Goal: Transaction & Acquisition: Purchase product/service

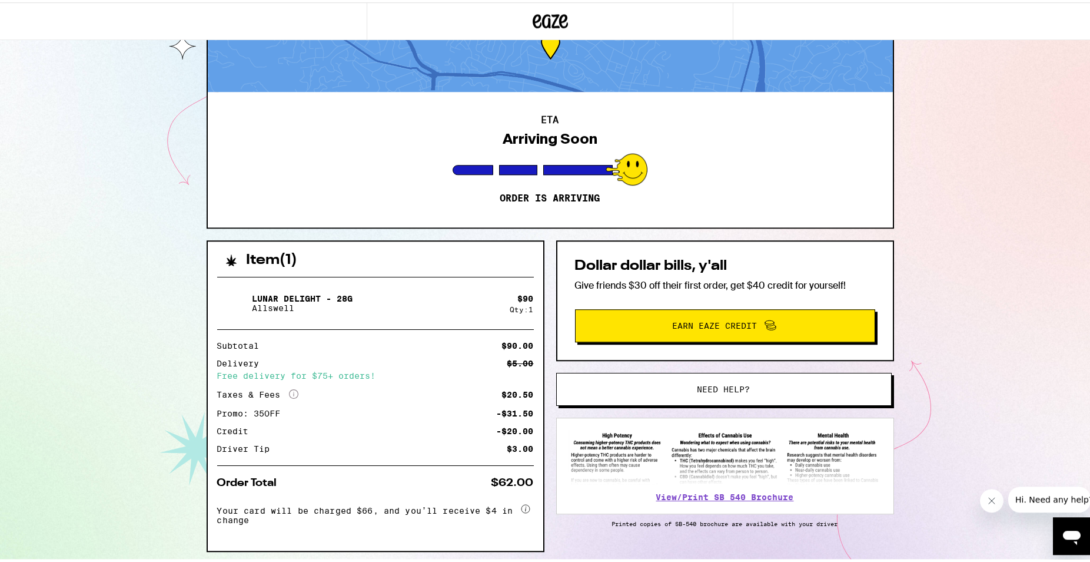
scroll to position [97, 0]
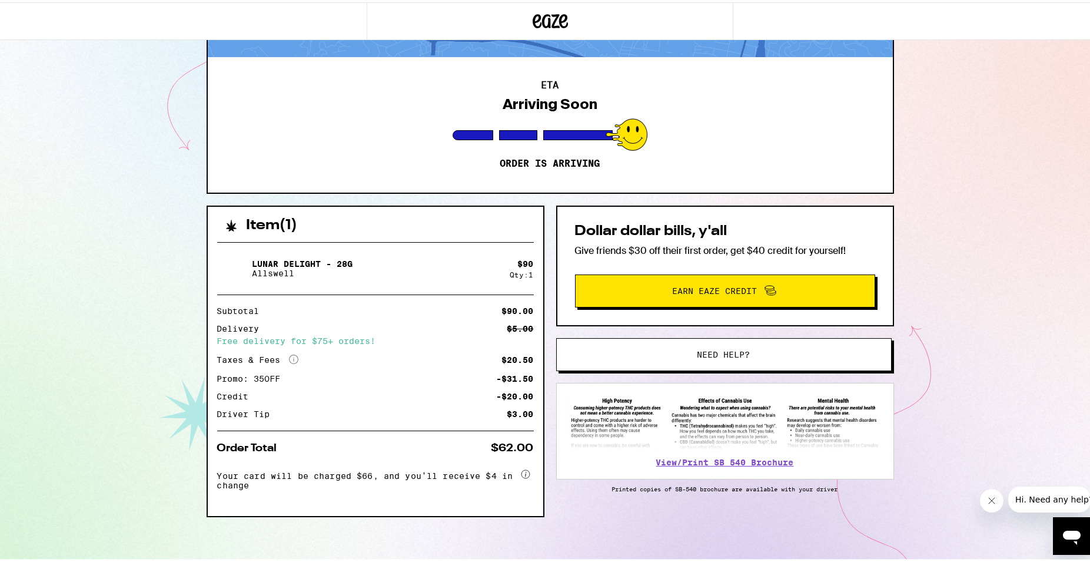
click at [609, 176] on div "ETA Arriving Soon Order is arriving" at bounding box center [550, 122] width 685 height 135
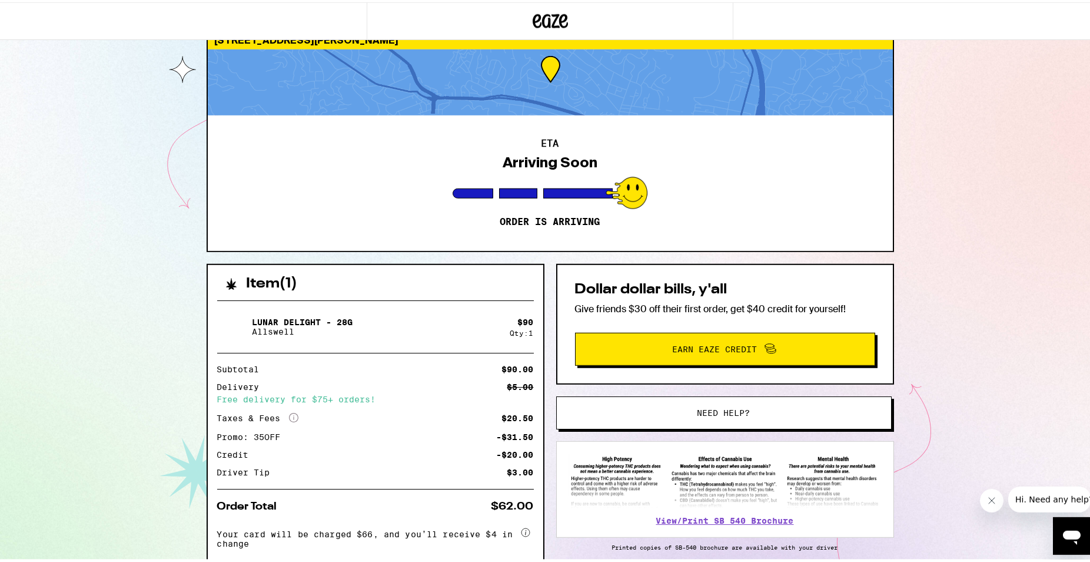
scroll to position [0, 0]
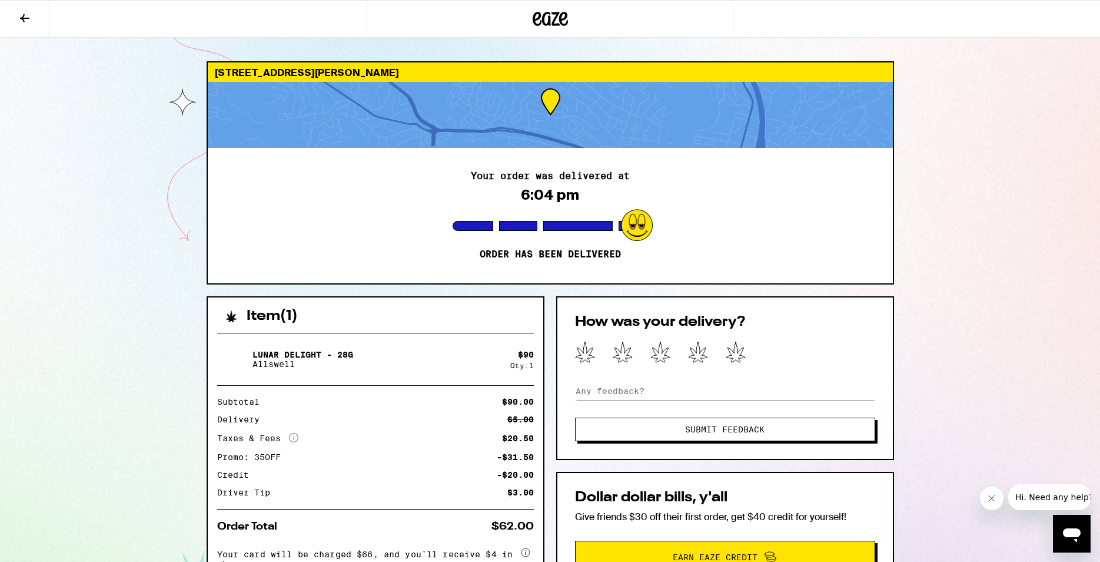
click at [726, 348] on icon at bounding box center [736, 352] width 20 height 22
click at [704, 389] on input at bounding box center [725, 391] width 300 height 18
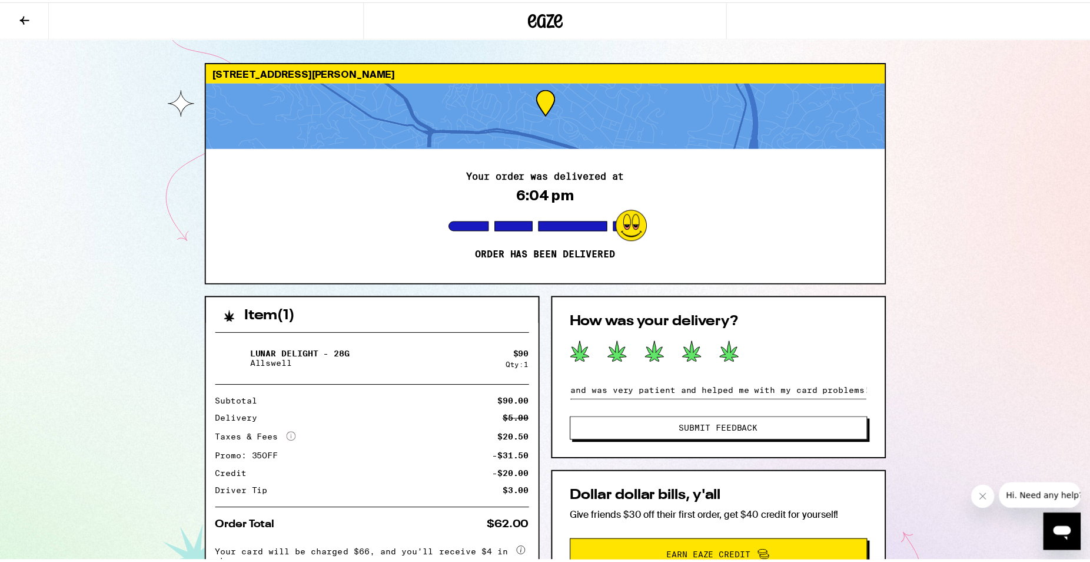
scroll to position [0, 79]
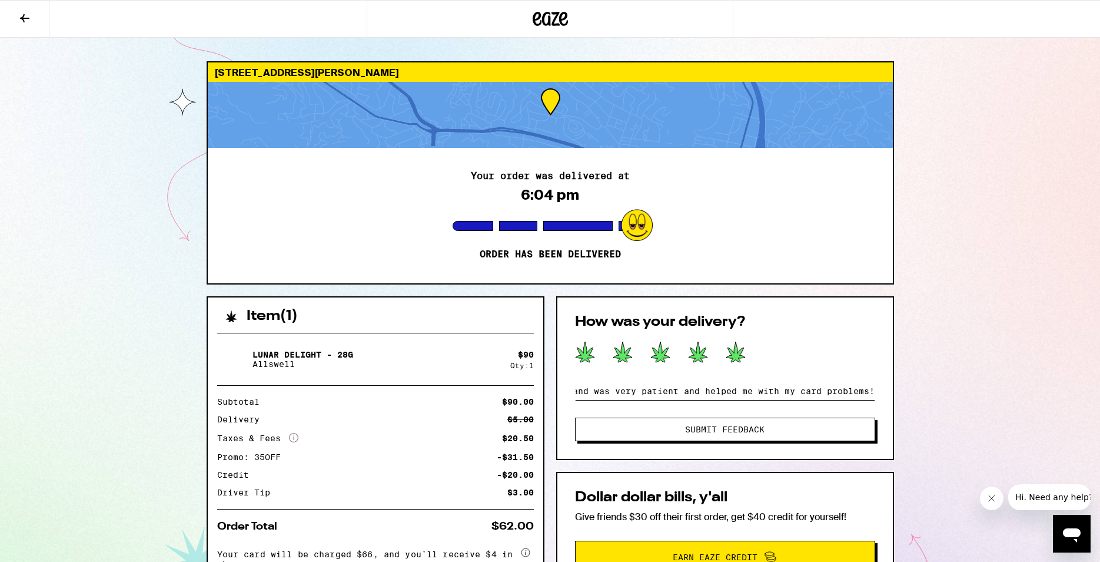
type input "Fast delivery and was very patient and helped me with my card problems!"
click at [799, 431] on span "Submit Feedback" at bounding box center [725, 429] width 205 height 8
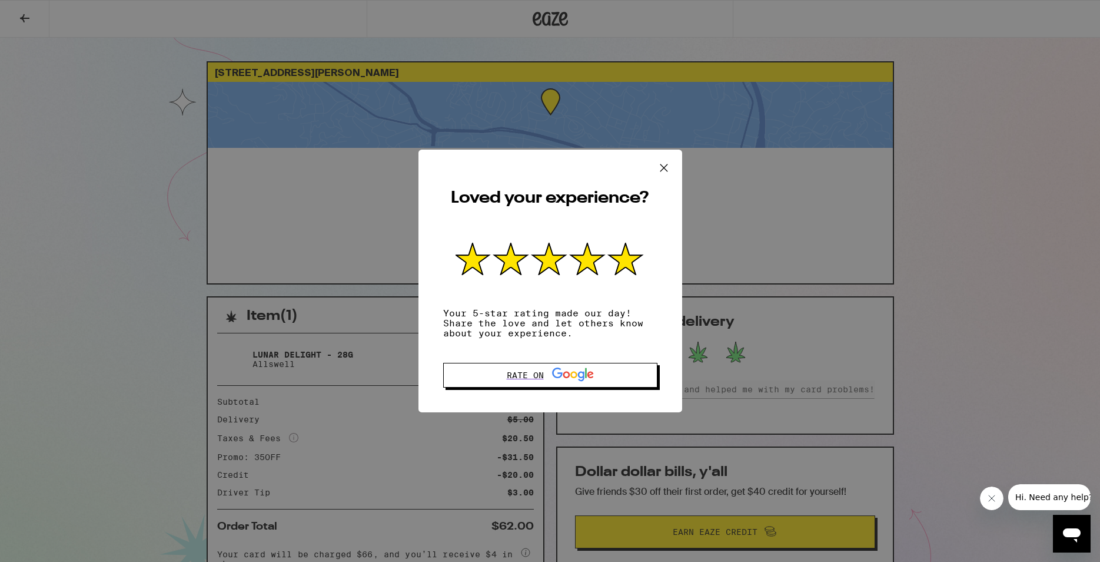
click at [665, 171] on icon at bounding box center [664, 168] width 18 height 18
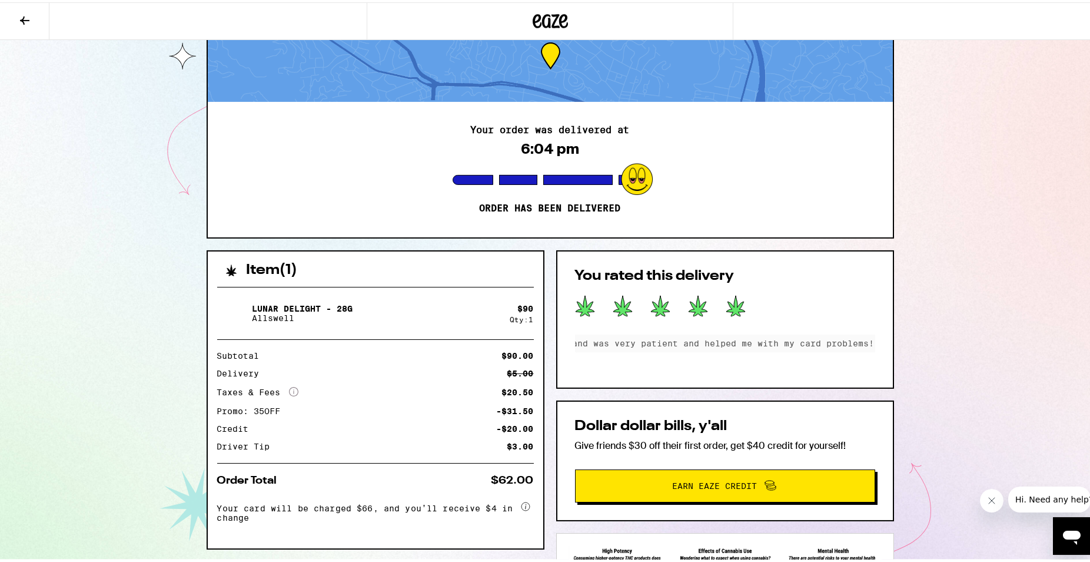
scroll to position [180, 0]
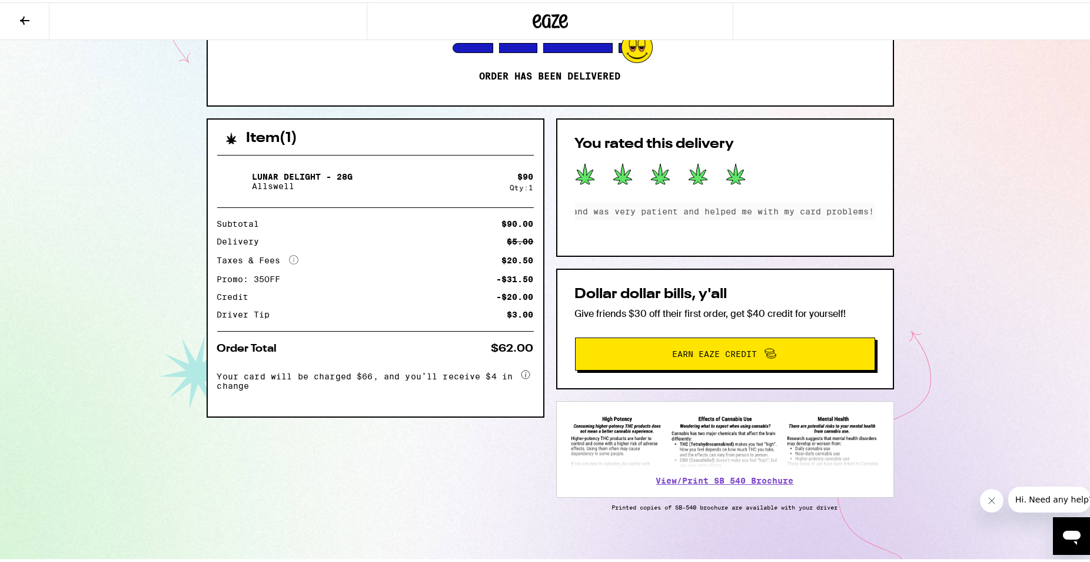
click at [1064, 498] on span "Hi. Need any help?" at bounding box center [1054, 498] width 78 height 9
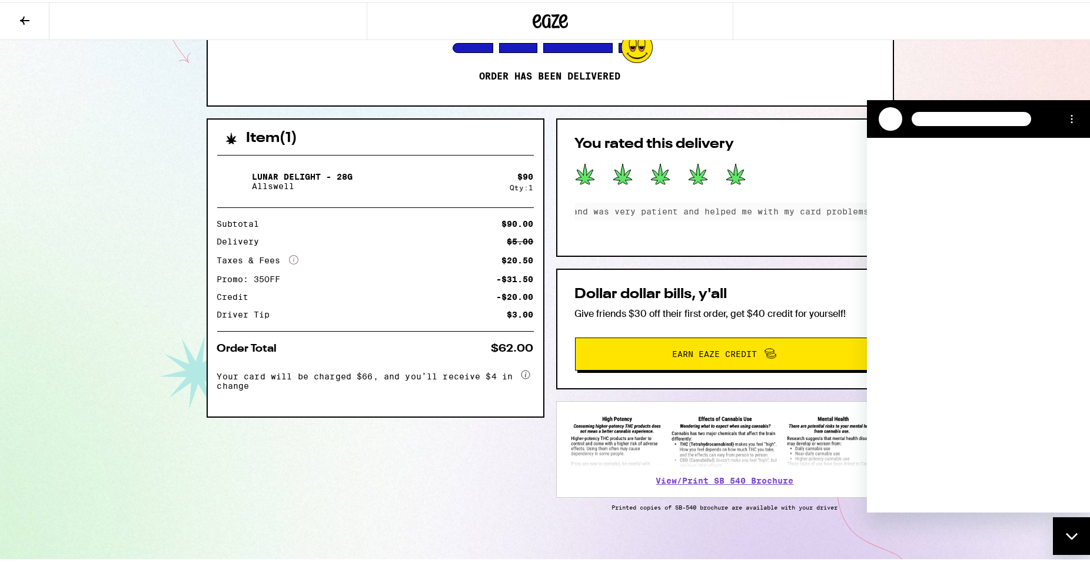
scroll to position [0, 0]
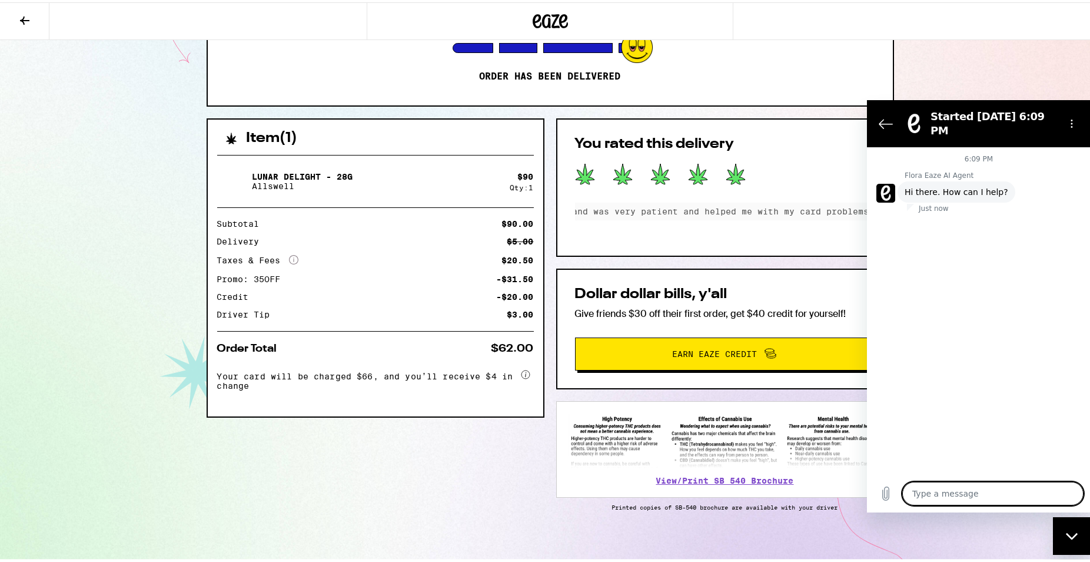
type textarea "x"
click at [958, 494] on textarea at bounding box center [992, 494] width 181 height 24
type textarea "i"
type textarea "x"
type textarea "i"
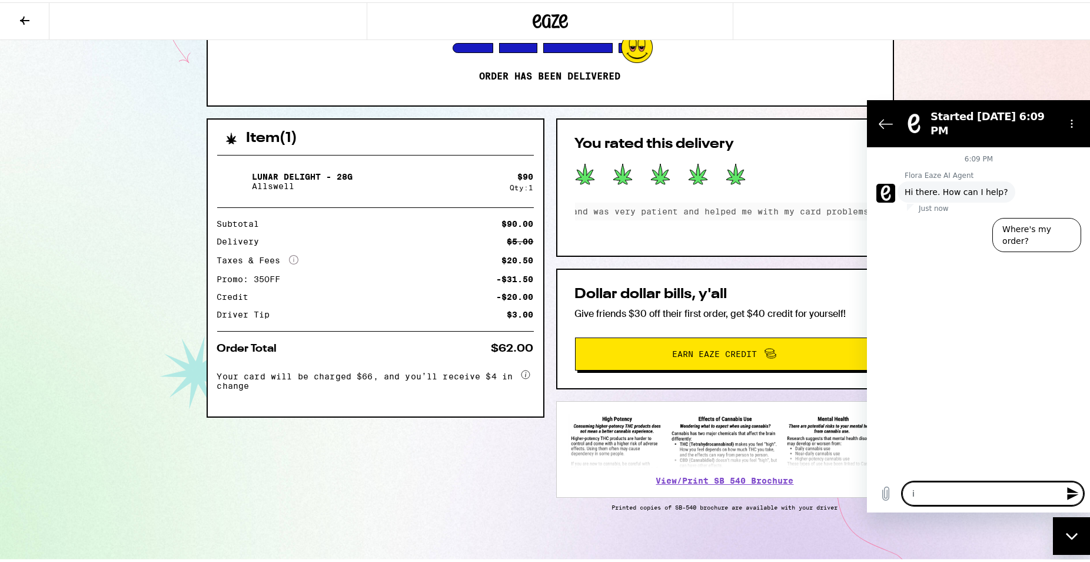
type textarea "x"
type textarea "i n"
type textarea "x"
type textarea "i ne"
type textarea "x"
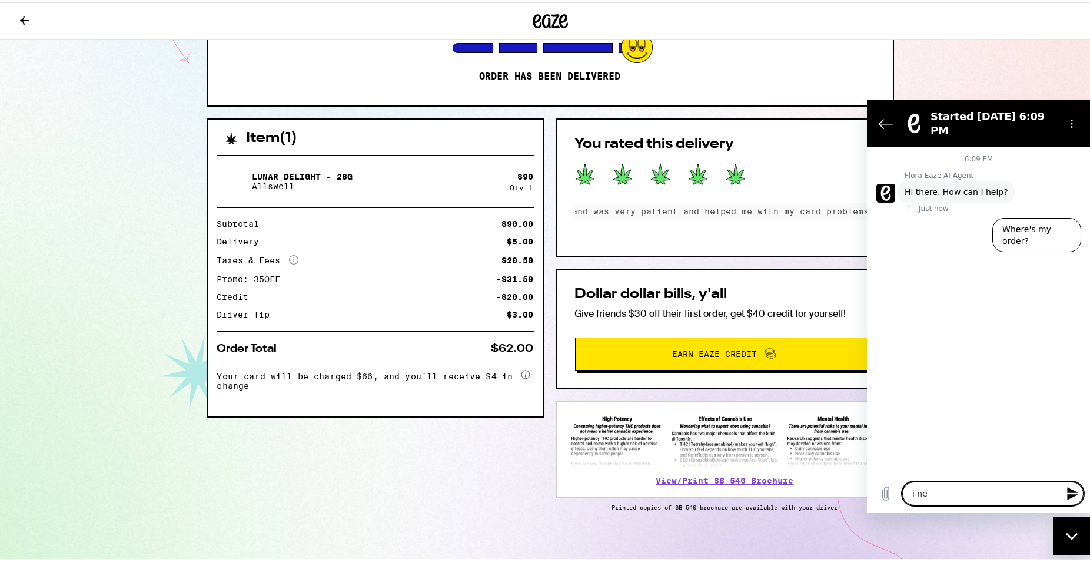
type textarea "i nee"
type textarea "x"
type textarea "i need"
type textarea "x"
type textarea "i need"
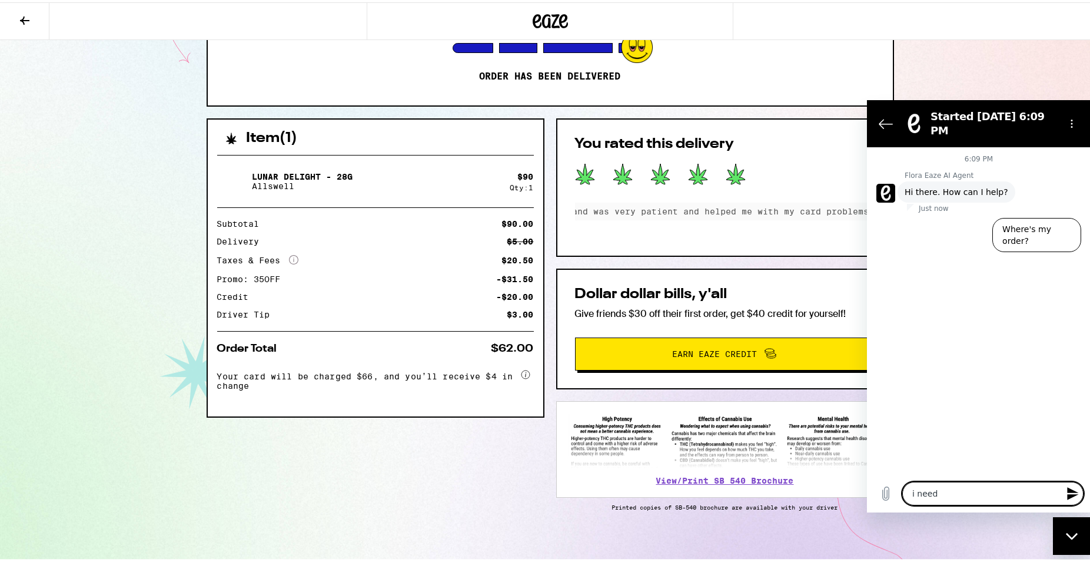
type textarea "x"
type textarea "i need h"
type textarea "x"
type textarea "i need he"
type textarea "x"
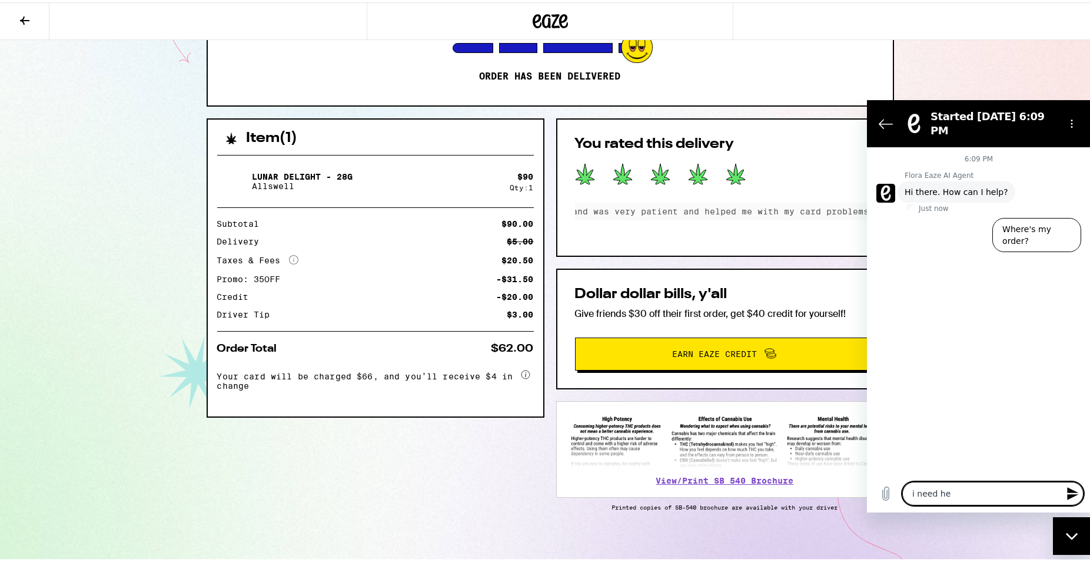
type textarea "i need hel"
type textarea "x"
type textarea "i need he"
type textarea "x"
type textarea "i need h"
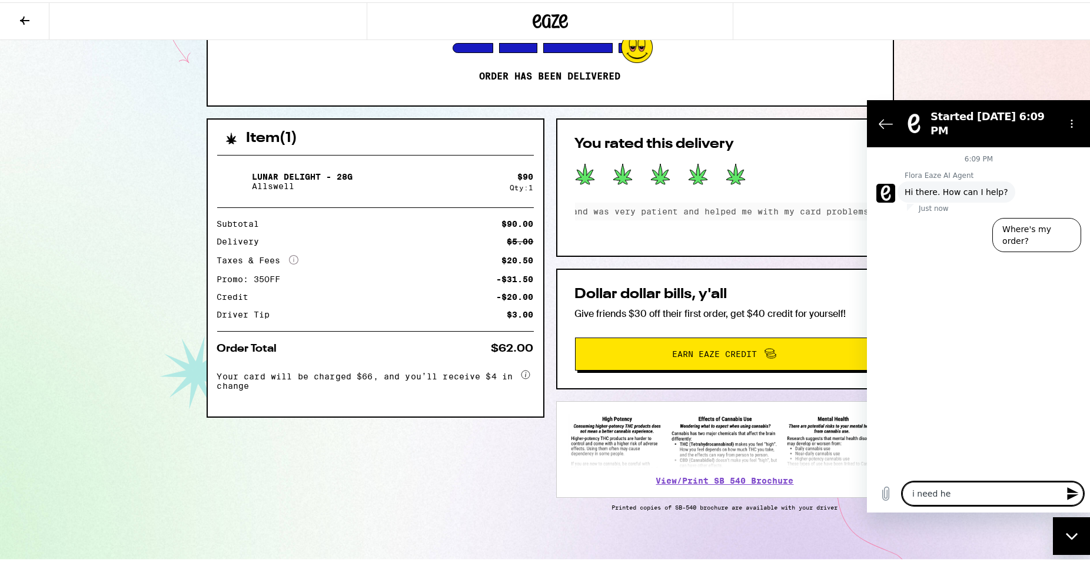
type textarea "x"
type textarea "i need"
type textarea "x"
type textarea "i need h"
type textarea "x"
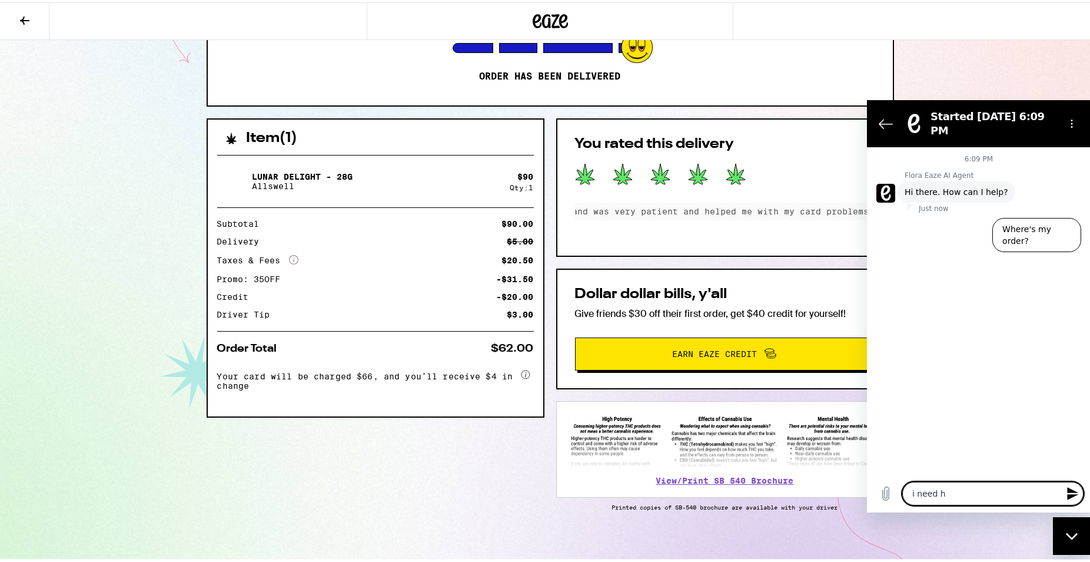
type textarea "i need he"
type textarea "x"
type textarea "i need hel"
type textarea "x"
type textarea "i need help"
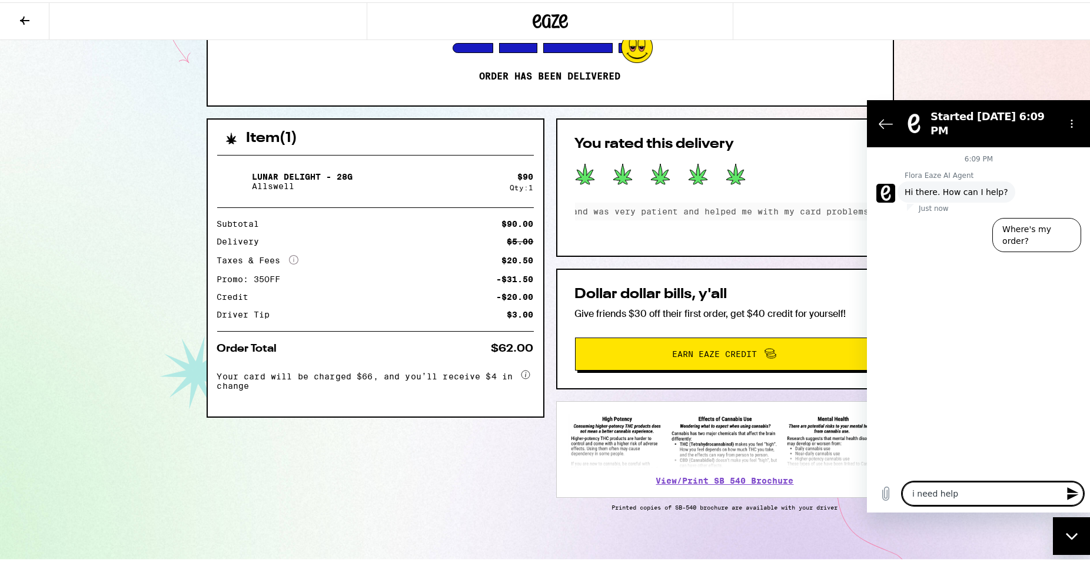
type textarea "x"
type textarea "i need help!"
type textarea "x"
type textarea "t"
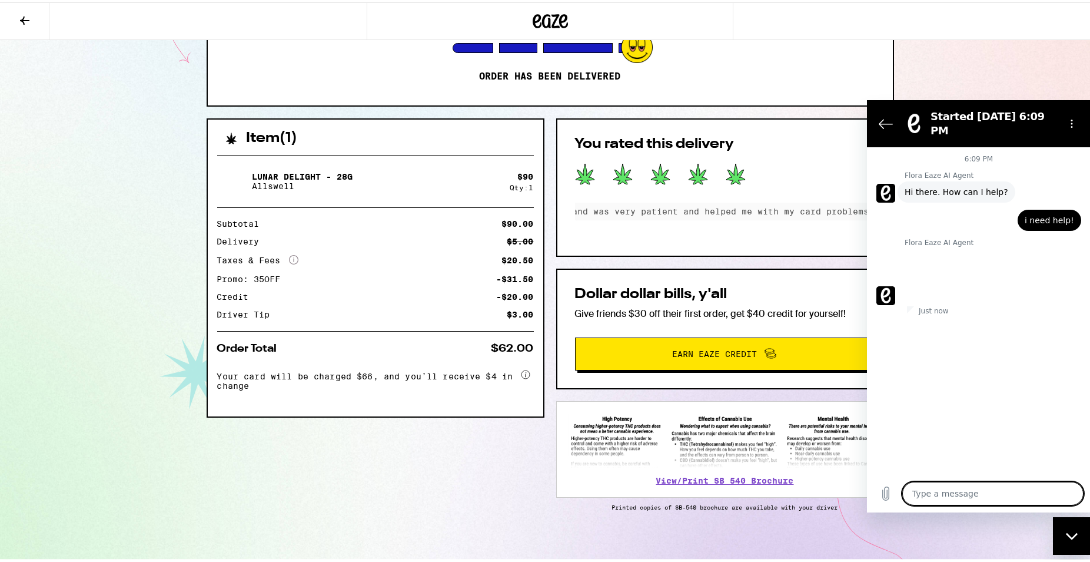
type textarea "x"
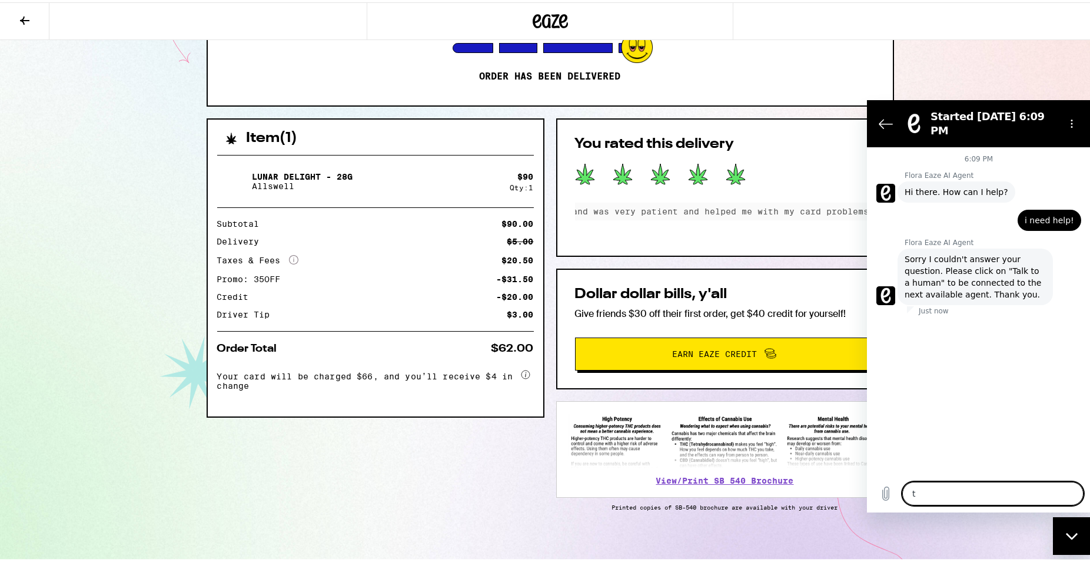
type textarea "ta"
type textarea "x"
type textarea "tal"
type textarea "x"
type textarea "talk"
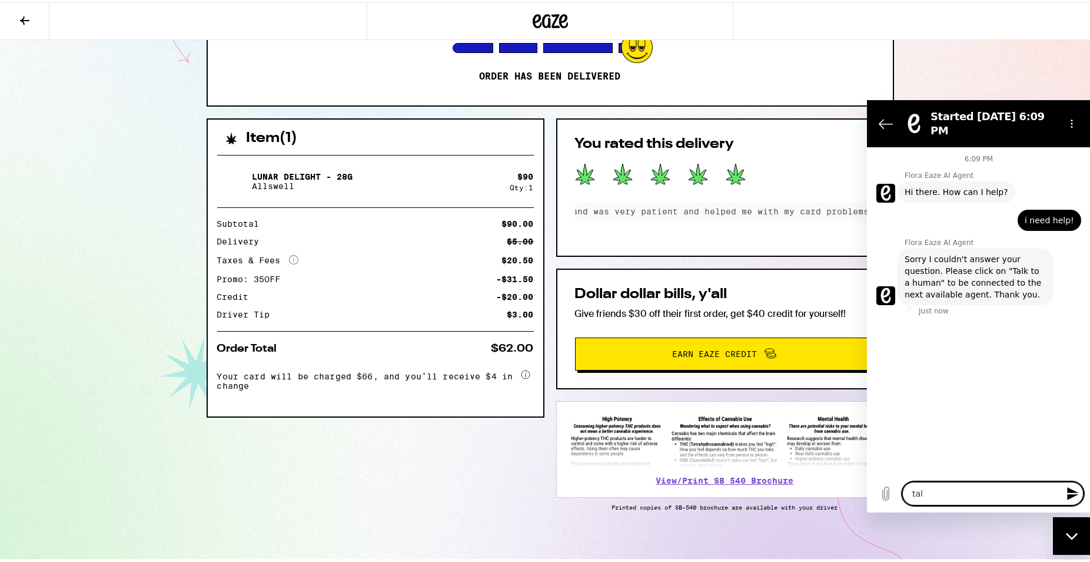
type textarea "x"
type textarea "talk"
type textarea "x"
type textarea "talk t"
type textarea "x"
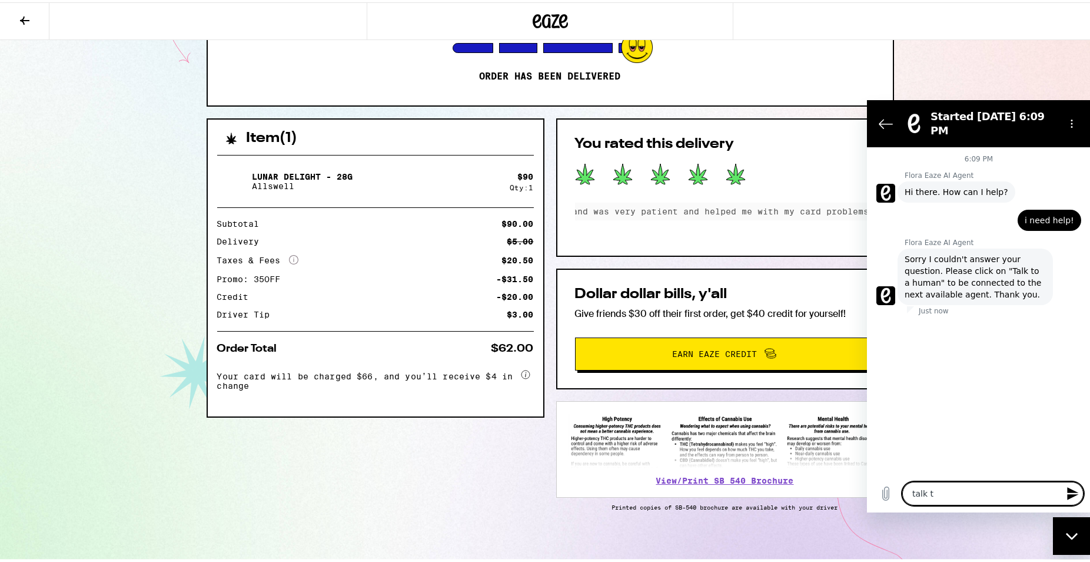
type textarea "talk to"
type textarea "x"
type textarea "talk to"
type textarea "x"
type textarea "talk to a"
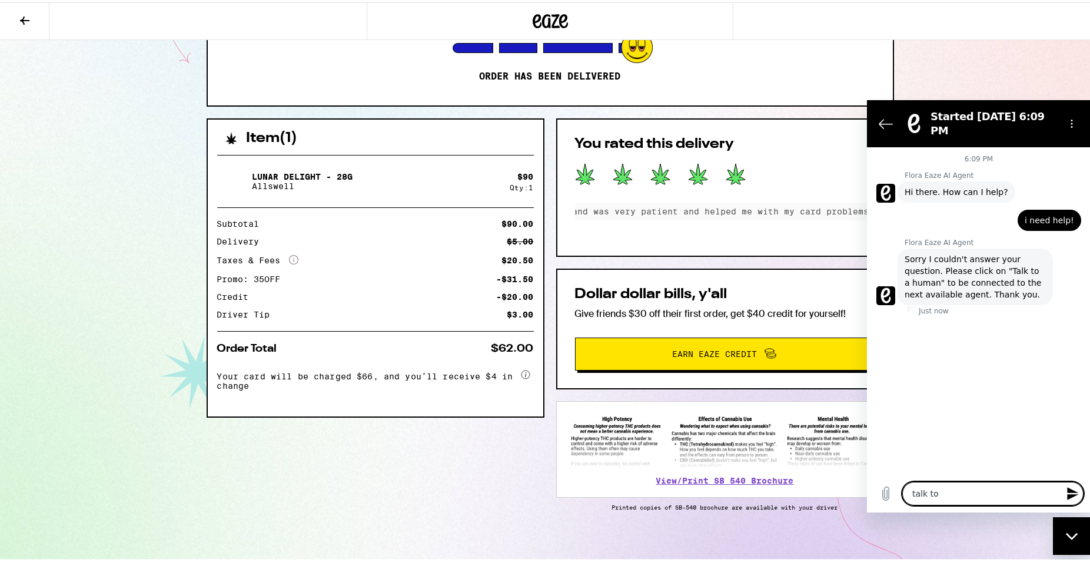
type textarea "x"
type textarea "talk to a"
type textarea "x"
type textarea "talk to a h"
type textarea "x"
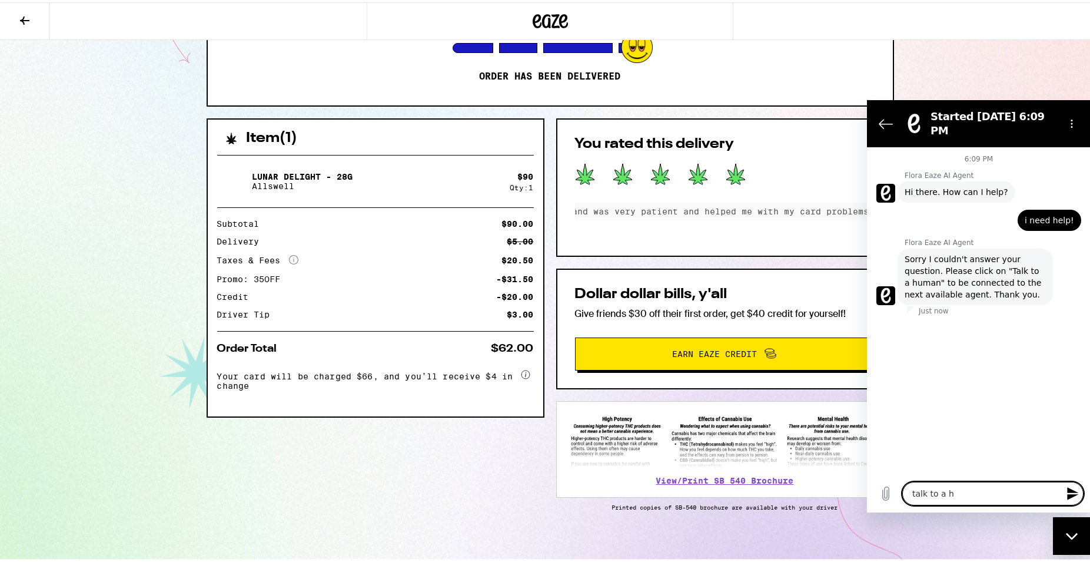
type textarea "talk to a hu"
type textarea "x"
type textarea "talk to a hum"
type textarea "x"
type textarea "talk to a huma"
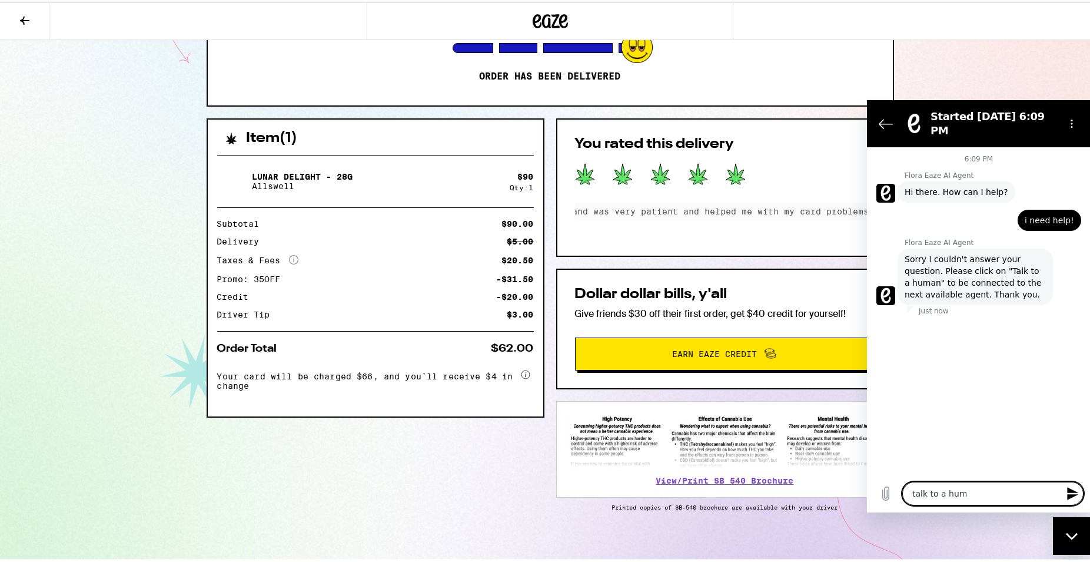
type textarea "x"
type textarea "talk to a human"
type textarea "x"
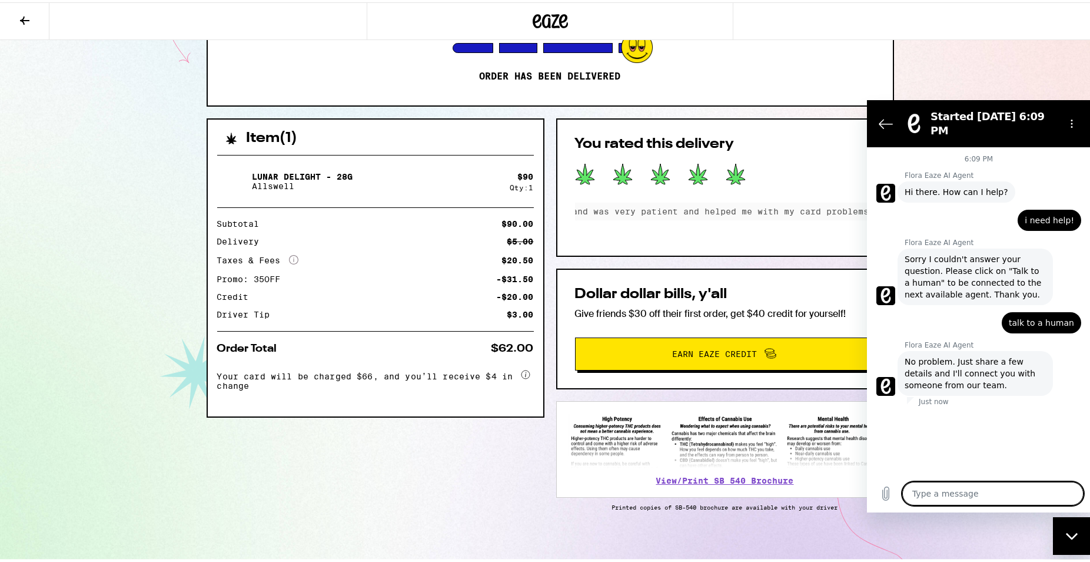
type textarea "x"
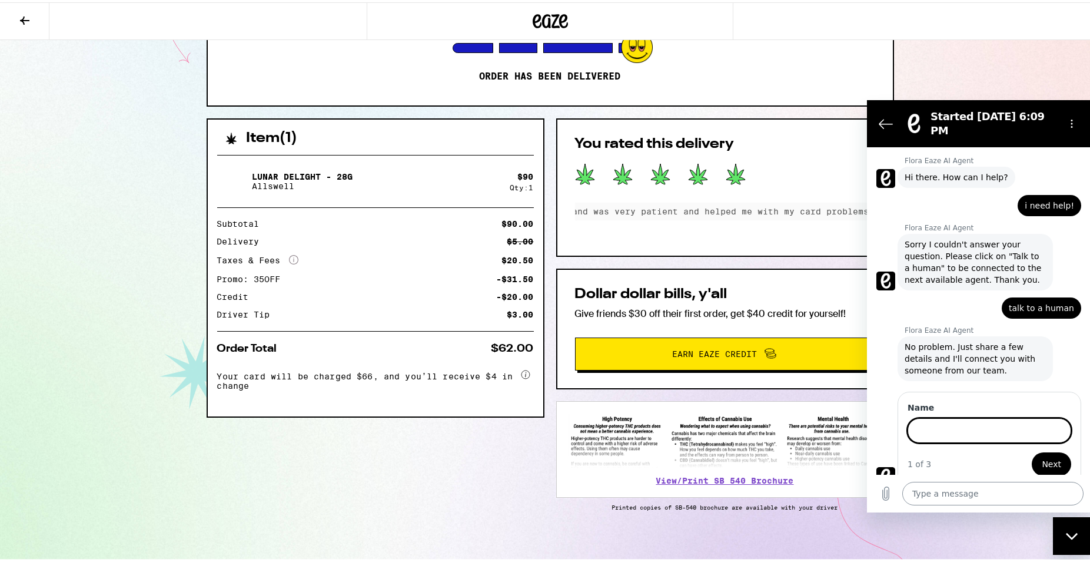
scroll to position [16, 0]
type input "Malachi Fischer"
click at [1032, 450] on button "Next" at bounding box center [1051, 462] width 39 height 24
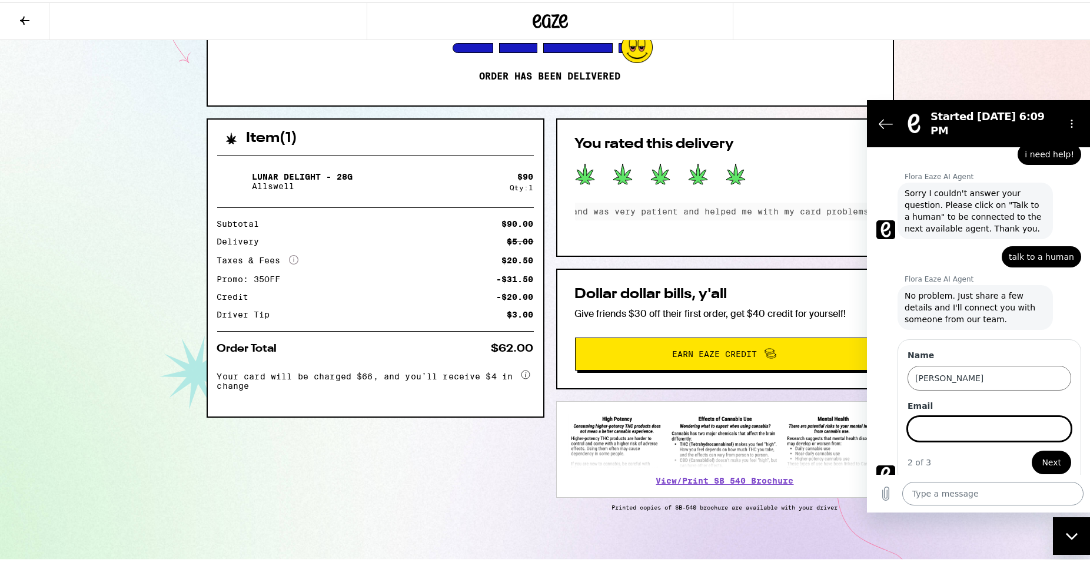
scroll to position [67, 0]
type input "malachitonelli@gmail.com"
click at [1032, 450] on button "Next" at bounding box center [1051, 462] width 39 height 24
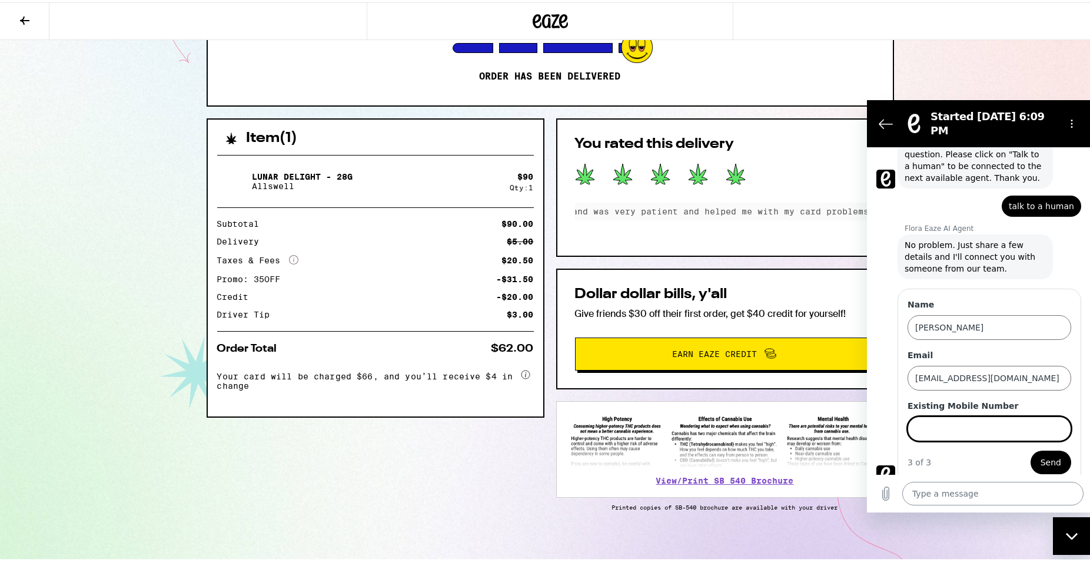
scroll to position [117, 0]
type input "6283130809"
click at [1031, 450] on button "Send" at bounding box center [1051, 462] width 41 height 24
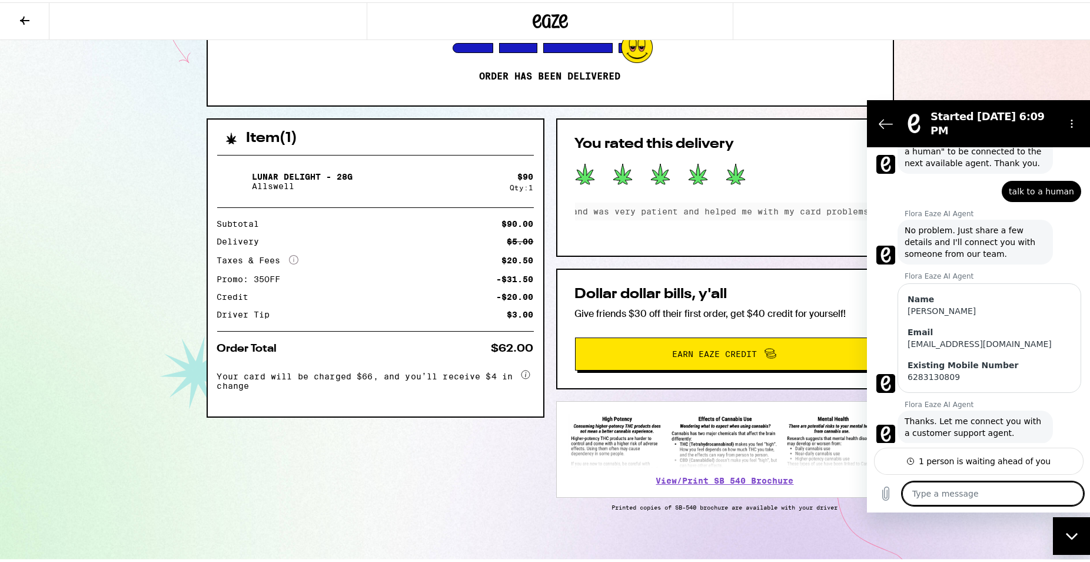
scroll to position [136, 0]
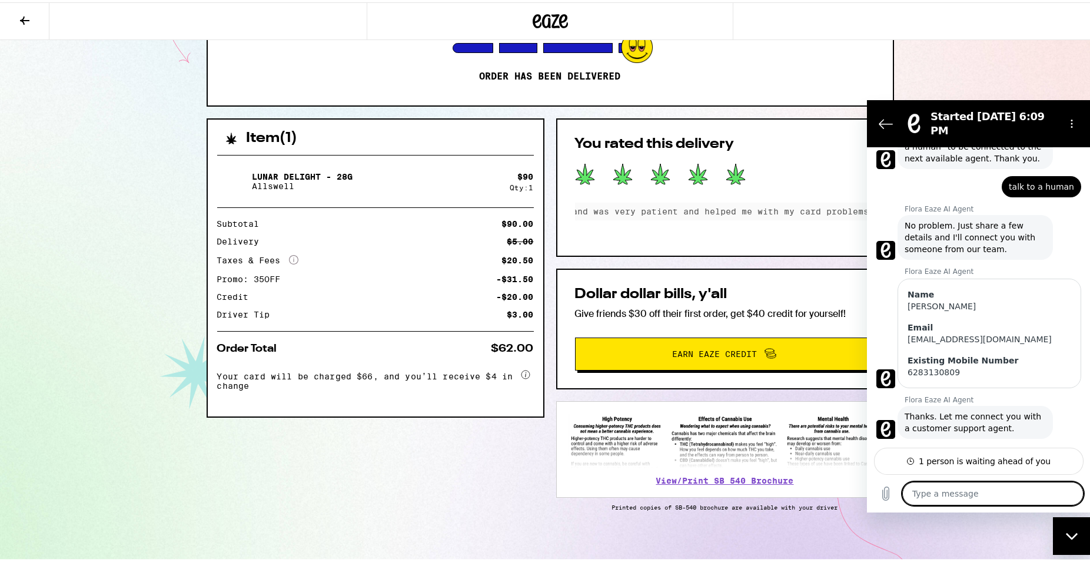
type textarea "x"
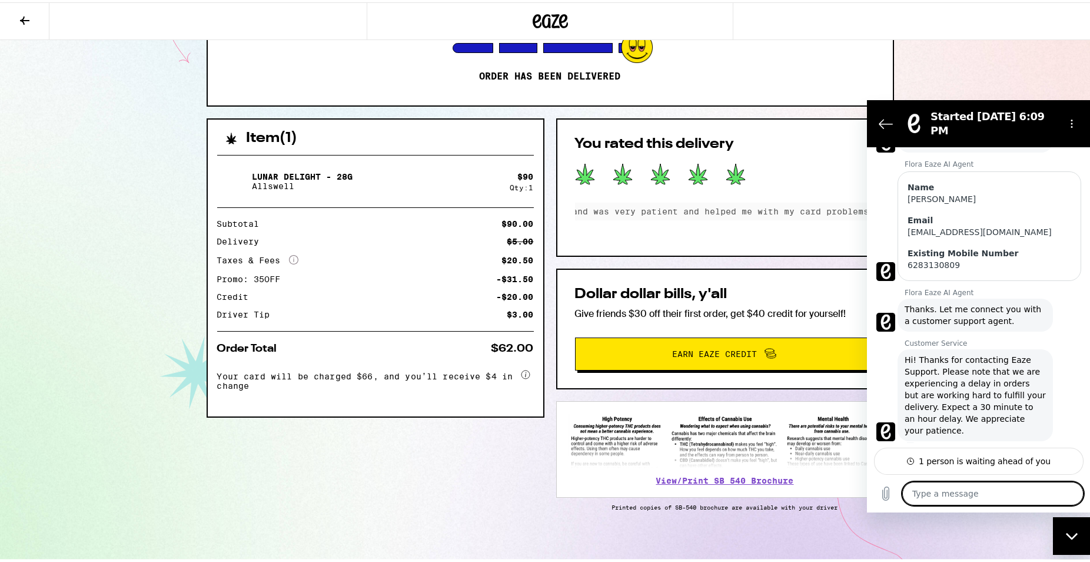
scroll to position [245, 0]
click at [997, 494] on textarea at bounding box center [992, 494] width 181 height 24
type textarea "I"
type textarea "x"
type textarea "I"
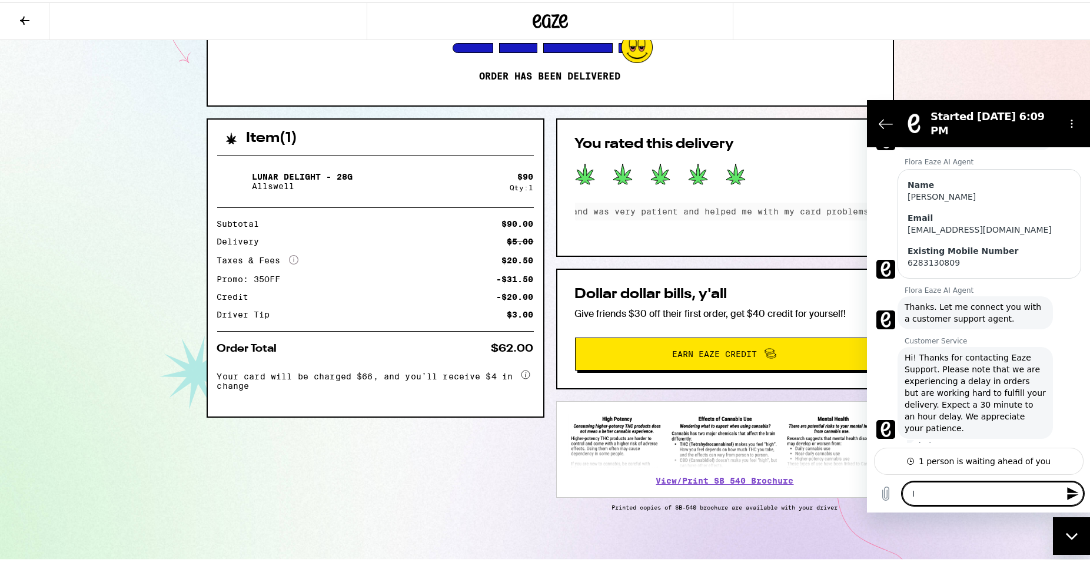
type textarea "x"
type textarea "I r"
type textarea "x"
type textarea "I re"
type textarea "x"
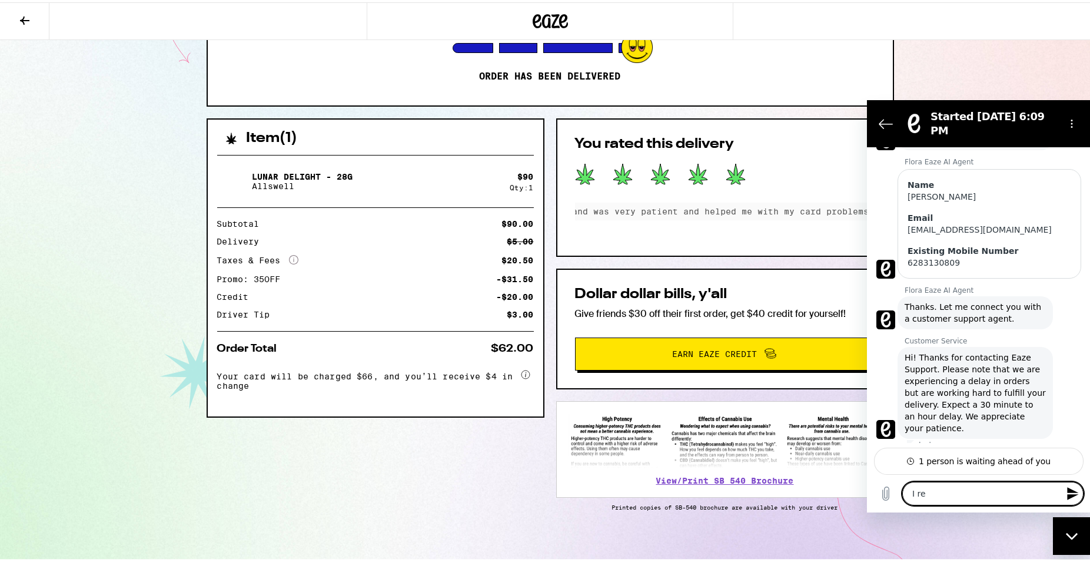
type textarea "I rec"
type textarea "x"
type textarea "I rece"
type textarea "x"
type textarea "I recev"
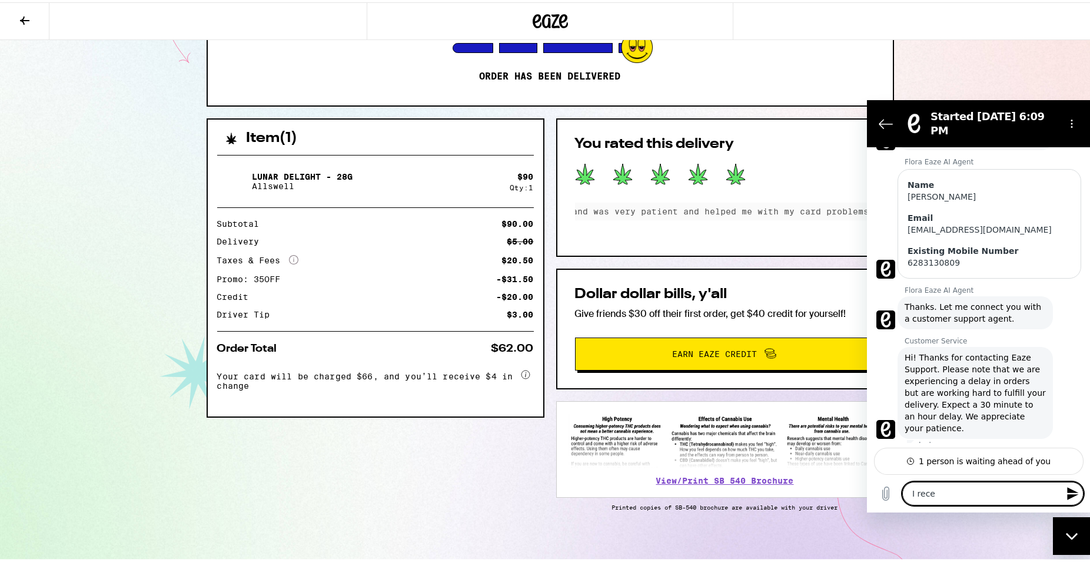
type textarea "x"
type textarea "I recevi"
type textarea "x"
type textarea "I recevie"
type textarea "x"
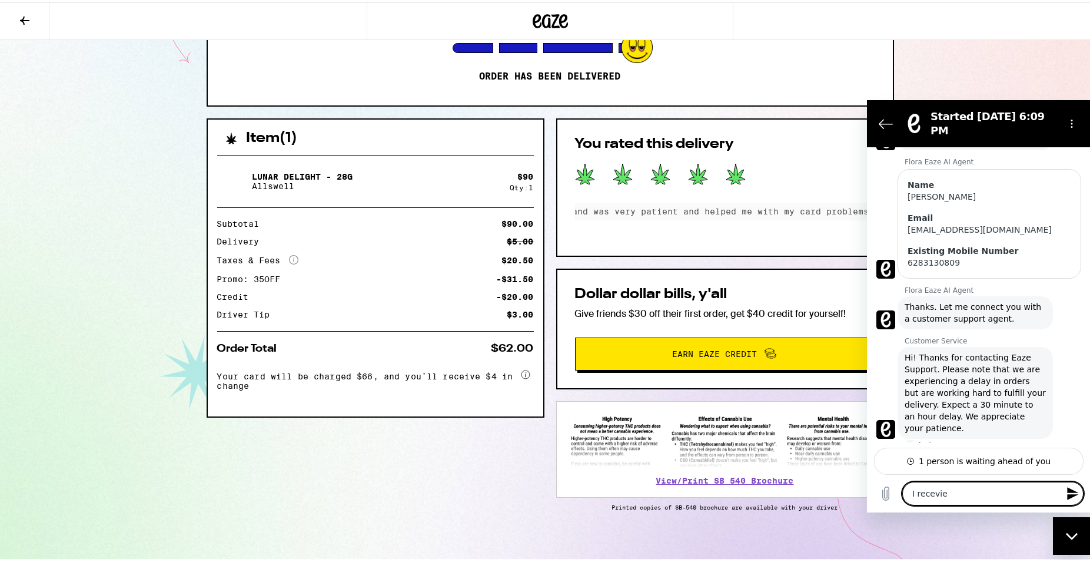
type textarea "I recevied"
type textarea "x"
type textarea "I recevied"
type textarea "x"
type textarea "I recevied t"
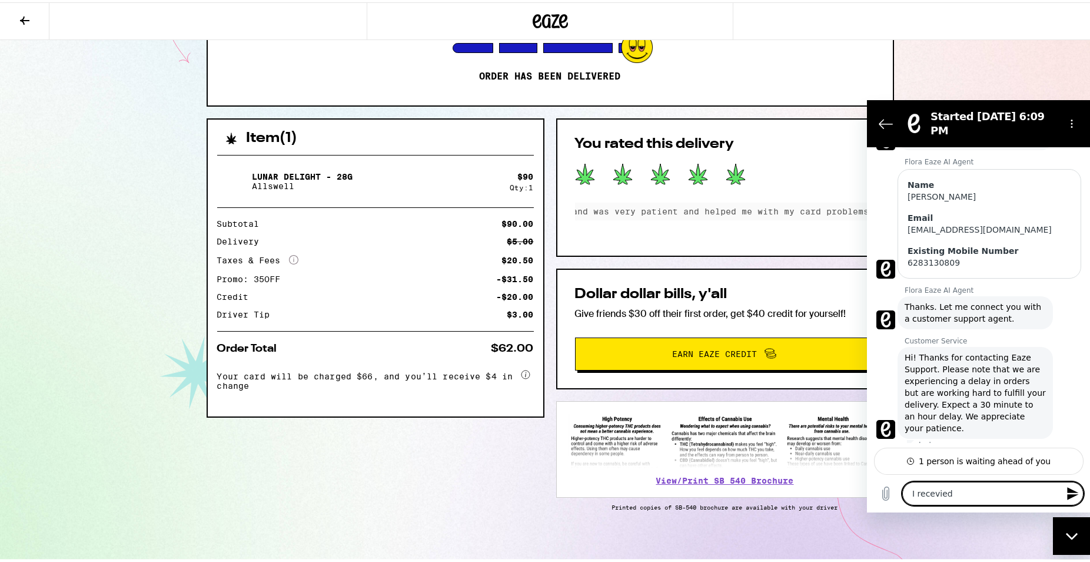
type textarea "x"
type textarea "I recevied th"
type textarea "x"
type textarea "I recevied the"
type textarea "x"
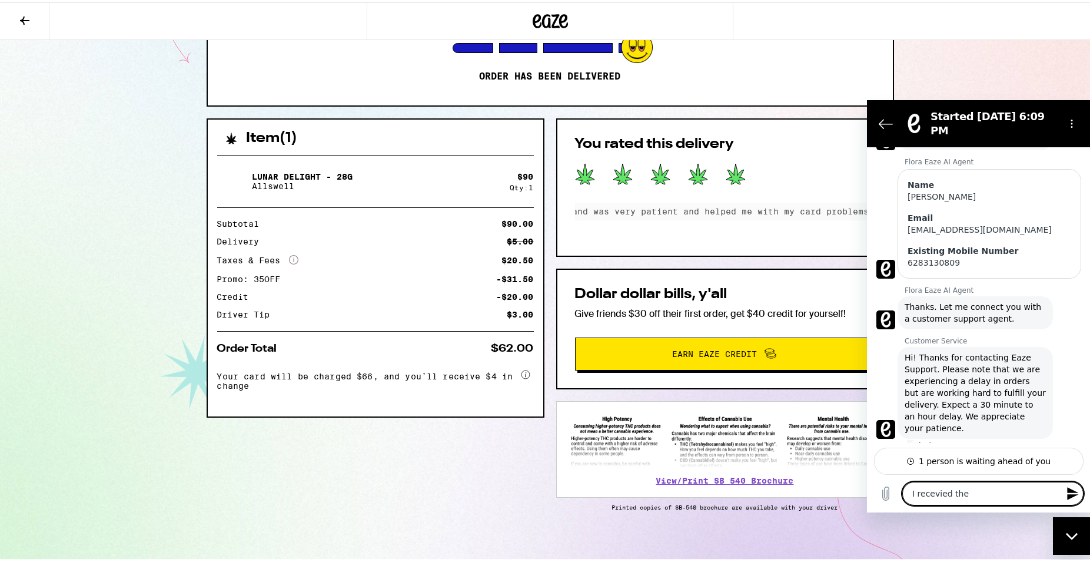
type textarea "I recevied the"
type textarea "x"
type textarea "I recevied the"
type textarea "x"
type textarea "I recevied th"
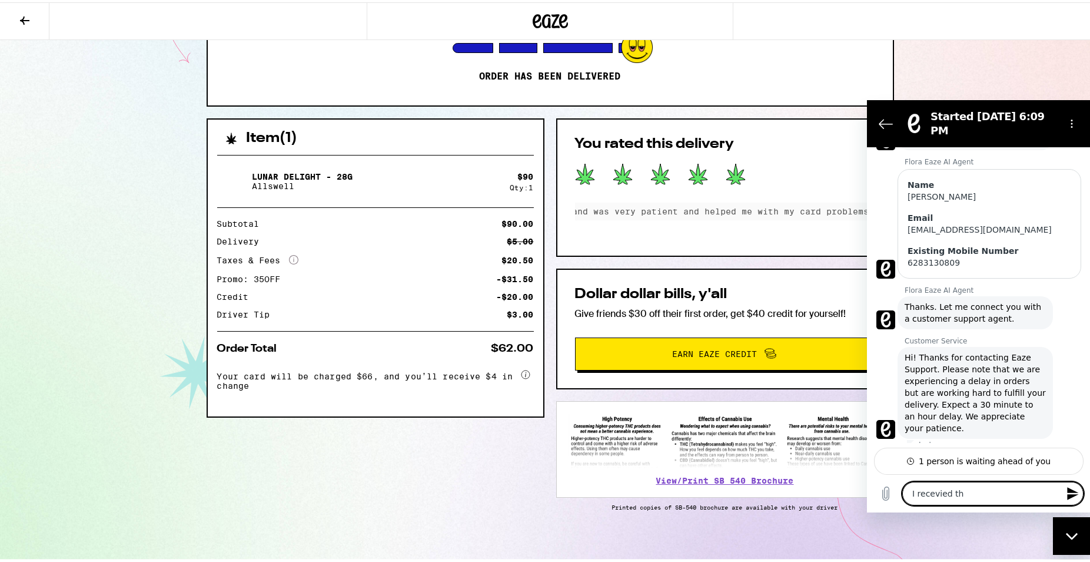
type textarea "x"
type textarea "I recevied t"
type textarea "x"
type textarea "I recevied"
type textarea "x"
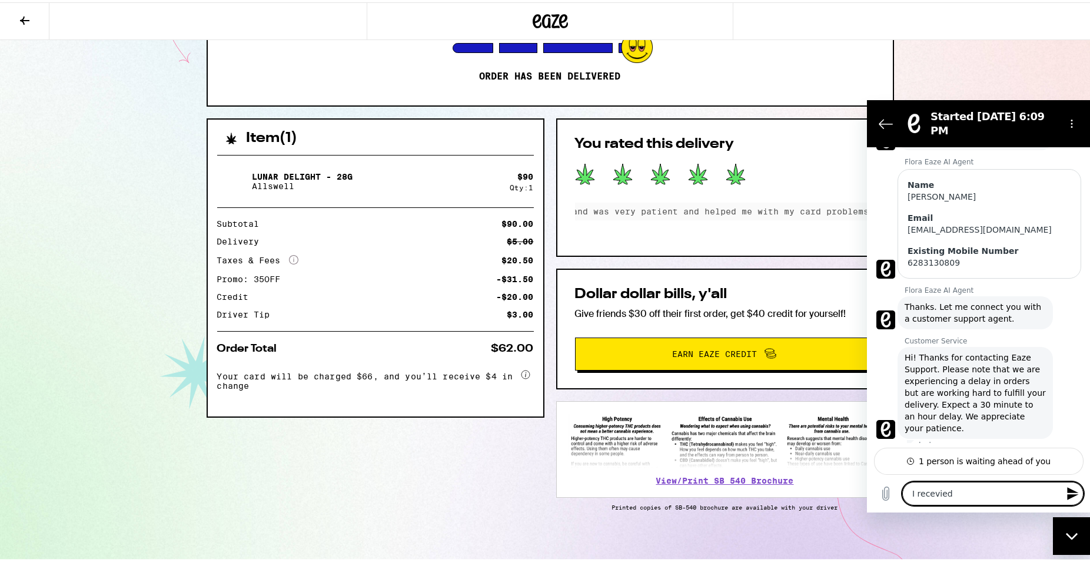
type textarea "I recevied"
type textarea "x"
type textarea "I recevie"
type textarea "x"
type textarea "I recevi"
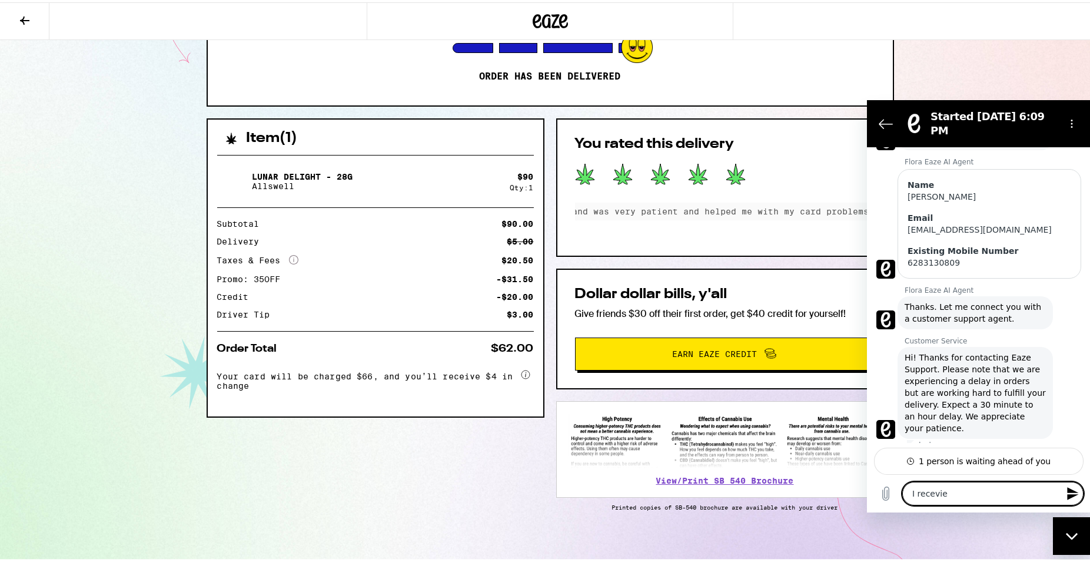
type textarea "x"
type textarea "I recev"
type textarea "x"
type textarea "I rece"
type textarea "x"
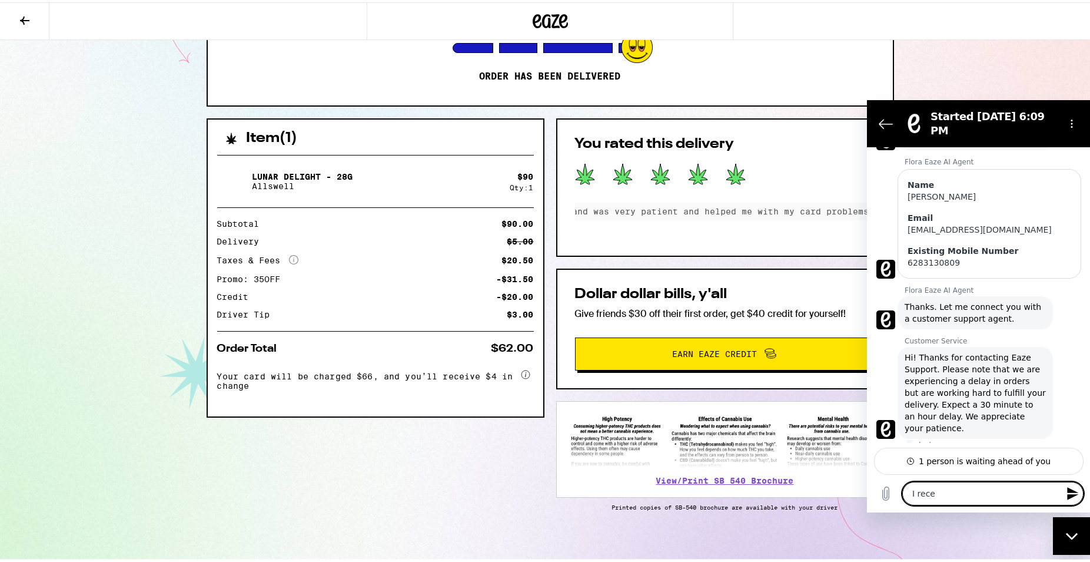
type textarea "I rec"
type textarea "x"
type textarea "I reci"
type textarea "x"
type textarea "I recie"
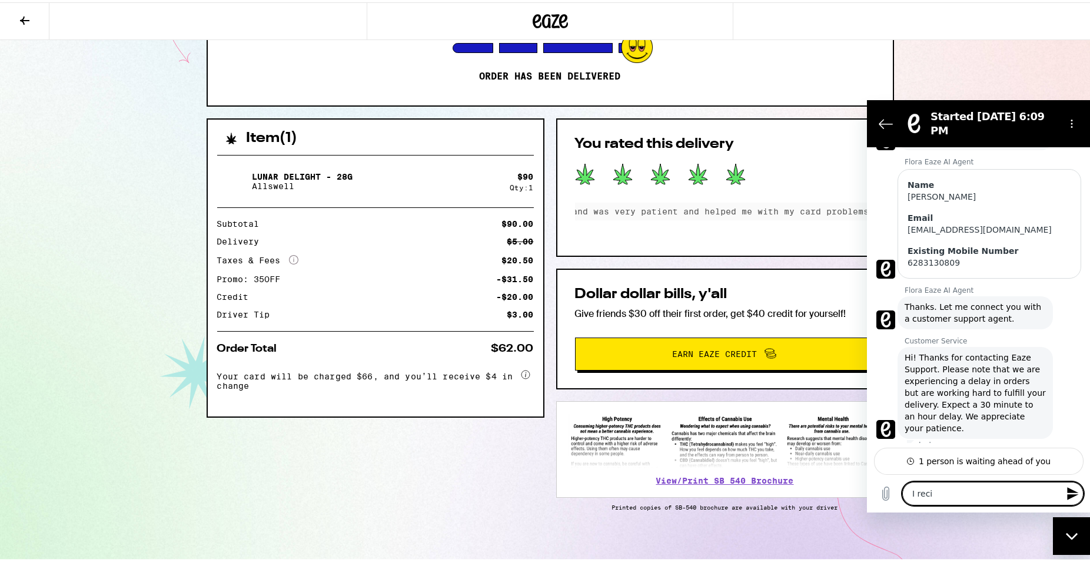
type textarea "x"
type textarea "I reciec"
type textarea "x"
type textarea "I recie"
type textarea "x"
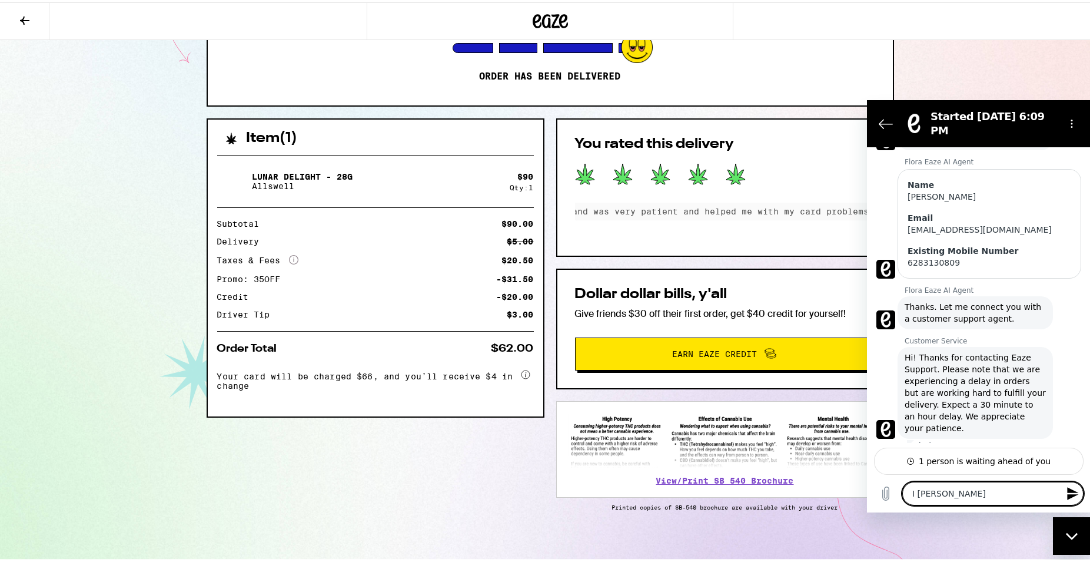
type textarea "I reci"
type textarea "x"
type textarea "I rec"
type textarea "x"
type textarea "I rece"
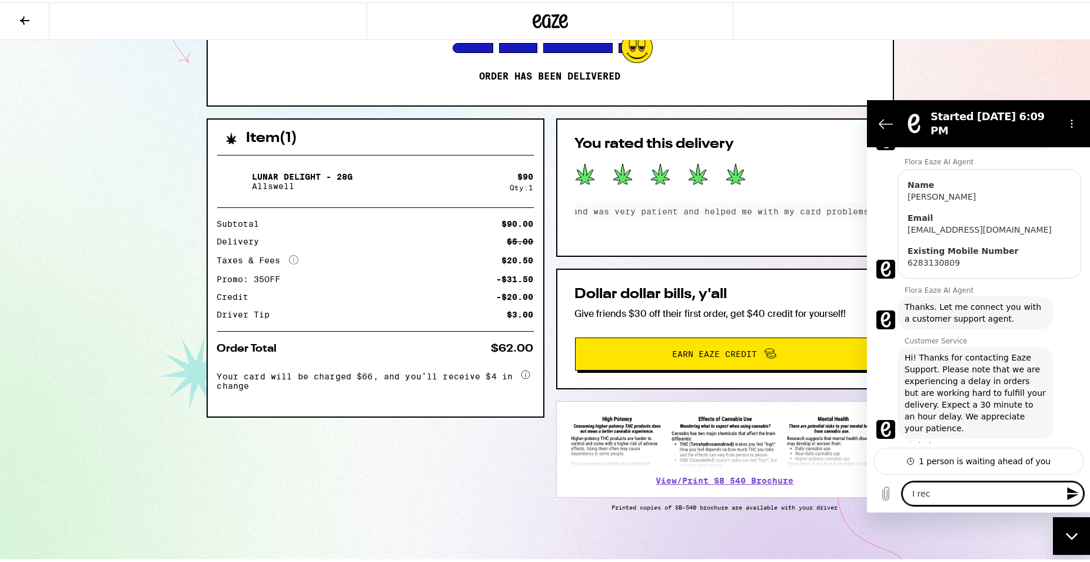
type textarea "x"
type textarea "I recei"
type textarea "x"
type textarea "I receiv"
type textarea "x"
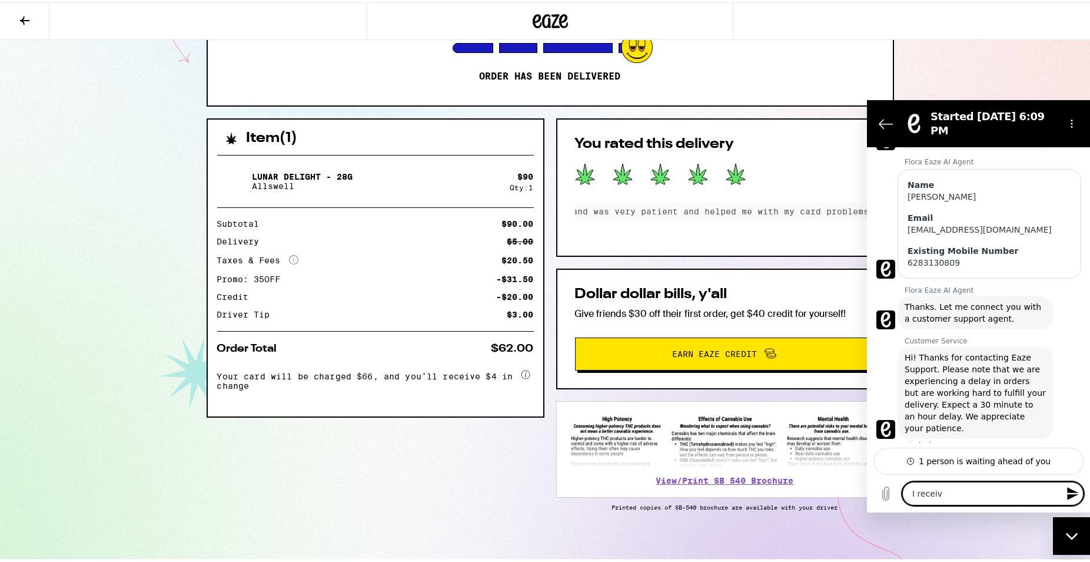
type textarea "I receive"
type textarea "x"
type textarea "I received"
type textarea "x"
type textarea "I received"
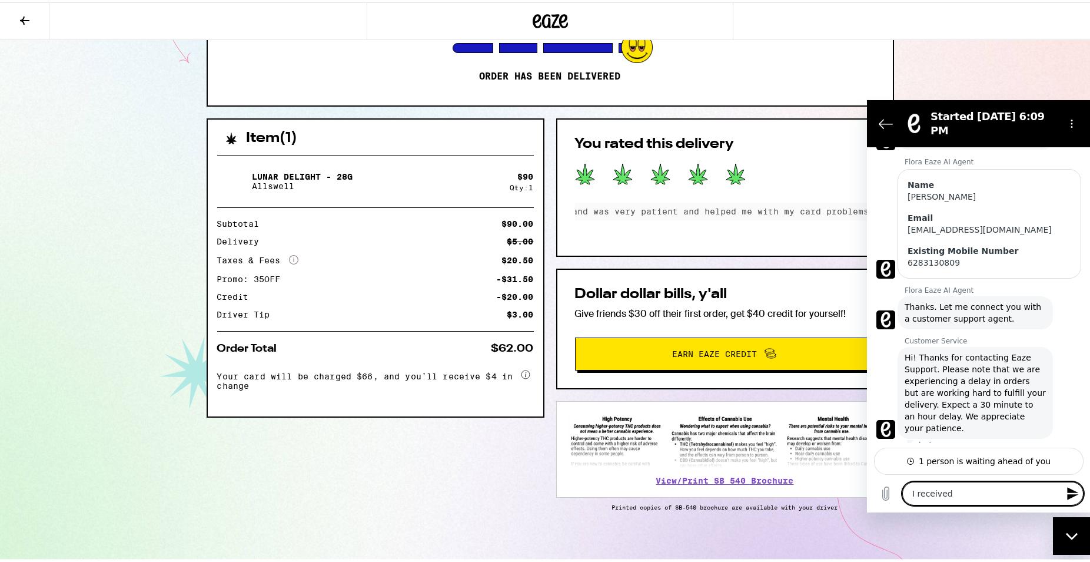
type textarea "x"
type textarea "I received t"
type textarea "x"
type textarea "I received th"
type textarea "x"
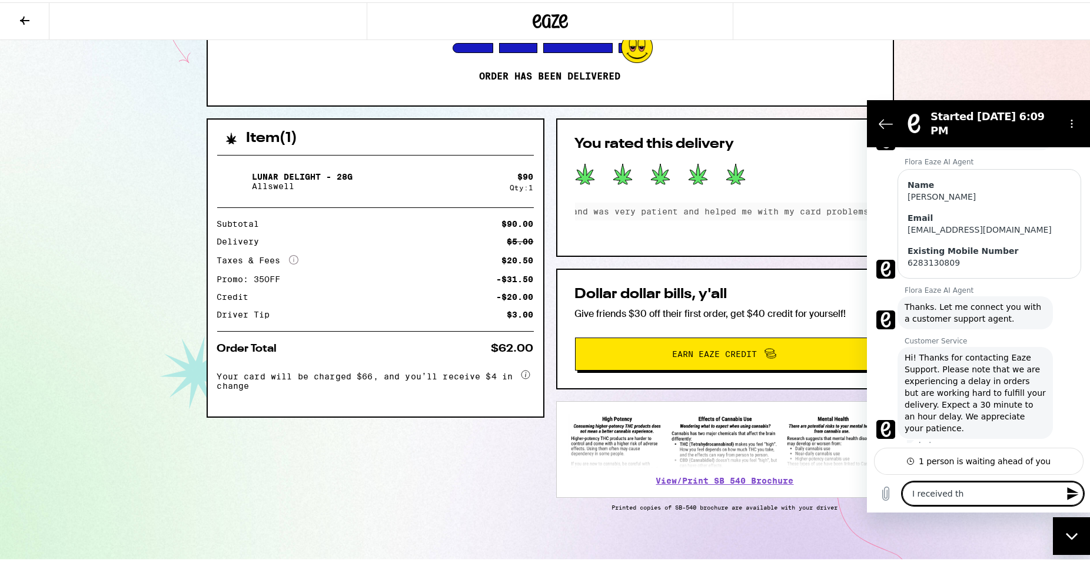
type textarea "I received the"
type textarea "x"
type textarea "I received the"
type textarea "x"
type textarea "I received the w"
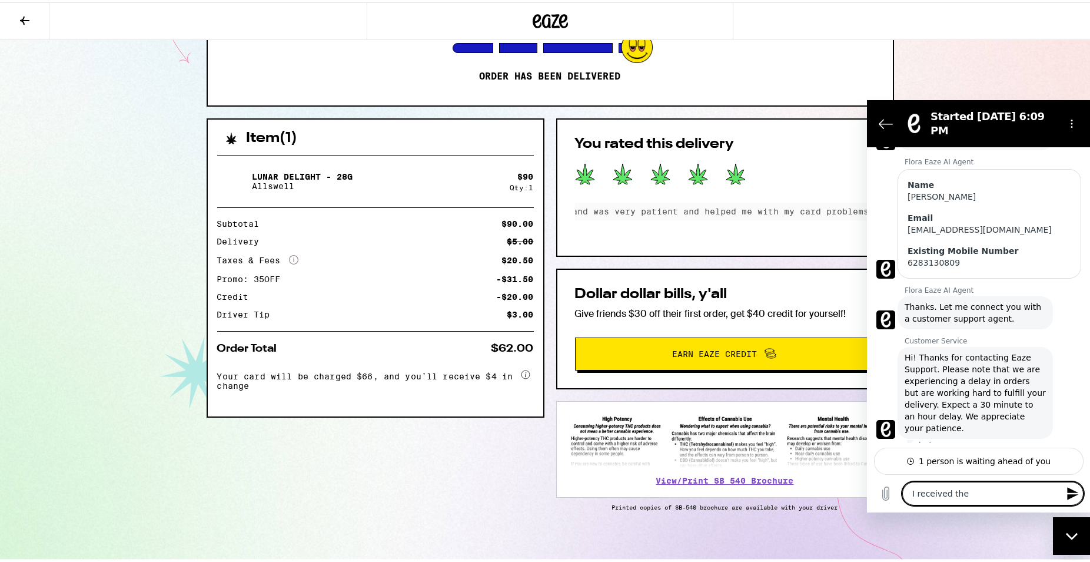
type textarea "x"
type textarea "I received the wo"
type textarea "x"
type textarea "I received the wor"
type textarea "x"
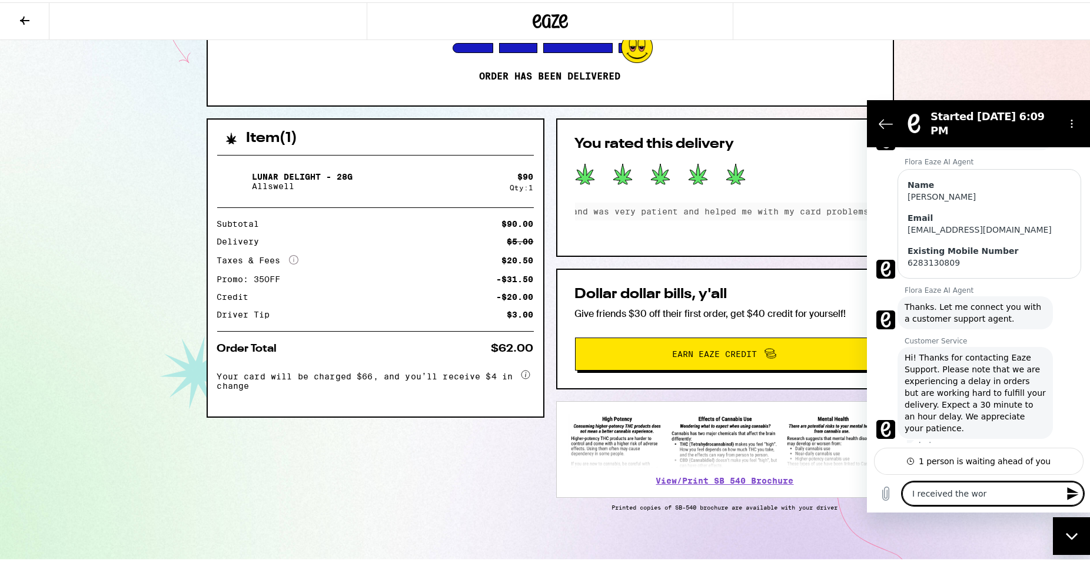
type textarea "I received the worn"
type textarea "x"
type textarea "I received the wor"
type textarea "x"
type textarea "I received the wo"
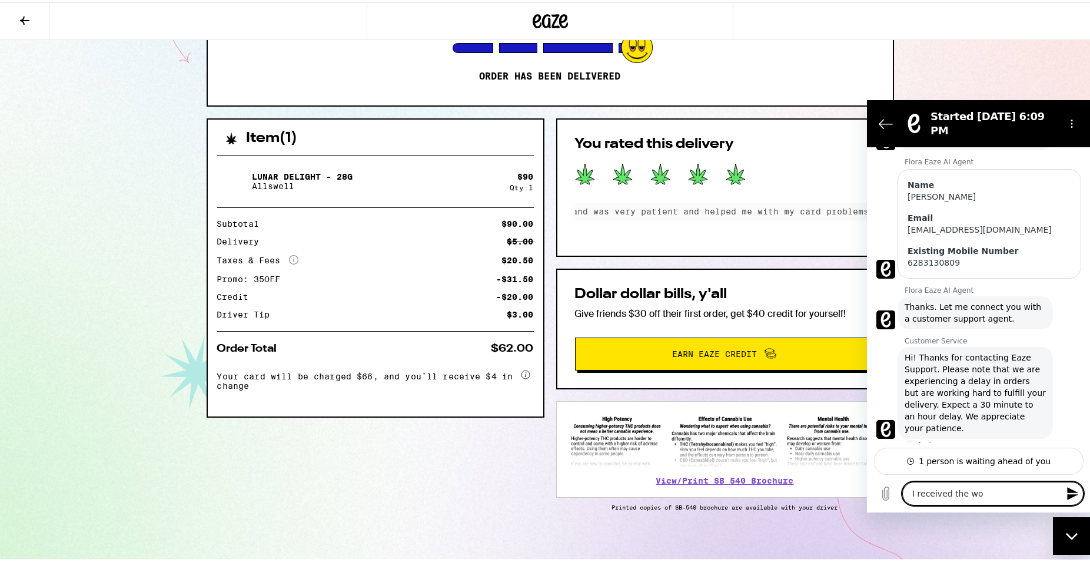
type textarea "x"
type textarea "I received the w"
type textarea "x"
type textarea "I received the wr"
type textarea "x"
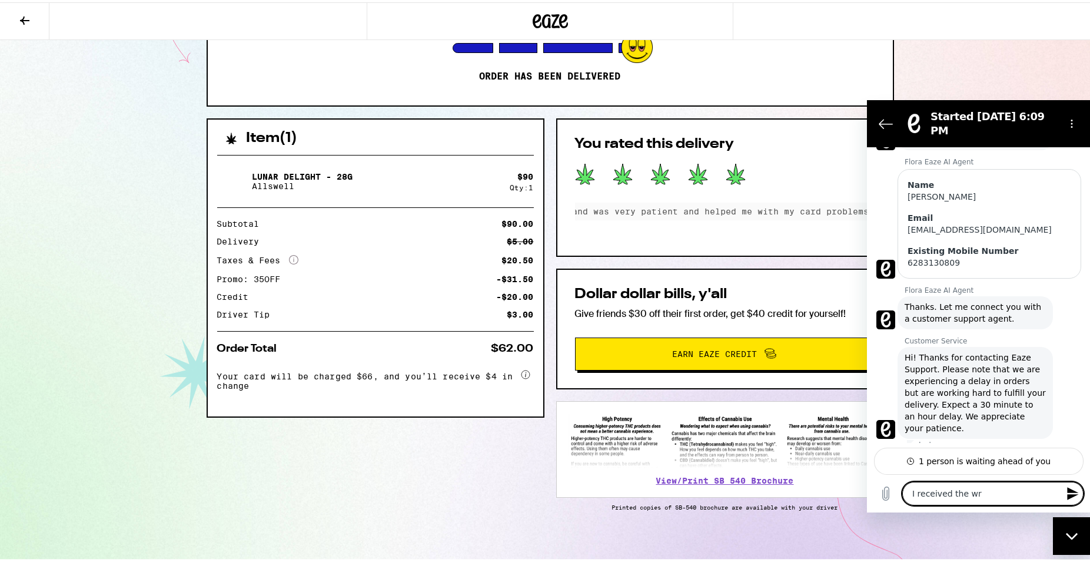
type textarea "I received the wro"
type textarea "x"
type textarea "I received the wron"
type textarea "x"
type textarea "I received the wrong"
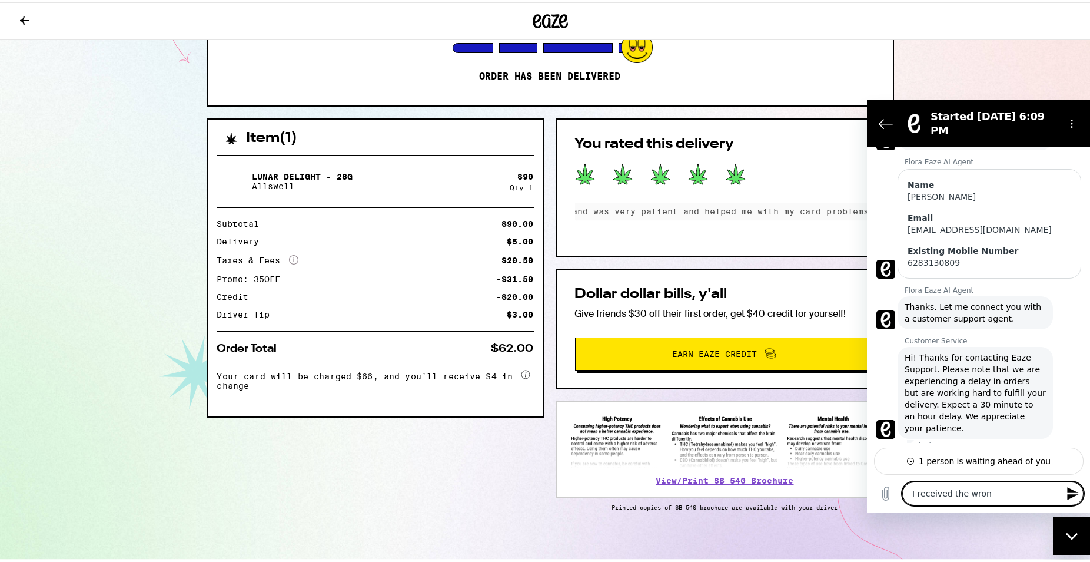
type textarea "x"
type textarea "I received the wrong"
type textarea "x"
type textarea "I received the wrong o"
type textarea "x"
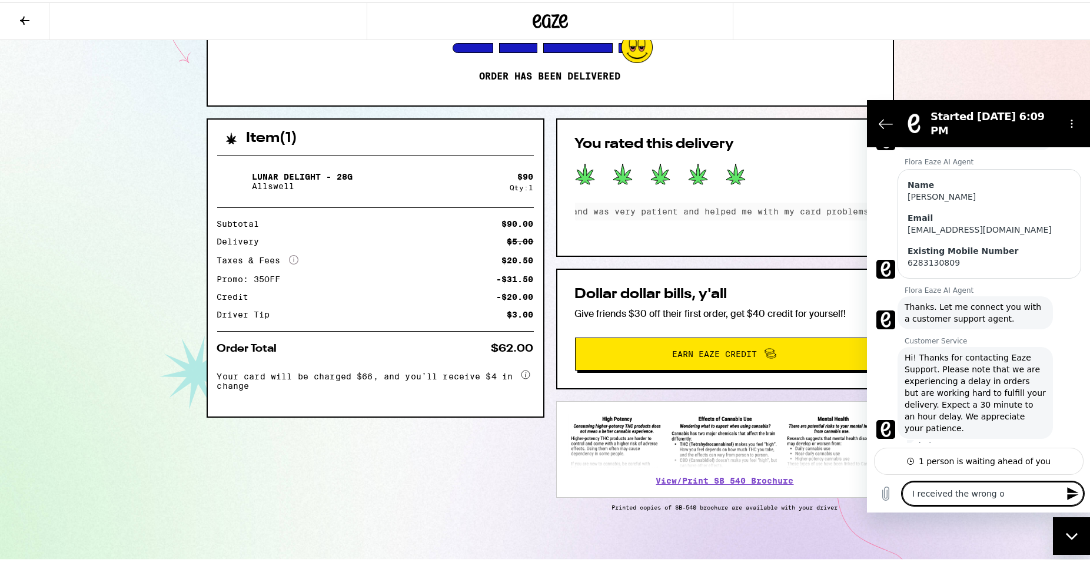
type textarea "I received the wrong or"
type textarea "x"
type textarea "I received the wrong ord"
type textarea "x"
type textarea "I received the wrong orde"
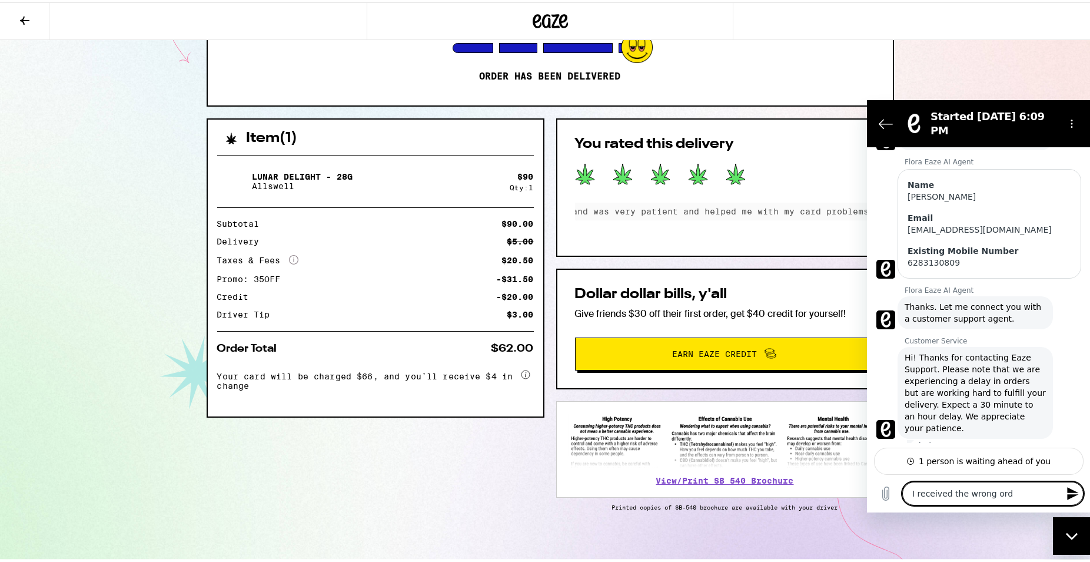
type textarea "x"
type textarea "I received the wrong order"
type textarea "x"
type textarea "I received the wrong order"
type textarea "x"
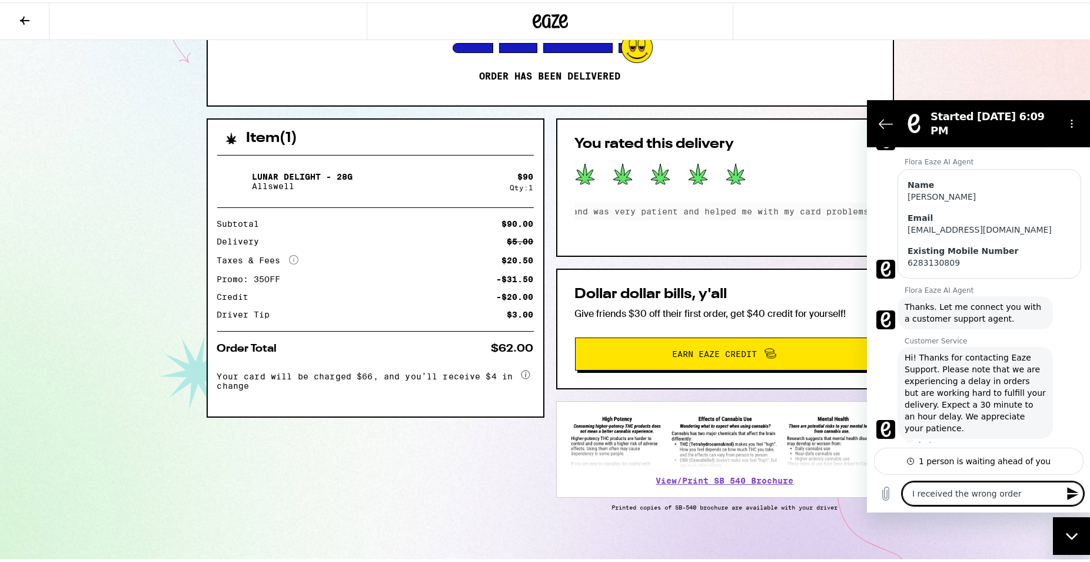
type textarea "I received the wrong order"
type textarea "x"
type textarea "I received the wrong orde"
type textarea "x"
type textarea "I received the wrong ord"
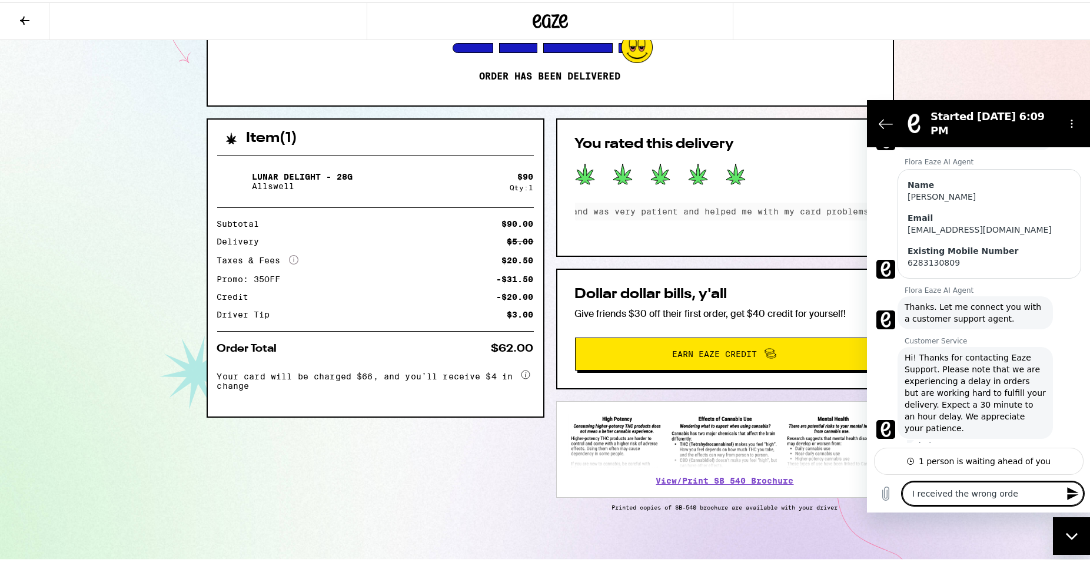
type textarea "x"
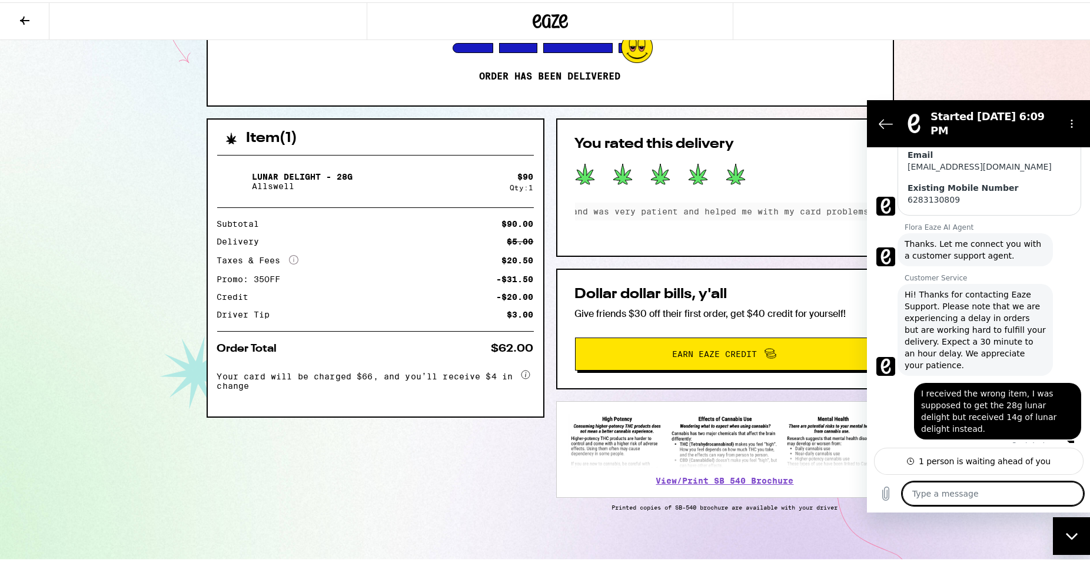
scroll to position [309, 0]
click at [772, 250] on div "You rated this delivery Fast delivery and was very patient and helped me with m…" at bounding box center [725, 185] width 338 height 138
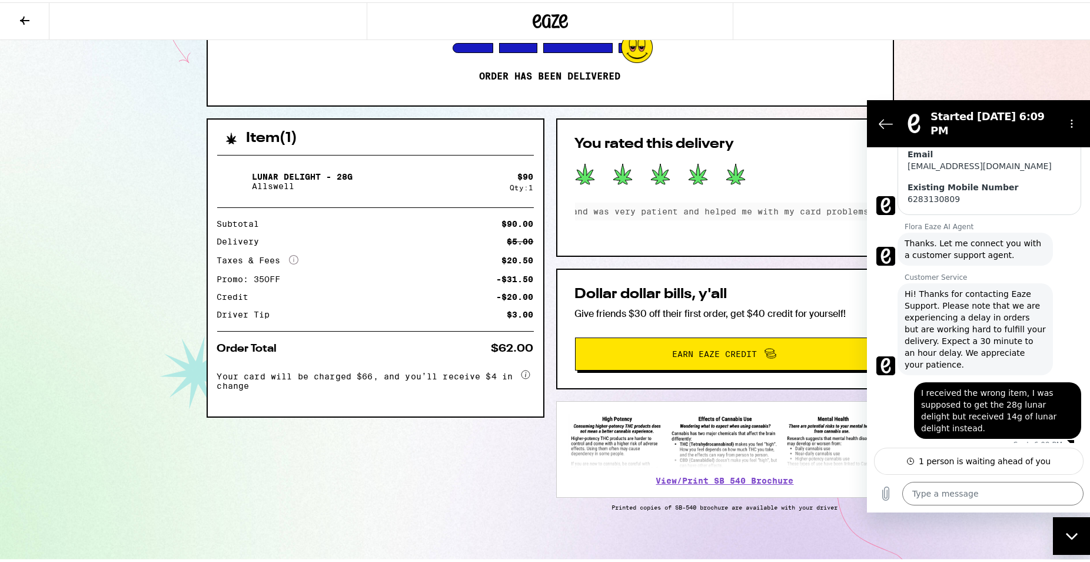
scroll to position [120, 0]
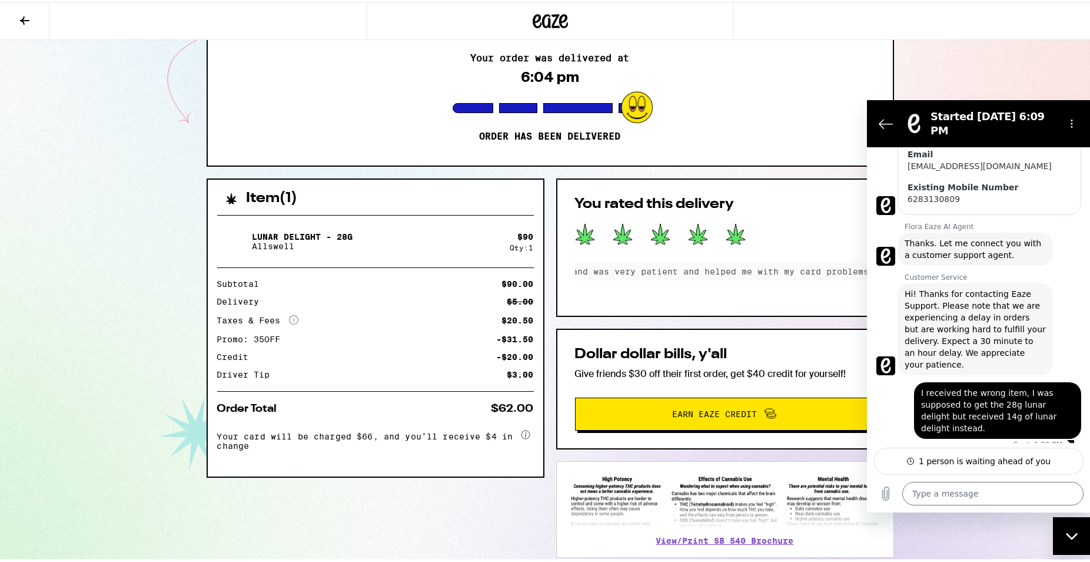
click at [1072, 535] on icon "Close messaging window" at bounding box center [1072, 536] width 12 height 8
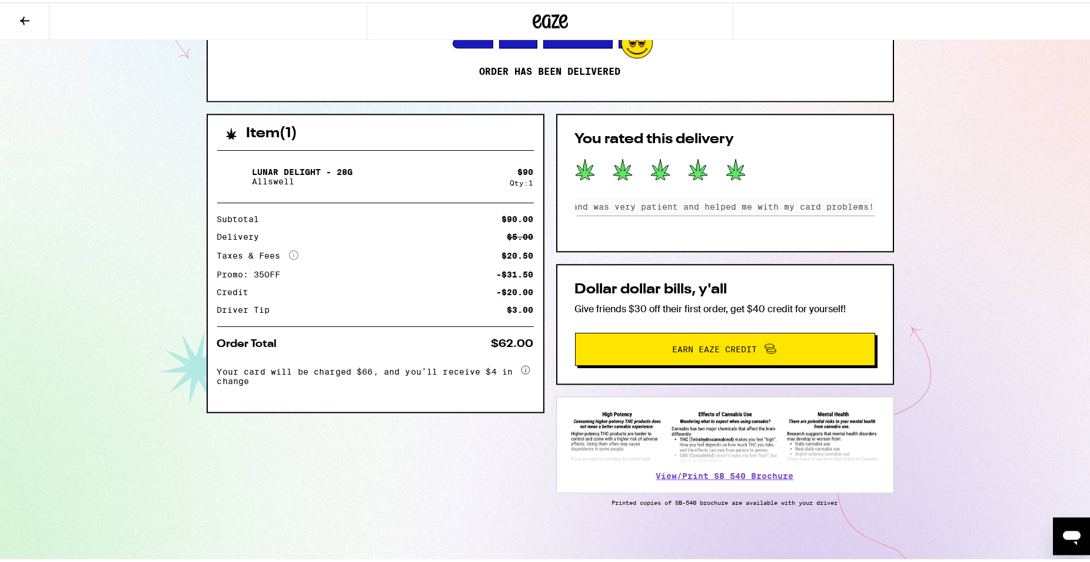
scroll to position [188, 0]
click at [1066, 513] on div "75 W Crescent Dr San Rafael 94901 Your order was delivered at 6:04 pm Order has…" at bounding box center [550, 188] width 1100 height 747
click at [1078, 530] on icon "Open messaging window" at bounding box center [1071, 535] width 21 height 21
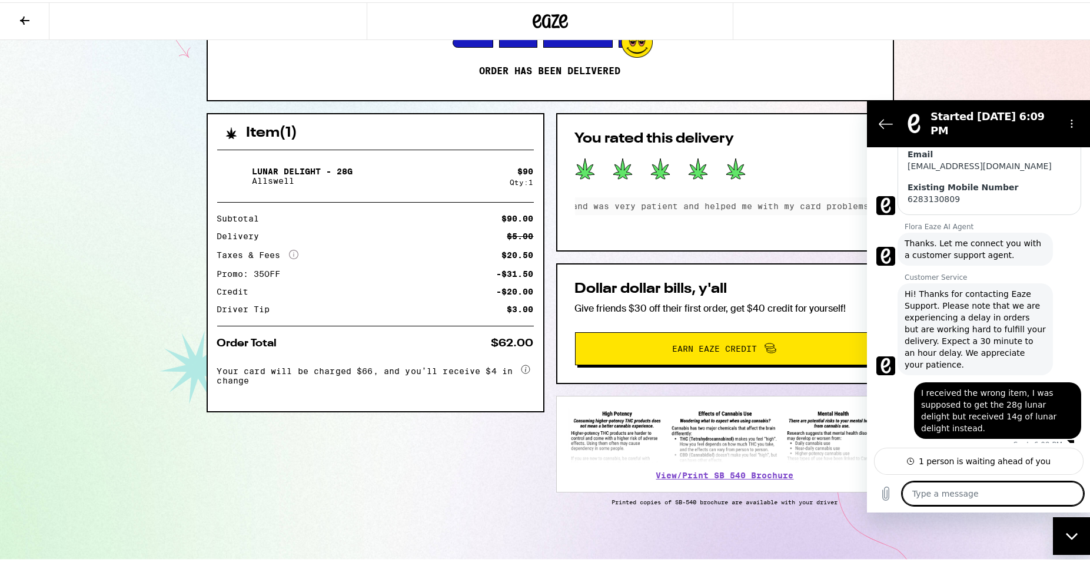
scroll to position [0, 0]
click at [1055, 452] on div "1 person is waiting ahead of you" at bounding box center [979, 460] width 210 height 27
click at [914, 462] on icon at bounding box center [910, 460] width 7 height 7
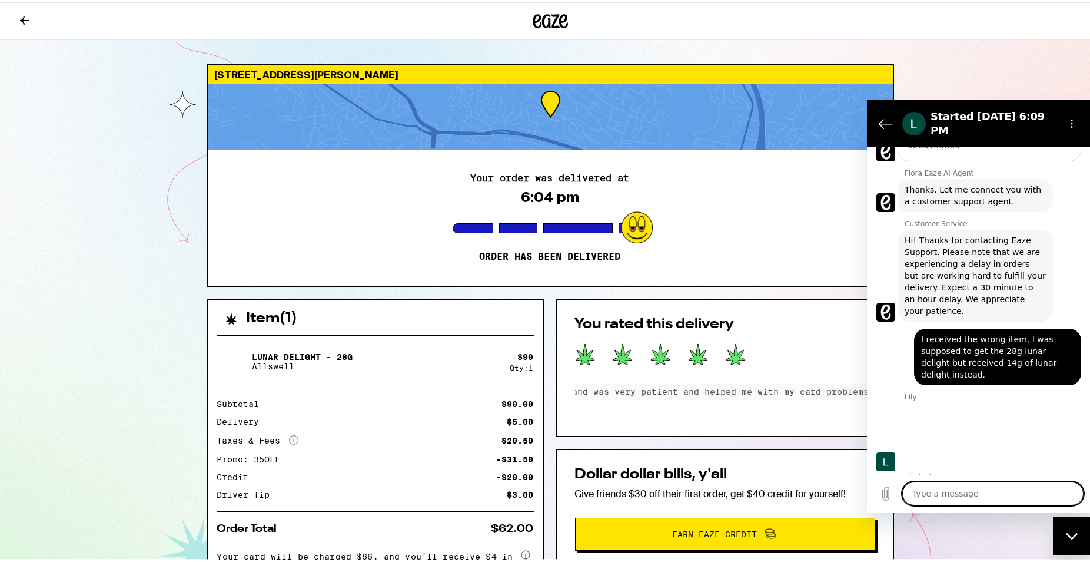
scroll to position [363, 0]
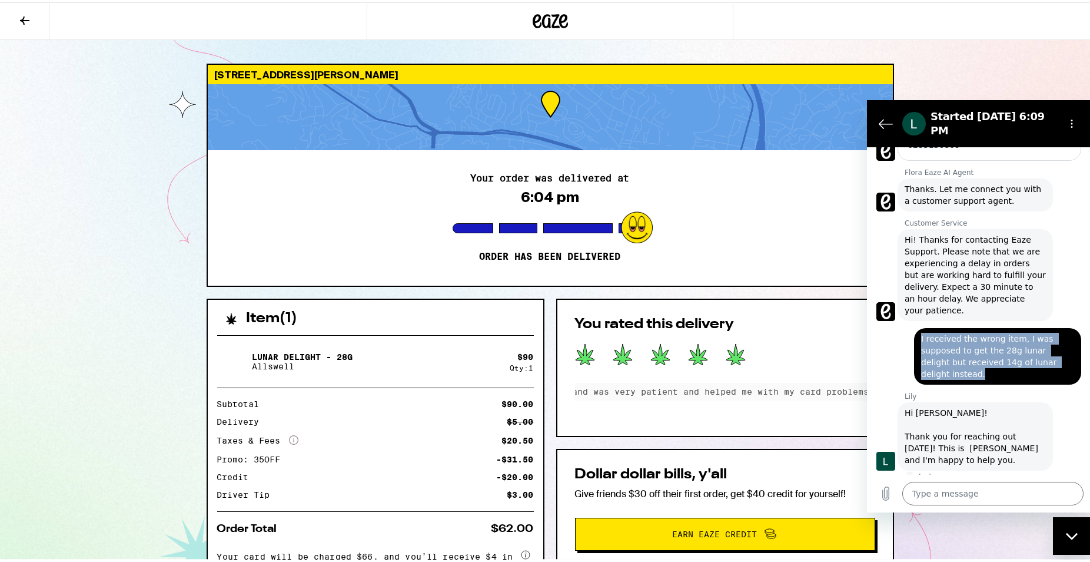
drag, startPoint x: 956, startPoint y: 365, endPoint x: 914, endPoint y: 317, distance: 63.9
click at [914, 328] on div "says: I received the wrong item, I was supposed to get the 28g lunar delight bu…" at bounding box center [997, 356] width 167 height 57
copy span "I received the wrong item, I was supposed to get the 28g lunar delight but rece…"
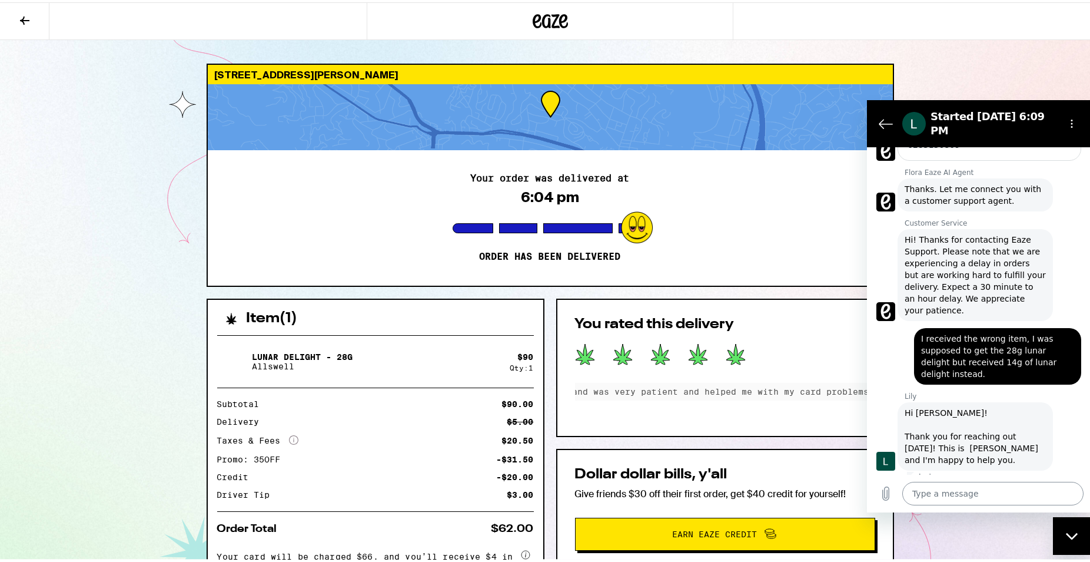
click at [975, 491] on textarea at bounding box center [992, 494] width 181 height 24
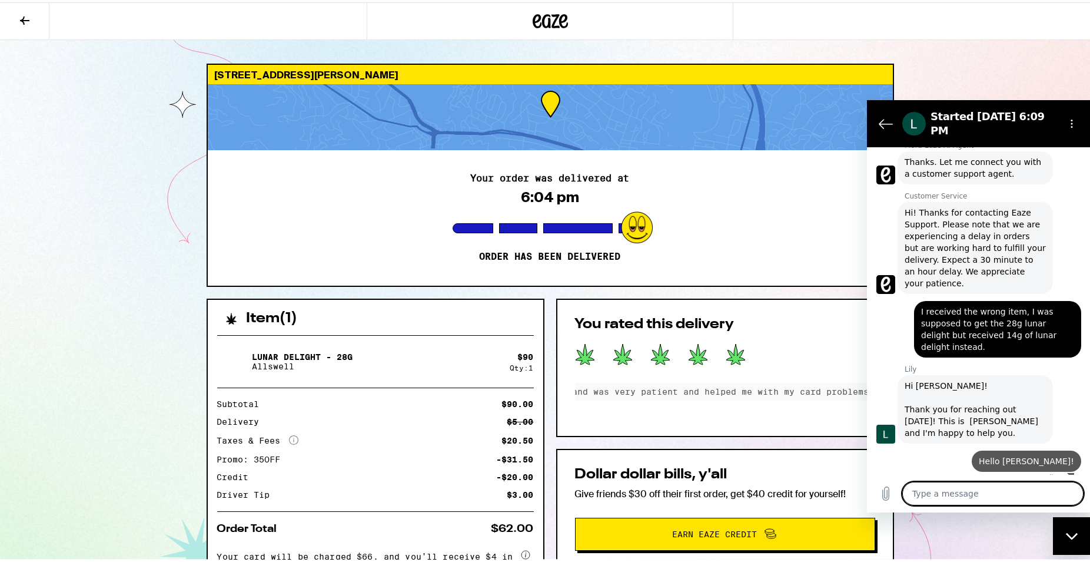
paste textarea "I received the wrong item, I was supposed to get the 28g lunar delight but rece…"
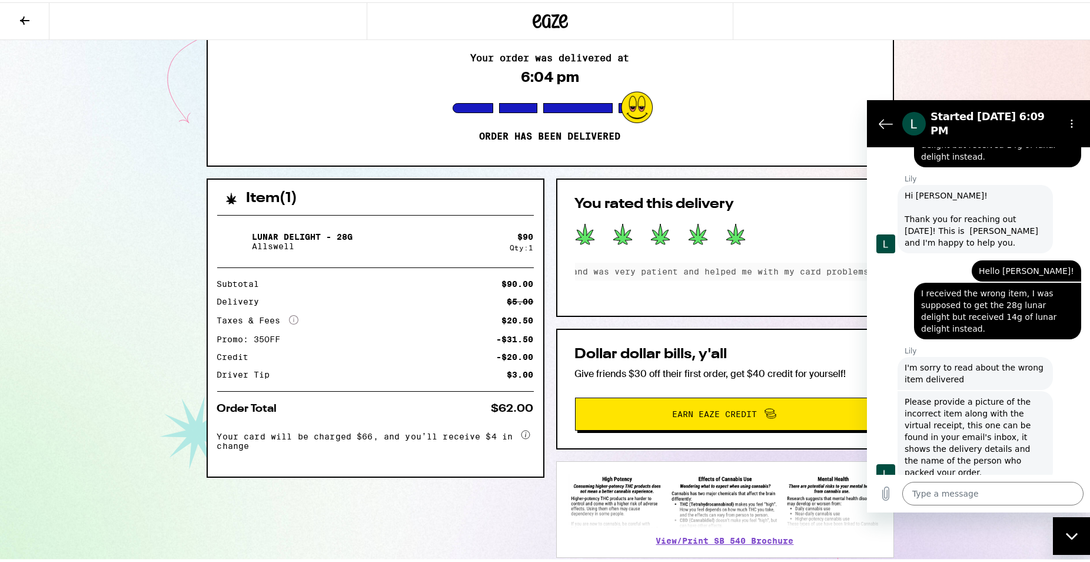
scroll to position [581, 0]
click at [945, 488] on textarea at bounding box center [992, 494] width 181 height 24
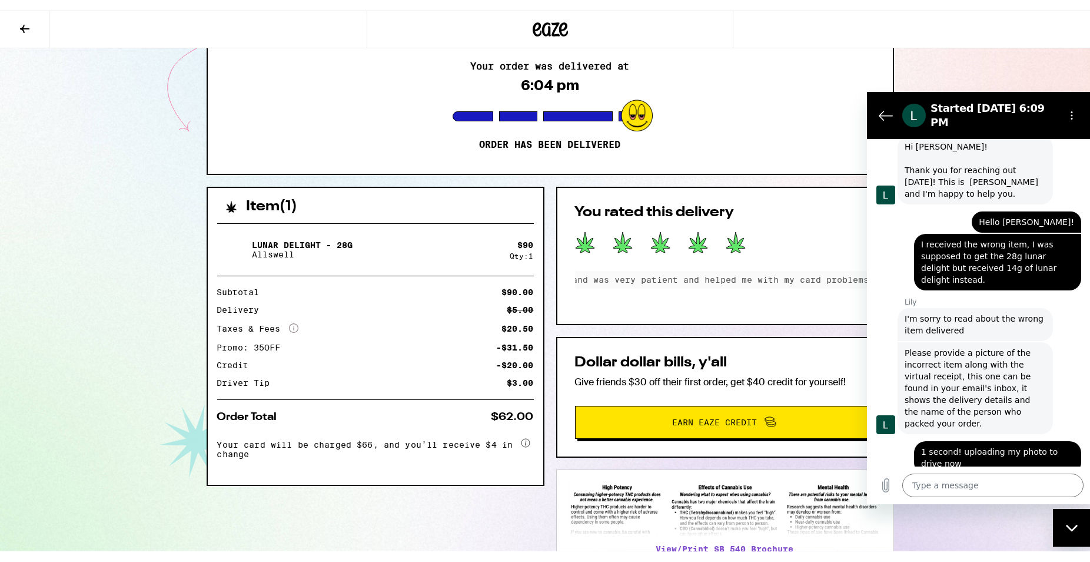
scroll to position [610, 0]
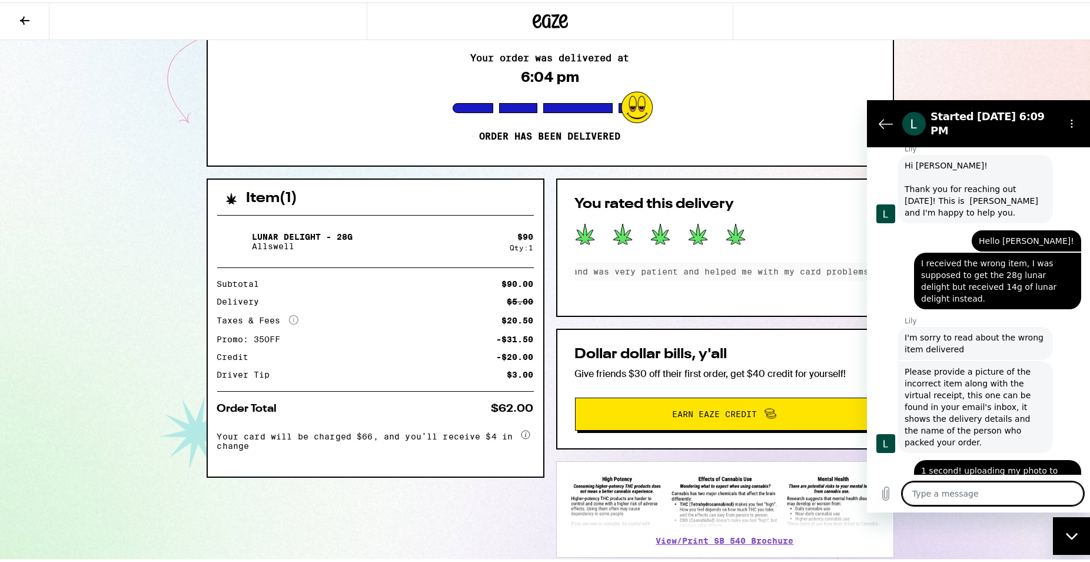
click at [974, 494] on textarea at bounding box center [992, 494] width 181 height 24
click at [881, 500] on icon "Upload file" at bounding box center [886, 493] width 14 height 14
click at [957, 492] on textarea at bounding box center [992, 494] width 181 height 24
click at [892, 500] on button "Upload file" at bounding box center [886, 494] width 24 height 24
click at [976, 497] on textarea at bounding box center [992, 494] width 181 height 24
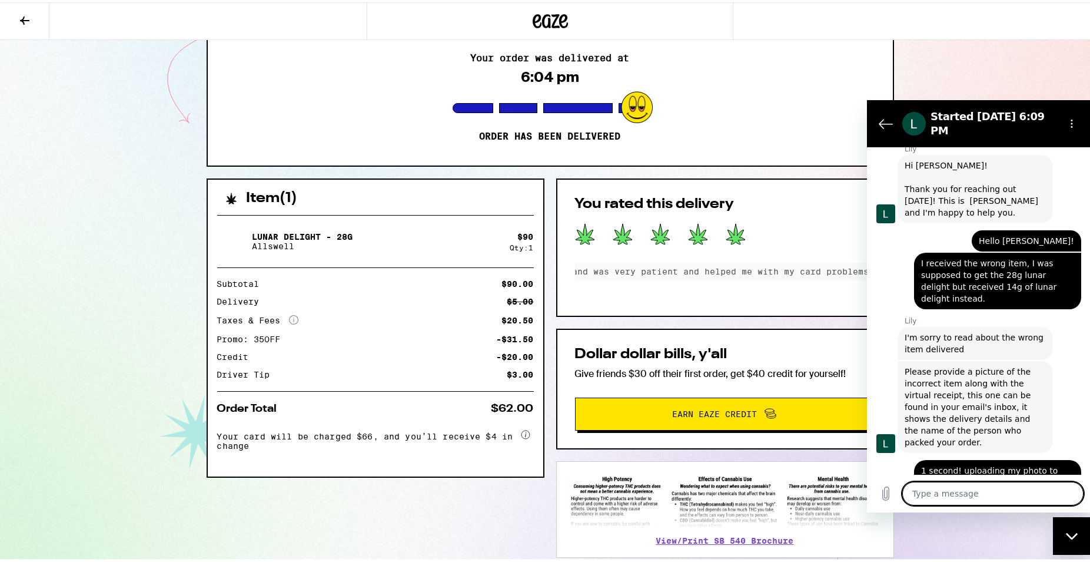
scroll to position [827, 0]
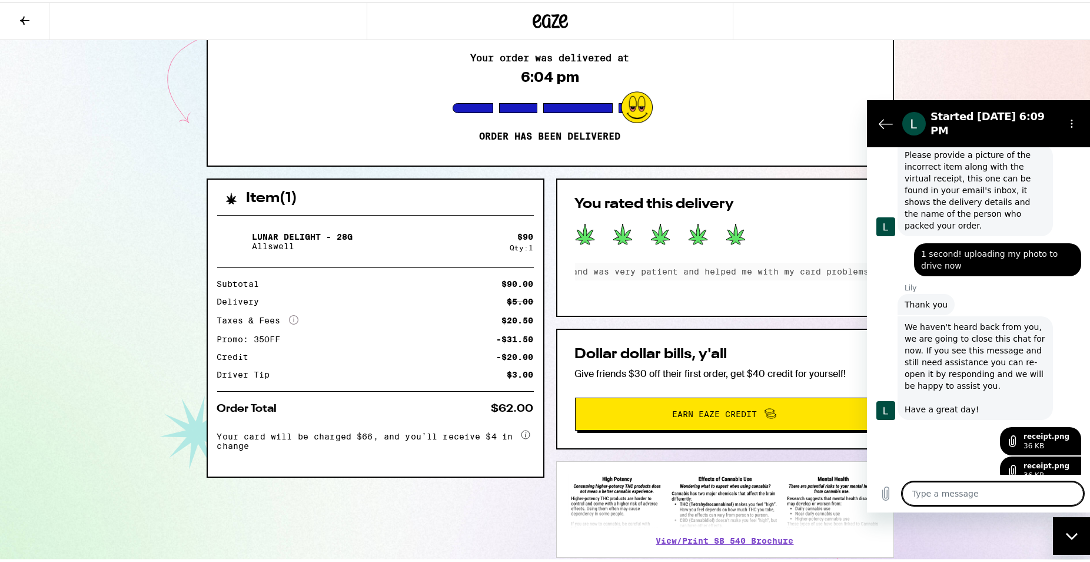
click at [1004, 494] on textarea at bounding box center [992, 494] width 181 height 24
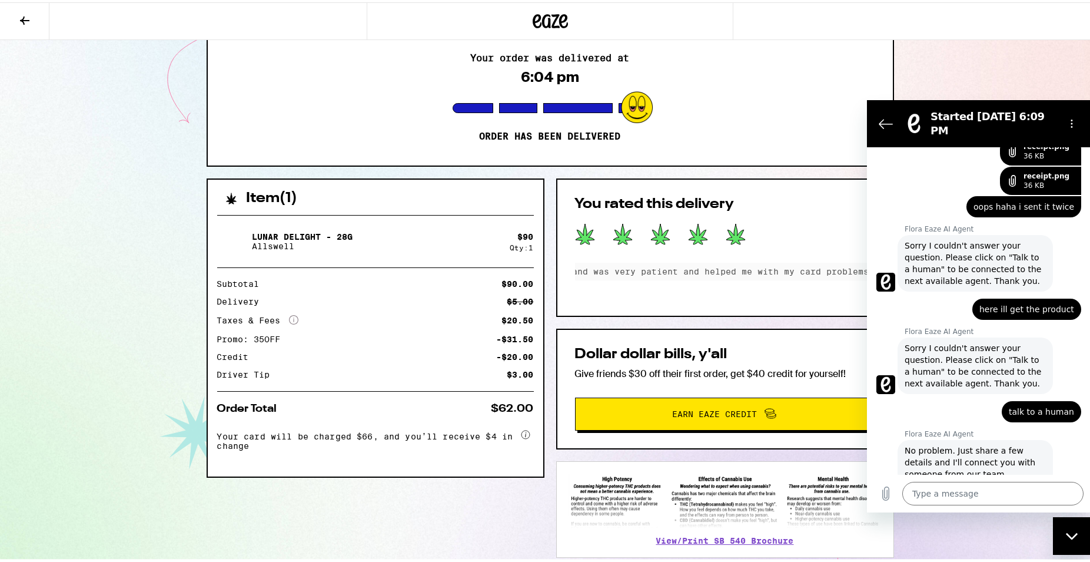
scroll to position [1210, 0]
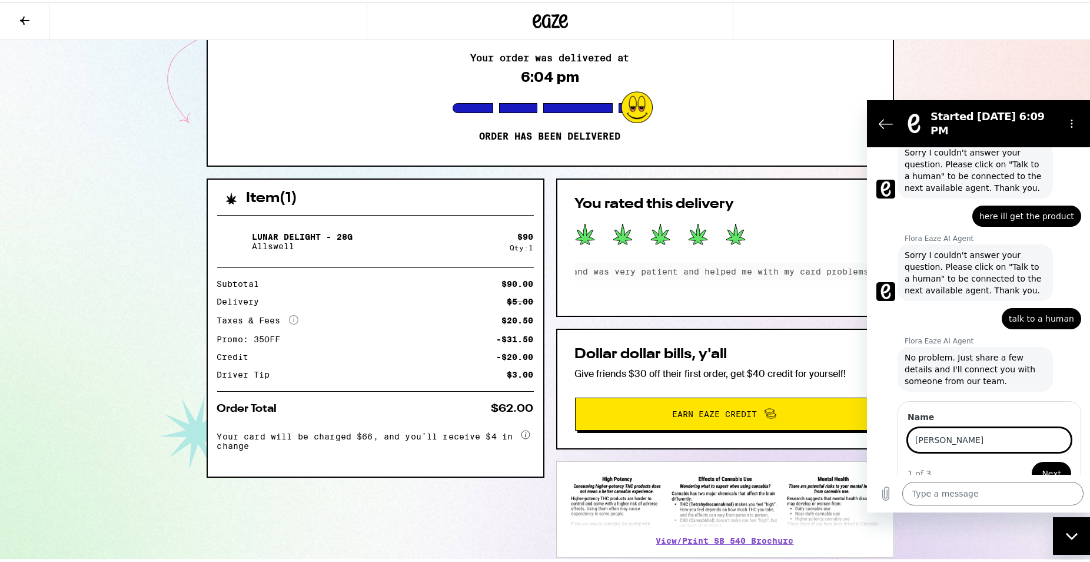
click at [1032, 462] on button "Next" at bounding box center [1051, 474] width 39 height 24
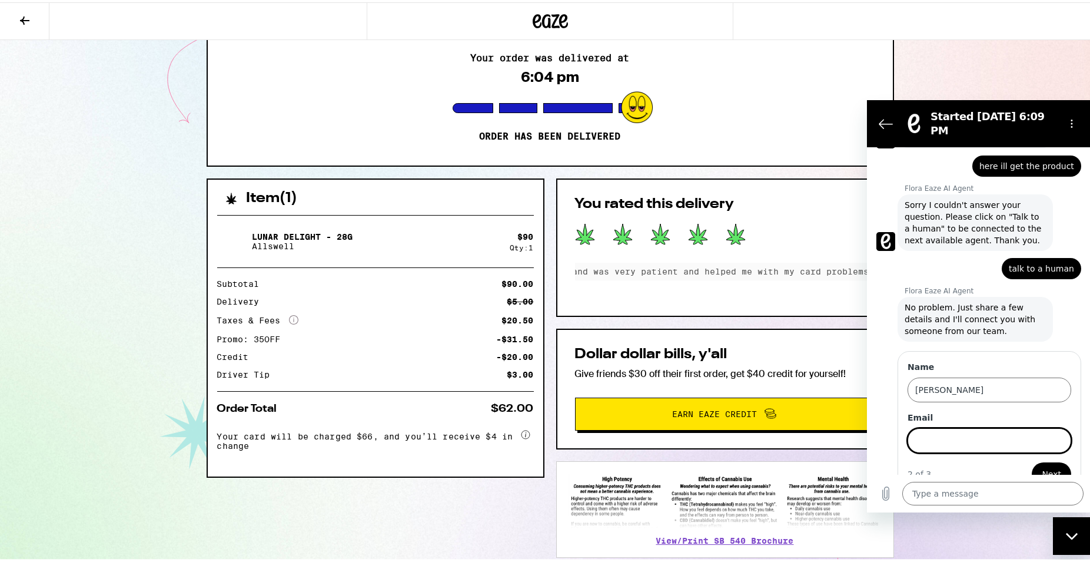
scroll to position [1260, 0]
click at [1032, 462] on button "Next" at bounding box center [1051, 474] width 39 height 24
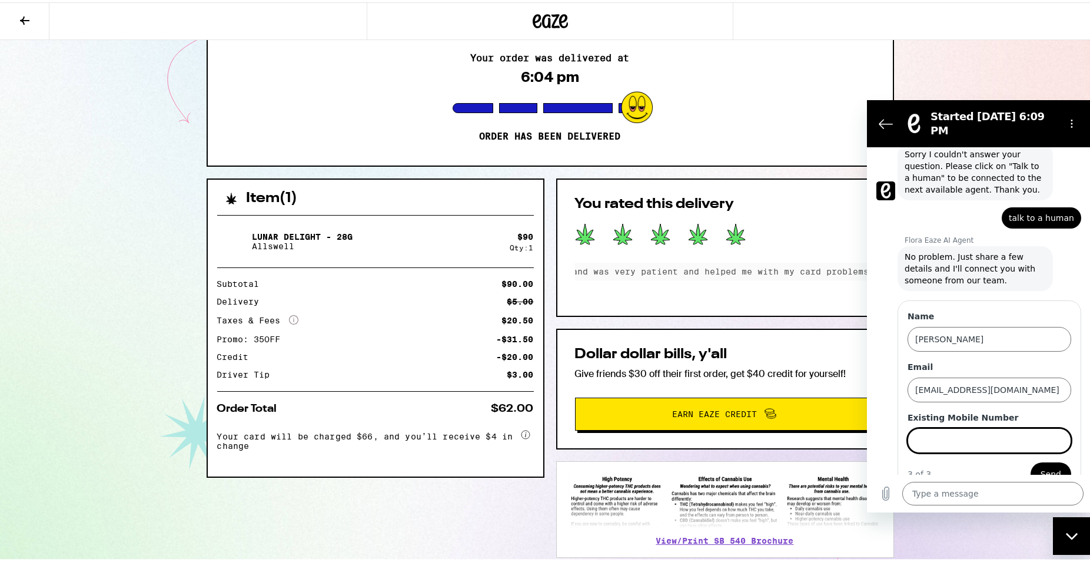
scroll to position [1311, 0]
click at [1031, 462] on button "Send" at bounding box center [1051, 474] width 41 height 24
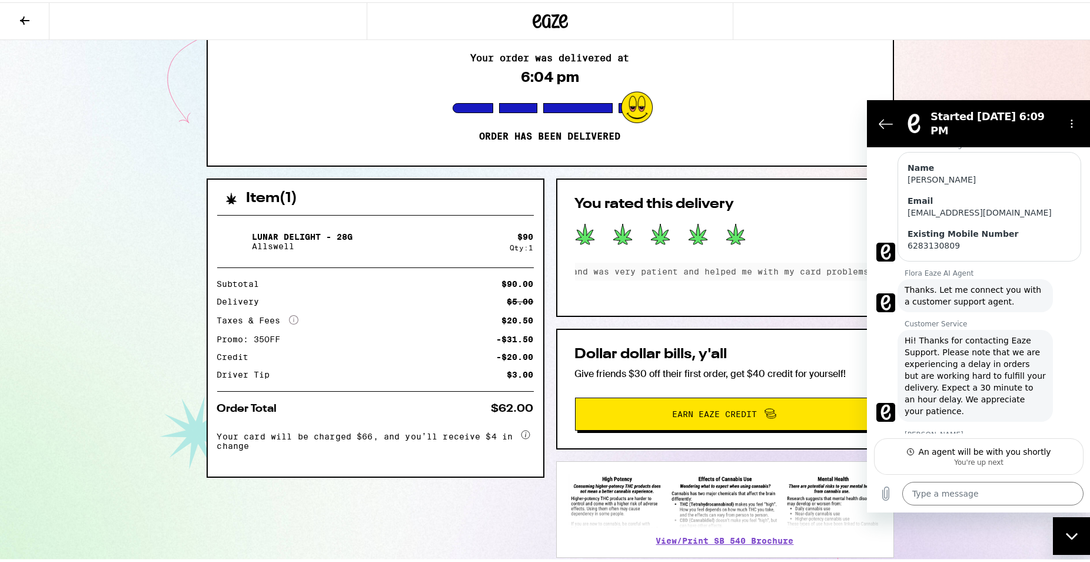
scroll to position [1471, 0]
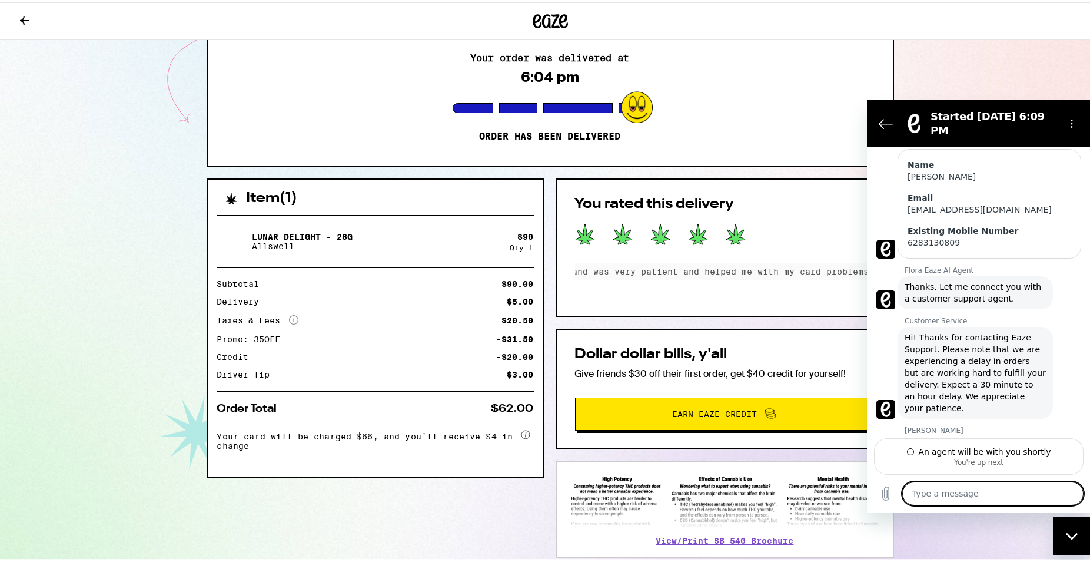
click at [970, 500] on textarea at bounding box center [992, 494] width 181 height 24
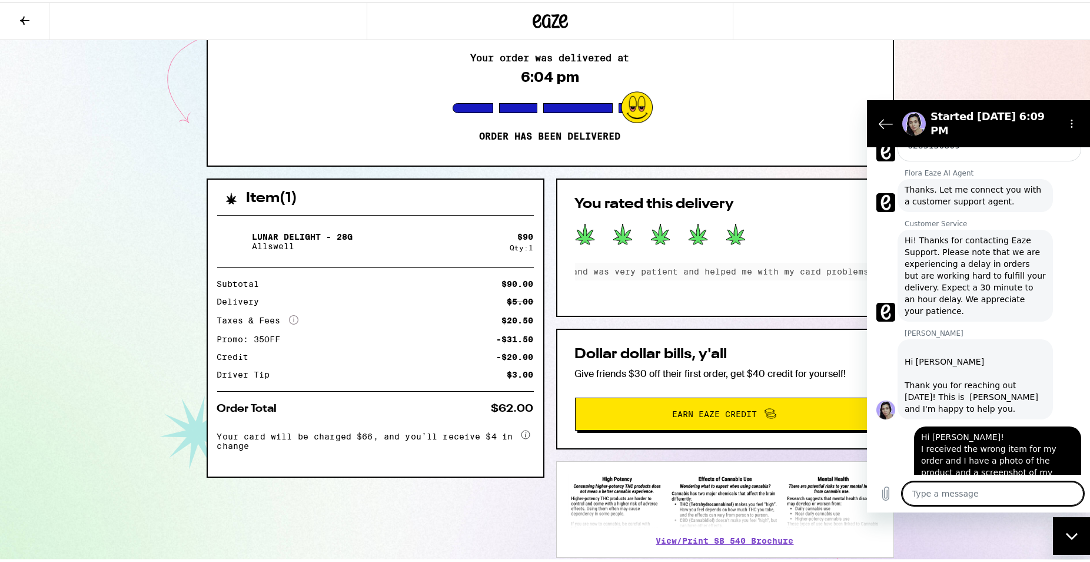
scroll to position [1569, 0]
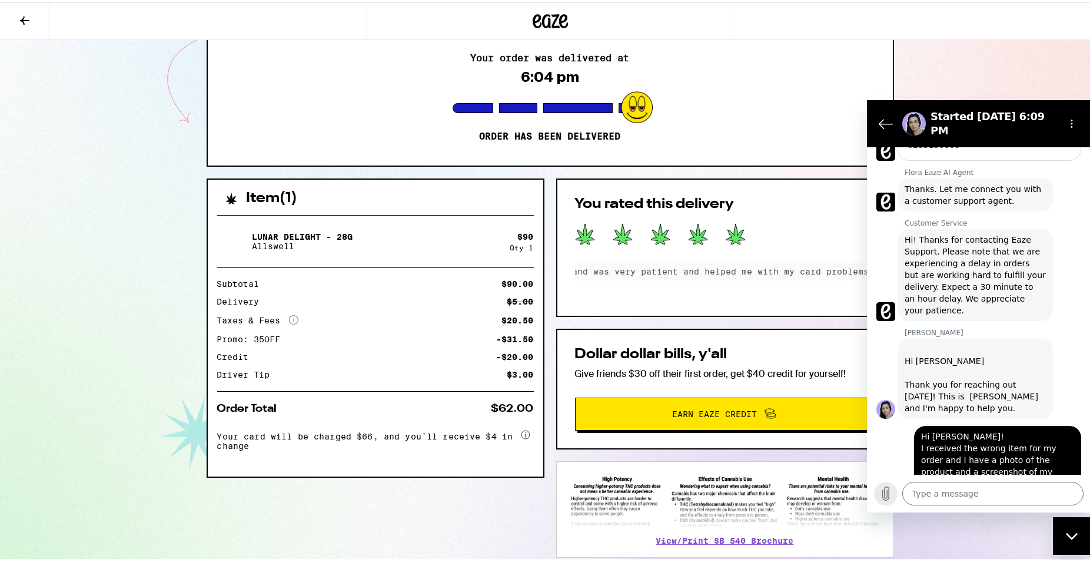
click at [888, 490] on icon "Upload file" at bounding box center [886, 493] width 14 height 14
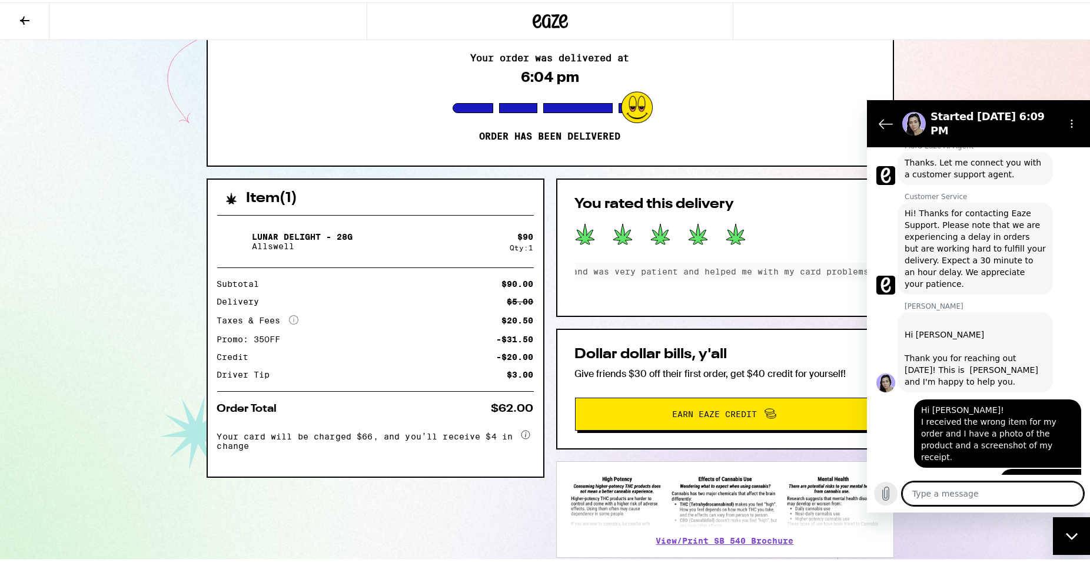
scroll to position [1596, 0]
click at [880, 497] on icon "Upload file" at bounding box center [886, 493] width 14 height 14
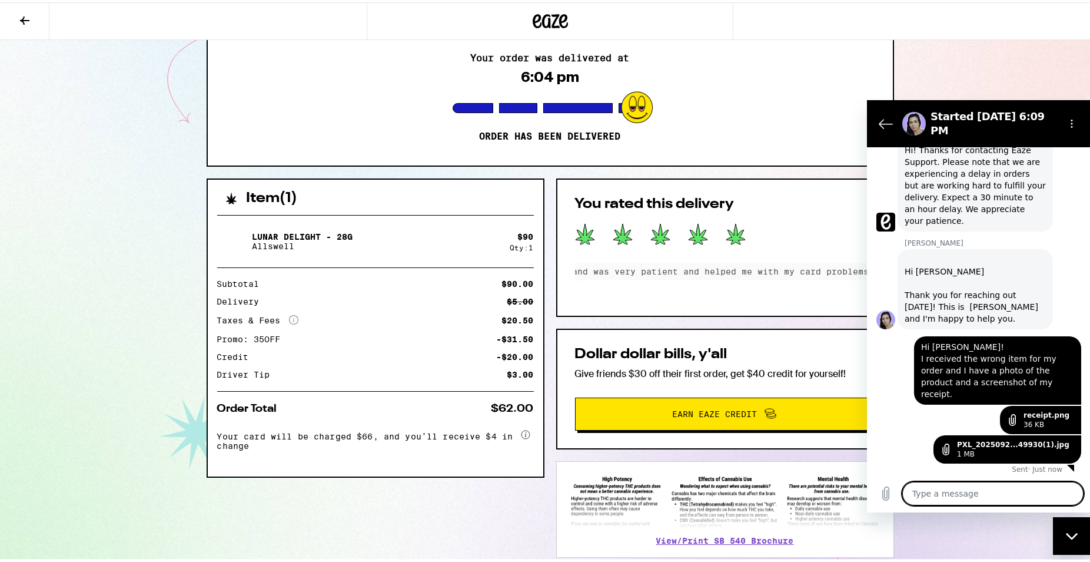
scroll to position [1625, 0]
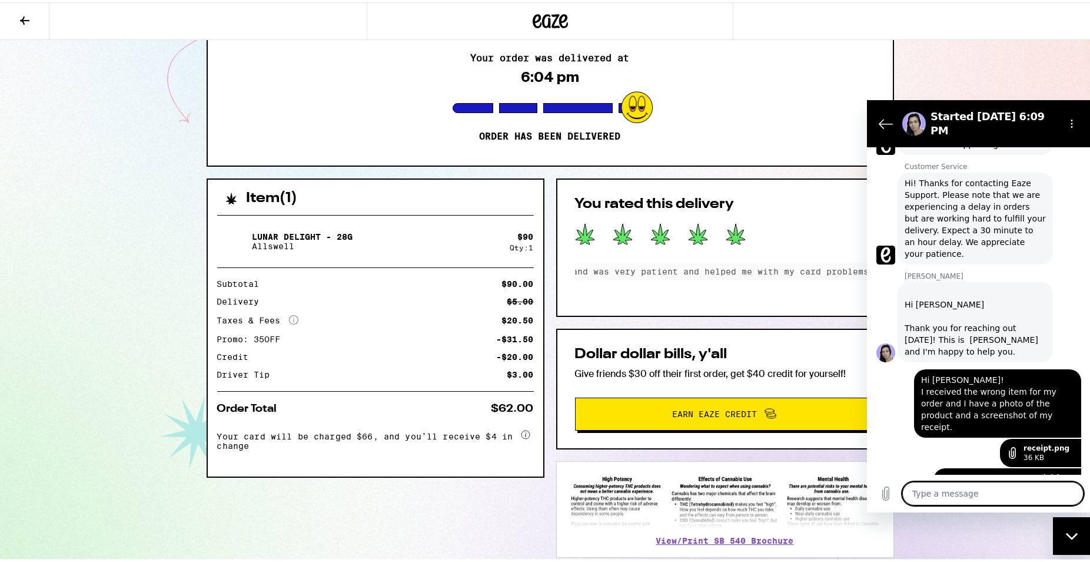
click at [1018, 493] on textarea at bounding box center [992, 494] width 181 height 24
click at [1017, 492] on textarea at bounding box center [992, 494] width 181 height 24
click at [1011, 447] on icon at bounding box center [1013, 452] width 6 height 11
click at [1037, 443] on link "receipt.png" at bounding box center [1047, 447] width 46 height 9
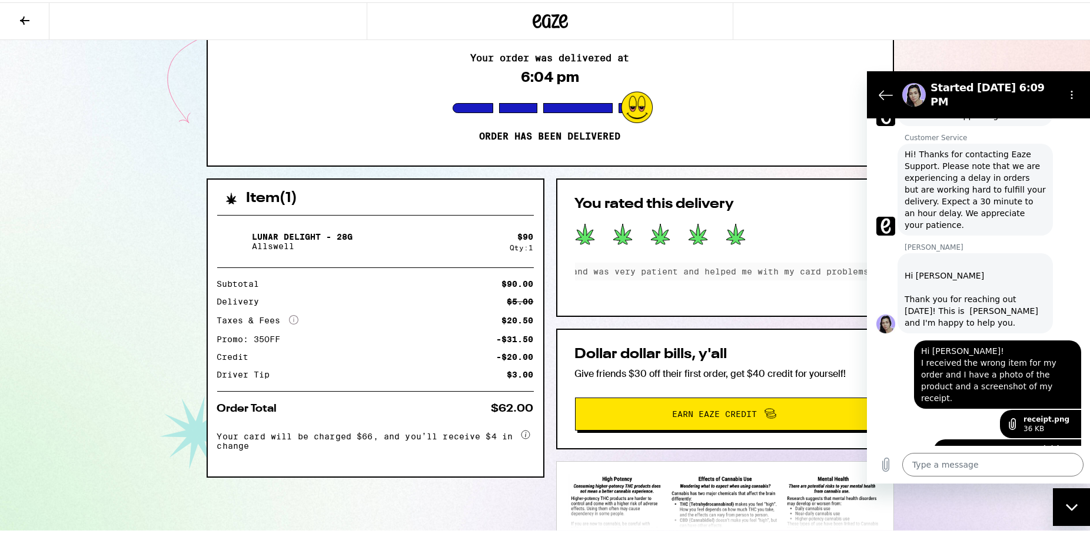
click at [1030, 444] on link "PXL_2025092...49930(1).jpg" at bounding box center [1013, 448] width 112 height 9
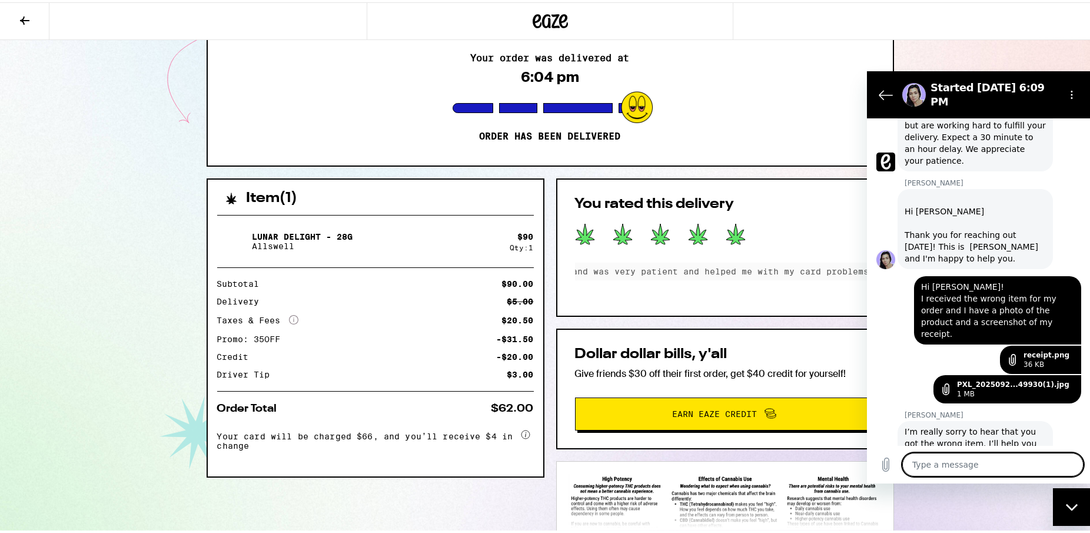
scroll to position [1690, 0]
click at [1008, 474] on textarea at bounding box center [992, 465] width 181 height 24
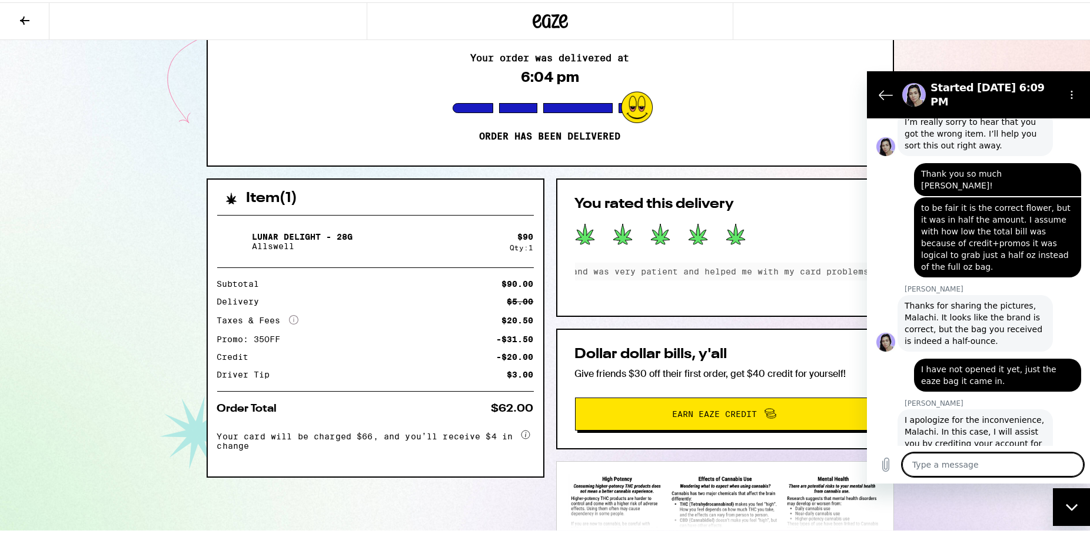
scroll to position [2000, 0]
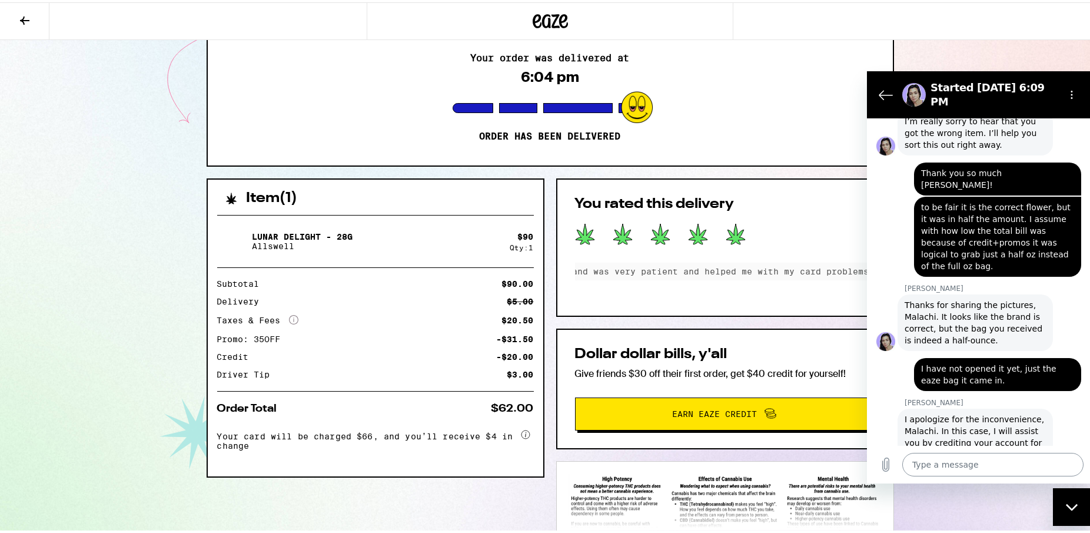
click at [961, 462] on textarea at bounding box center [992, 465] width 181 height 24
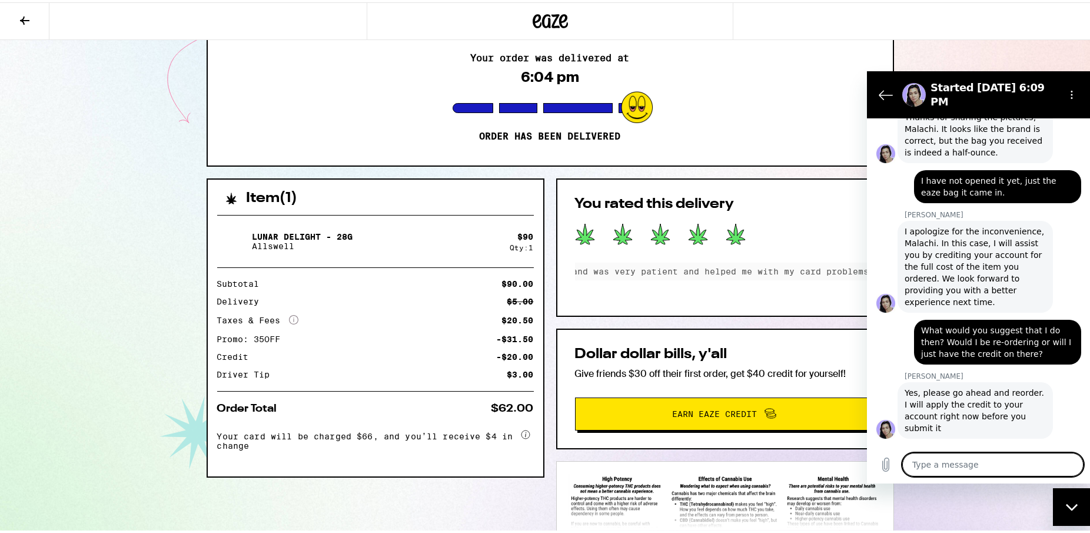
scroll to position [2188, 0]
click at [411, 94] on div "Your order was delivered at 6:04 pm Order has been delivered" at bounding box center [550, 95] width 685 height 135
click at [543, 15] on icon at bounding box center [550, 18] width 35 height 21
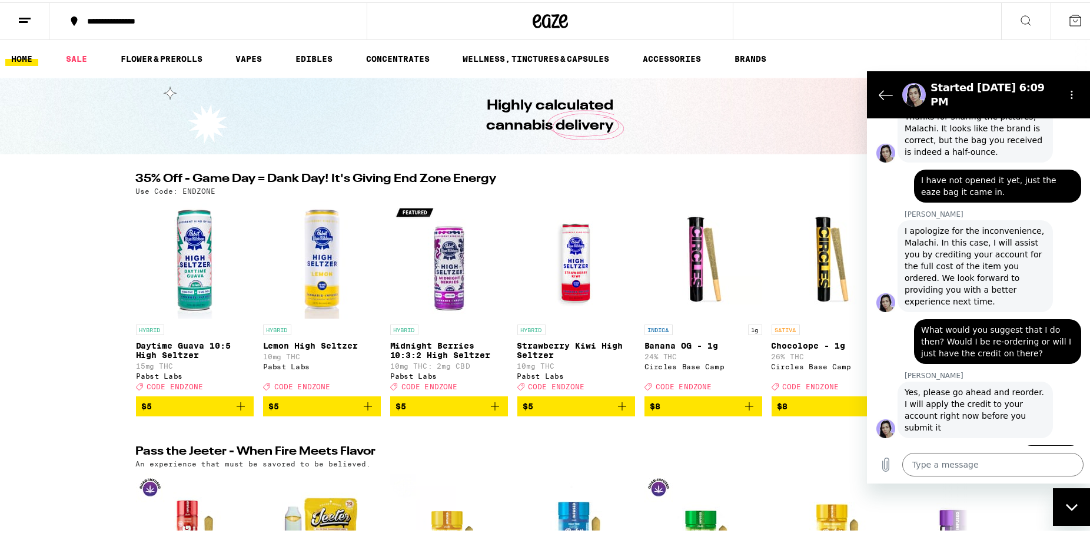
click at [547, 26] on icon at bounding box center [550, 18] width 35 height 21
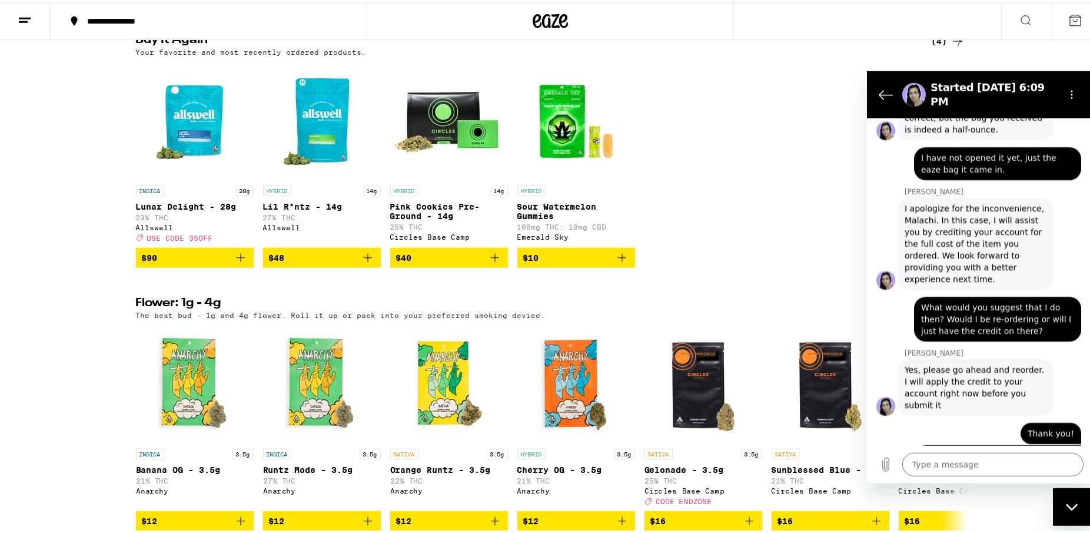
scroll to position [721, 0]
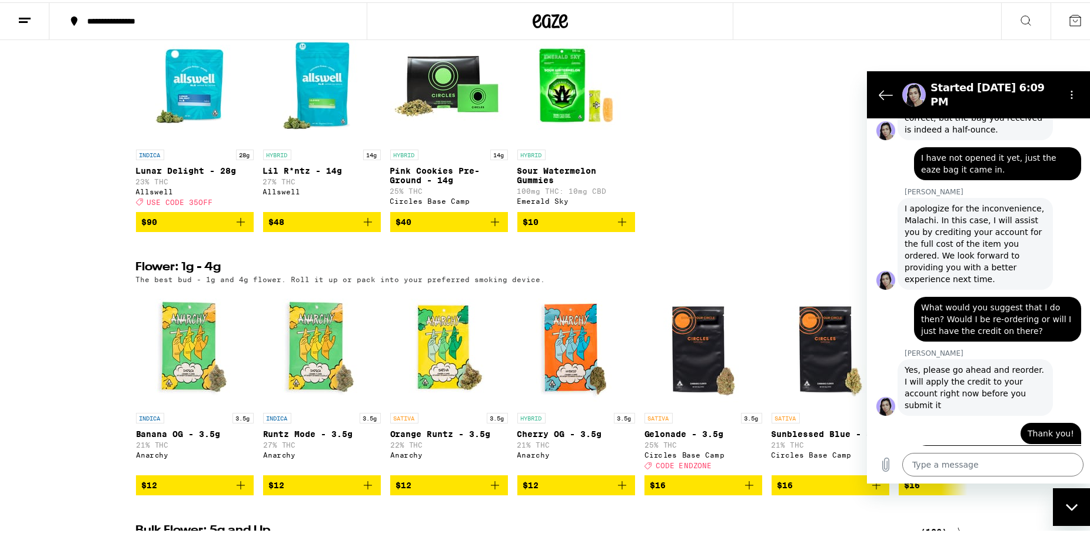
click at [234, 227] on icon "Add to bag" at bounding box center [241, 220] width 14 height 14
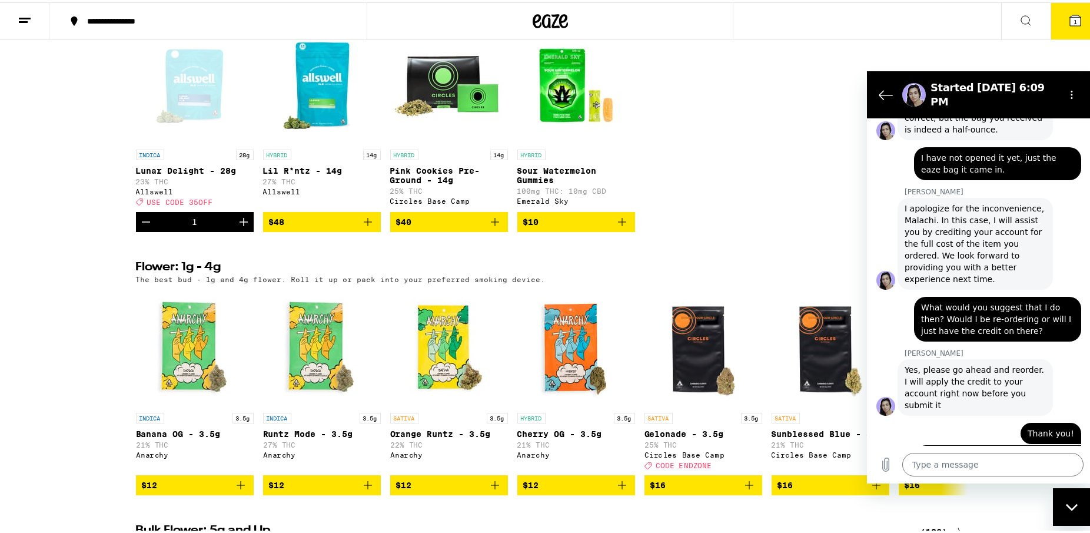
click at [1074, 23] on span "1" at bounding box center [1076, 19] width 4 height 7
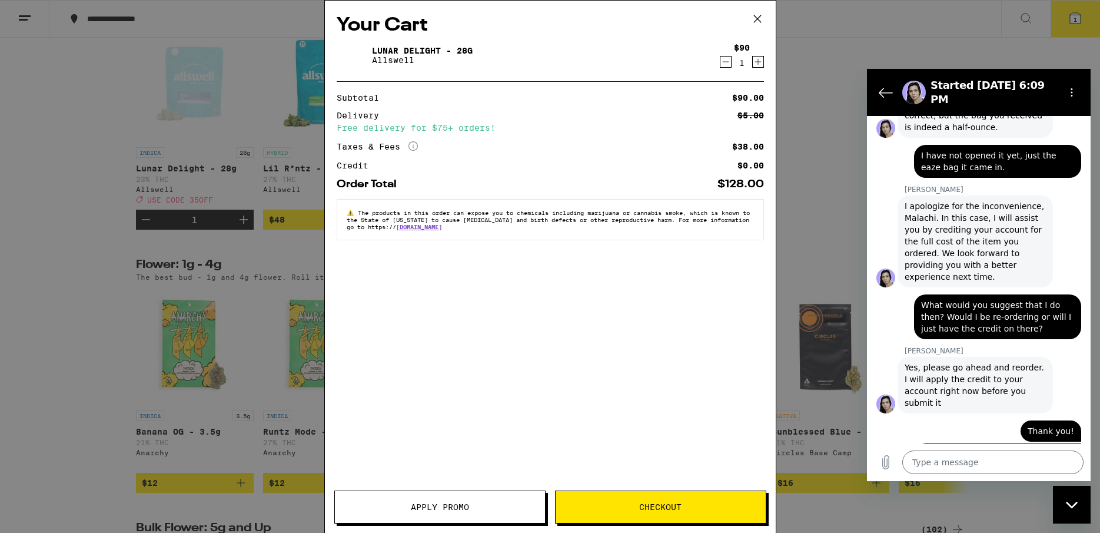
click at [482, 506] on span "Apply Promo" at bounding box center [440, 507] width 210 height 8
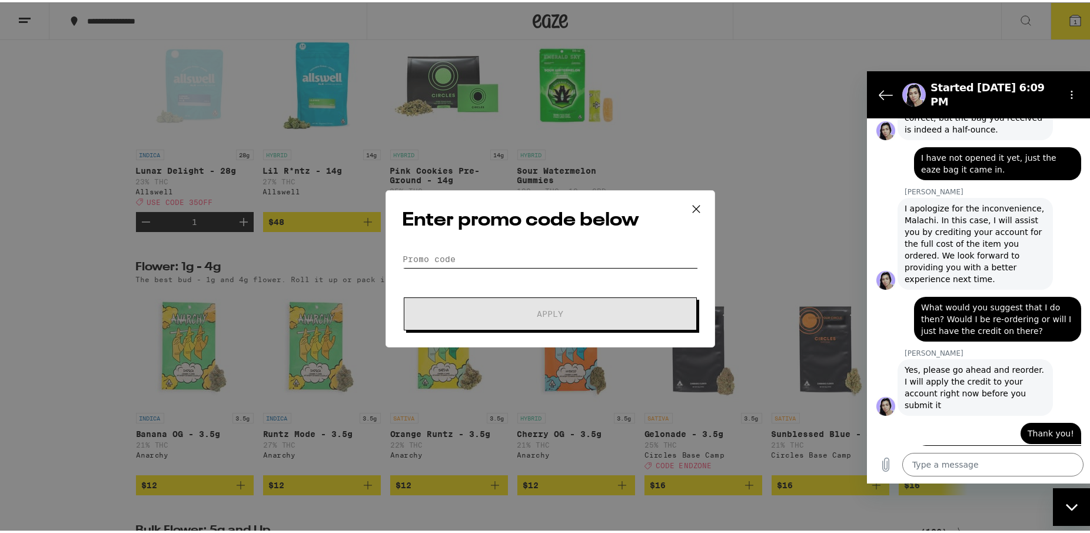
click at [480, 256] on input "Promo Code" at bounding box center [551, 257] width 296 height 18
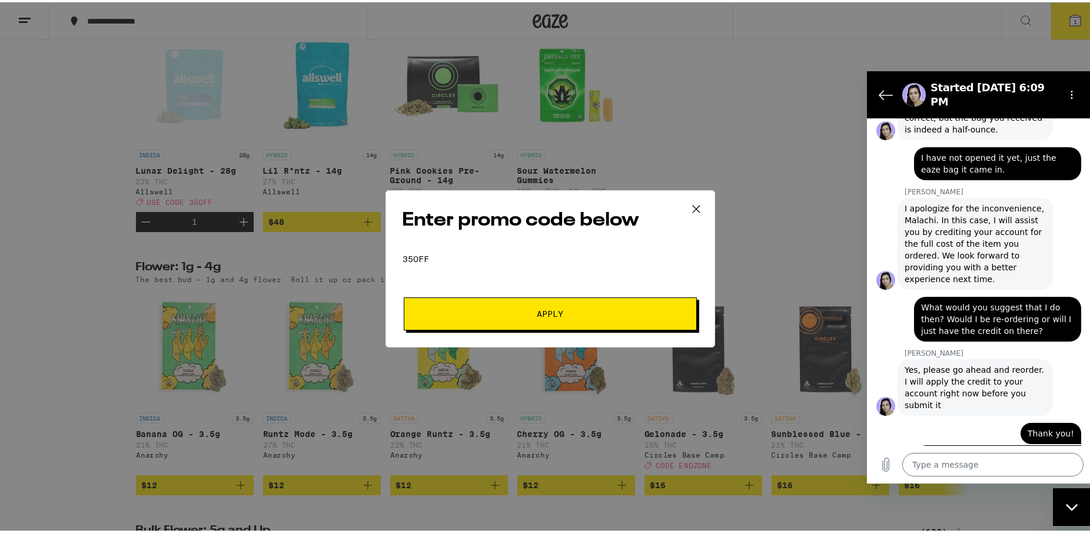
click at [521, 326] on button "Apply" at bounding box center [550, 311] width 293 height 33
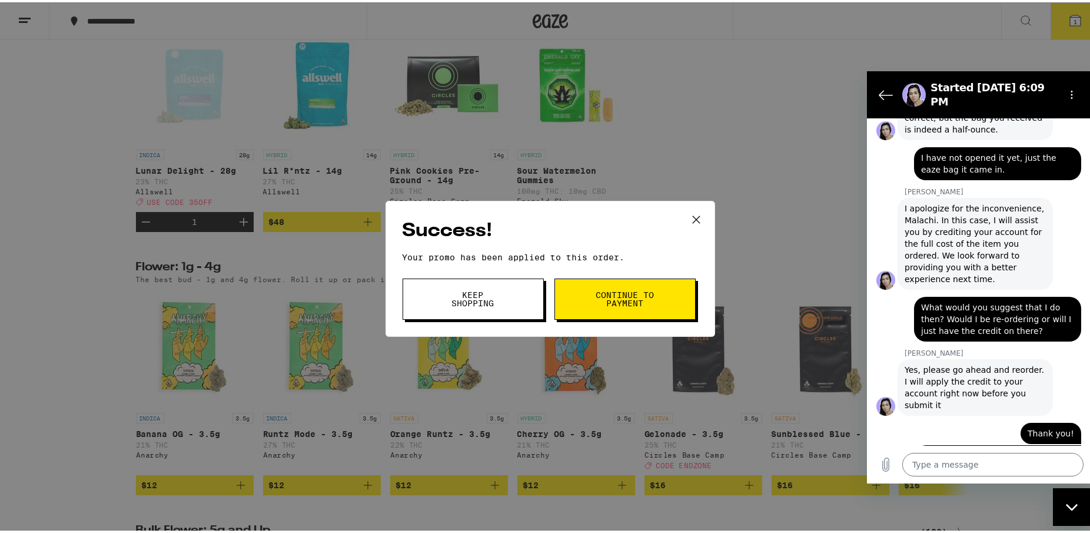
click at [522, 305] on button "Keep Shopping" at bounding box center [473, 296] width 141 height 41
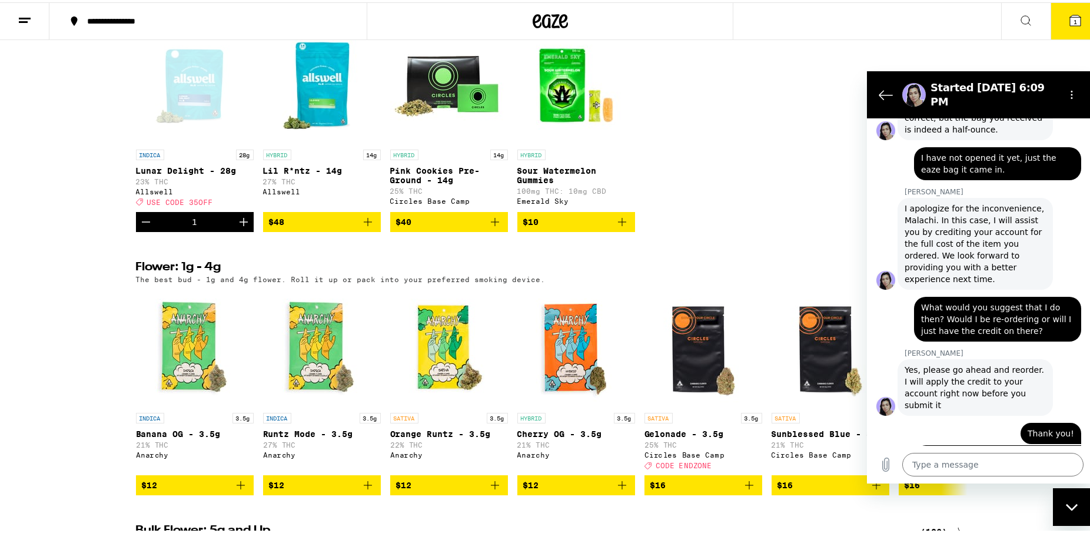
click at [1081, 25] on button "1" at bounding box center [1075, 19] width 49 height 36
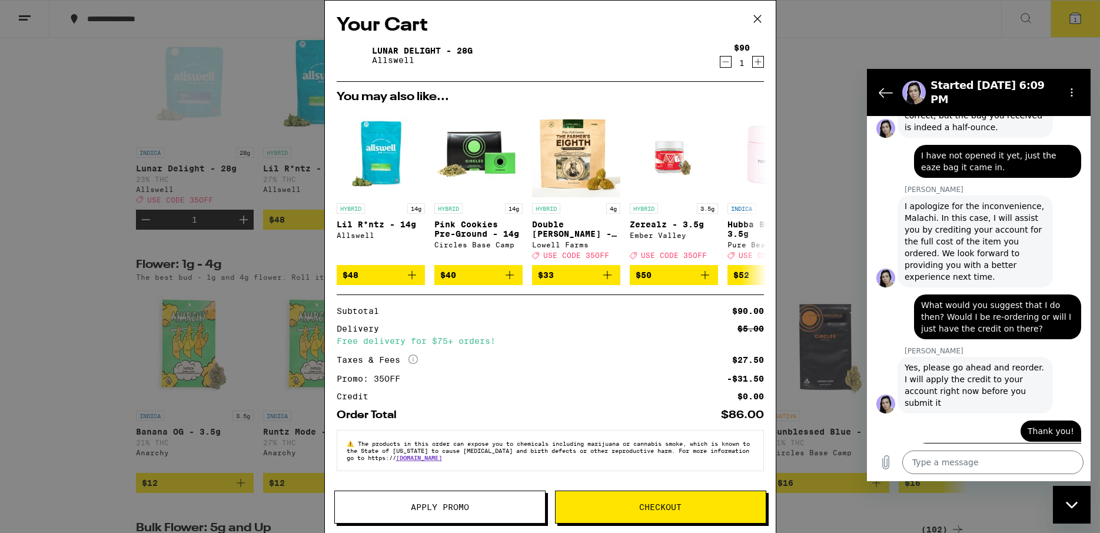
scroll to position [15, 0]
click at [936, 461] on textarea at bounding box center [992, 462] width 181 height 24
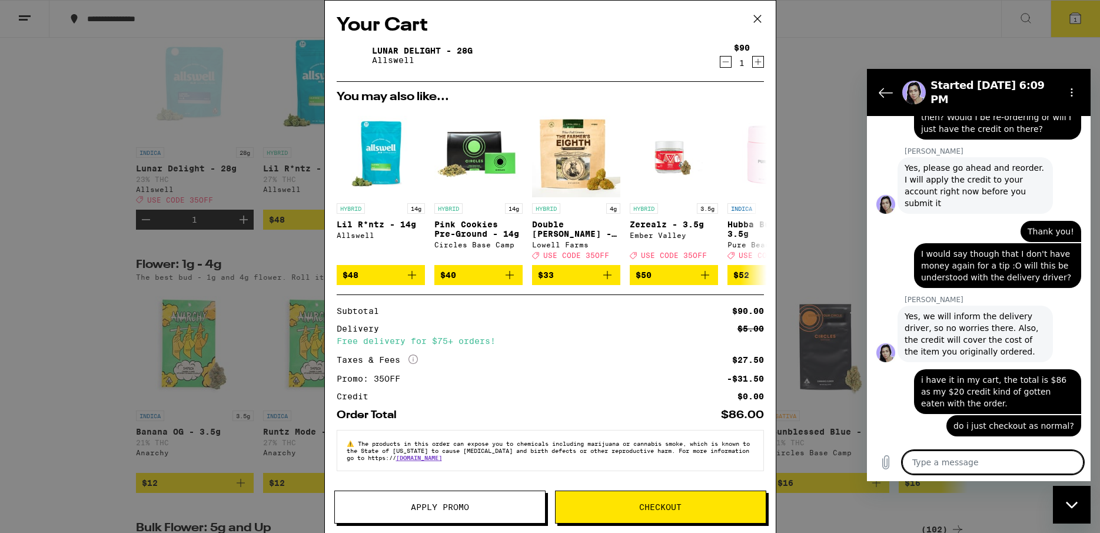
scroll to position [2411, 0]
click at [1031, 467] on textarea at bounding box center [992, 462] width 181 height 24
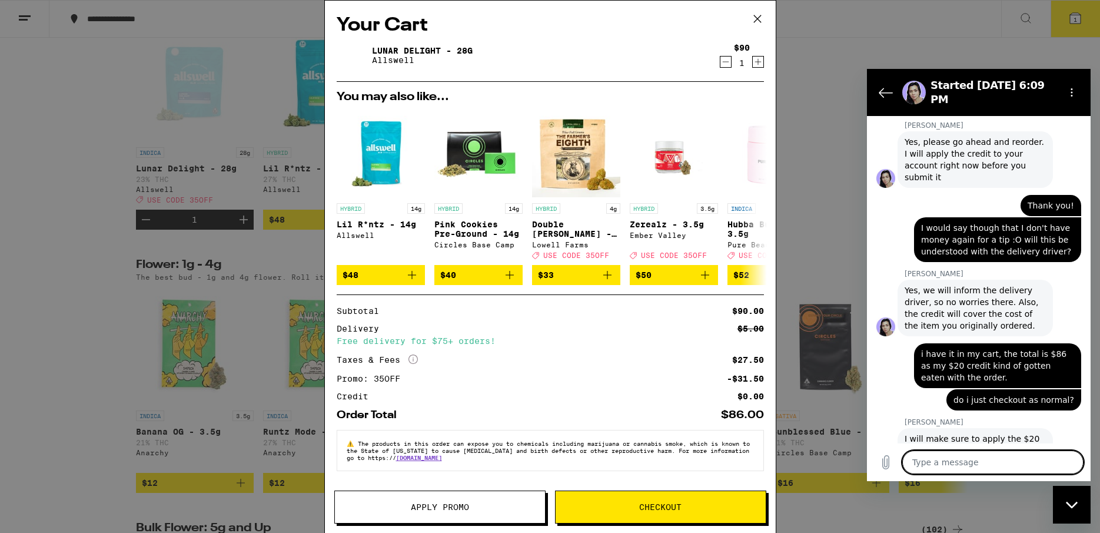
scroll to position [2436, 0]
click at [736, 505] on span "Checkout" at bounding box center [661, 507] width 210 height 8
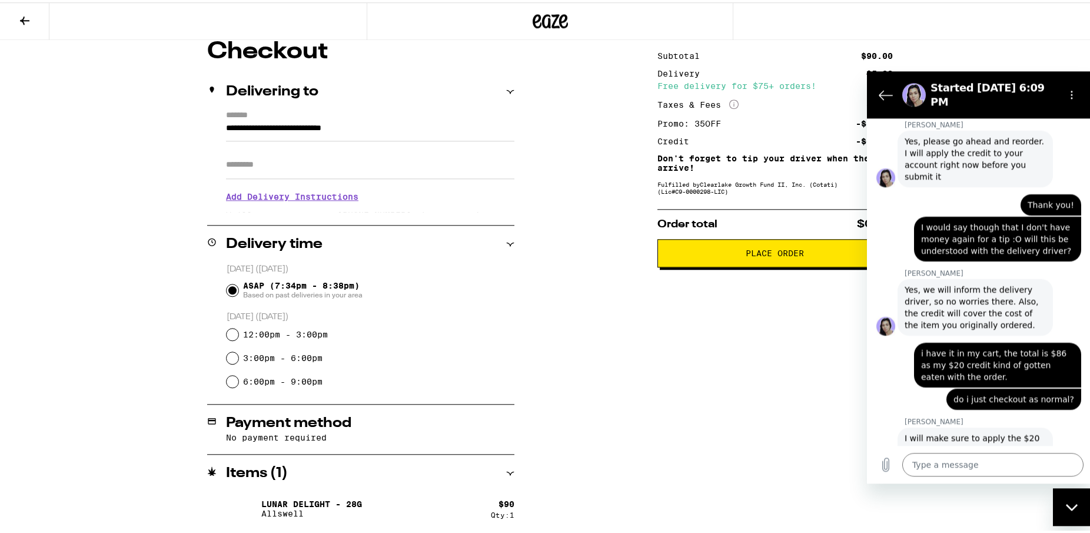
scroll to position [106, 0]
drag, startPoint x: 708, startPoint y: 254, endPoint x: 431, endPoint y: 346, distance: 291.5
click at [638, 345] on div "**********" at bounding box center [551, 285] width 848 height 495
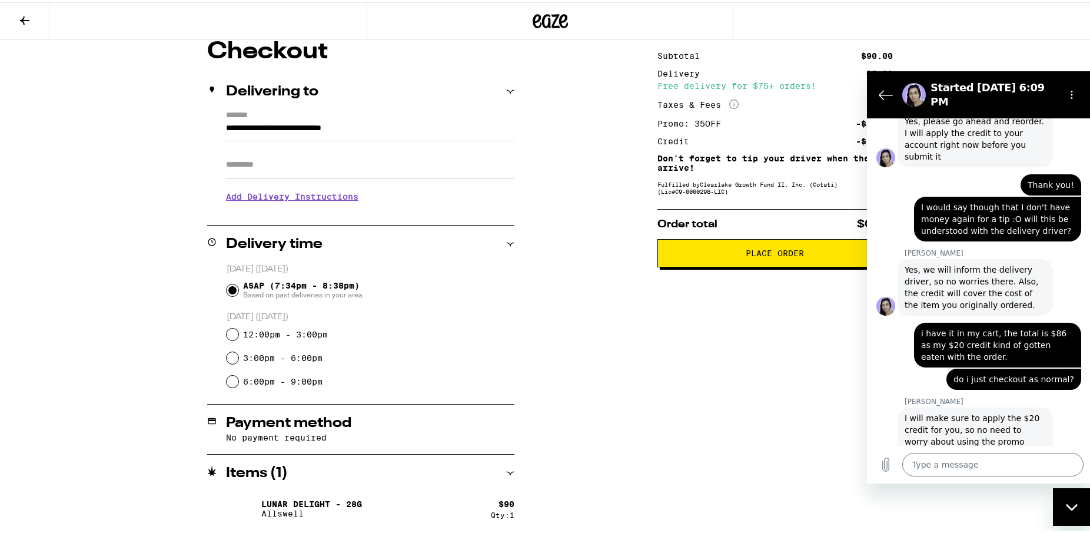
scroll to position [2461, 0]
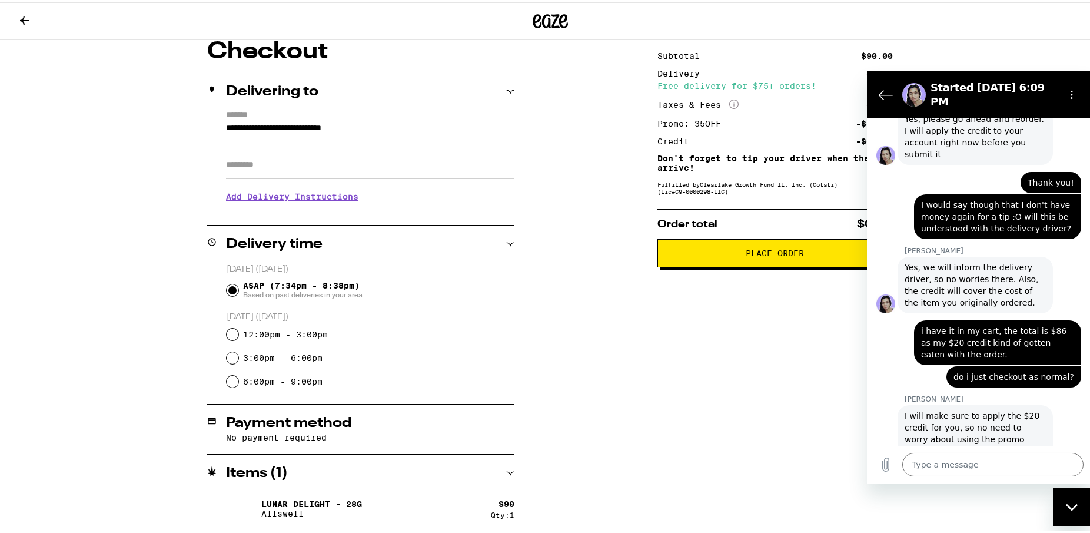
click at [766, 248] on button "Place Order" at bounding box center [775, 251] width 235 height 28
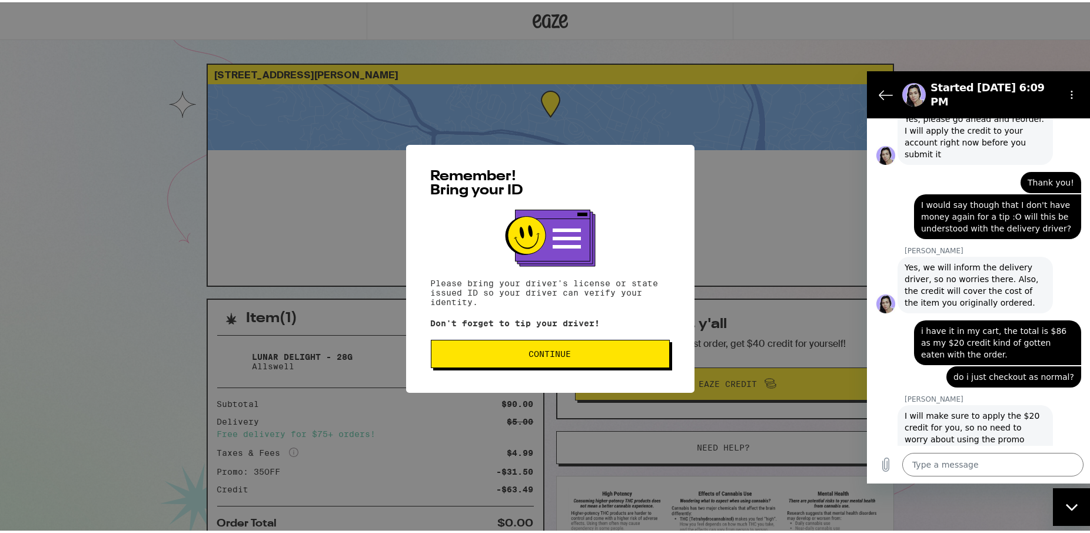
click at [613, 350] on span "Continue" at bounding box center [550, 351] width 219 height 8
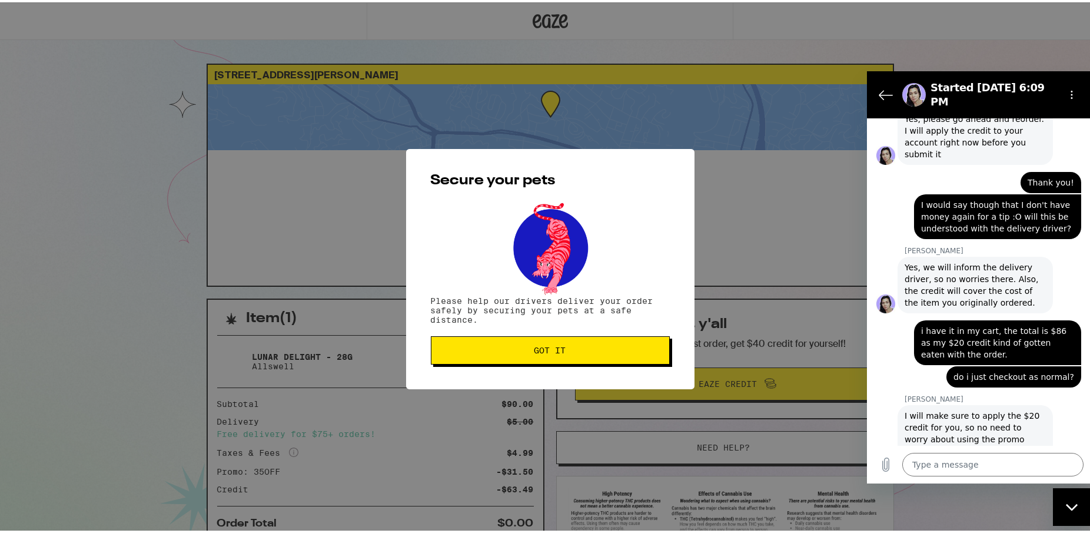
click at [613, 350] on span "Got it" at bounding box center [550, 348] width 219 height 8
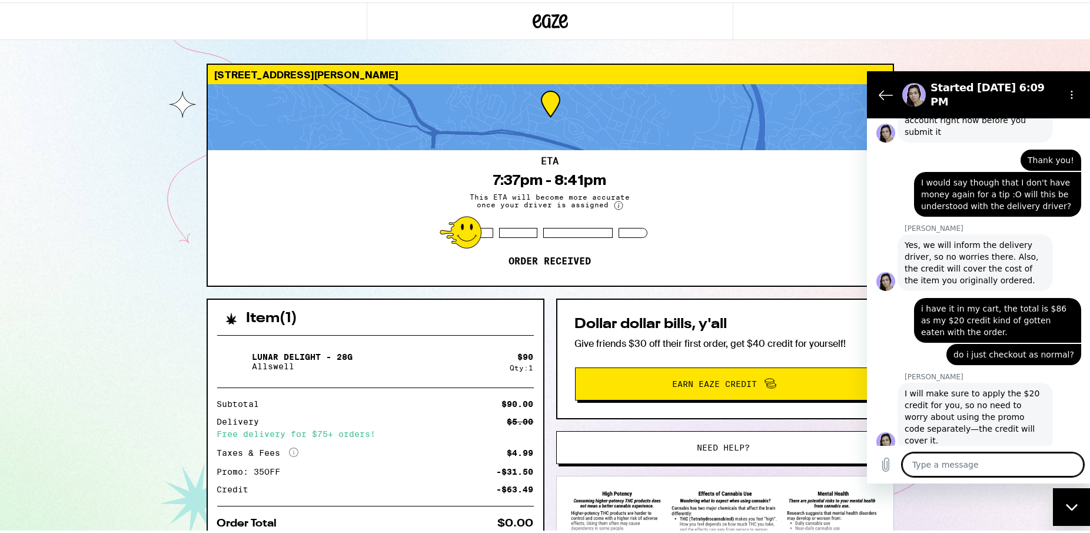
scroll to position [60, 0]
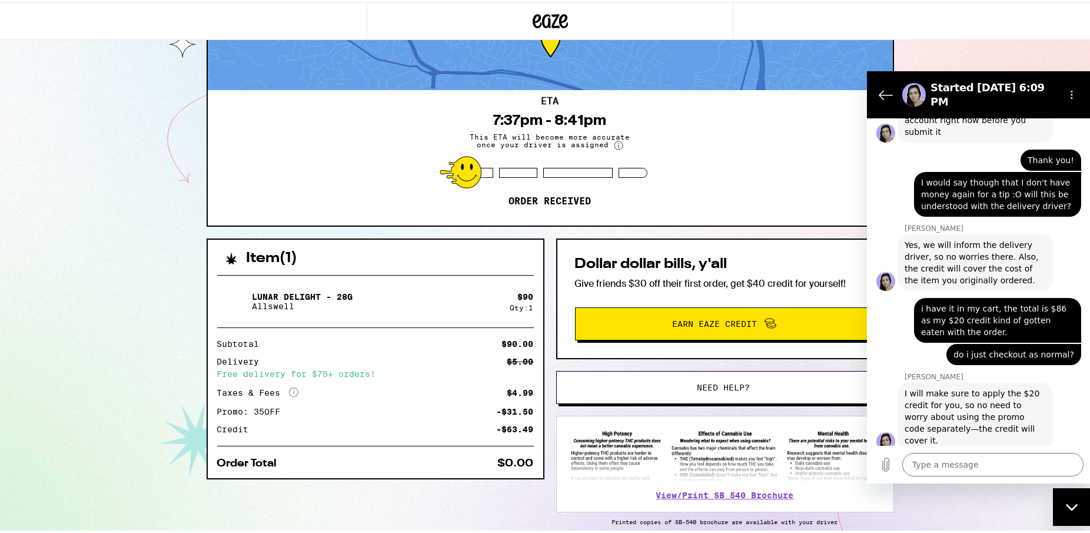
click at [713, 381] on span "Need help?" at bounding box center [724, 385] width 53 height 8
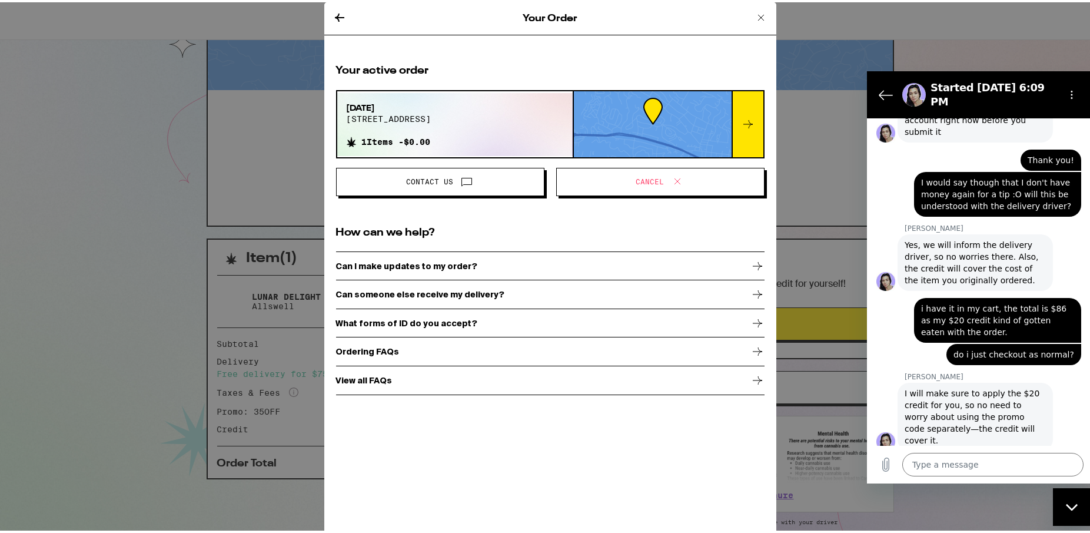
click at [899, 291] on div "says: i have it in my cart, the total is $86 as my $20 credit kind of gotten ea…" at bounding box center [974, 317] width 214 height 52
click at [869, 209] on div "6:09 PM Flora Eaze AI Agent Flora Eaze AI Agent says: Hi there. How can I help?…" at bounding box center [979, 281] width 224 height 327
click at [846, 159] on div "Your Order Your active order Sep 21, 2025 75 w crescent dr 1 Items - $0.00 Cont…" at bounding box center [550, 266] width 1100 height 533
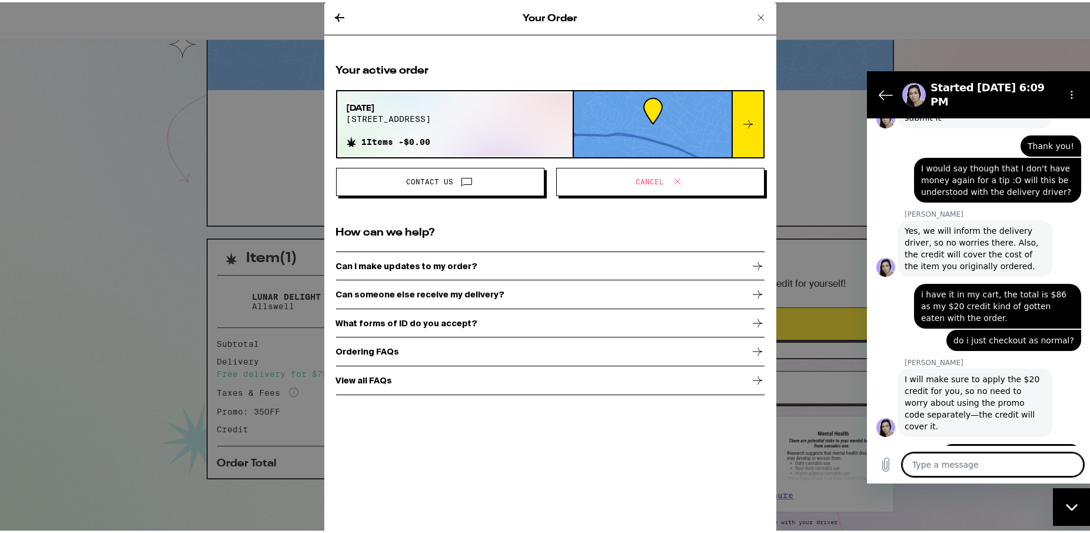
click at [736, 9] on div "Your Order" at bounding box center [550, 16] width 452 height 33
click at [763, 12] on div "Your Order" at bounding box center [550, 16] width 452 height 33
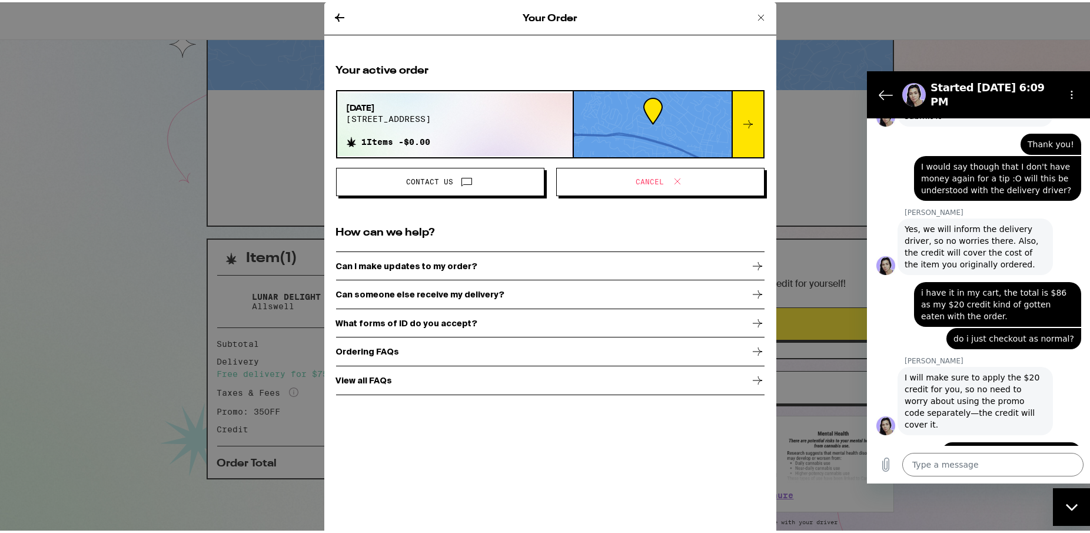
scroll to position [2500, 0]
click at [767, 13] on div "Your Order" at bounding box center [550, 16] width 452 height 33
click at [763, 18] on div "Your Order" at bounding box center [550, 16] width 452 height 33
click at [758, 18] on icon at bounding box center [761, 15] width 14 height 14
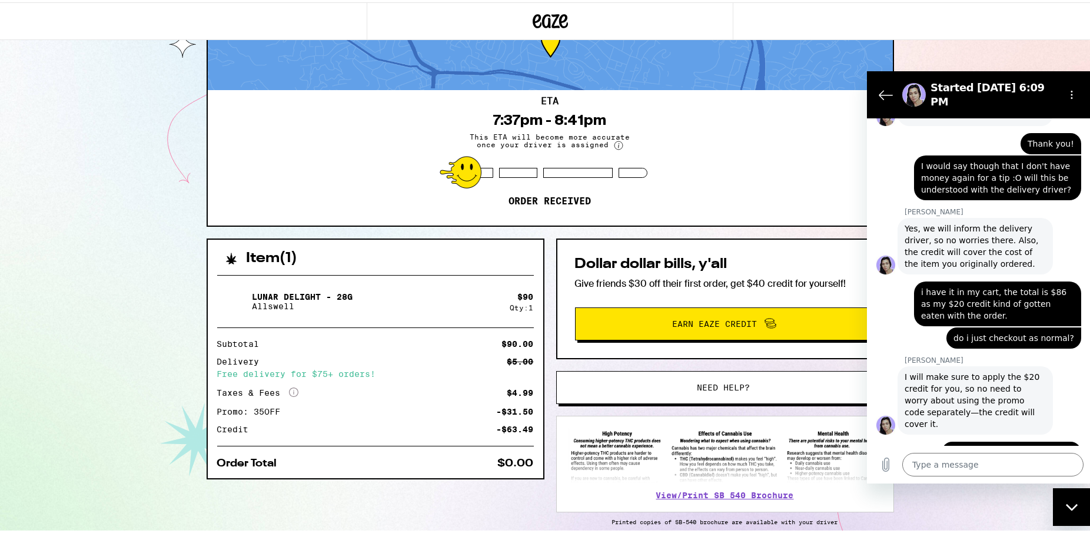
click at [755, 18] on div "Order History Your most recent orders Delivered Sep 21, 2025 75 w crescent dr 1…" at bounding box center [550, 266] width 1100 height 533
click at [1065, 508] on div "Close messaging window" at bounding box center [1071, 506] width 35 height 35
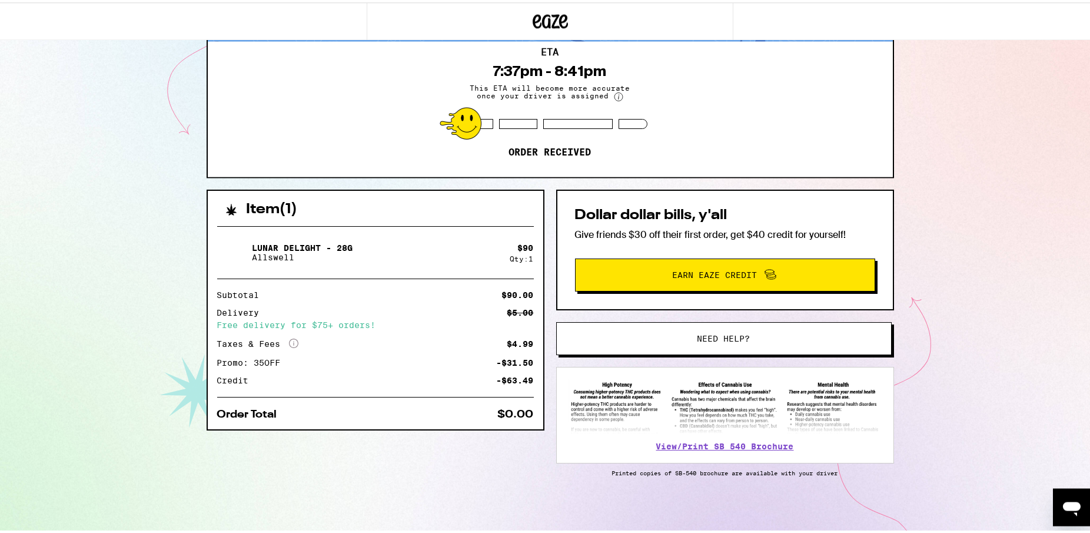
scroll to position [111, 0]
click at [721, 332] on span "Need help?" at bounding box center [724, 336] width 53 height 8
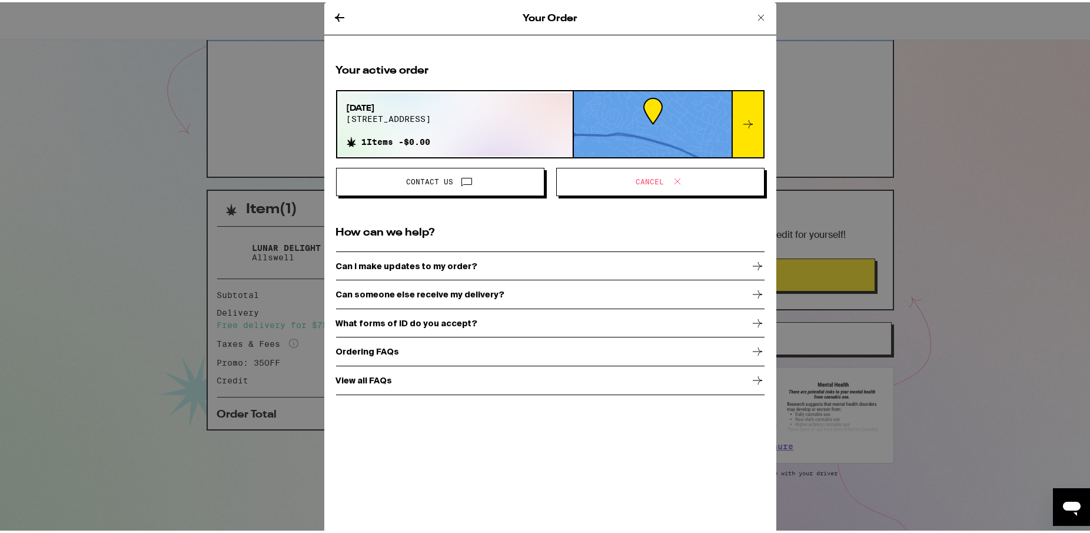
click at [636, 182] on span "Cancel" at bounding box center [650, 179] width 28 height 7
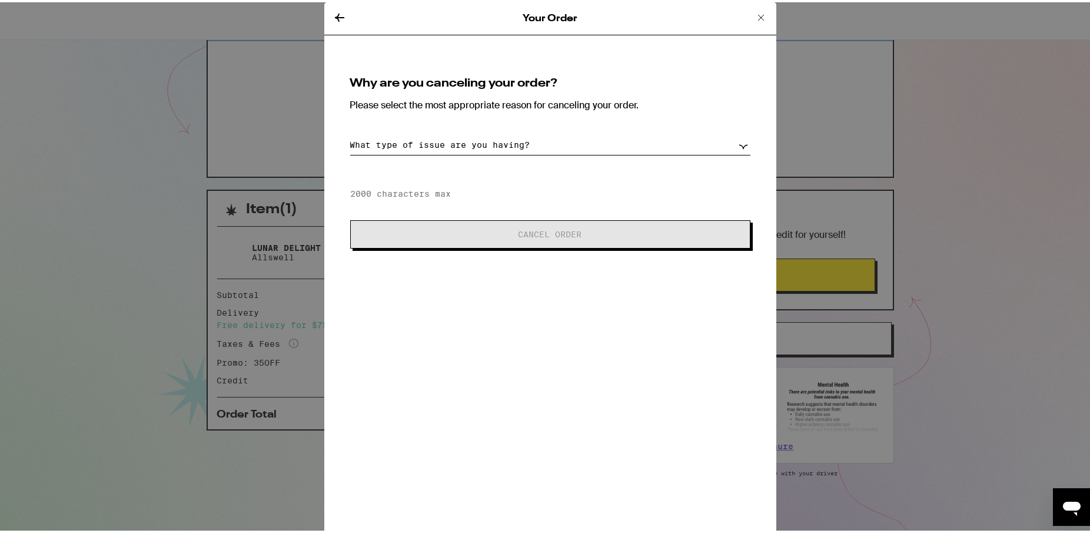
click at [493, 158] on div "Why are you canceling your order? Please select the most appropriate reason for…" at bounding box center [550, 160] width 429 height 199
click at [350, 132] on select "What type of issue are you having? Order taking too long Order arriving too soo…" at bounding box center [550, 142] width 400 height 21
click option "Other" at bounding box center [0, 0] width 0 height 0
click at [456, 191] on input at bounding box center [550, 191] width 400 height 18
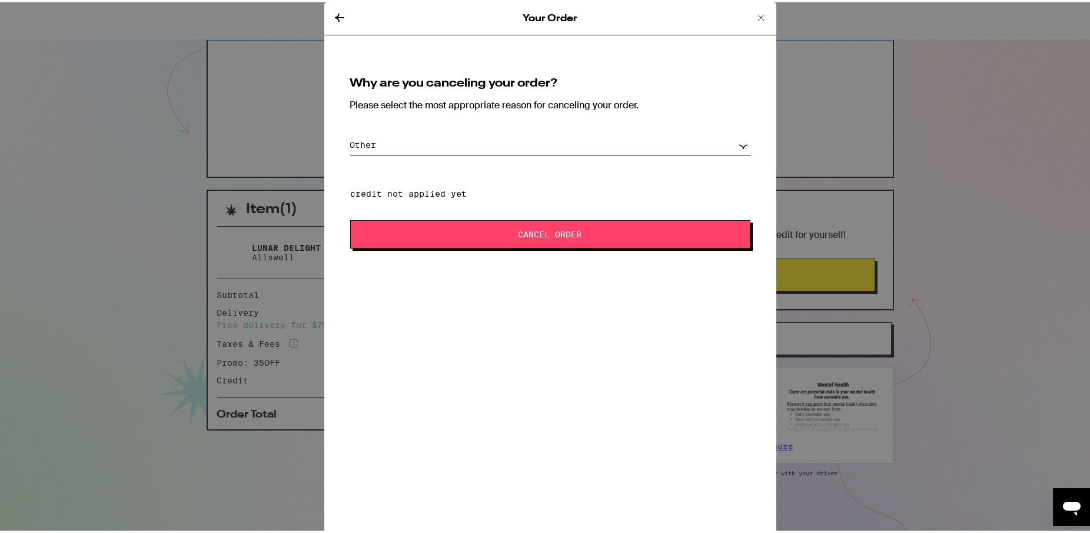
click at [589, 230] on span "Cancel Order" at bounding box center [550, 232] width 305 height 8
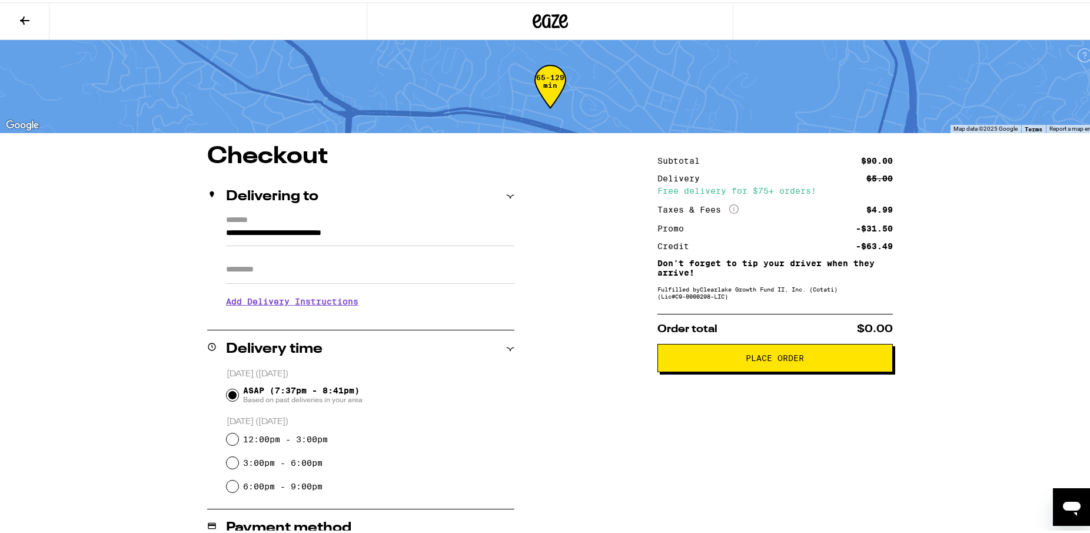
click at [1054, 501] on button "Open messaging window" at bounding box center [1072, 507] width 38 height 38
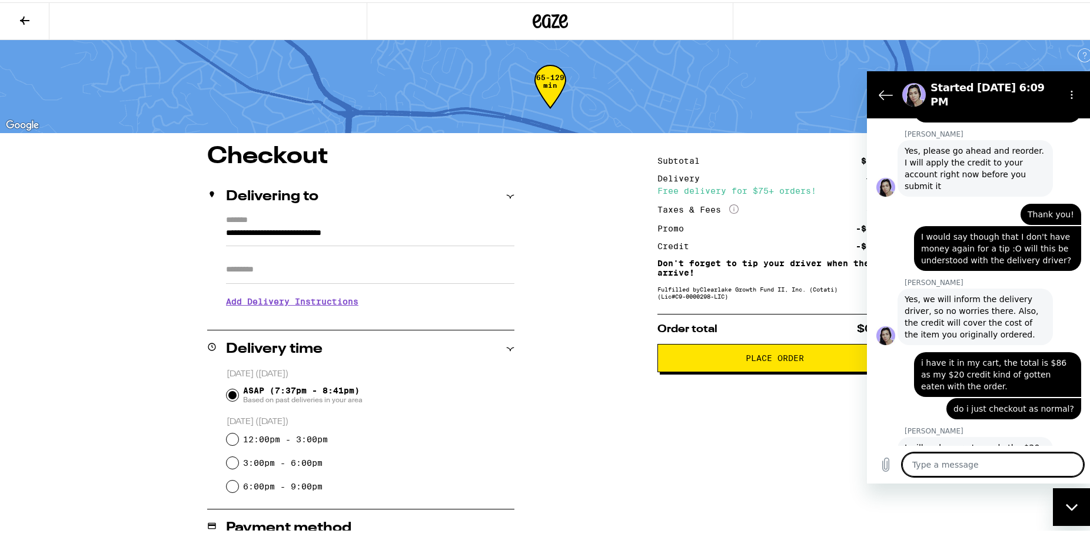
scroll to position [2500, 0]
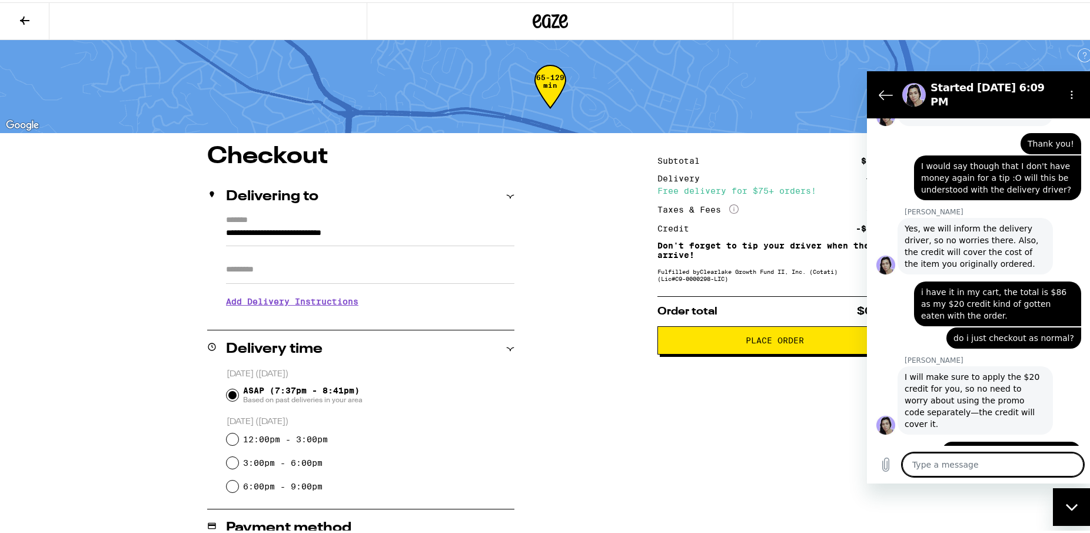
click at [997, 466] on textarea at bounding box center [992, 465] width 181 height 24
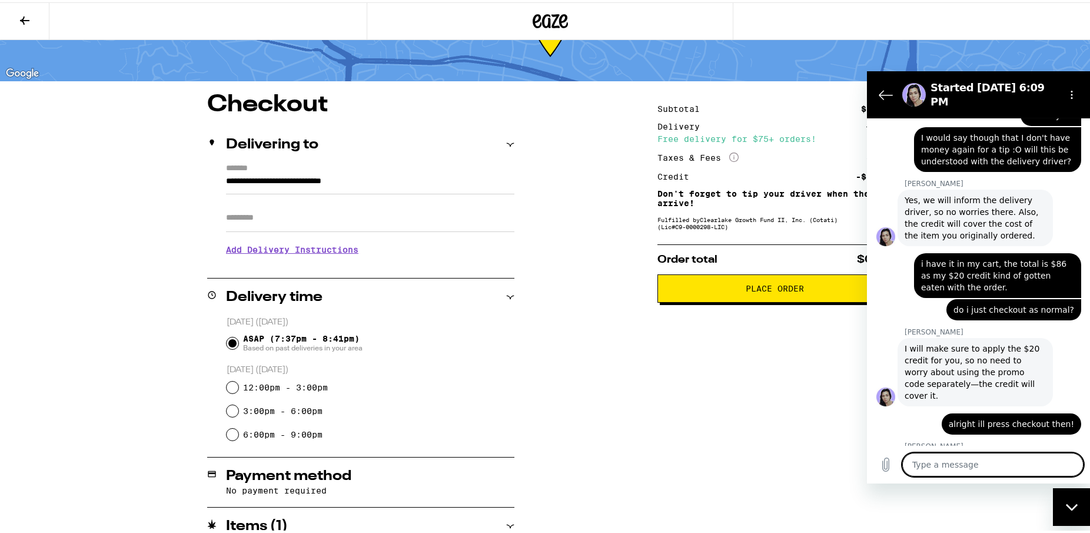
scroll to position [106, 0]
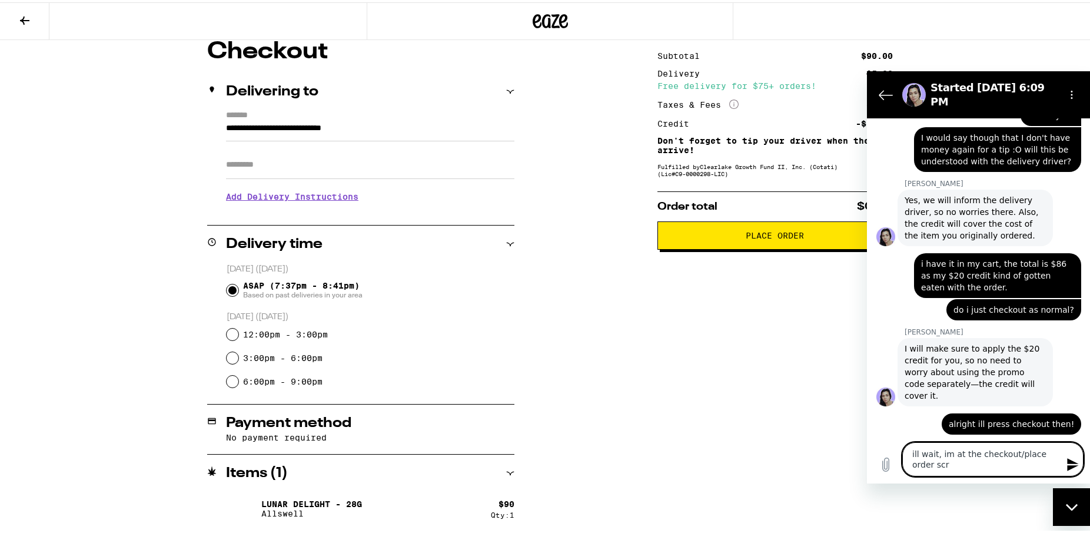
click at [27, 18] on icon at bounding box center [24, 18] width 9 height 8
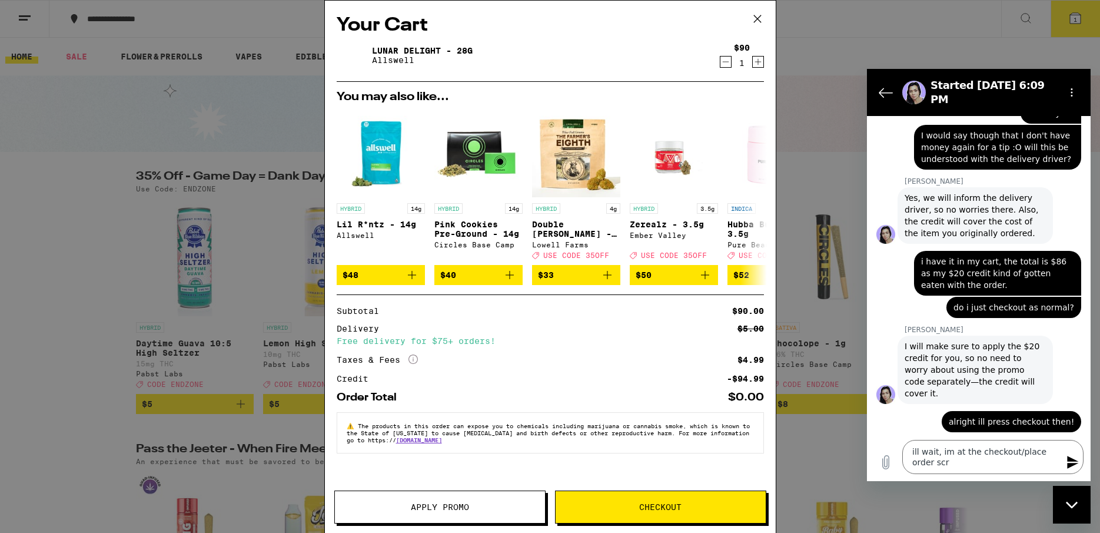
click at [478, 511] on button "Apply Promo" at bounding box center [439, 506] width 211 height 33
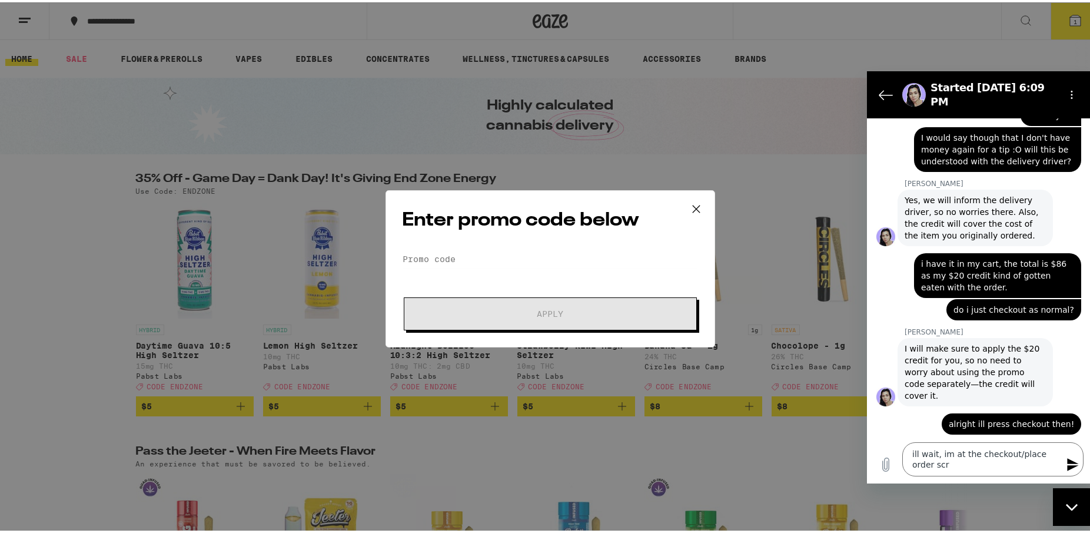
click at [693, 208] on icon at bounding box center [697, 207] width 18 height 18
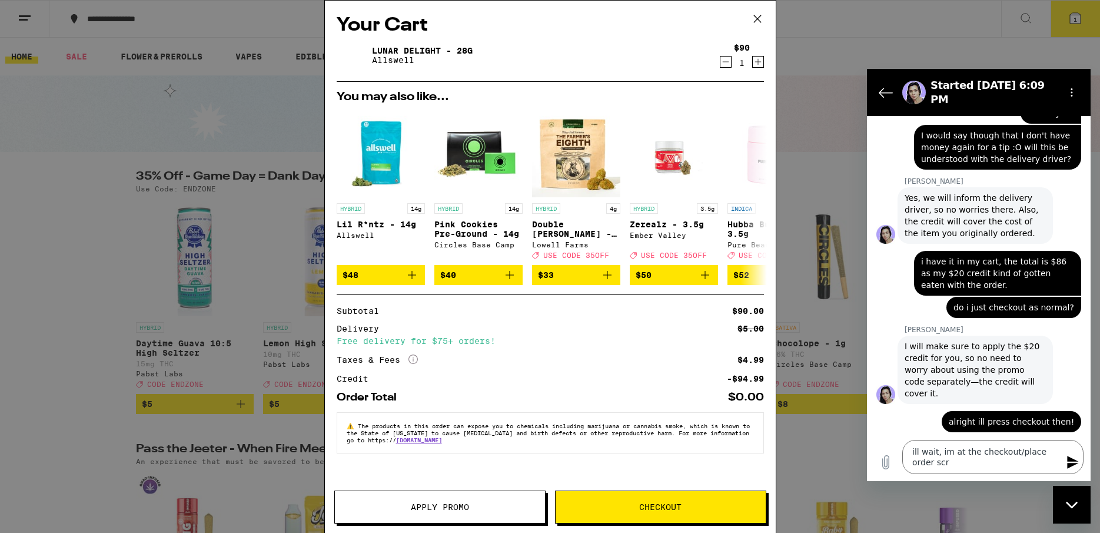
click at [889, 474] on figure at bounding box center [886, 483] width 19 height 19
click at [916, 95] on figure at bounding box center [914, 93] width 24 height 24
drag, startPoint x: 914, startPoint y: 98, endPoint x: 913, endPoint y: 113, distance: 15.4
click at [913, 192] on span "Yes, we will inform the delivery driver, so no worries there. Also, the credit …" at bounding box center [975, 215] width 141 height 47
click at [894, 225] on figure at bounding box center [886, 234] width 19 height 19
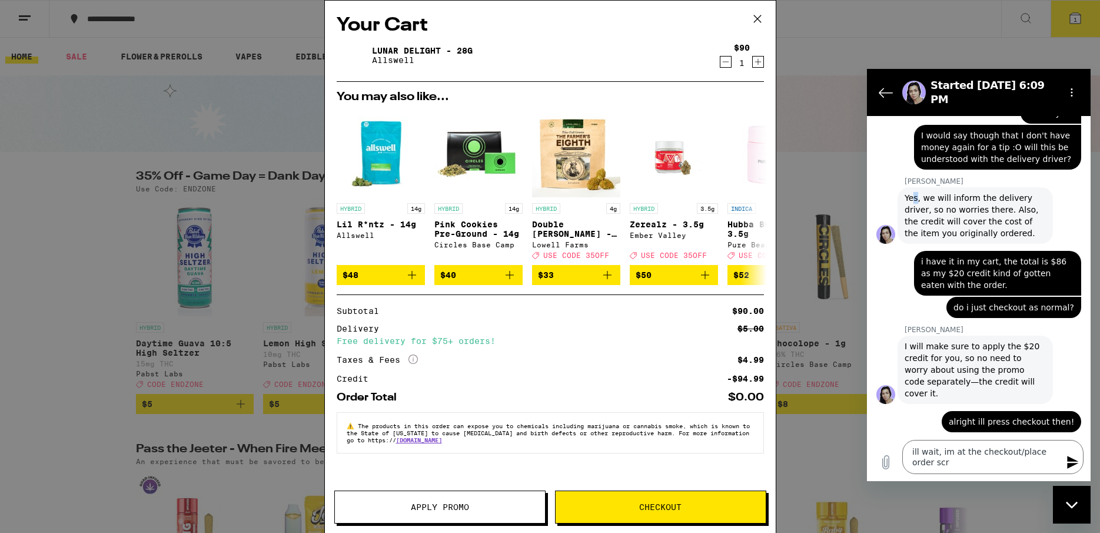
click at [894, 225] on figure at bounding box center [886, 234] width 19 height 19
click at [959, 192] on span "Yes, we will inform the delivery driver, so no worries there. Also, the credit …" at bounding box center [975, 215] width 141 height 47
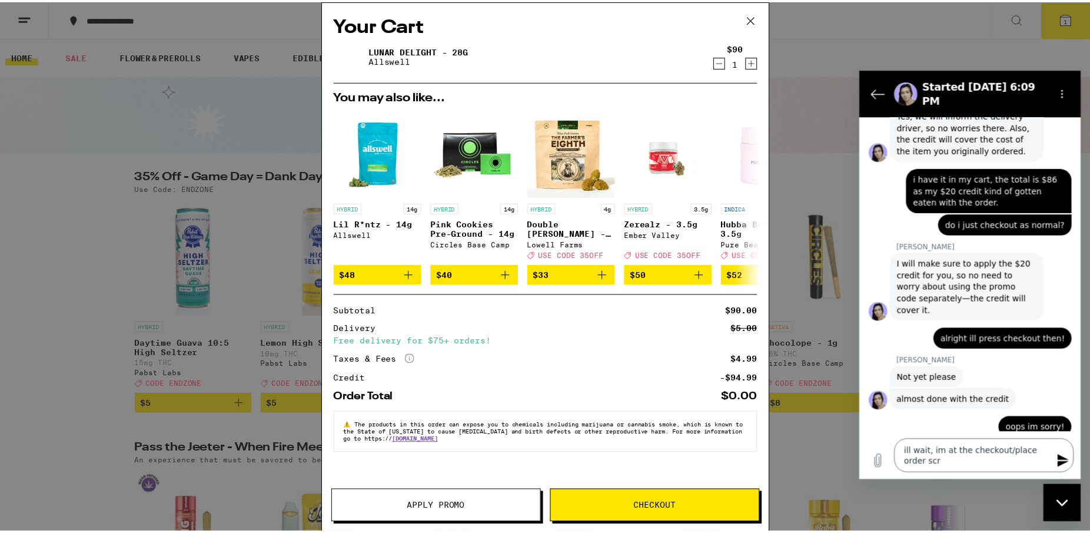
scroll to position [2612, 0]
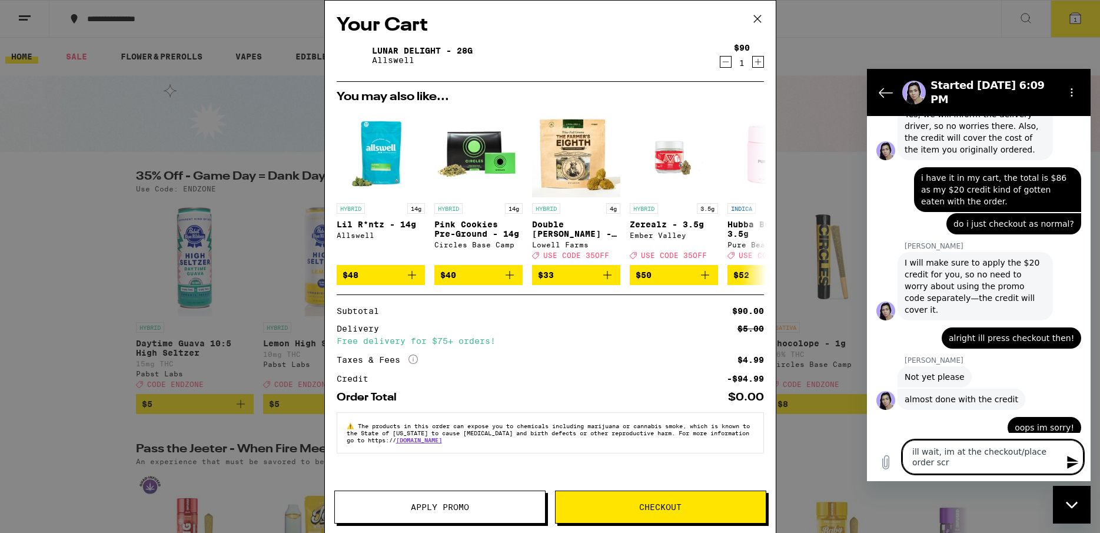
click at [1001, 467] on textarea "ill wait, im at the checkout/place order scr" at bounding box center [992, 457] width 181 height 34
click at [666, 501] on button "Checkout" at bounding box center [660, 506] width 211 height 33
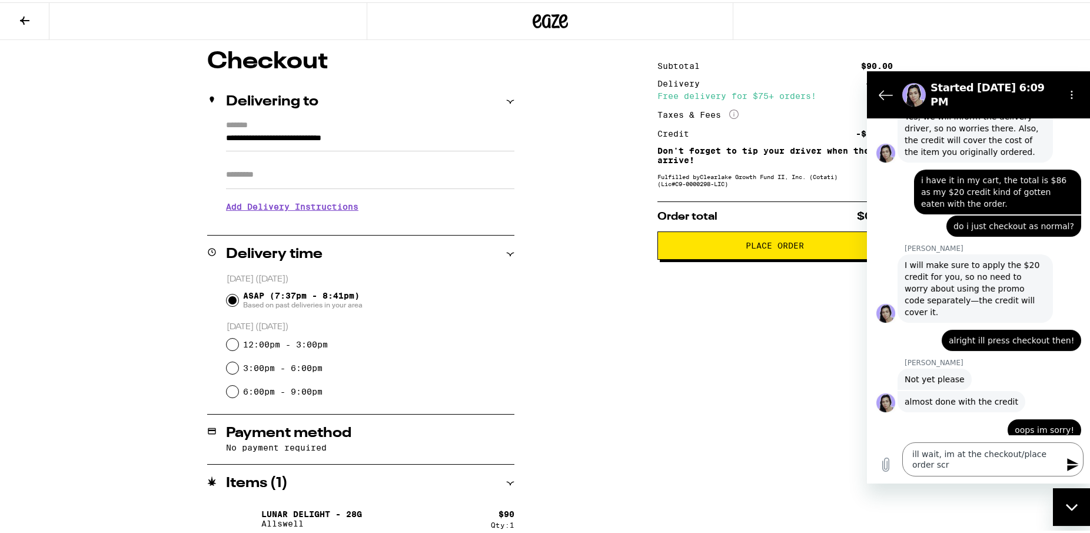
scroll to position [106, 0]
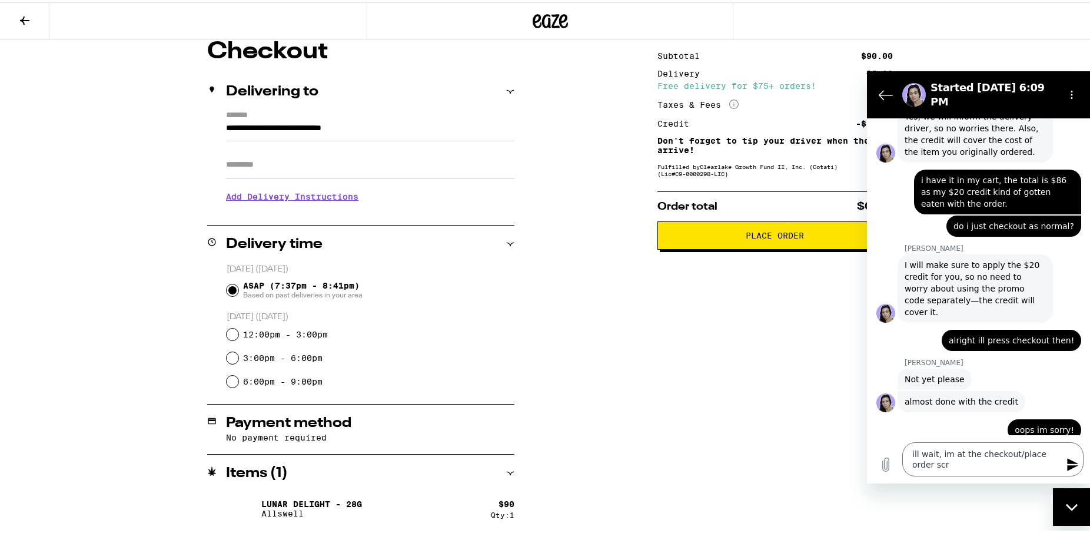
click at [716, 236] on span "Place Order" at bounding box center [775, 233] width 215 height 8
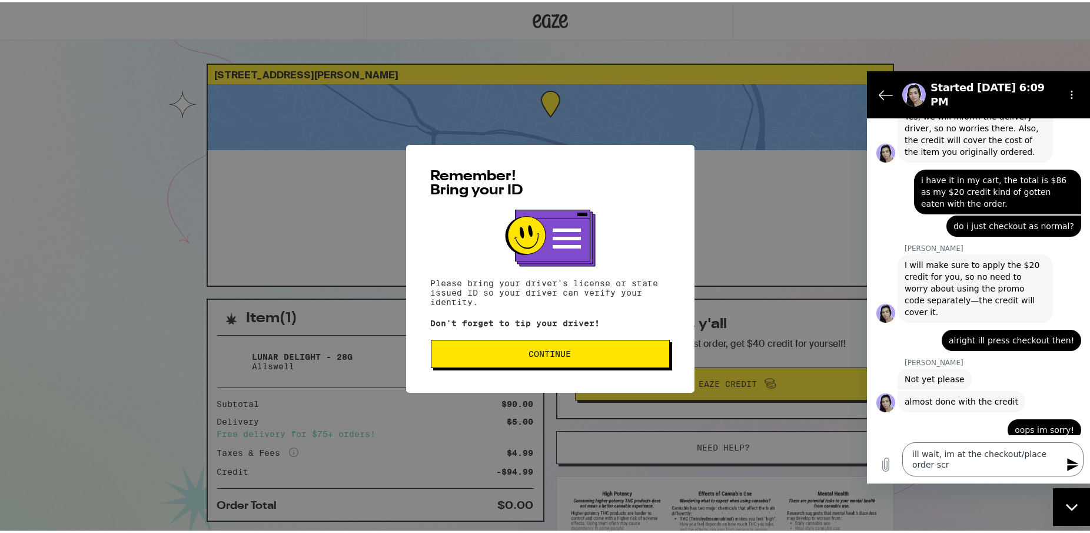
click at [586, 350] on span "Continue" at bounding box center [550, 351] width 219 height 8
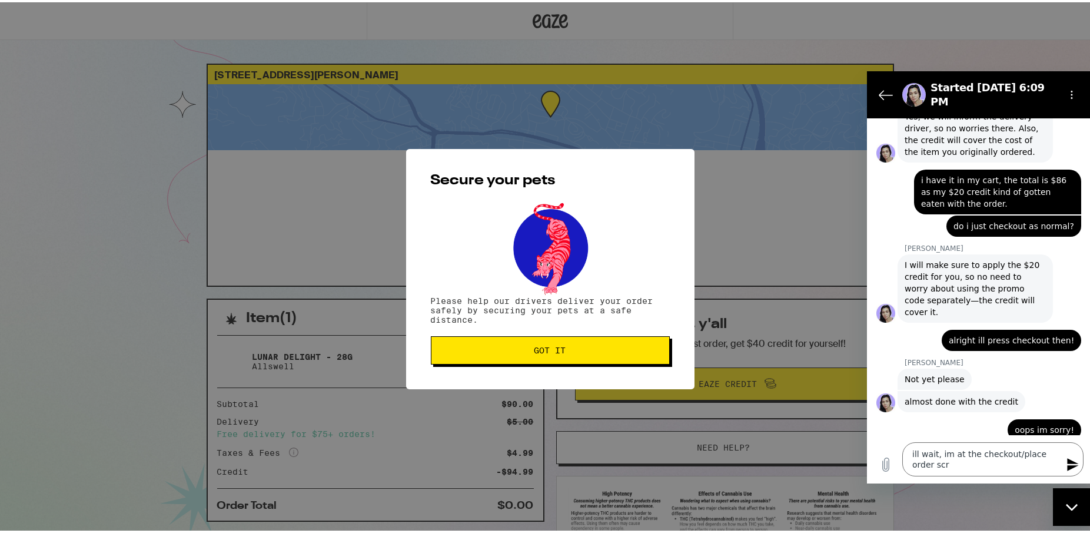
click at [658, 359] on button "Got it" at bounding box center [550, 348] width 239 height 28
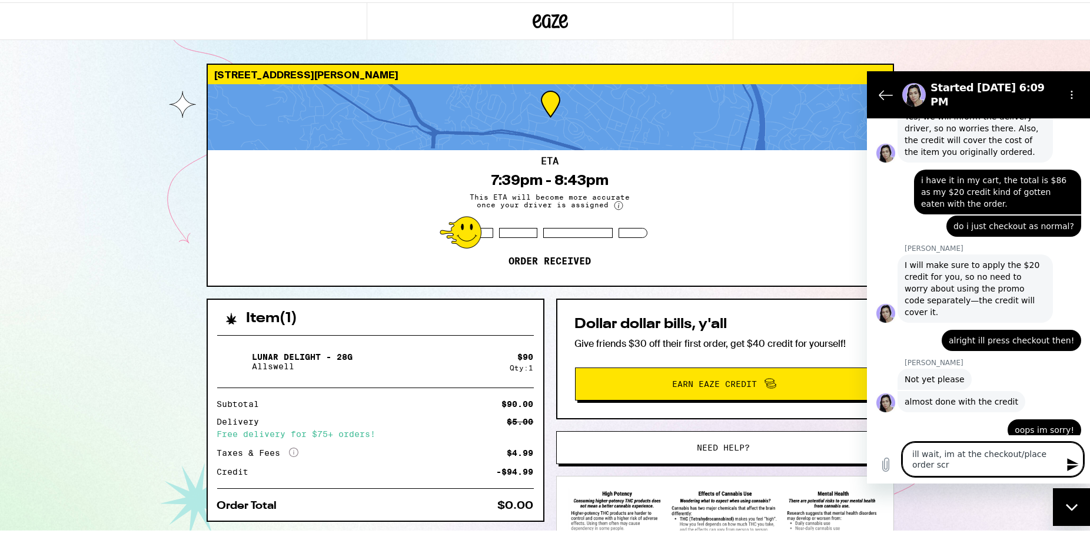
click at [1023, 467] on textarea "ill wait, im at the checkout/place order scr" at bounding box center [992, 459] width 181 height 34
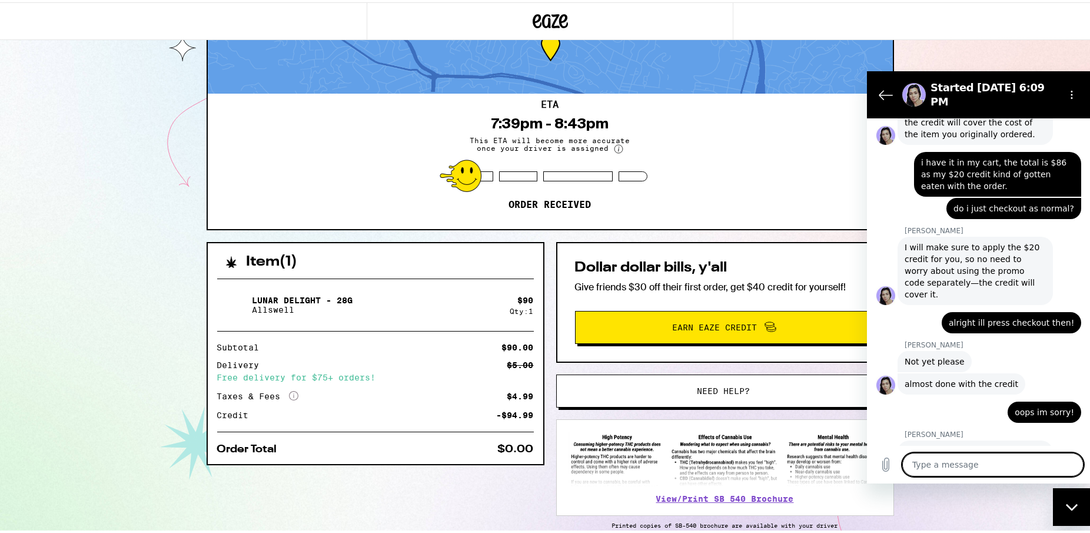
scroll to position [60, 0]
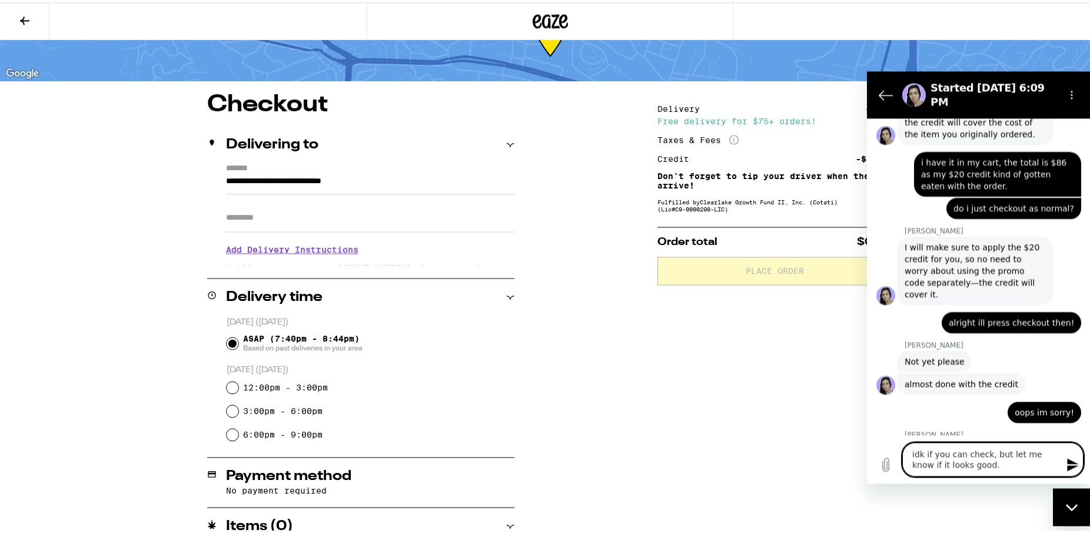
scroll to position [73, 0]
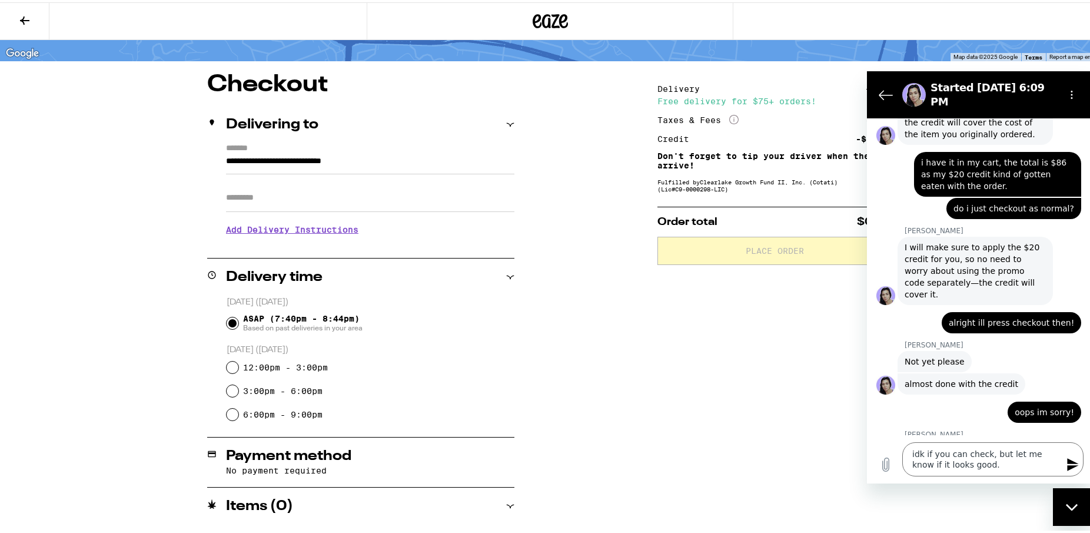
click at [28, 16] on icon at bounding box center [25, 18] width 14 height 14
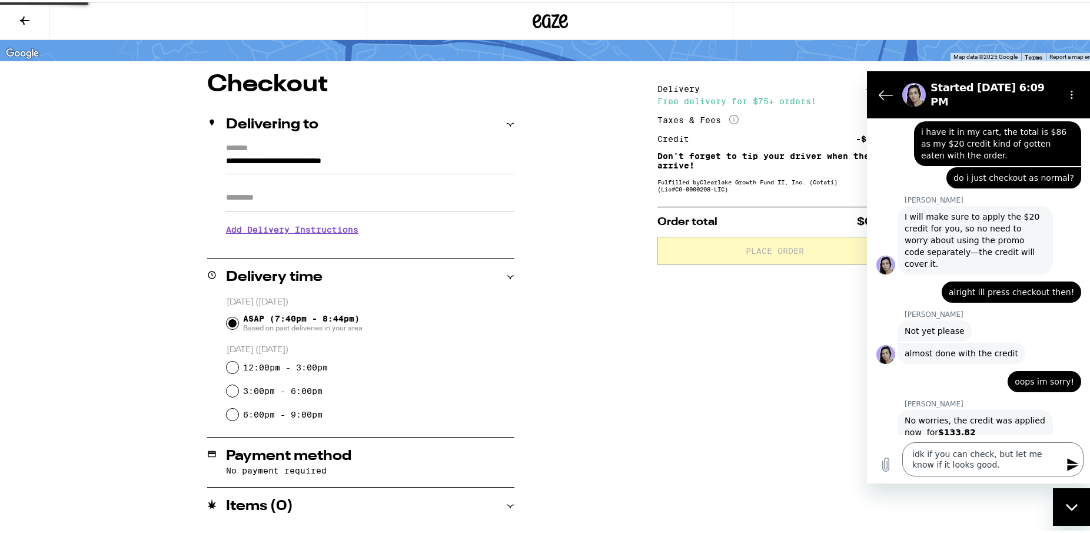
scroll to position [2663, 0]
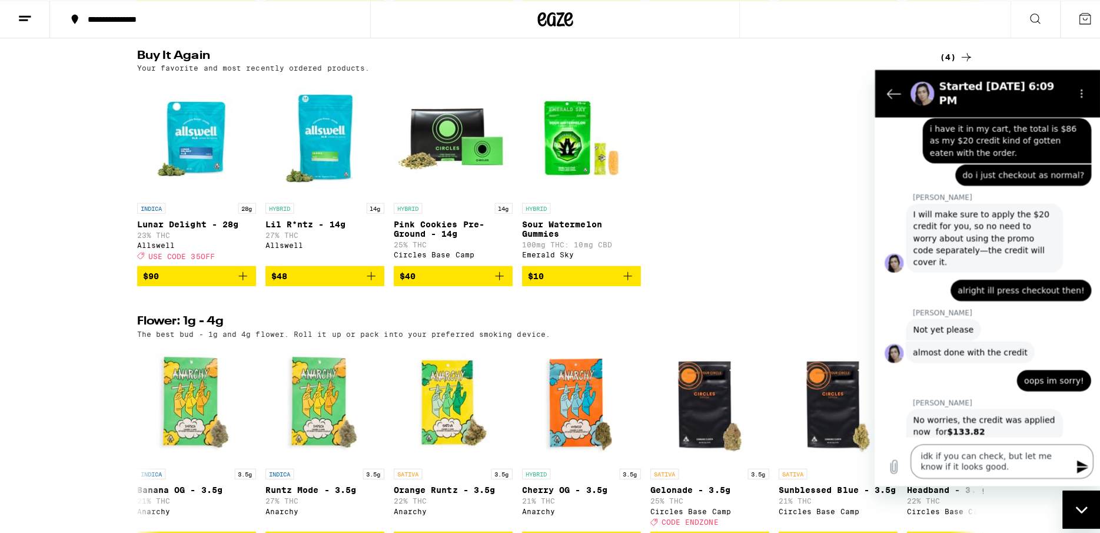
scroll to position [781, 0]
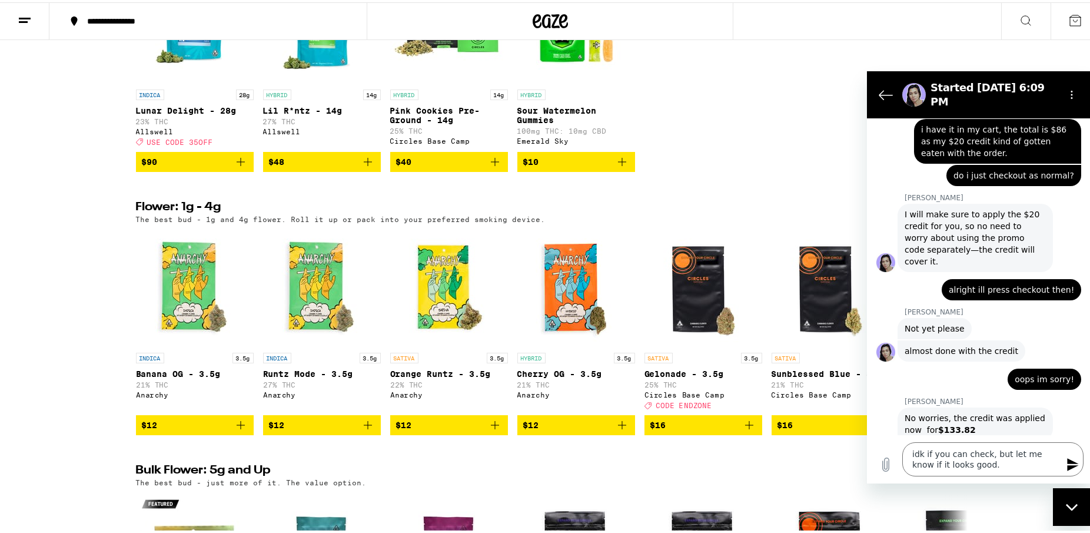
click at [172, 81] on img "Open page for Lunar Delight - 28g from Allswell" at bounding box center [195, 23] width 118 height 118
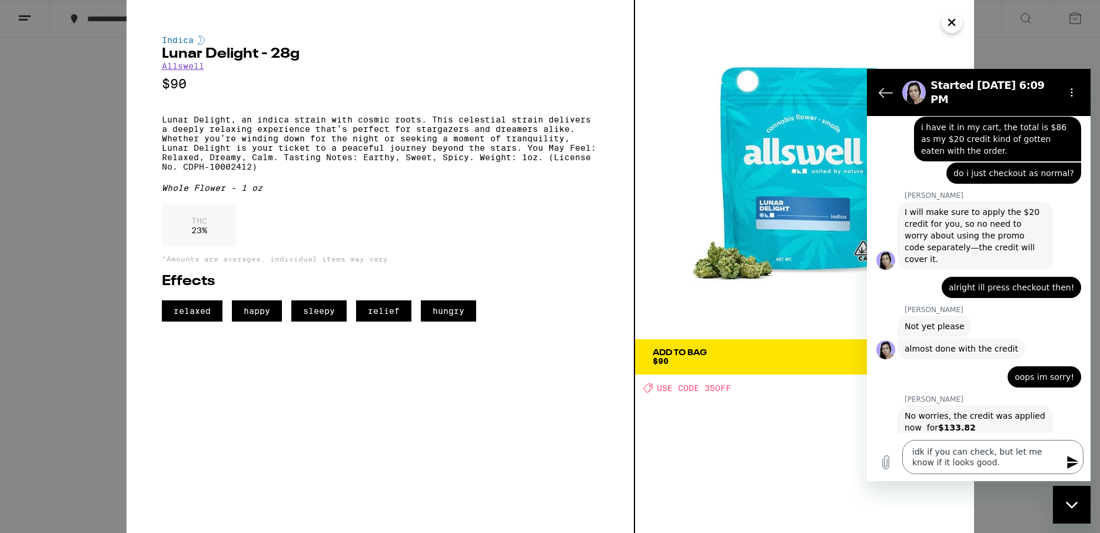
click at [772, 358] on span "Add To Bag $90" at bounding box center [805, 356] width 304 height 16
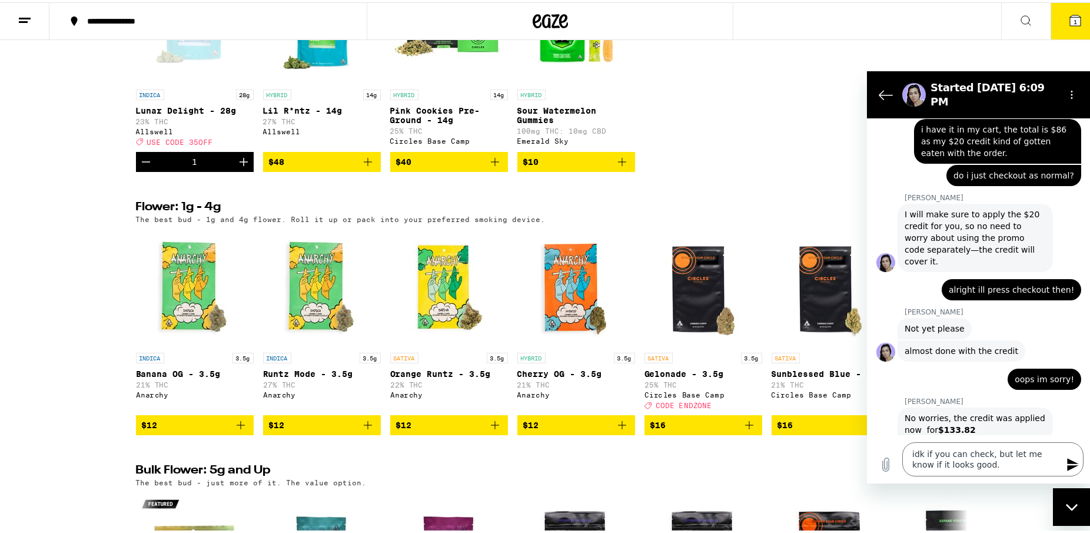
click at [1070, 21] on icon at bounding box center [1075, 18] width 11 height 11
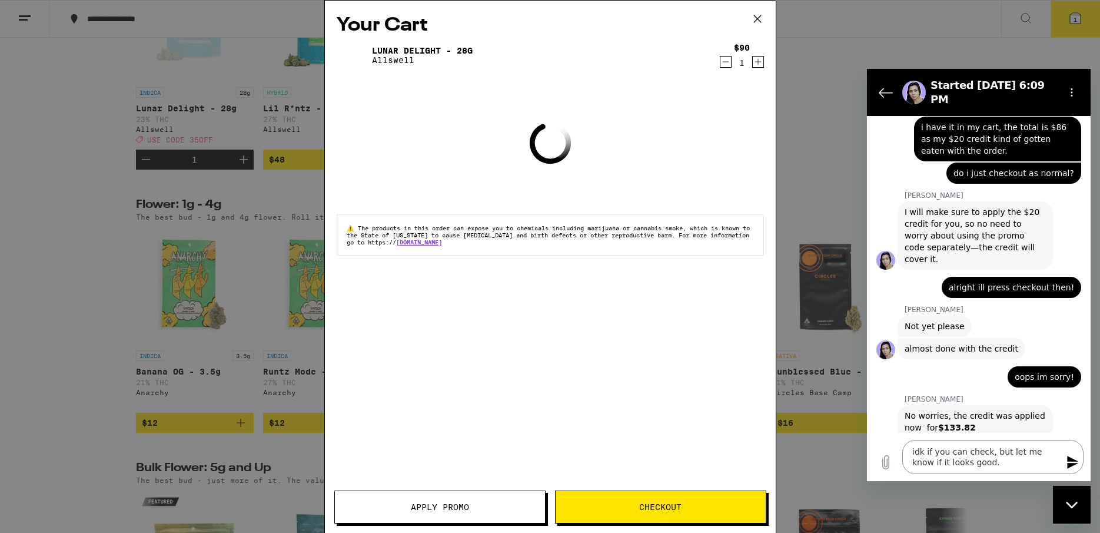
click at [1011, 465] on textarea "idk if you can check, but let me know if it looks good." at bounding box center [992, 457] width 181 height 34
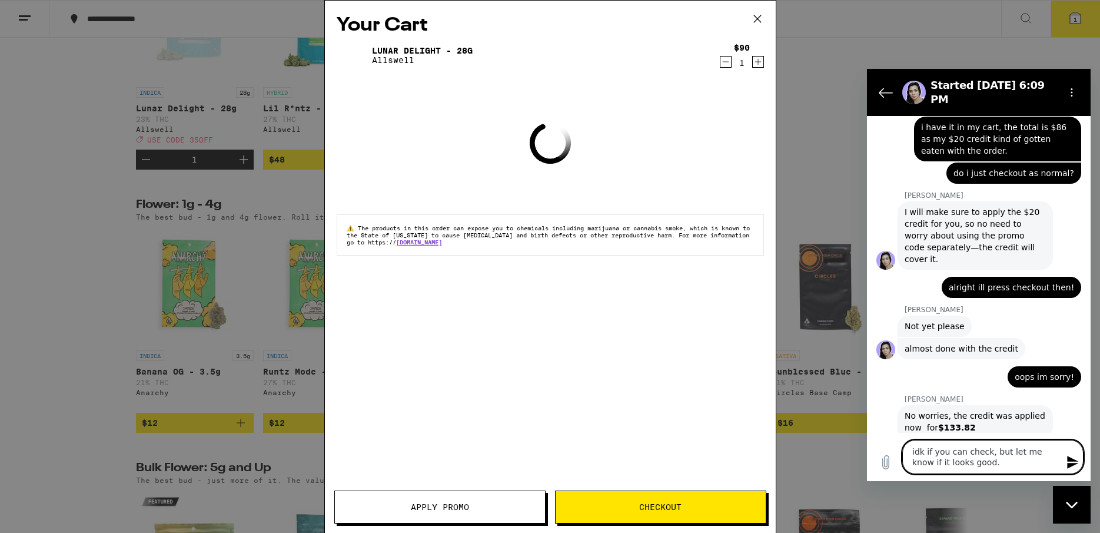
click at [1011, 465] on textarea "idk if you can check, but let me know if it looks good." at bounding box center [992, 457] width 181 height 34
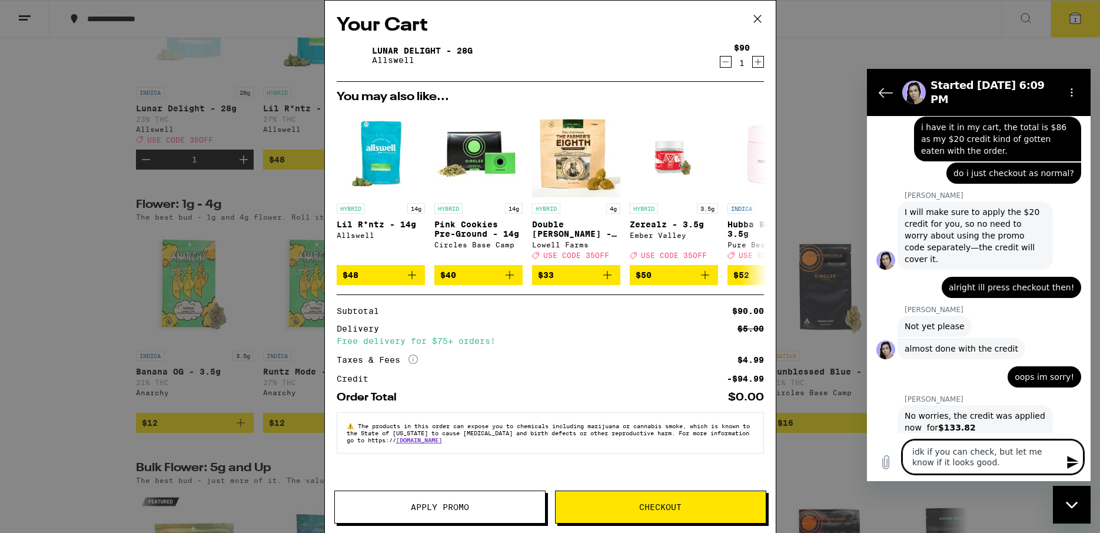
click at [1011, 465] on textarea "idk if you can check, but let me know if it looks good." at bounding box center [992, 457] width 181 height 34
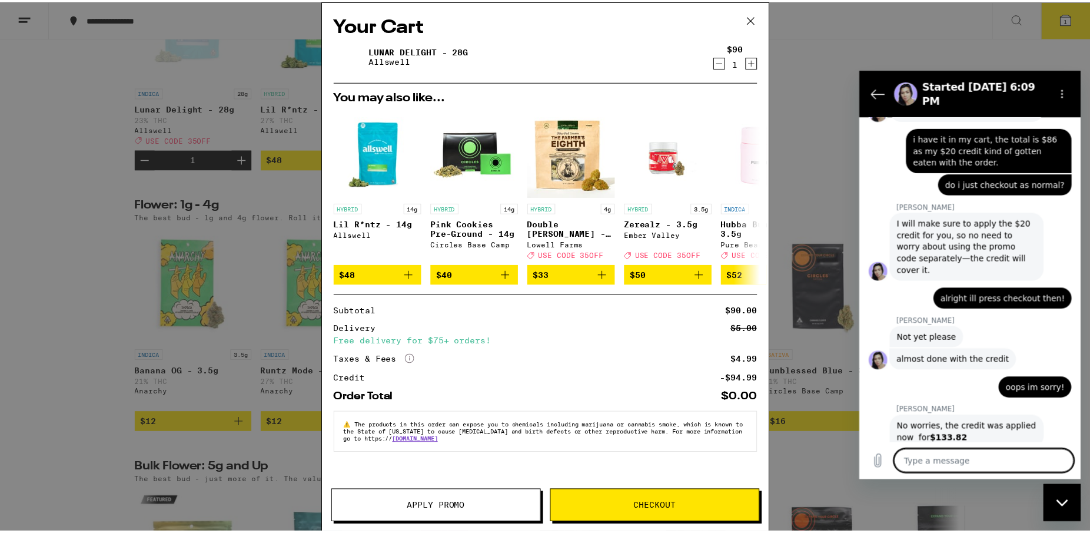
scroll to position [2652, 0]
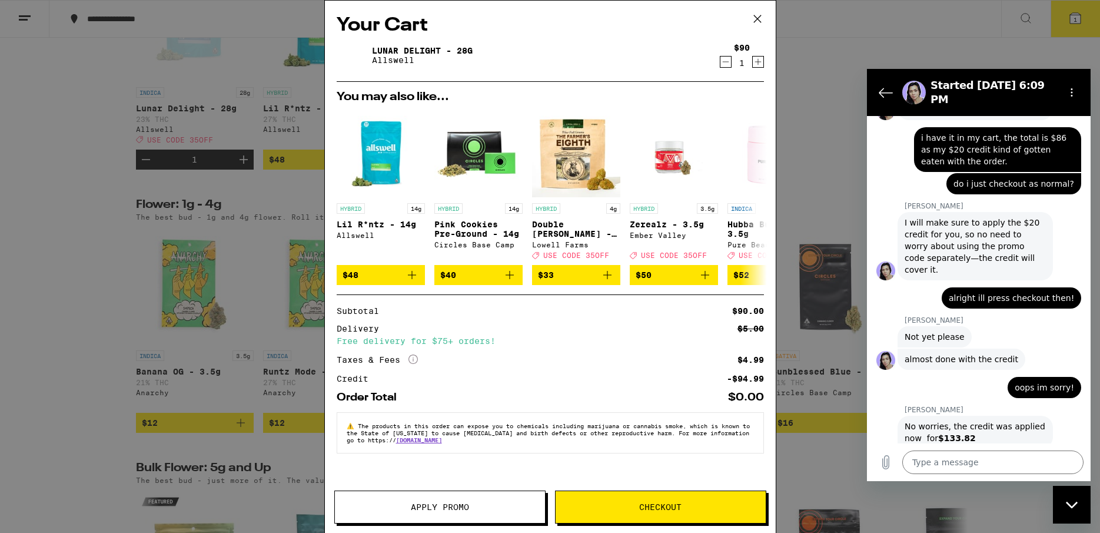
click at [750, 19] on icon at bounding box center [758, 19] width 18 height 18
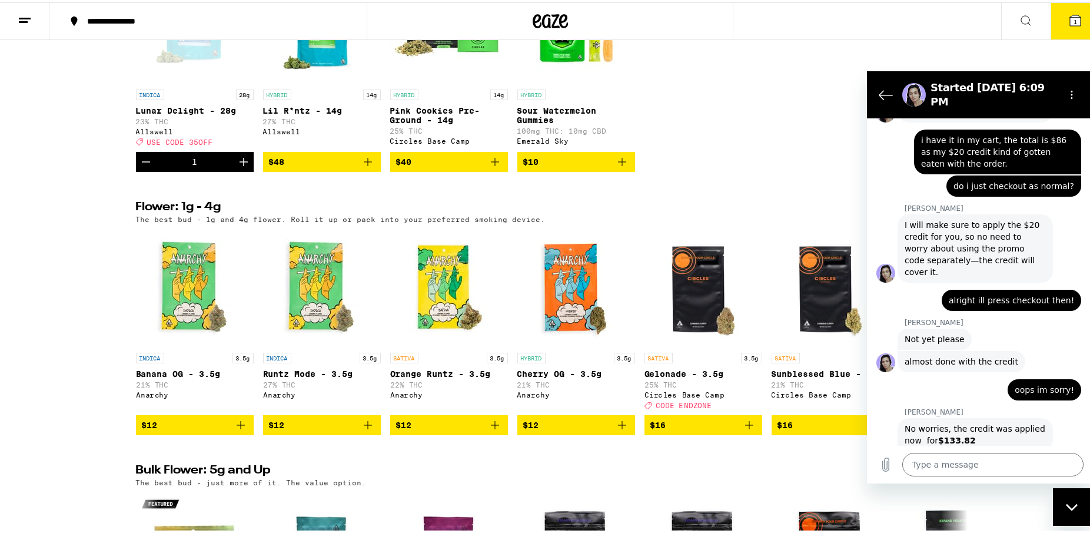
click at [1071, 21] on icon at bounding box center [1075, 18] width 11 height 11
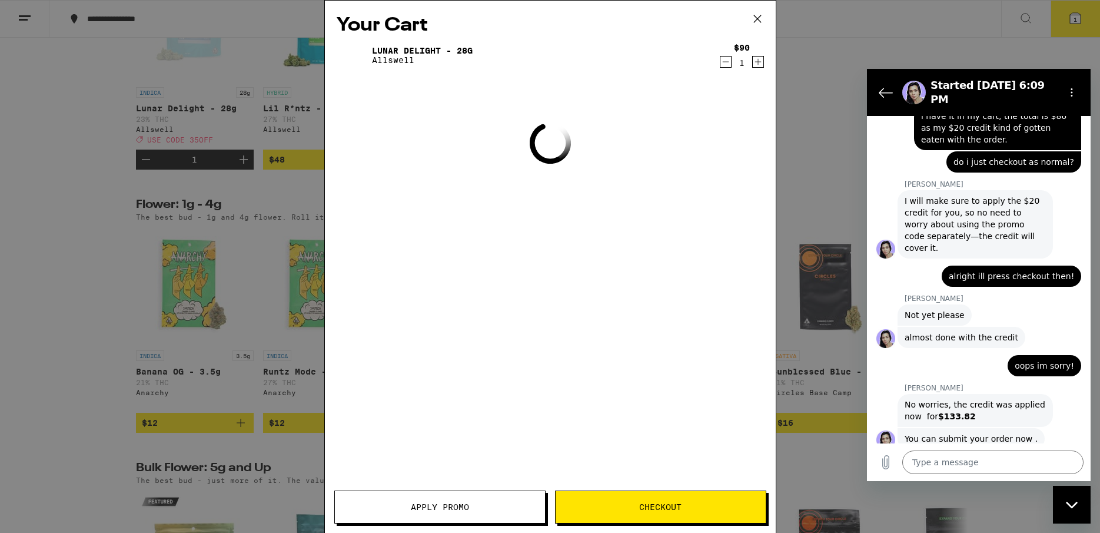
scroll to position [2674, 0]
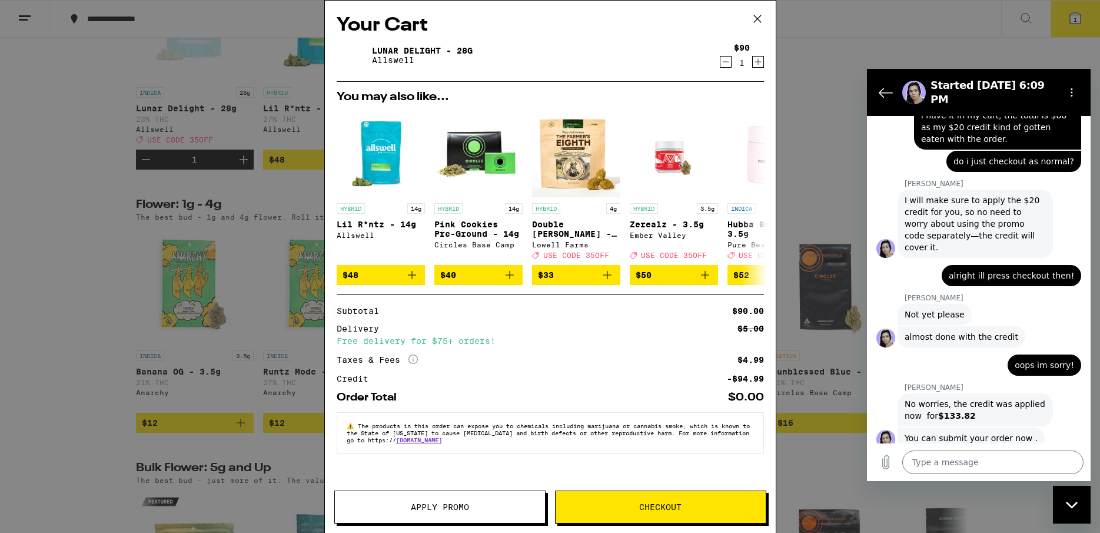
click at [645, 516] on button "Checkout" at bounding box center [660, 506] width 211 height 33
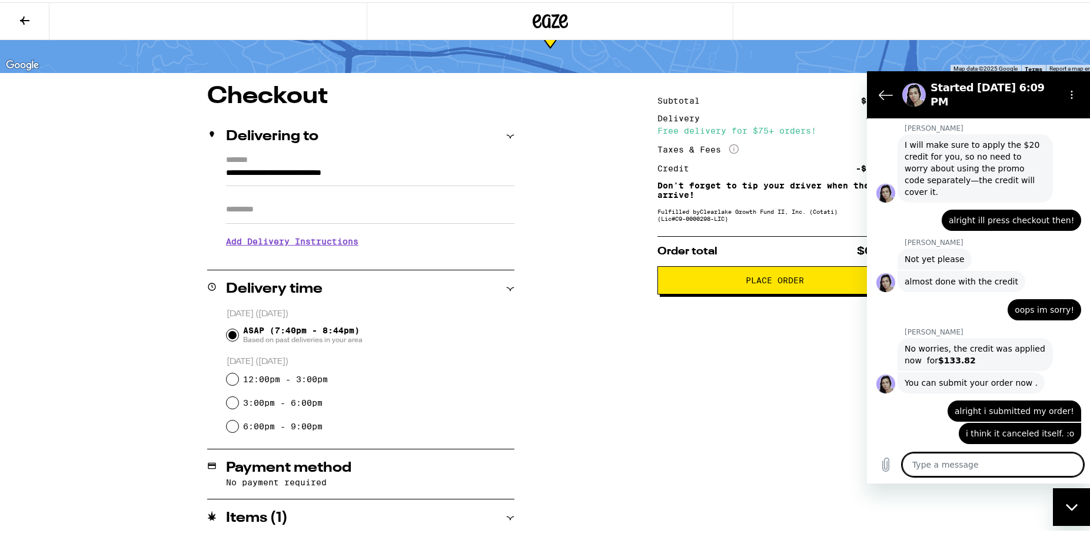
scroll to position [2733, 0]
click at [987, 514] on link "14485896" at bounding box center [961, 518] width 51 height 9
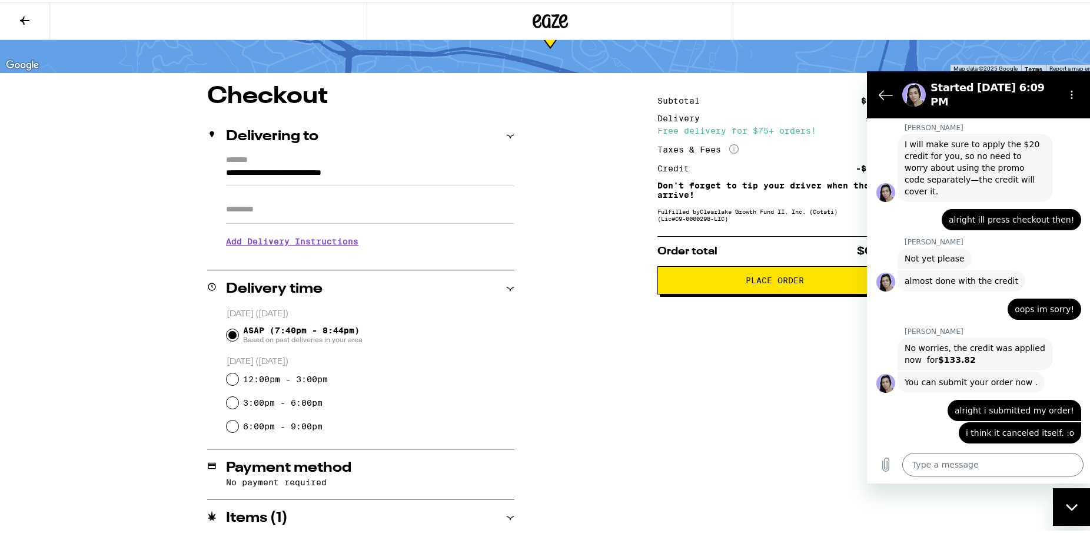
scroll to position [106, 0]
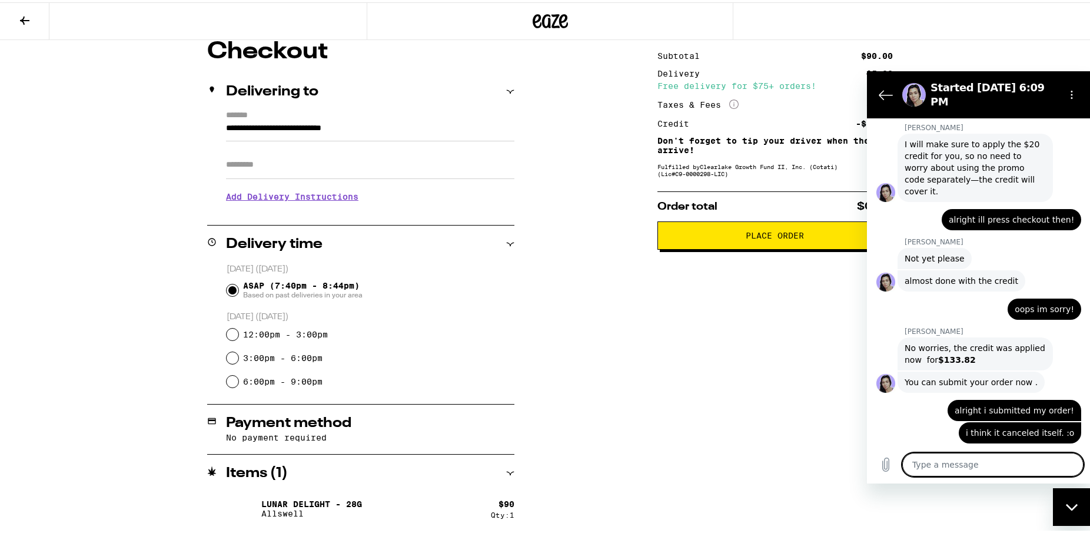
click at [972, 472] on textarea at bounding box center [992, 465] width 181 height 24
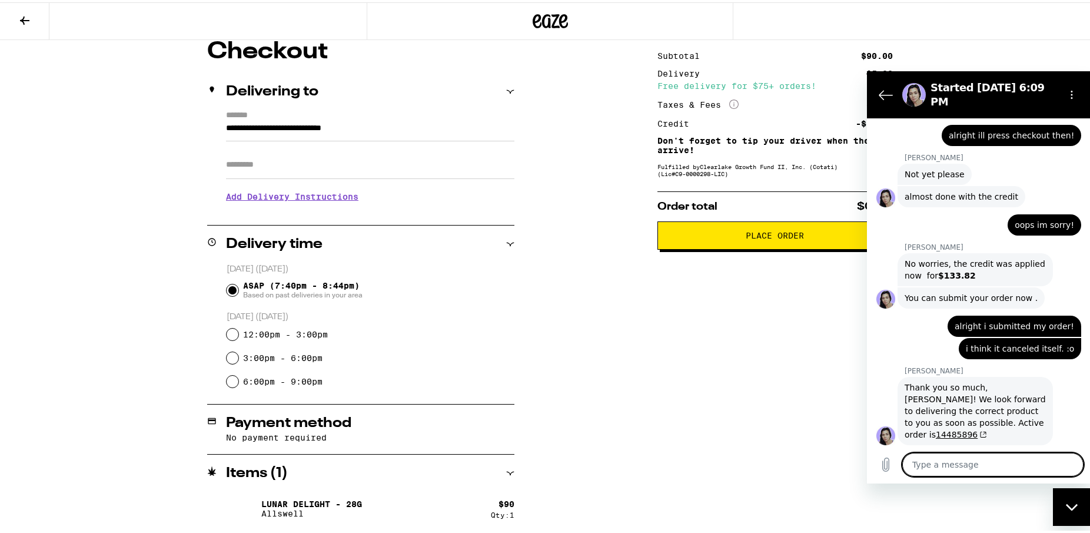
scroll to position [2817, 0]
click at [580, 382] on div "**********" at bounding box center [551, 285] width 848 height 495
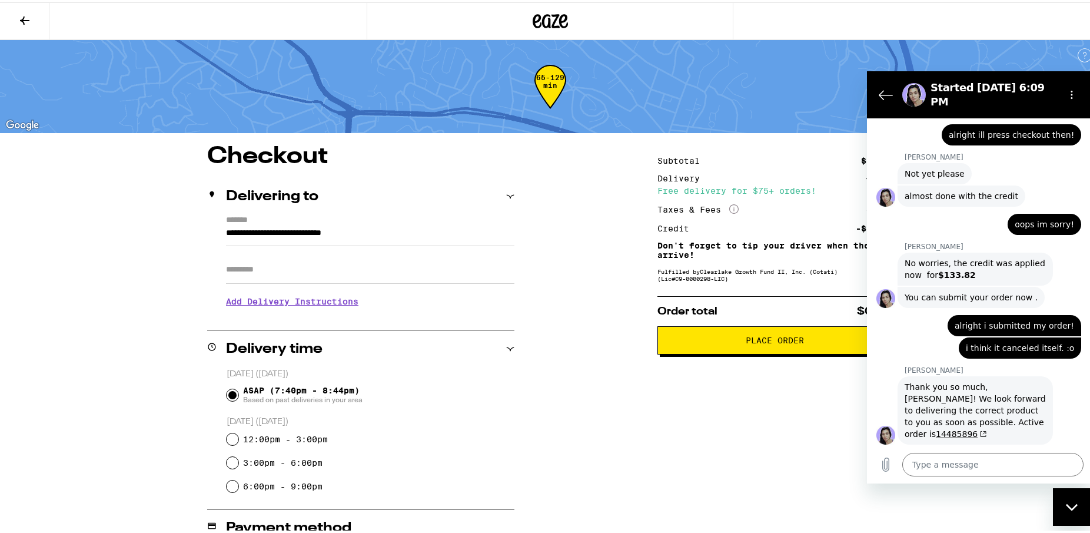
scroll to position [106, 0]
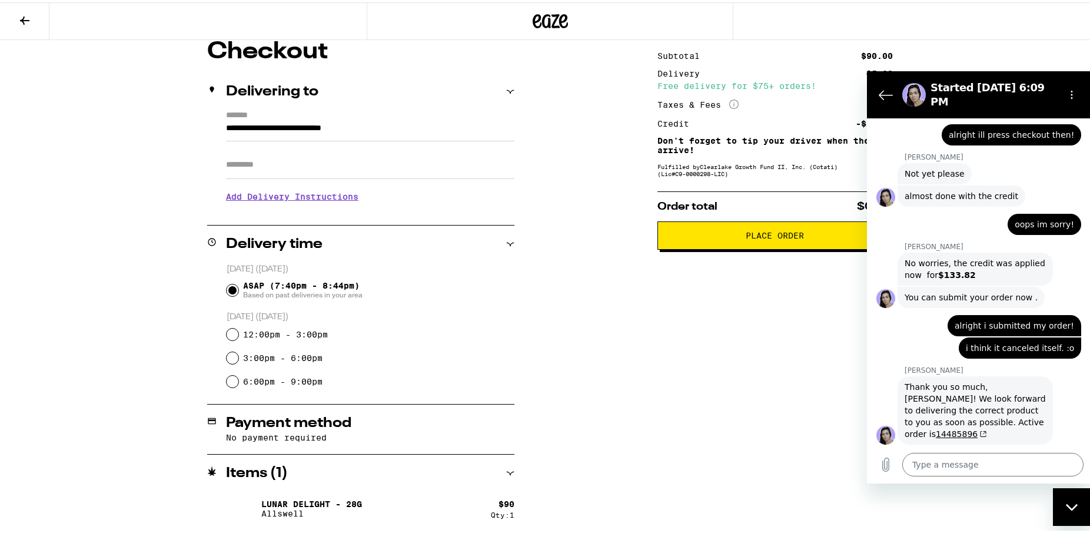
click at [628, 423] on div "**********" at bounding box center [551, 285] width 848 height 495
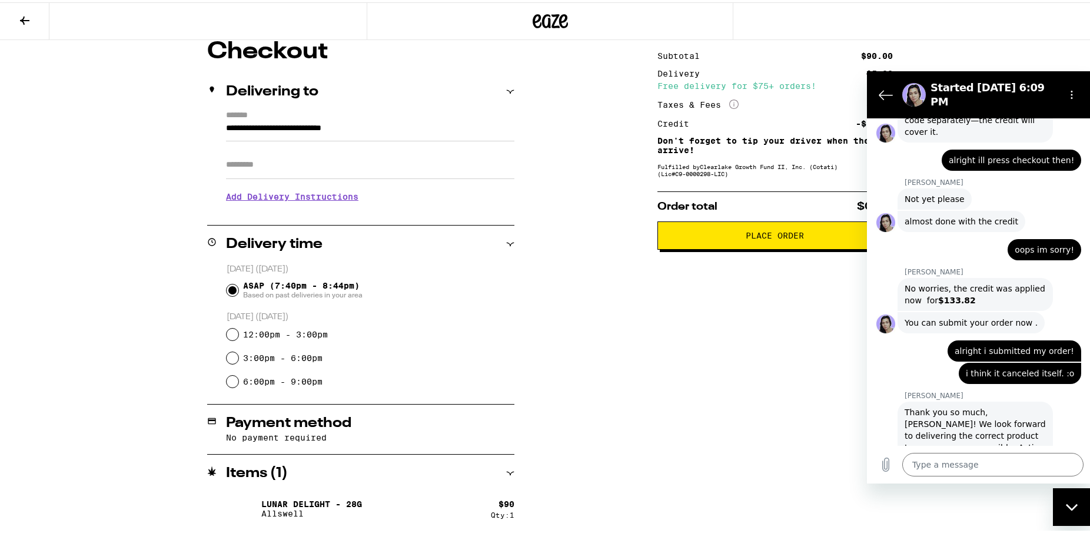
click at [1080, 510] on div "Close messaging window" at bounding box center [1071, 506] width 35 height 35
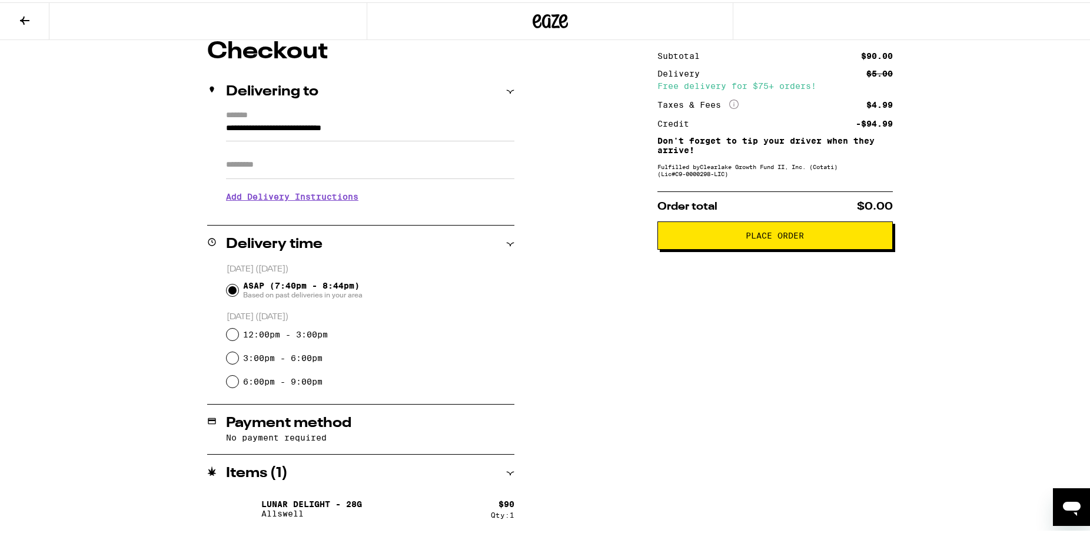
scroll to position [2747, 0]
click at [1080, 510] on icon "Open messaging window" at bounding box center [1071, 506] width 21 height 21
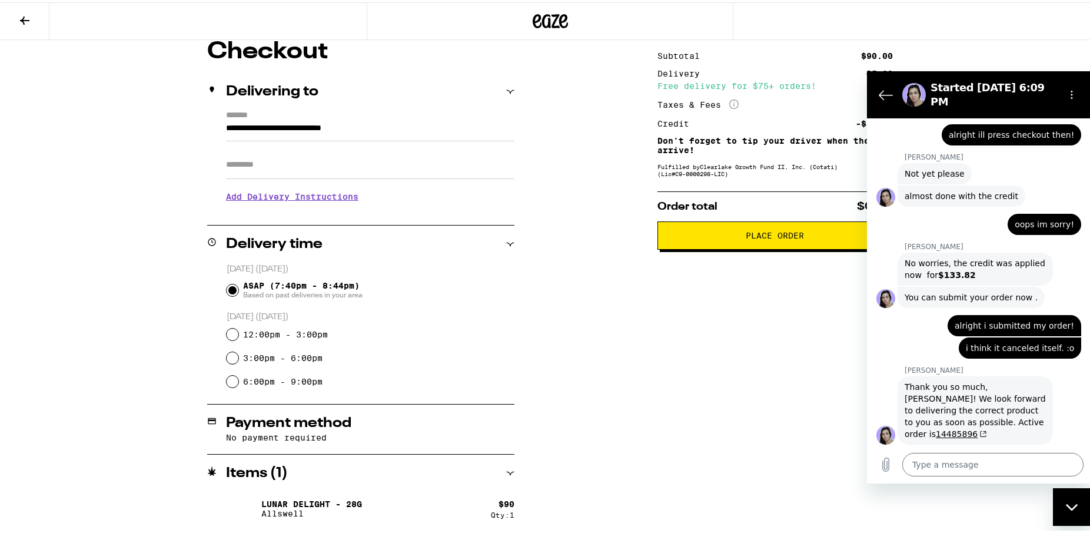
click at [748, 237] on span "Place Order" at bounding box center [775, 233] width 58 height 8
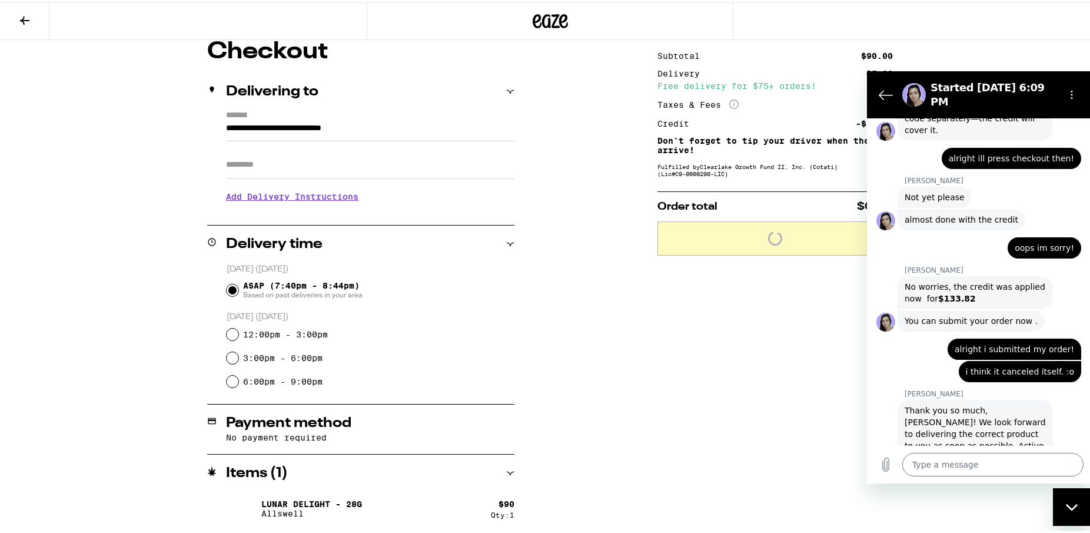
scroll to position [2795, 0]
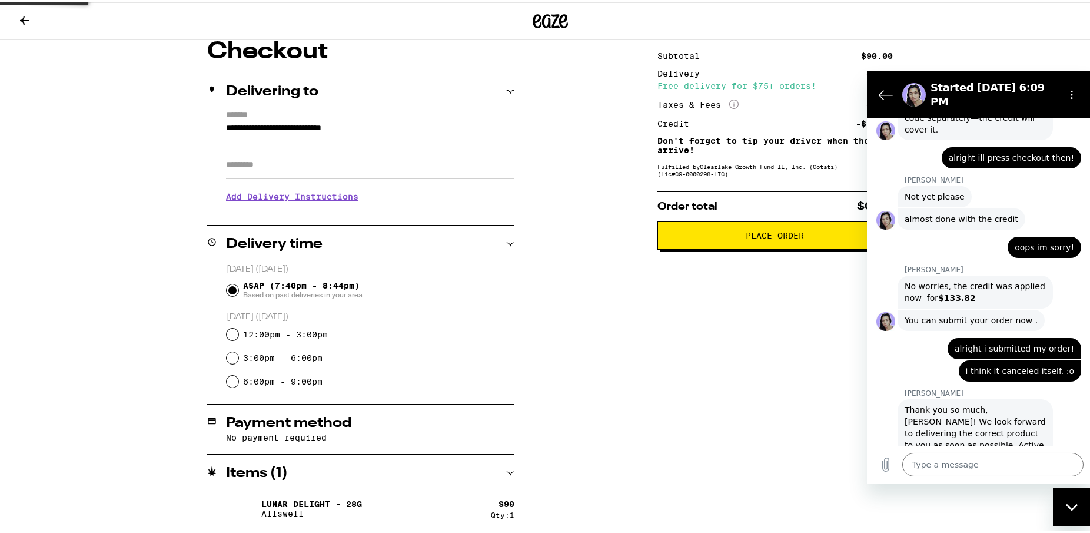
drag, startPoint x: 640, startPoint y: 347, endPoint x: 675, endPoint y: 356, distance: 36.6
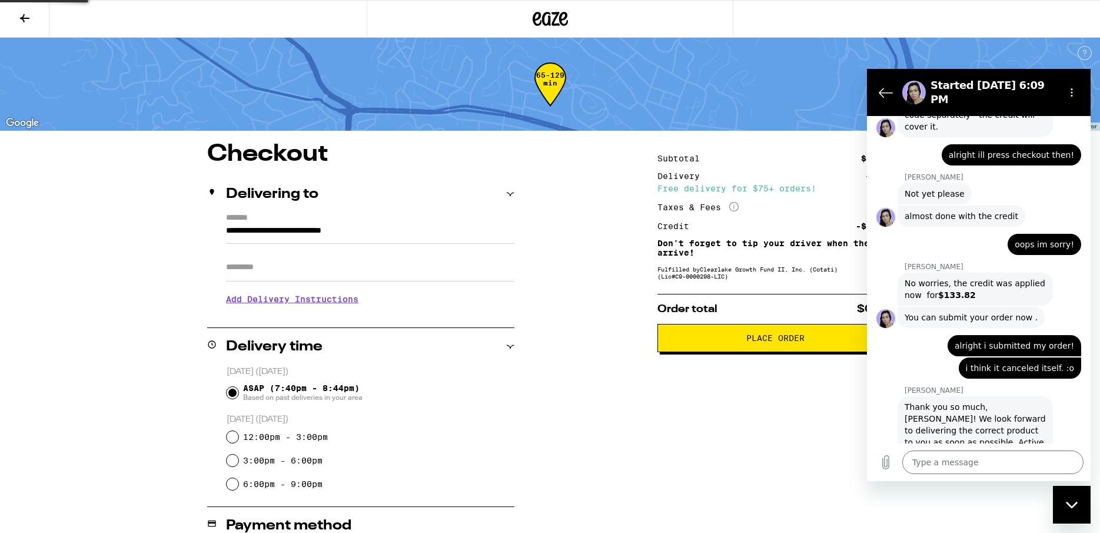
drag, startPoint x: 675, startPoint y: 356, endPoint x: 675, endPoint y: 348, distance: 7.7
click at [676, 354] on html "**********" at bounding box center [550, 319] width 1100 height 638
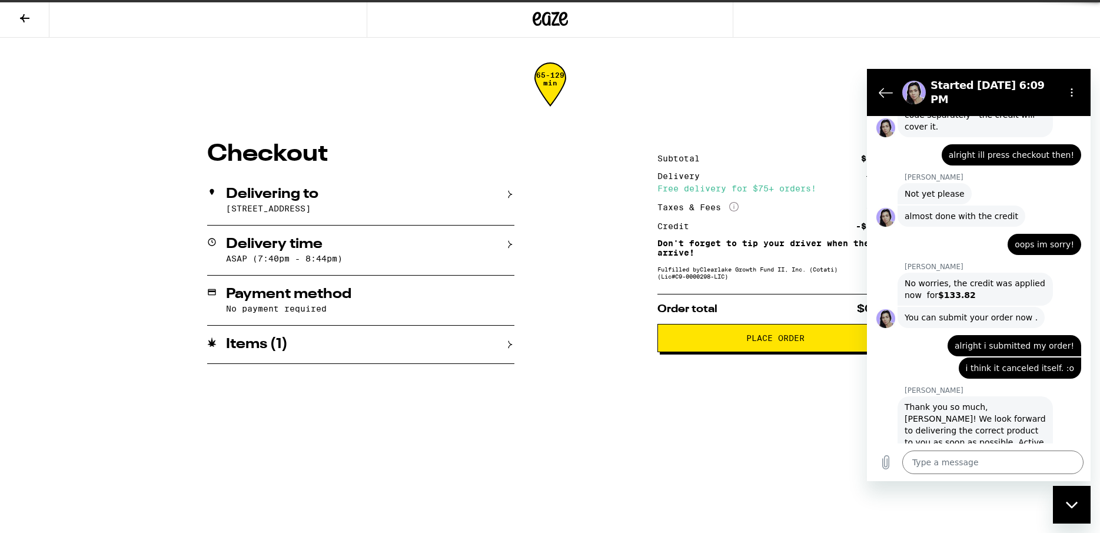
click at [650, 277] on div "**********" at bounding box center [551, 252] width 848 height 221
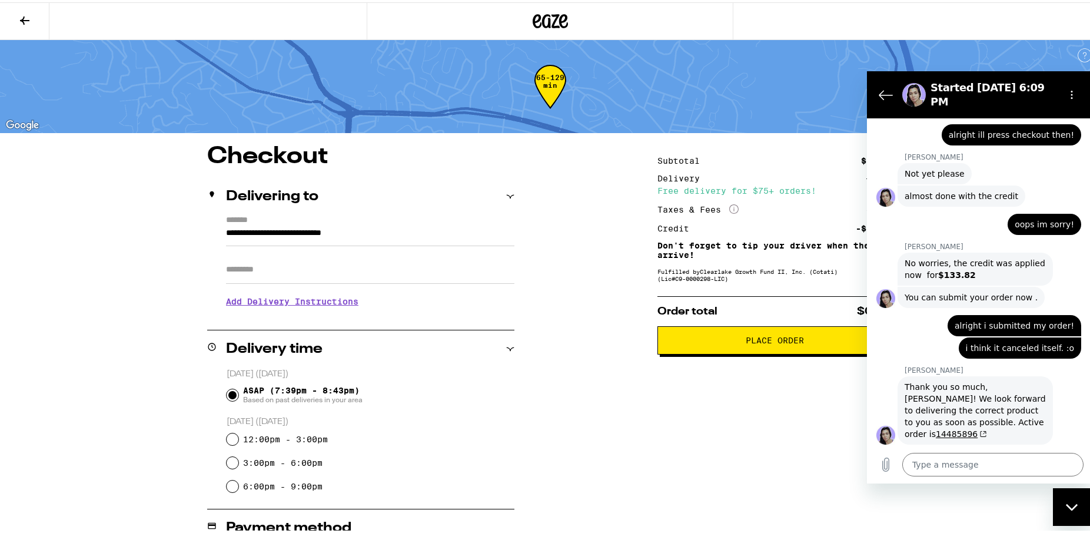
click at [559, 24] on icon at bounding box center [563, 19] width 9 height 14
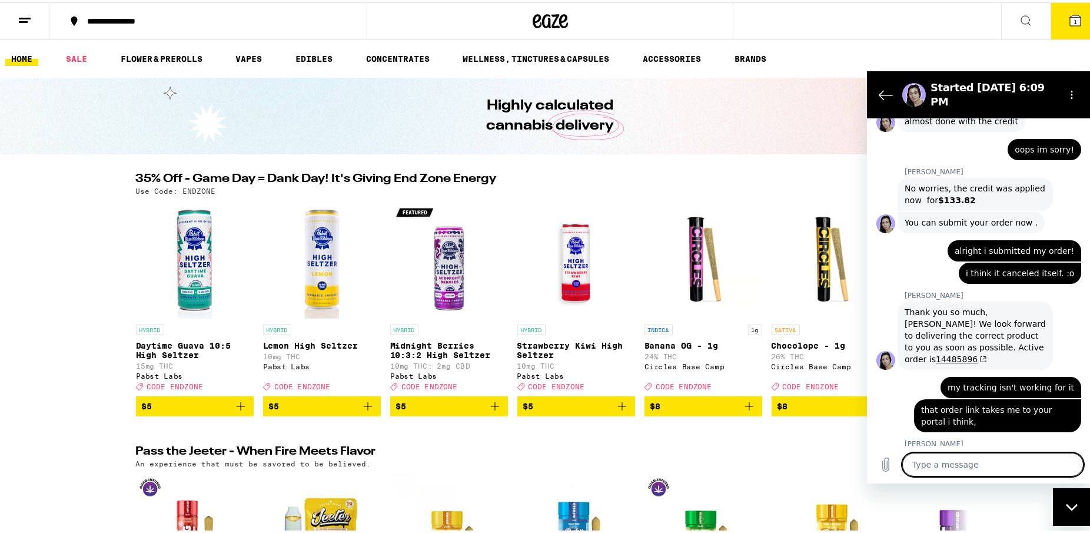
scroll to position [2893, 0]
click at [1014, 460] on textarea at bounding box center [992, 465] width 181 height 24
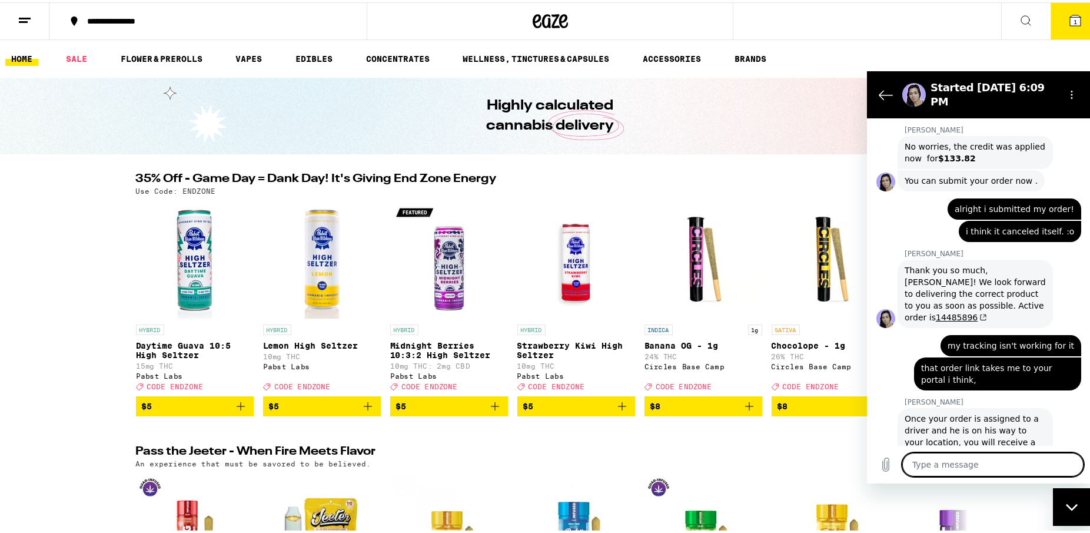
scroll to position [3007, 0]
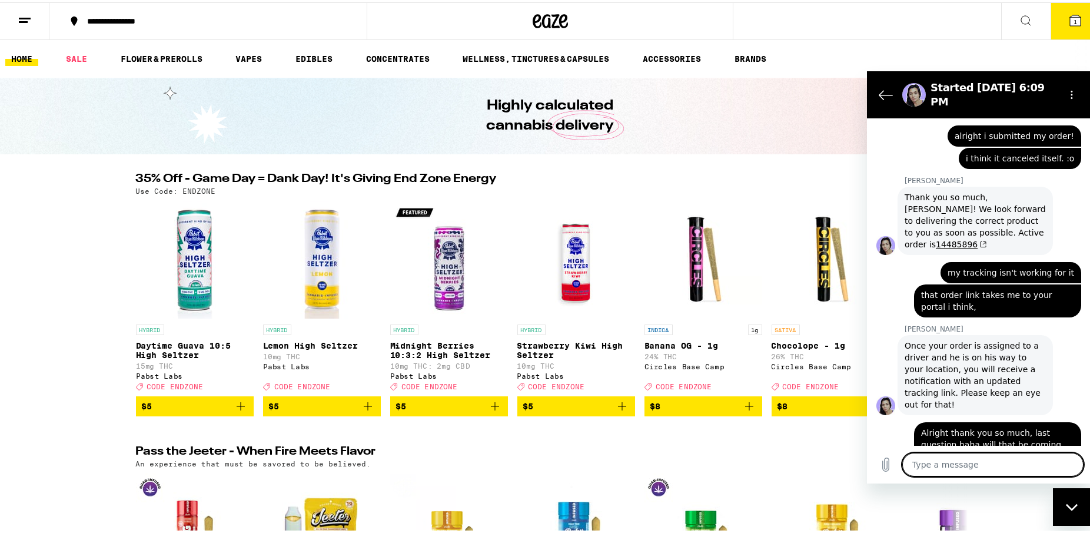
click at [1005, 467] on textarea at bounding box center [992, 465] width 181 height 24
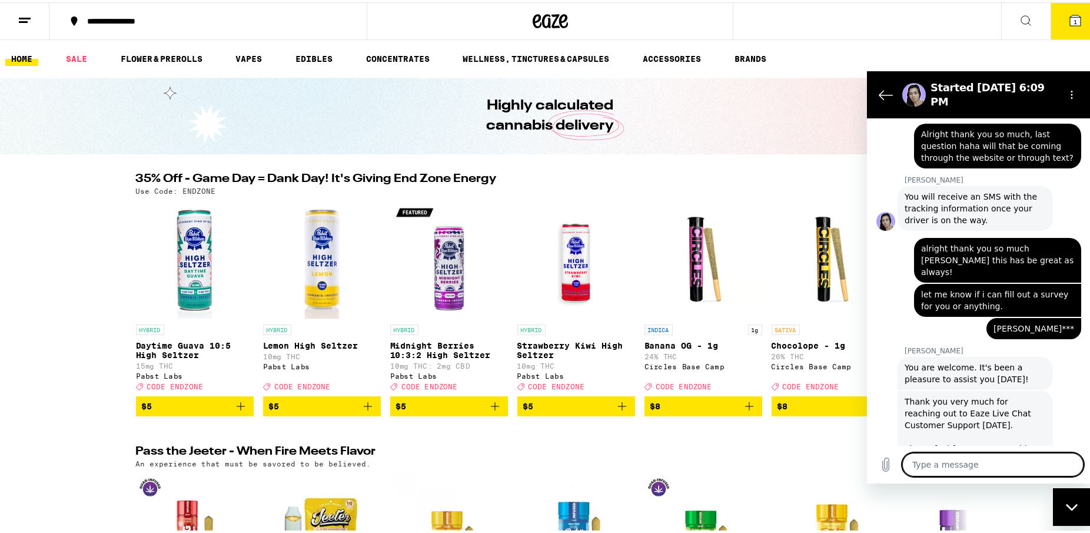
scroll to position [3306, 0]
click at [883, 92] on icon "Back to the conversation list" at bounding box center [886, 95] width 14 height 14
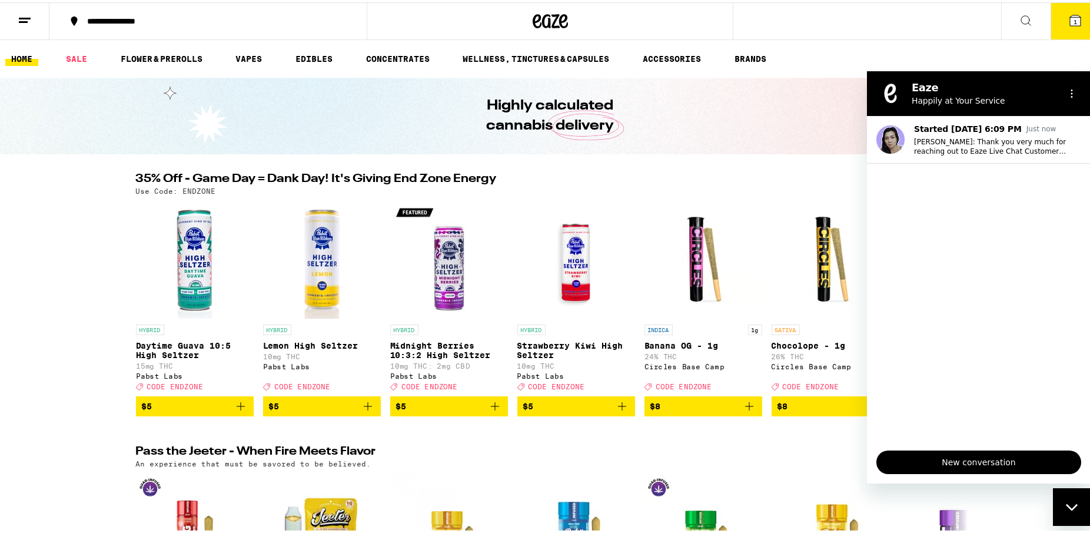
click at [1079, 506] on div "Close messaging window" at bounding box center [1071, 506] width 35 height 35
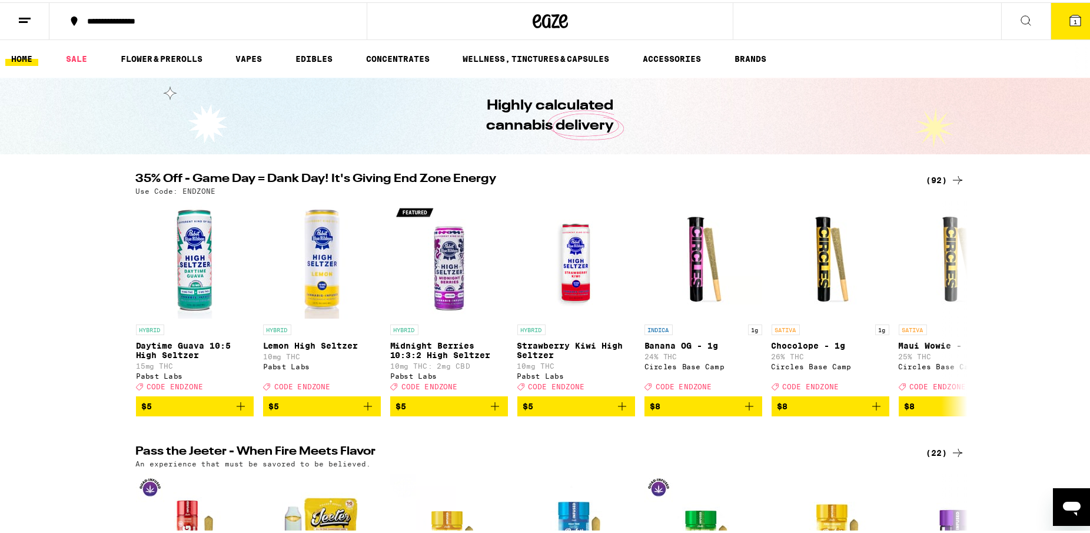
click at [1068, 12] on icon at bounding box center [1075, 18] width 14 height 14
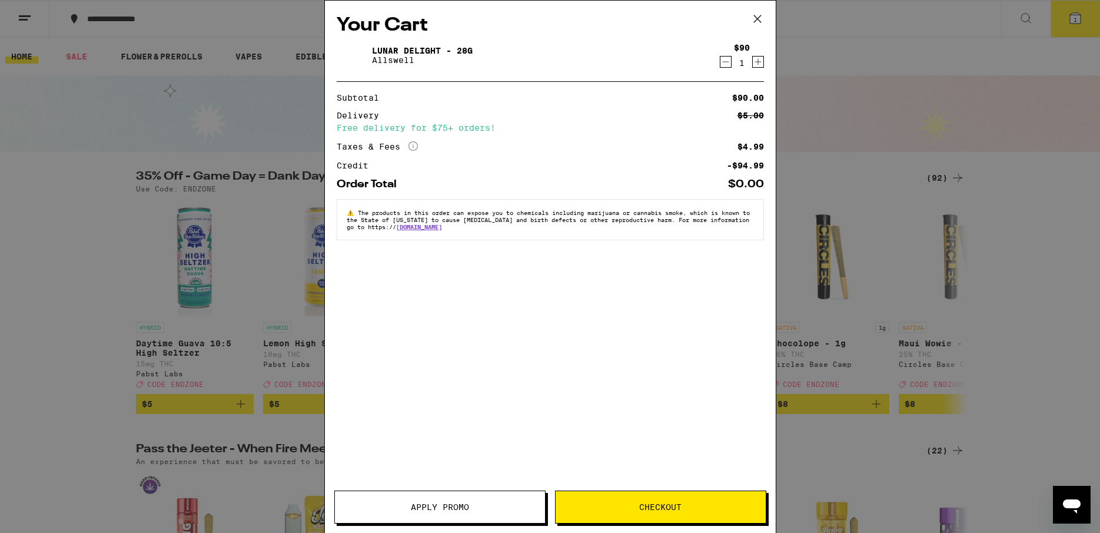
click at [759, 14] on icon at bounding box center [758, 19] width 18 height 18
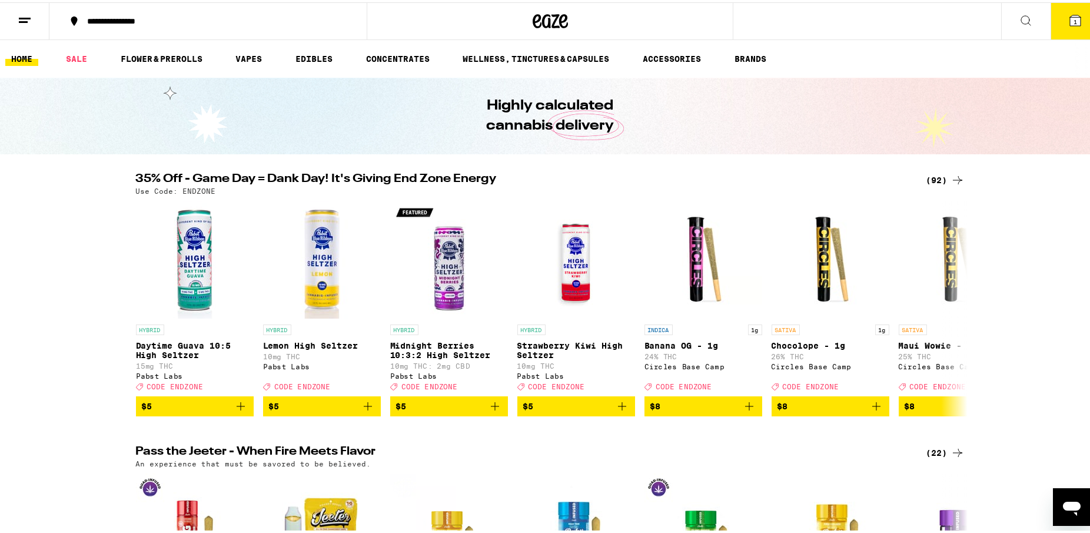
click at [878, 44] on ul "HOME SALE FLOWER & PREROLLS VAPES EDIBLES CONCENTRATES WELLNESS, TINCTURES & CA…" at bounding box center [550, 57] width 1100 height 38
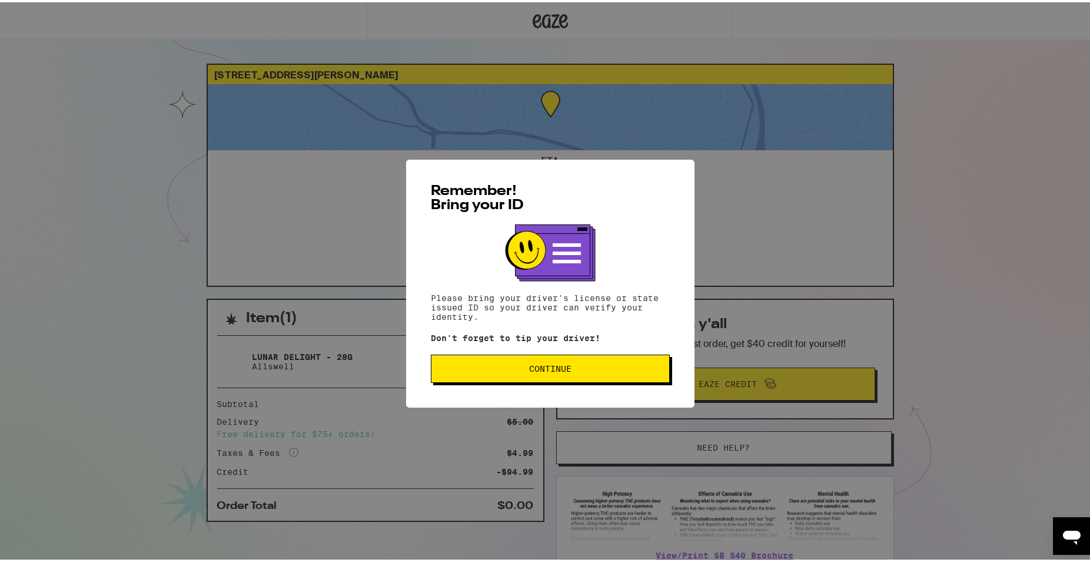
click at [546, 369] on span "Continue" at bounding box center [550, 366] width 42 height 8
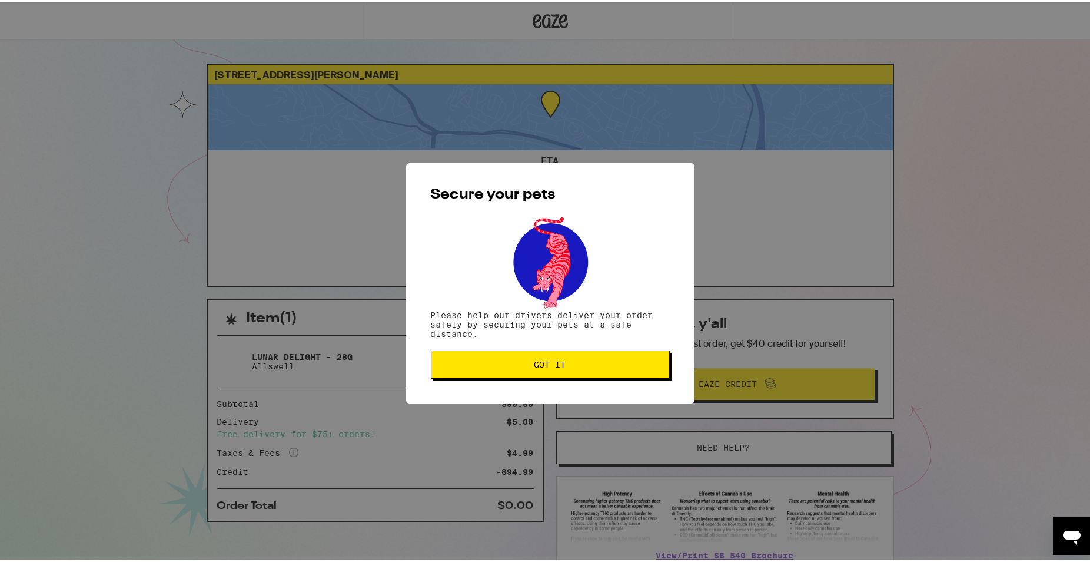
click at [546, 369] on button "Got it" at bounding box center [550, 362] width 239 height 28
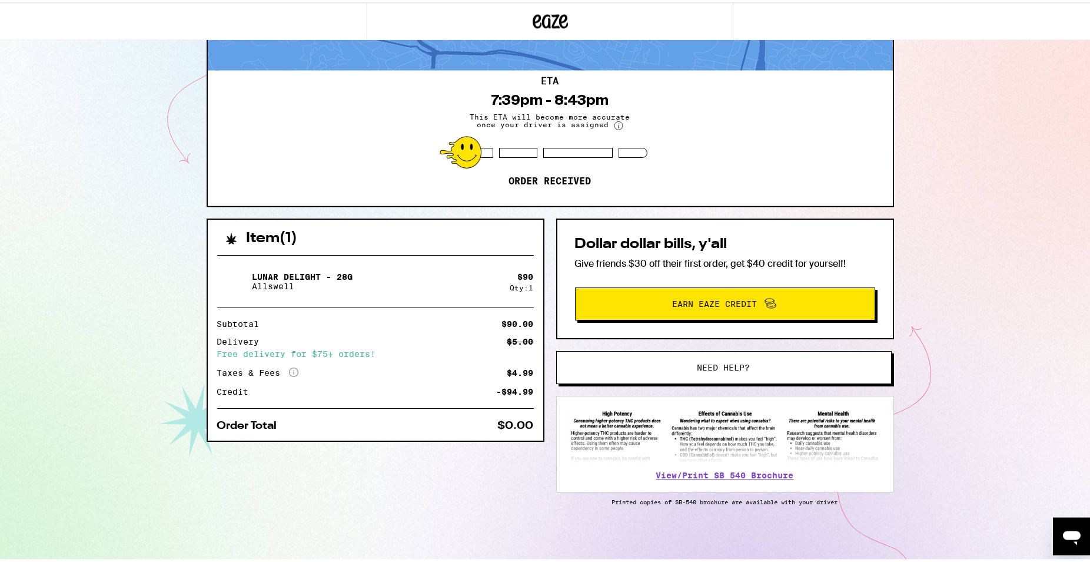
scroll to position [82, 0]
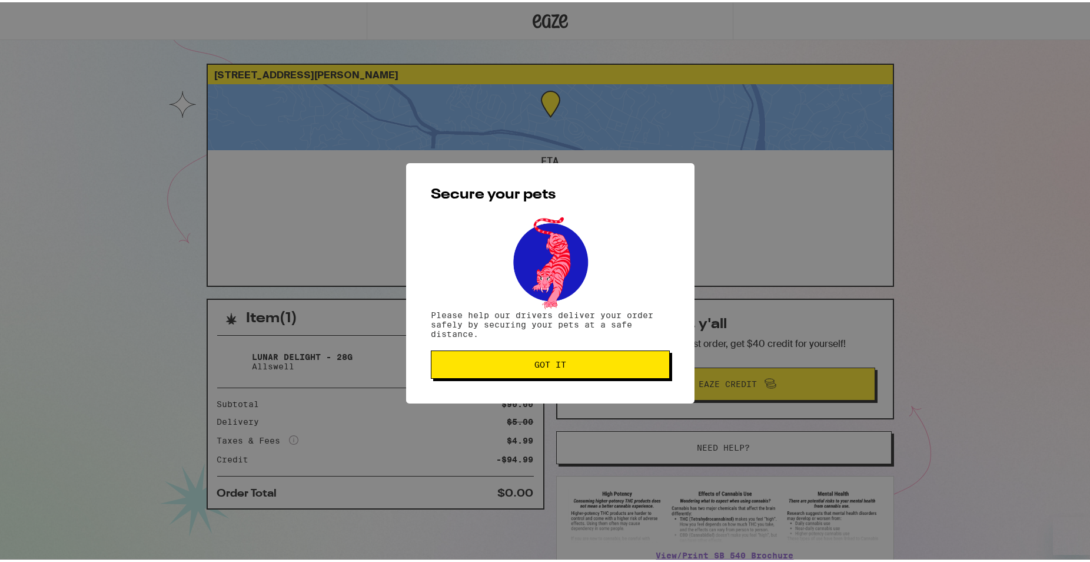
click at [544, 374] on button "Got it" at bounding box center [550, 362] width 239 height 28
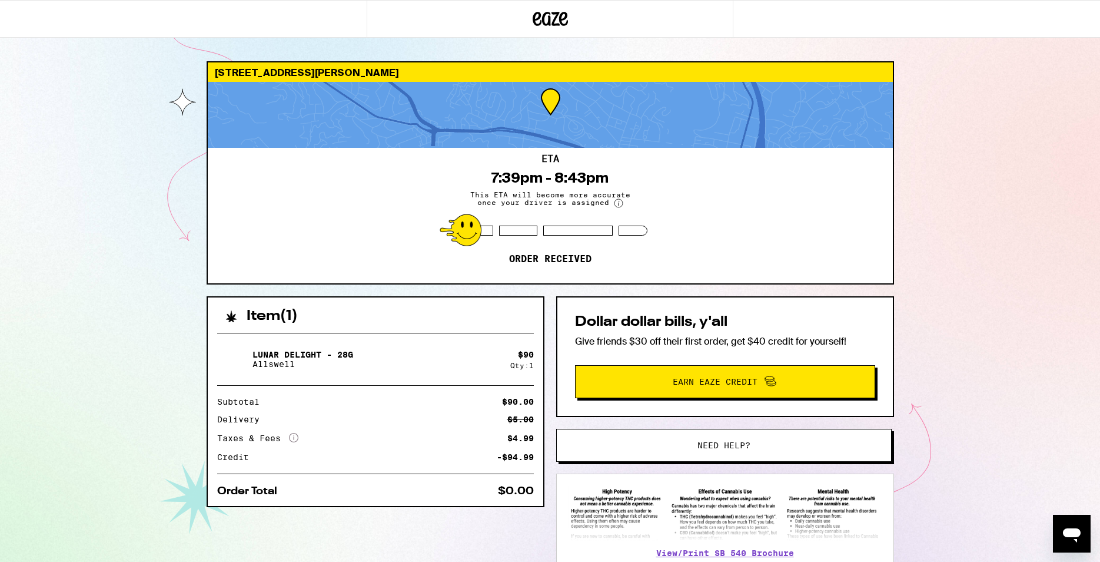
click at [544, 374] on div "Item ( 1 ) Lunar Delight - 28g Allswell $ 90 Qty: 1 Subtotal $90.00 Delivery $5…" at bounding box center [376, 401] width 338 height 211
click at [1071, 526] on icon "Open messaging window" at bounding box center [1071, 533] width 21 height 21
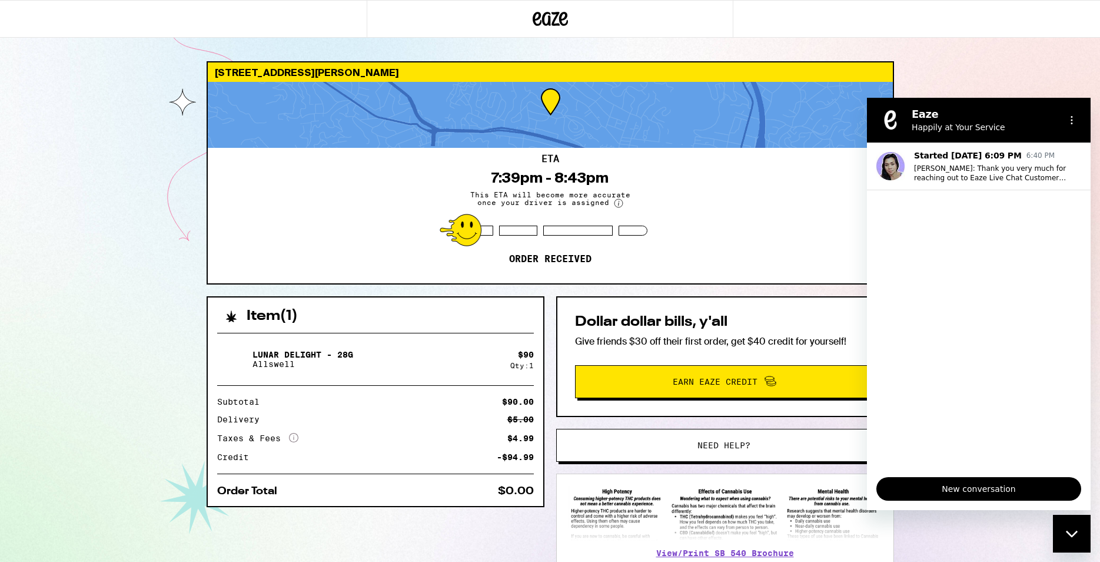
click at [1071, 526] on div "Close messaging window" at bounding box center [1071, 533] width 35 height 35
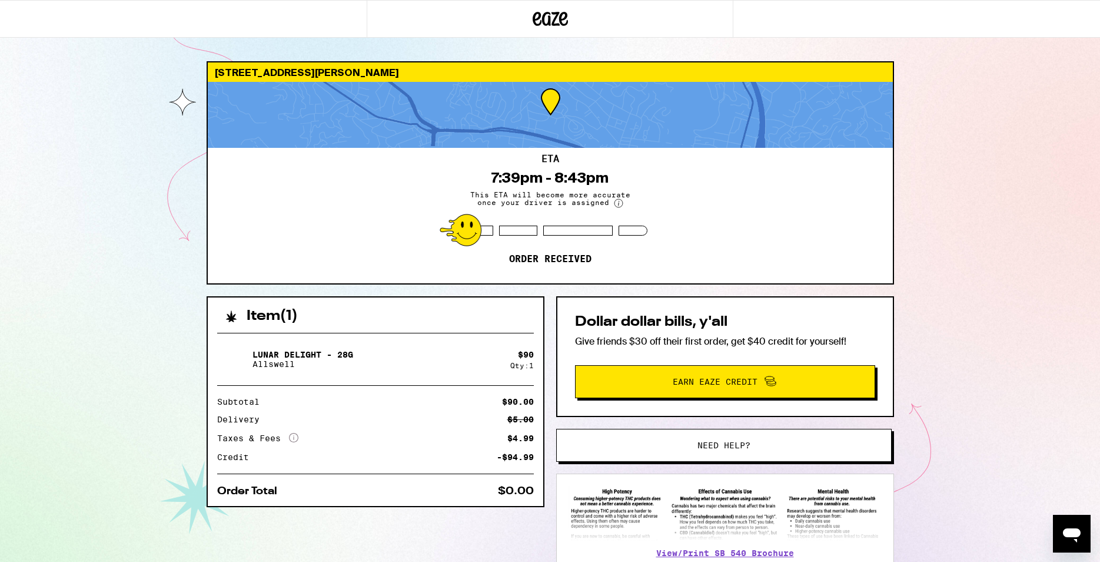
click at [971, 398] on div "[STREET_ADDRESS][PERSON_NAME] 7:39pm - 8:43pm This ETA will become more accurat…" at bounding box center [550, 321] width 1100 height 642
click at [616, 205] on circle at bounding box center [619, 203] width 8 height 8
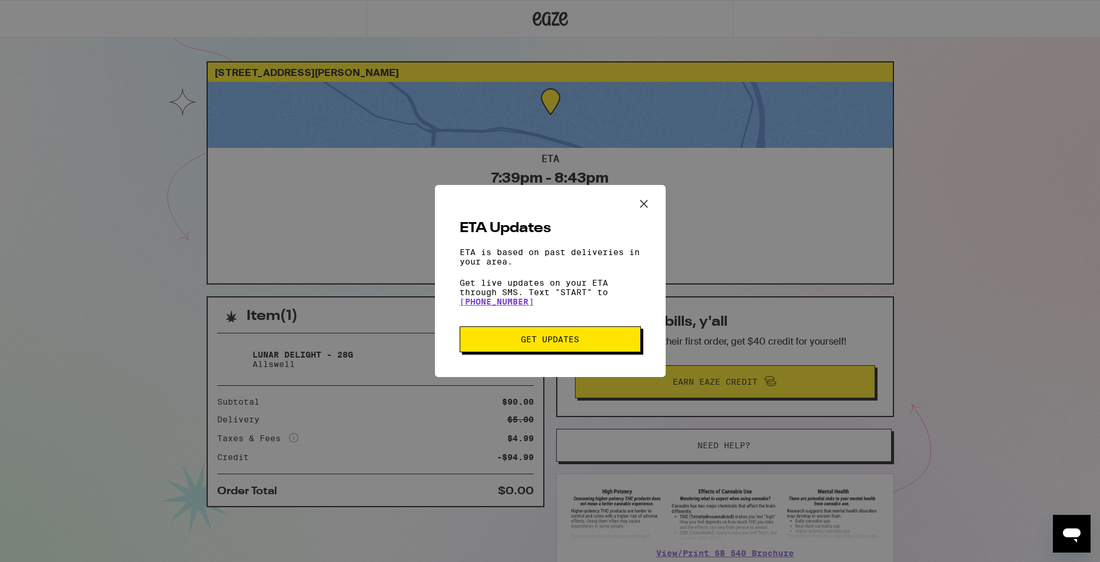
click at [650, 201] on icon "Close ETA information modal" at bounding box center [644, 204] width 18 height 18
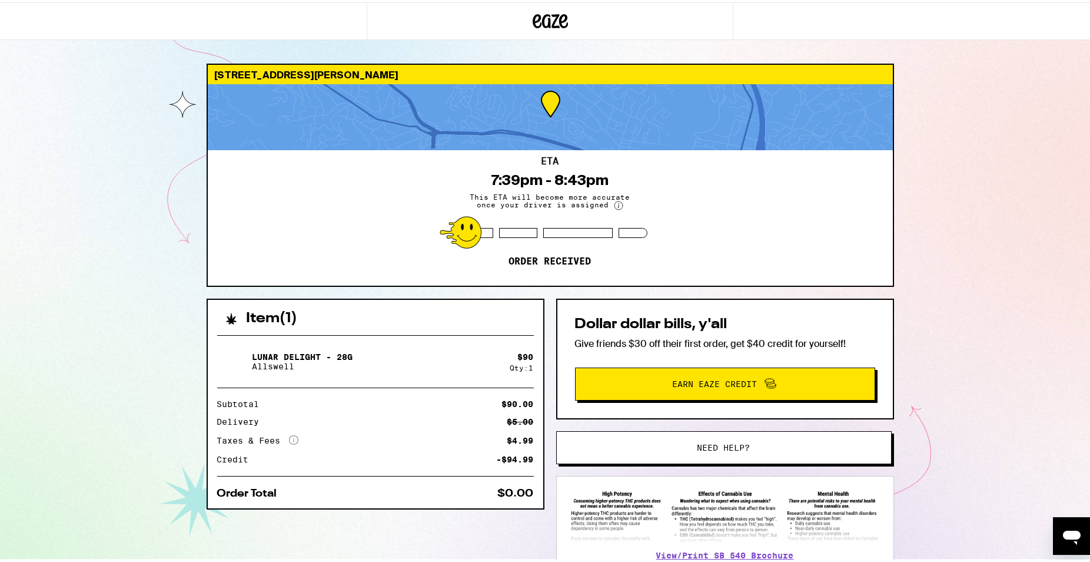
click at [992, 372] on div "75 W Crescent Dr San Rafael 94901 ETA 7:39pm - 8:43pm This ETA will become more…" at bounding box center [550, 321] width 1100 height 642
click at [990, 234] on div "75 W Crescent Dr San Rafael 94901 ETA 7:39pm - 8:43pm This ETA will become more…" at bounding box center [550, 321] width 1100 height 642
click at [454, 517] on div "Item ( 1 ) Lunar Delight - 28g Allswell $ 90 Qty: 1 Subtotal $90.00 Delivery $5…" at bounding box center [551, 469] width 688 height 346
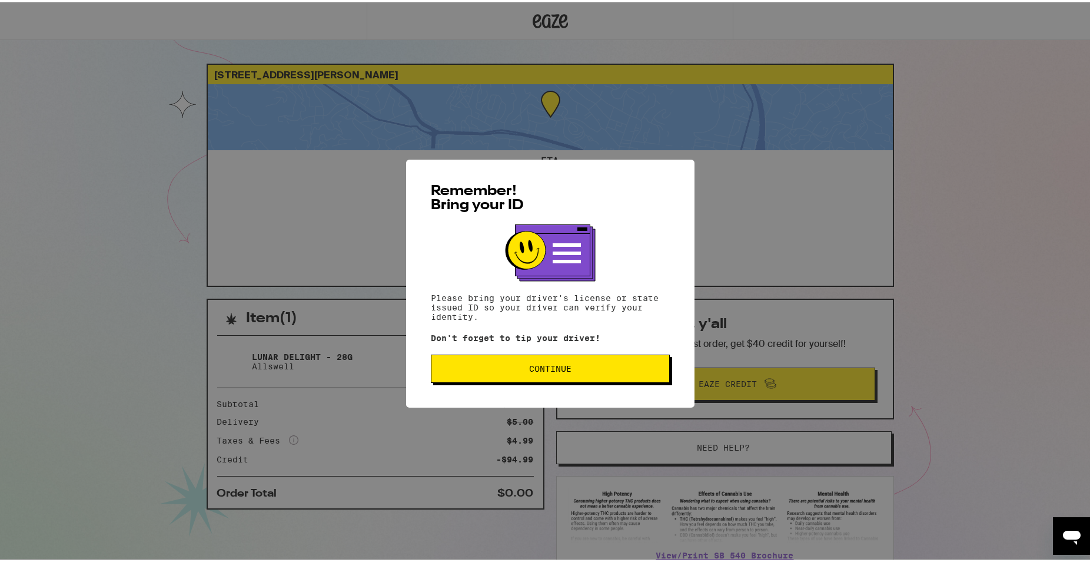
click at [522, 370] on span "Continue" at bounding box center [550, 366] width 219 height 8
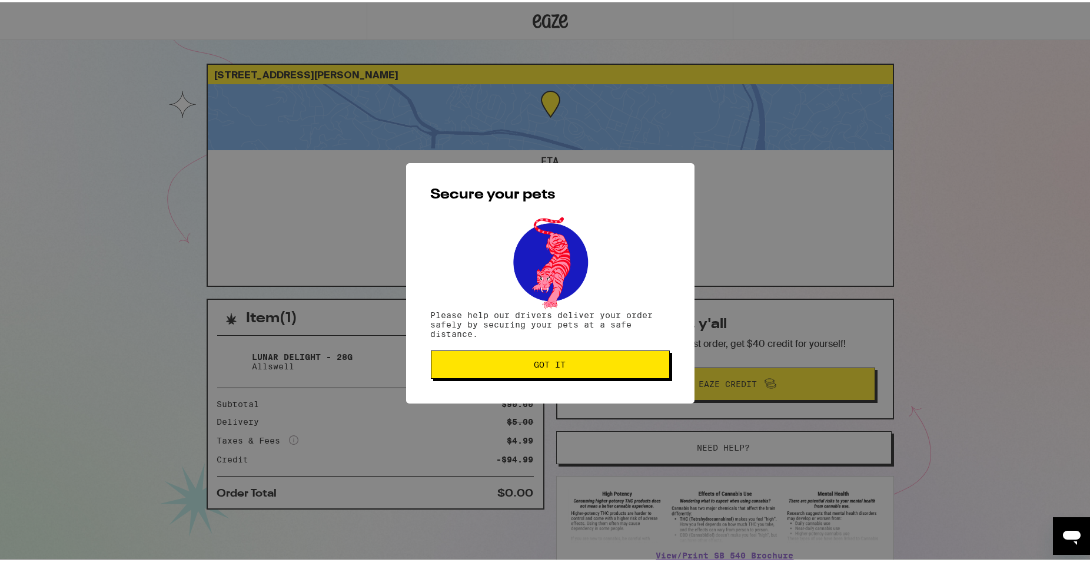
click at [522, 371] on button "Got it" at bounding box center [550, 362] width 239 height 28
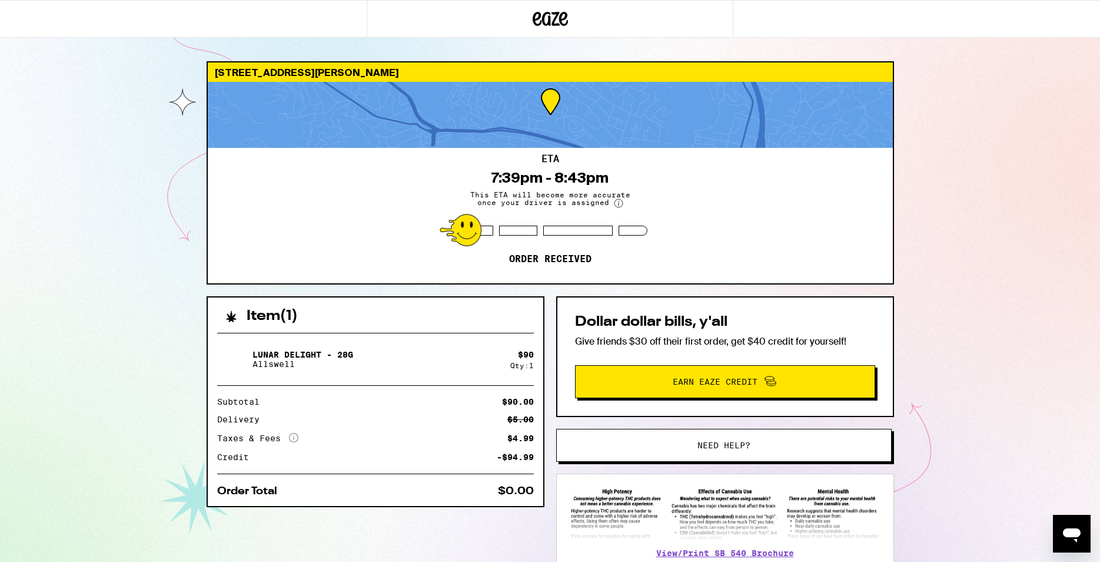
click at [756, 230] on div "ETA 7:39pm - 8:43pm This ETA will become more accurate once your driver is assi…" at bounding box center [550, 215] width 685 height 135
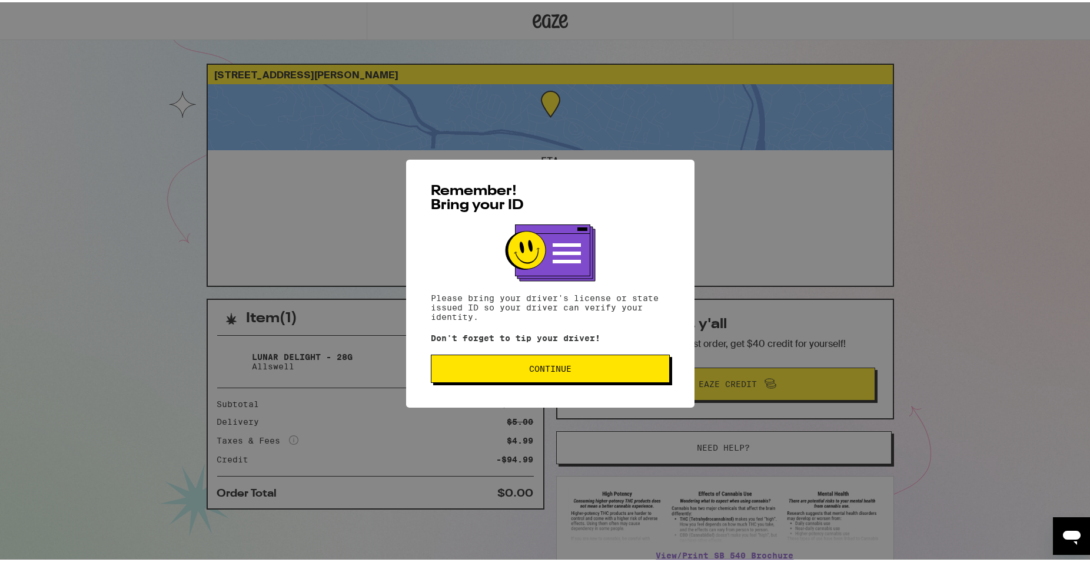
drag, startPoint x: 0, startPoint y: 0, endPoint x: 587, endPoint y: 362, distance: 689.6
click at [587, 362] on button "Continue" at bounding box center [550, 366] width 239 height 28
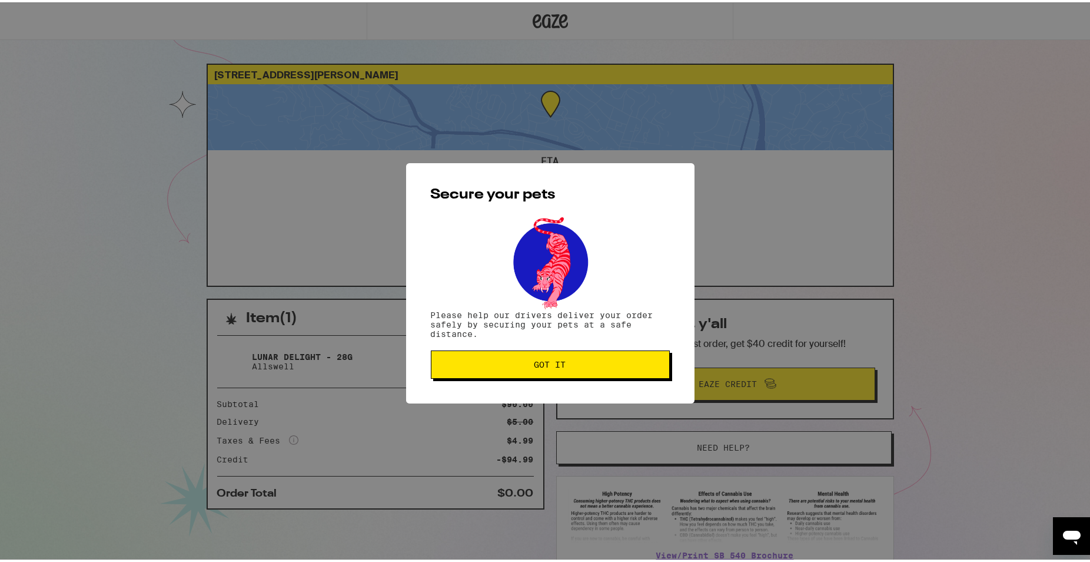
click at [544, 354] on button "Got it" at bounding box center [550, 362] width 239 height 28
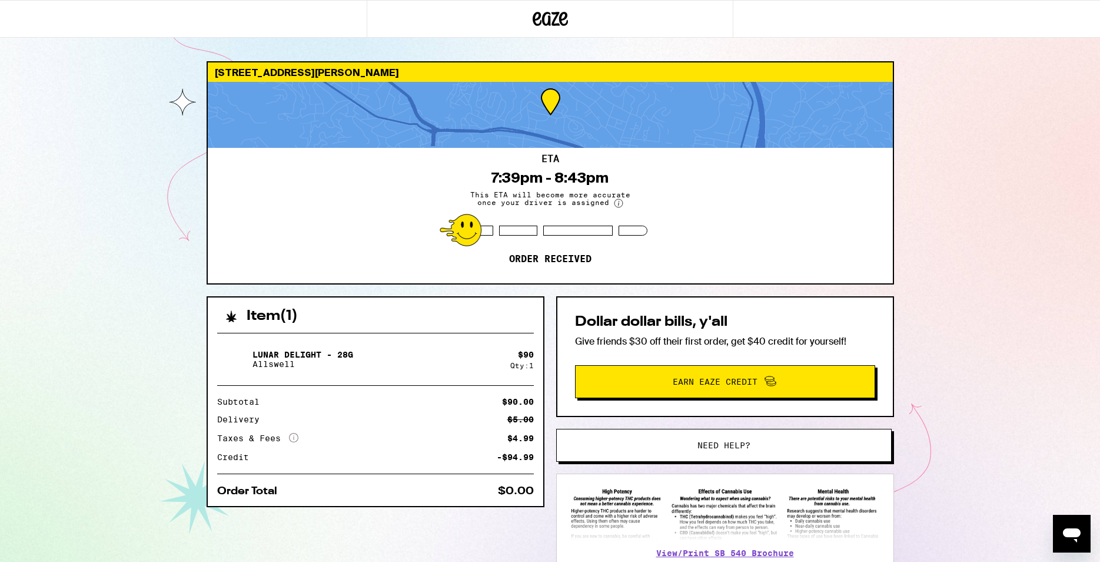
click at [522, 278] on div "ETA 7:39pm - 8:43pm This ETA will become more accurate once your driver is assi…" at bounding box center [550, 215] width 685 height 135
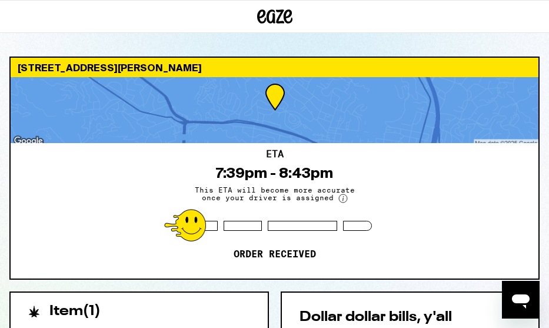
click at [217, 220] on div "ETA 7:39pm - 8:43pm This ETA will become more accurate once your driver is assi…" at bounding box center [275, 210] width 528 height 135
click at [549, 327] on html "[STREET_ADDRESS][PERSON_NAME] 7:39pm - 8:43pm This ETA will become more accurat…" at bounding box center [274, 318] width 549 height 636
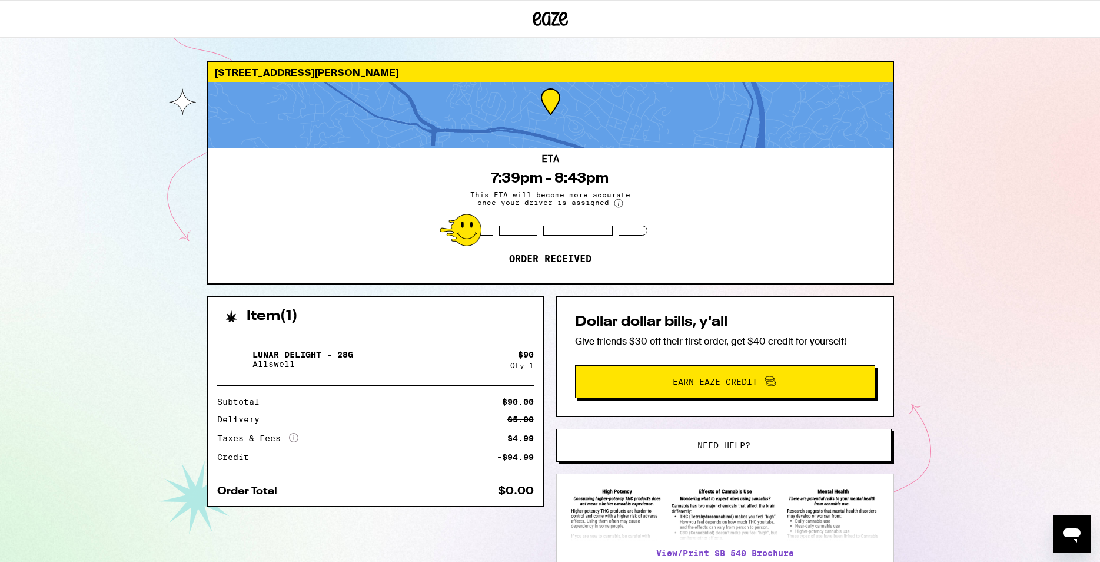
click at [549, 327] on icon "Open messaging window" at bounding box center [1072, 535] width 18 height 14
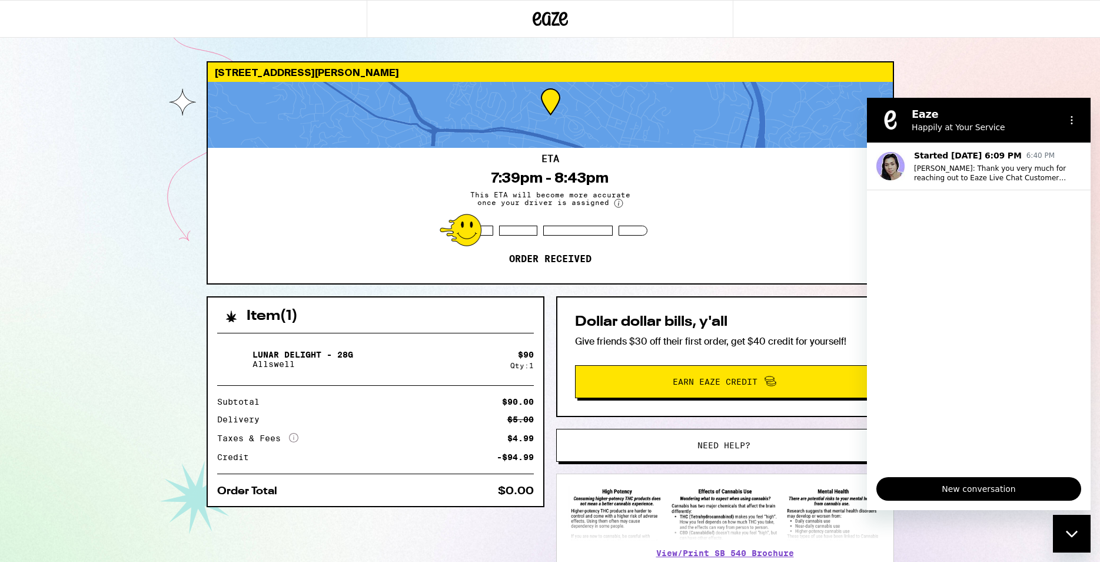
click at [549, 327] on span "New conversation" at bounding box center [979, 489] width 185 height 14
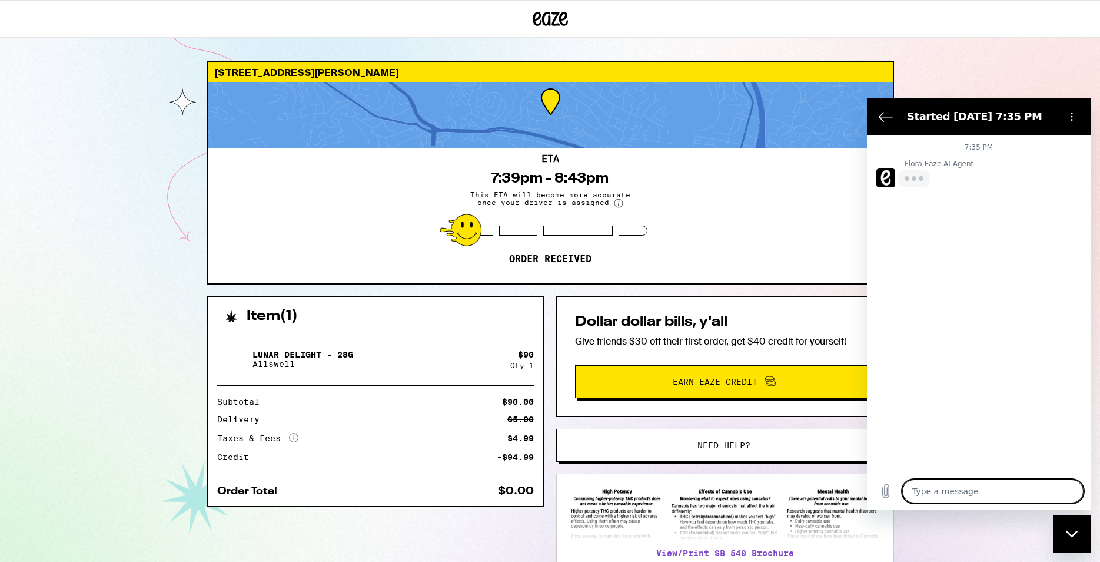
click at [549, 327] on textarea at bounding box center [992, 491] width 181 height 24
type textarea "x"
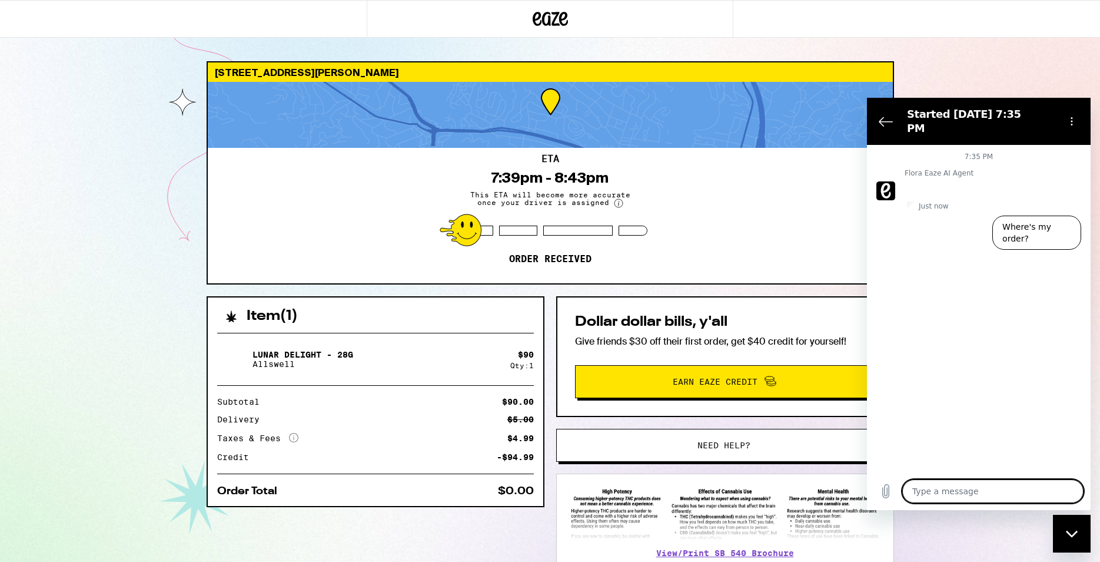
type textarea "A"
type textarea "x"
type textarea "Ar"
type textarea "x"
type textarea "Are"
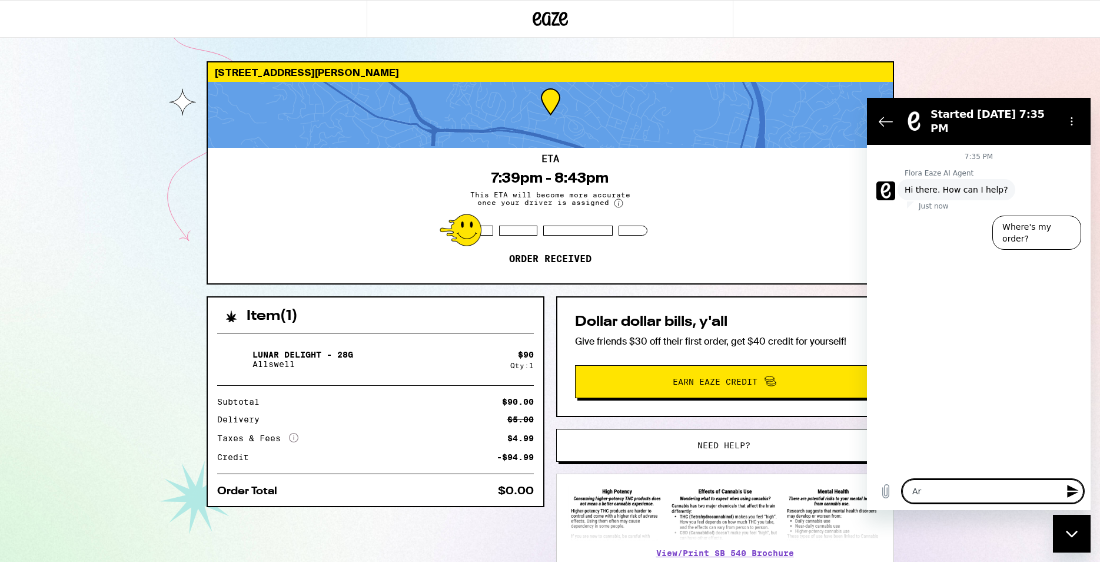
type textarea "x"
type textarea "Are"
type textarea "x"
type textarea "Are d"
type textarea "x"
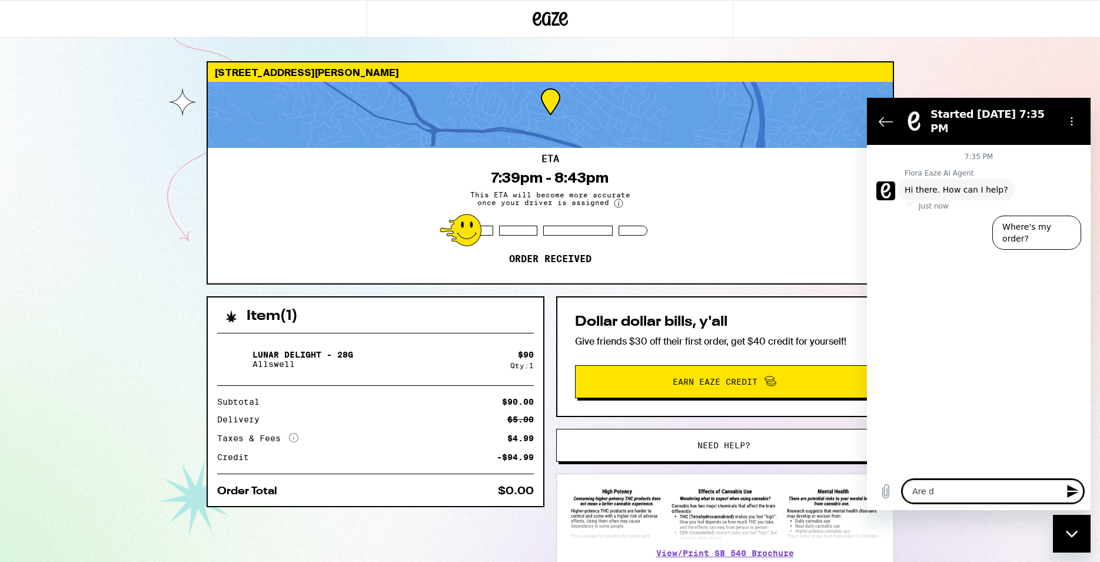
type textarea "Are de"
type textarea "x"
type textarea "Are del"
type textarea "x"
type textarea "Are deli"
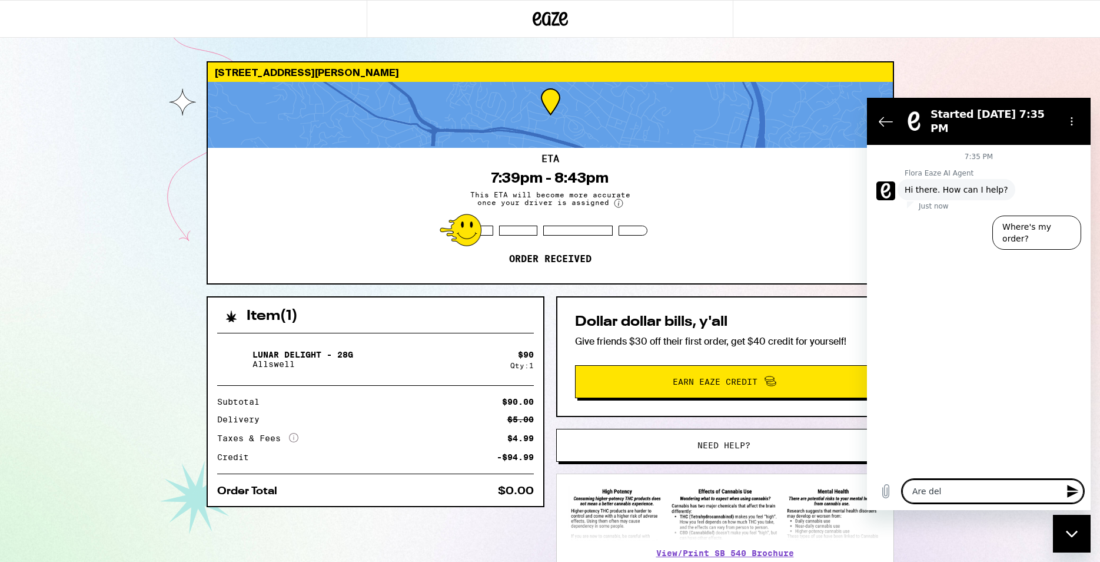
type textarea "x"
type textarea "Are deliv"
type textarea "x"
type textarea "Are delive"
type textarea "x"
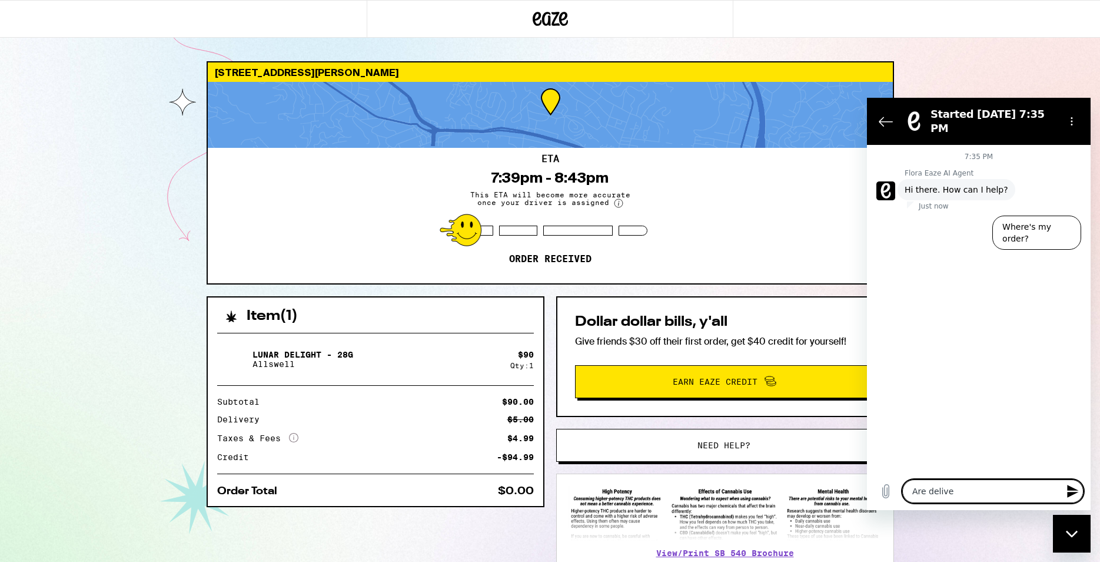
type textarea "Are deliver"
type textarea "x"
type textarea "Are deliveri"
type textarea "x"
type textarea "Are deliverie"
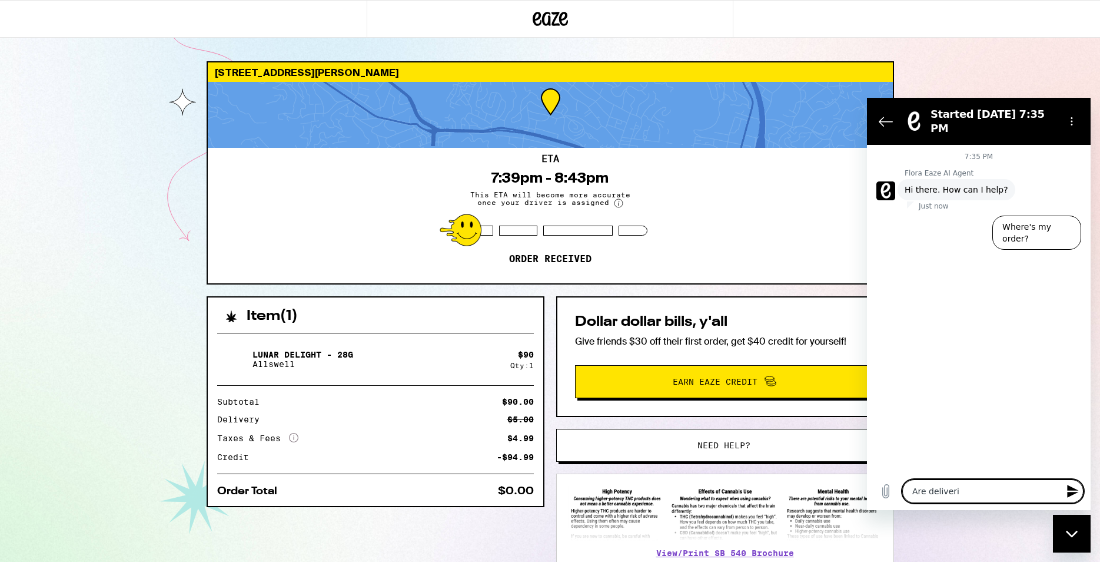
type textarea "x"
type textarea "Are deliveries"
type textarea "x"
type textarea "Are deliveries"
type textarea "x"
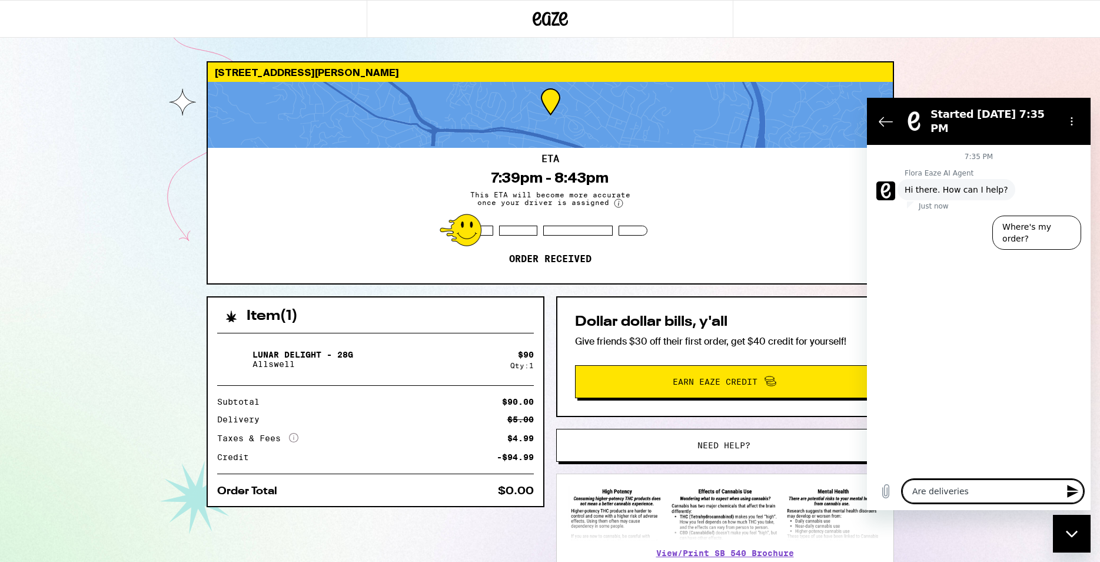
type textarea "Are deliveries o"
type textarea "x"
type textarea "Are deliveries ov"
type textarea "x"
type textarea "Are deliveries ove"
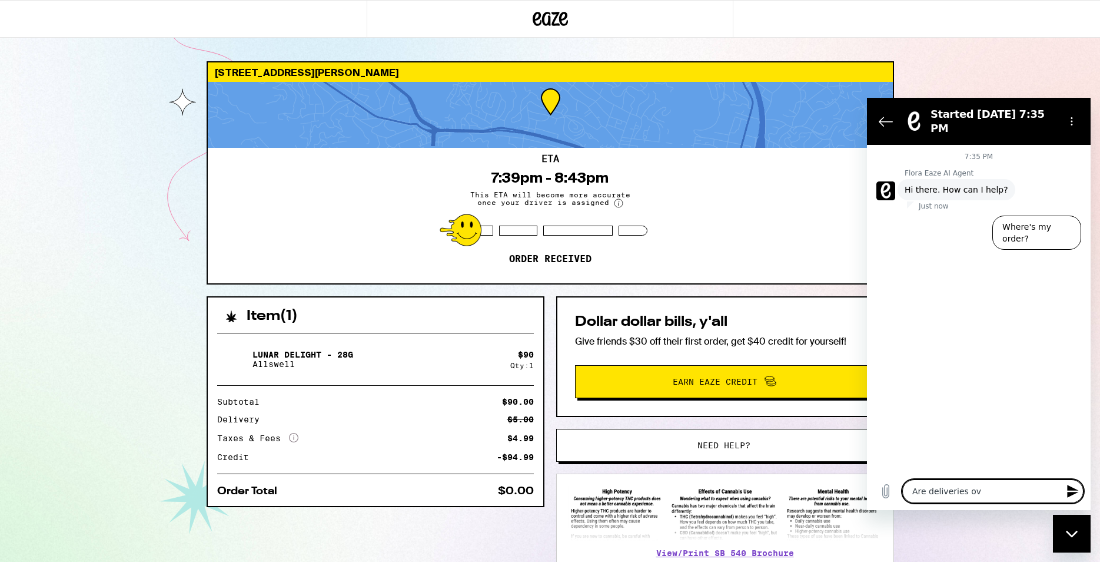
type textarea "x"
type textarea "Are deliveries over"
type textarea "x"
type textarea "Are deliveries over"
type textarea "x"
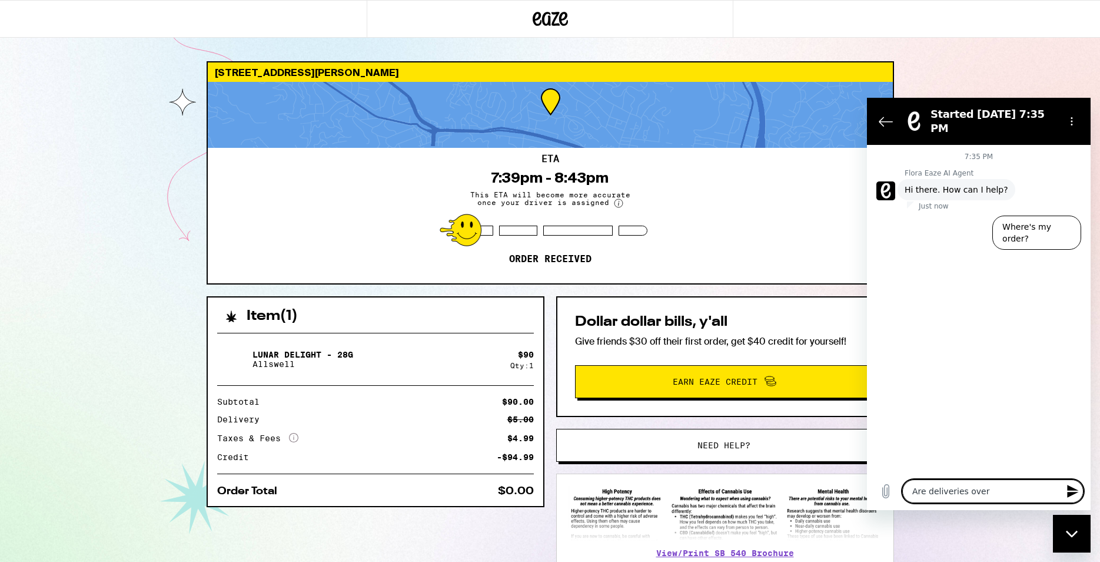
type textarea "Are deliveries over f"
type textarea "x"
type textarea "Are deliveries over fo"
type textarea "x"
type textarea "Are deliveries over for"
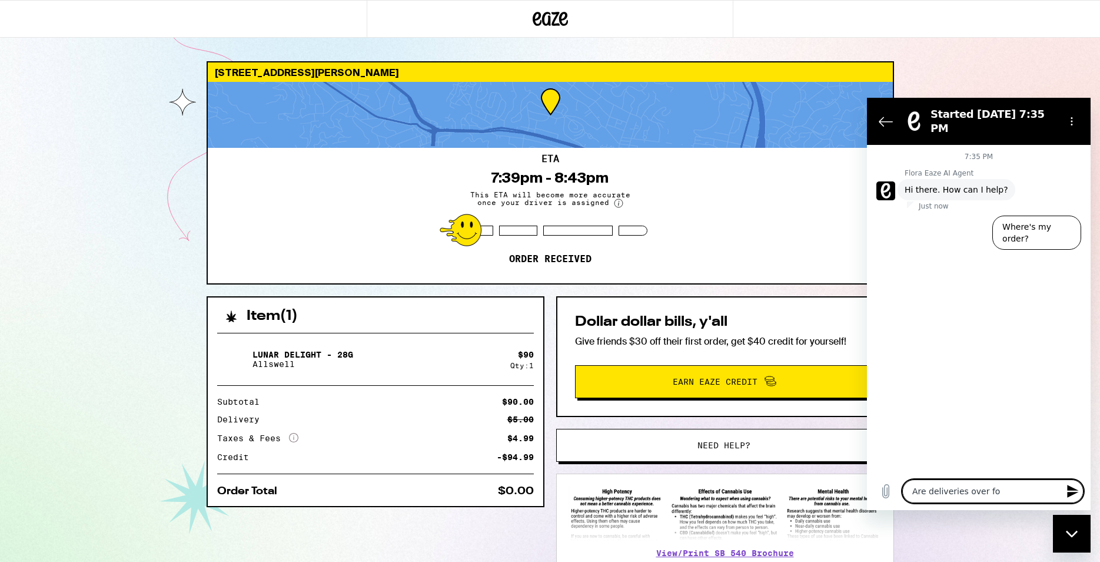
type textarea "x"
type textarea "Are deliveries over for"
type textarea "x"
type textarea "Are deliveries over for t"
type textarea "x"
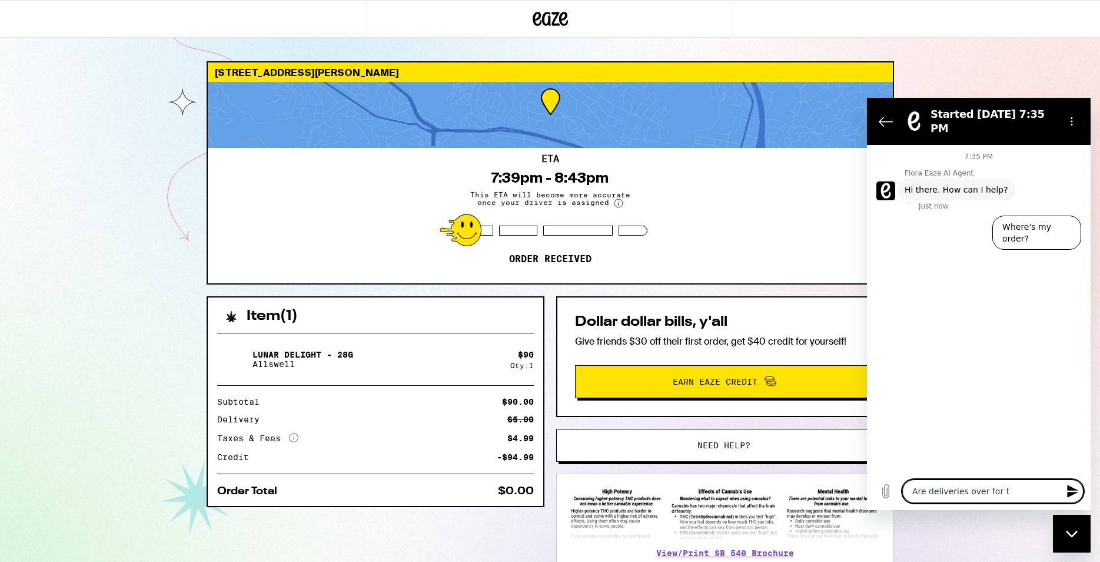
type textarea "Are deliveries over for th"
type textarea "x"
type textarea "Are deliveries over for the"
type textarea "x"
type textarea "Are deliveries over for the"
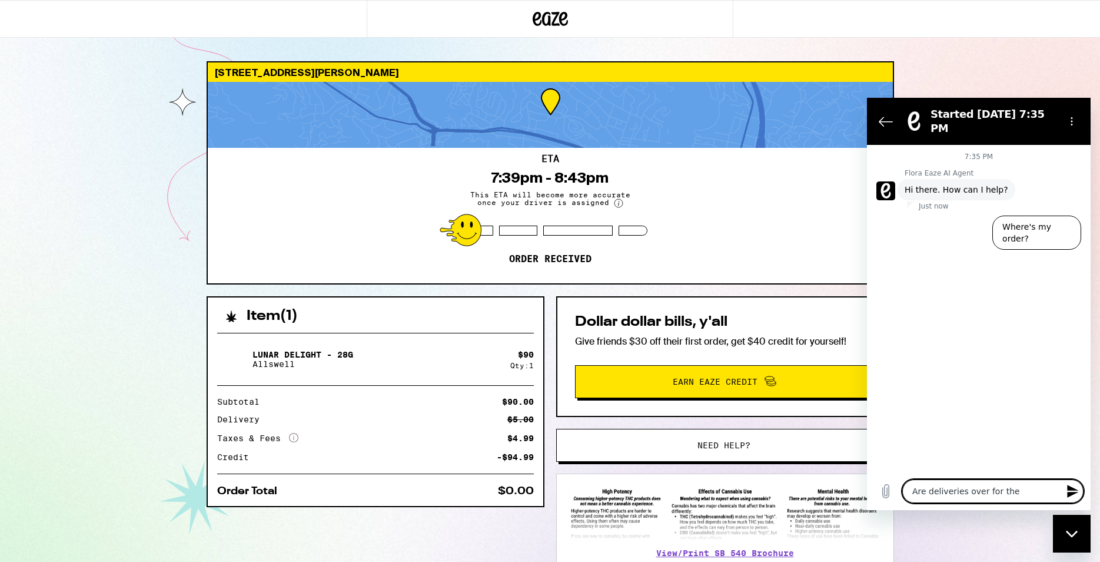
type textarea "x"
type textarea "Are deliveries over for the n"
type textarea "x"
type textarea "Are deliveries over for the ni"
type textarea "x"
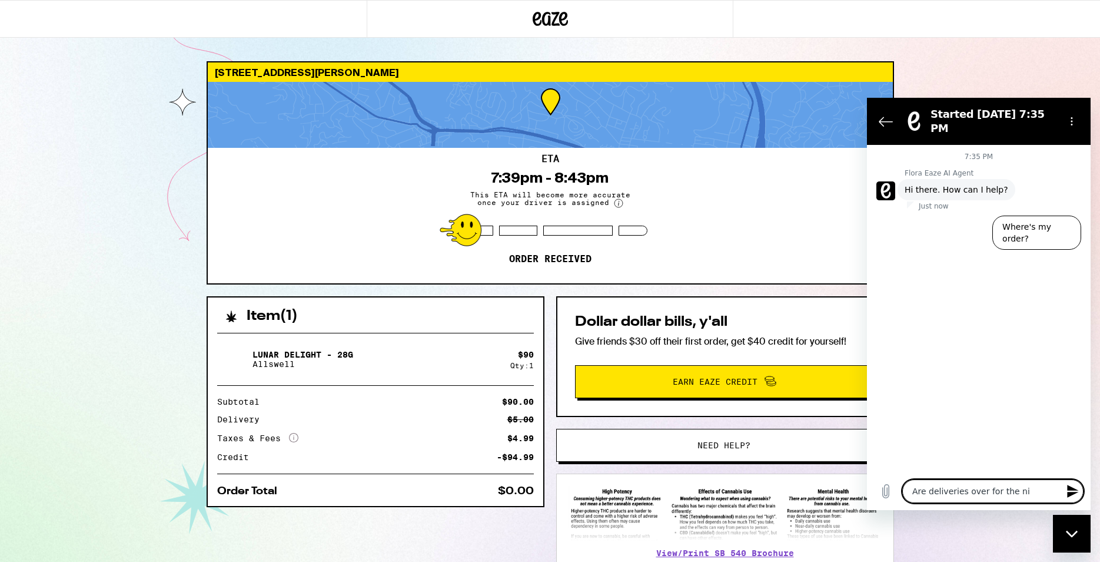
type textarea "Are deliveries over for the nig"
type textarea "x"
type textarea "Are deliveries over for the nigh"
type textarea "x"
type textarea "Are deliveries over for the night"
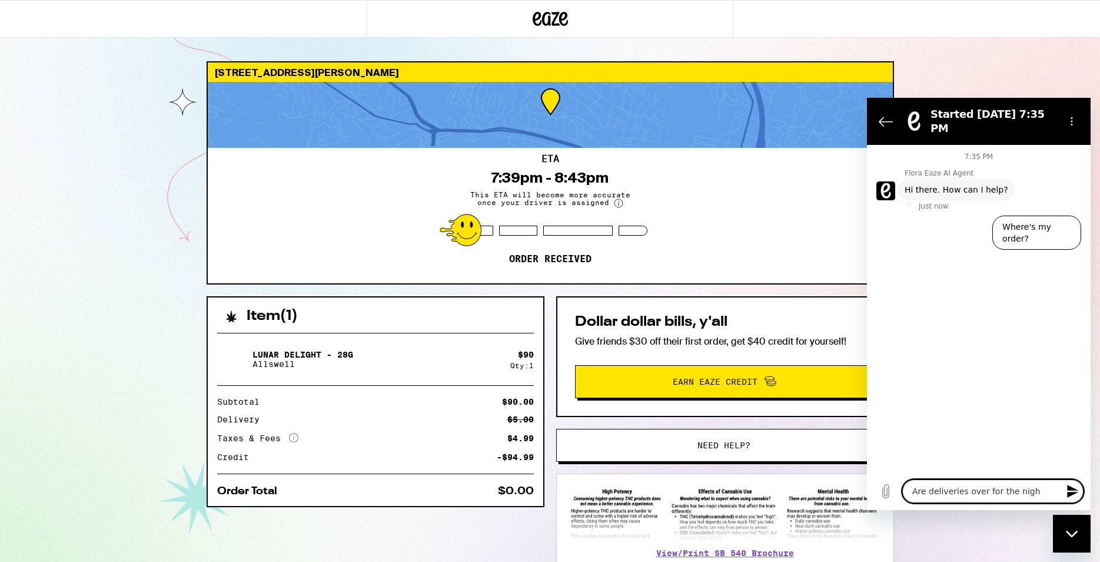
type textarea "x"
type textarea "Are deliveries over for the night?"
type textarea "x"
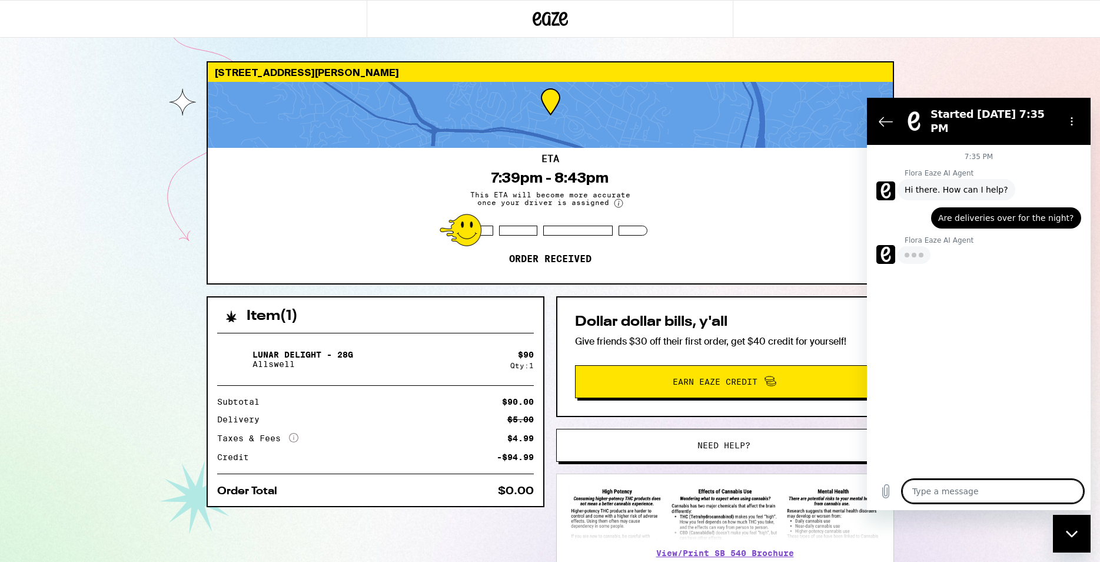
type textarea "x"
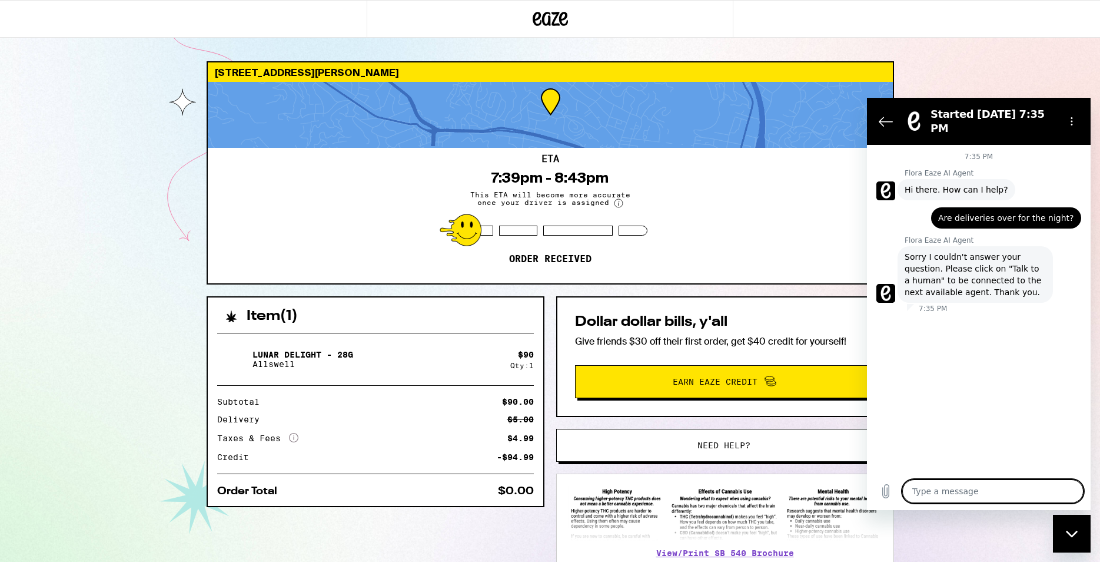
click at [549, 327] on textarea at bounding box center [992, 491] width 181 height 24
type textarea "T"
type textarea "x"
type textarea "Ta"
type textarea "x"
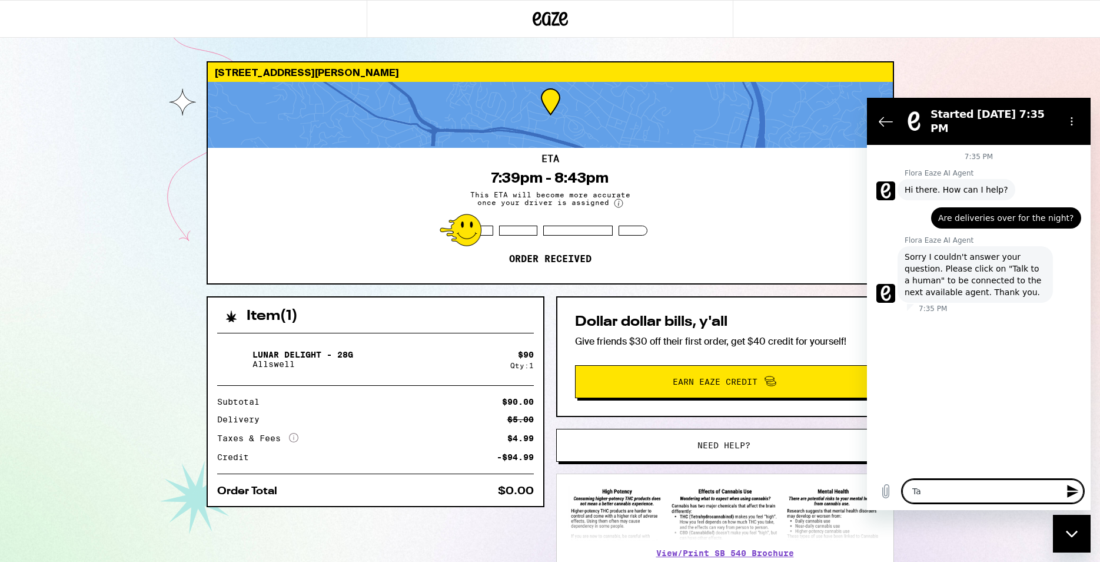
type textarea "Tal"
type textarea "x"
type textarea "Talk"
type textarea "x"
type textarea "Talk"
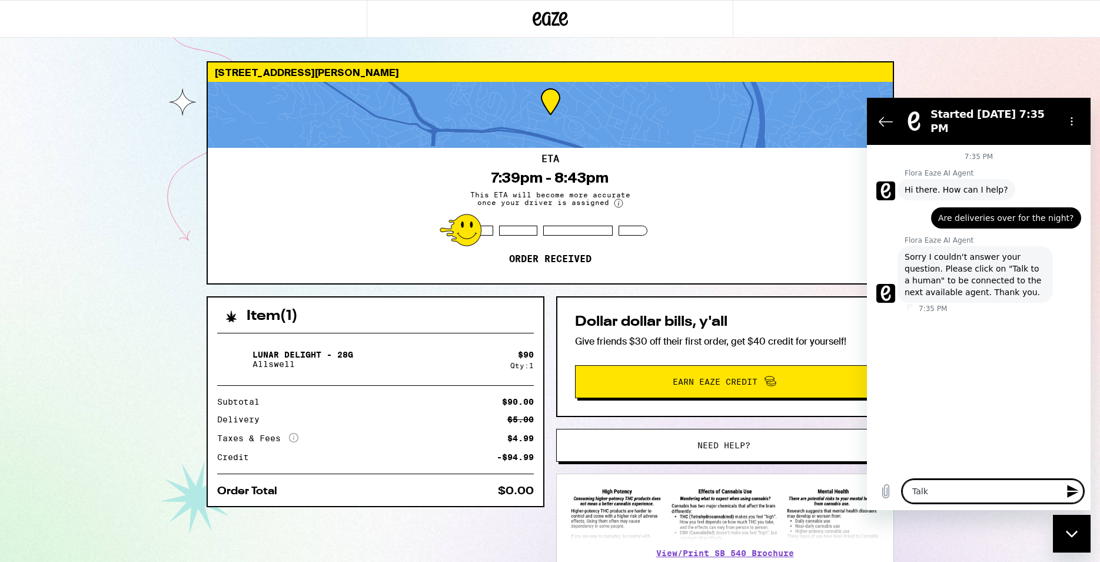
type textarea "x"
type textarea "Talk t"
type textarea "x"
type textarea "Talk to"
type textarea "x"
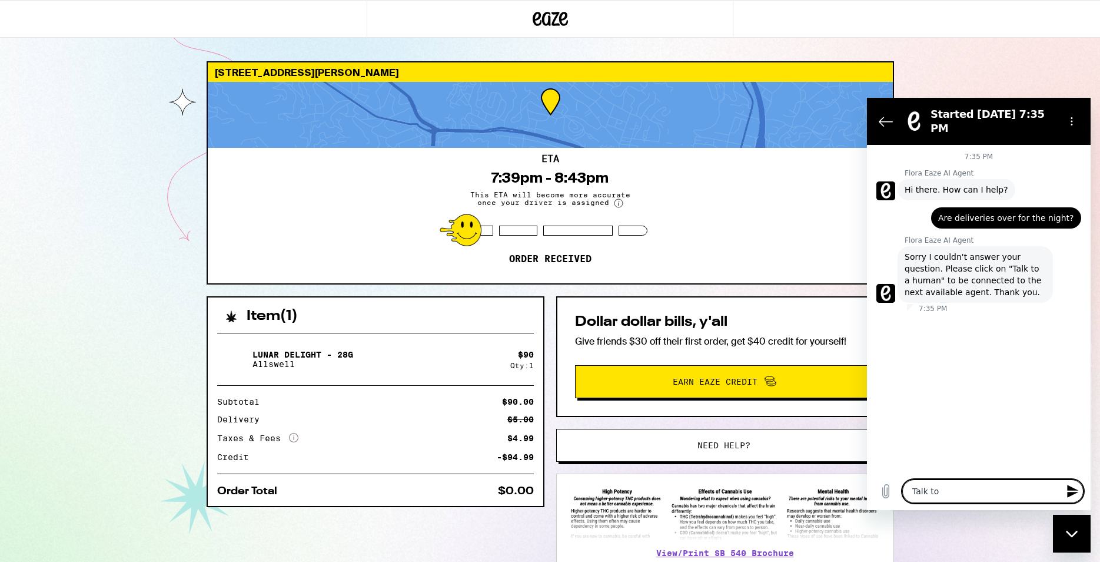
type textarea "Talk to"
type textarea "x"
type textarea "Talk to a"
type textarea "x"
type textarea "Talk to a"
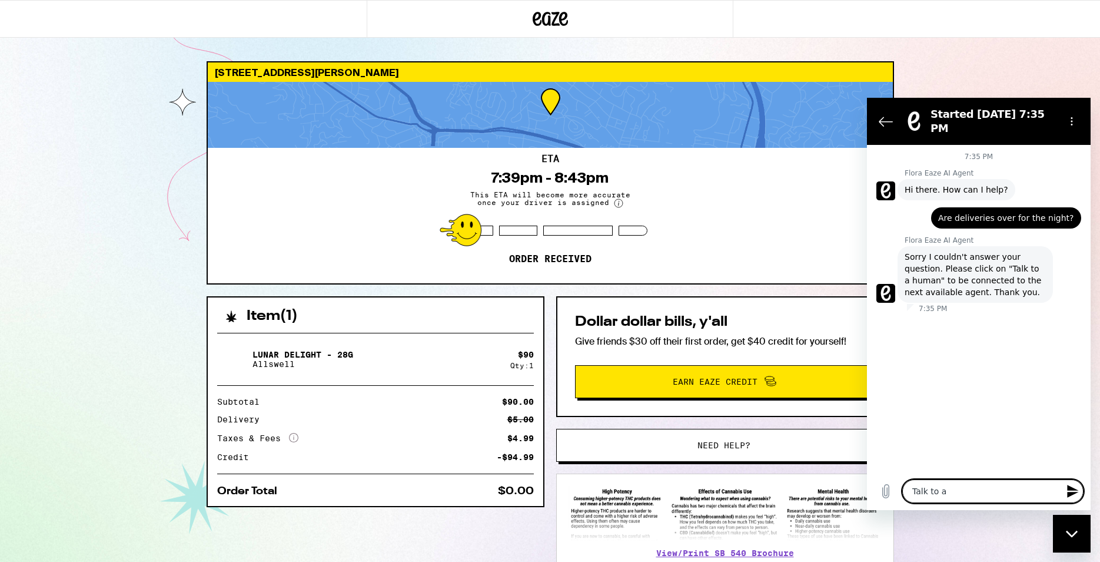
type textarea "x"
type textarea "Talk to a h"
type textarea "x"
type textarea "Talk to a hu"
type textarea "x"
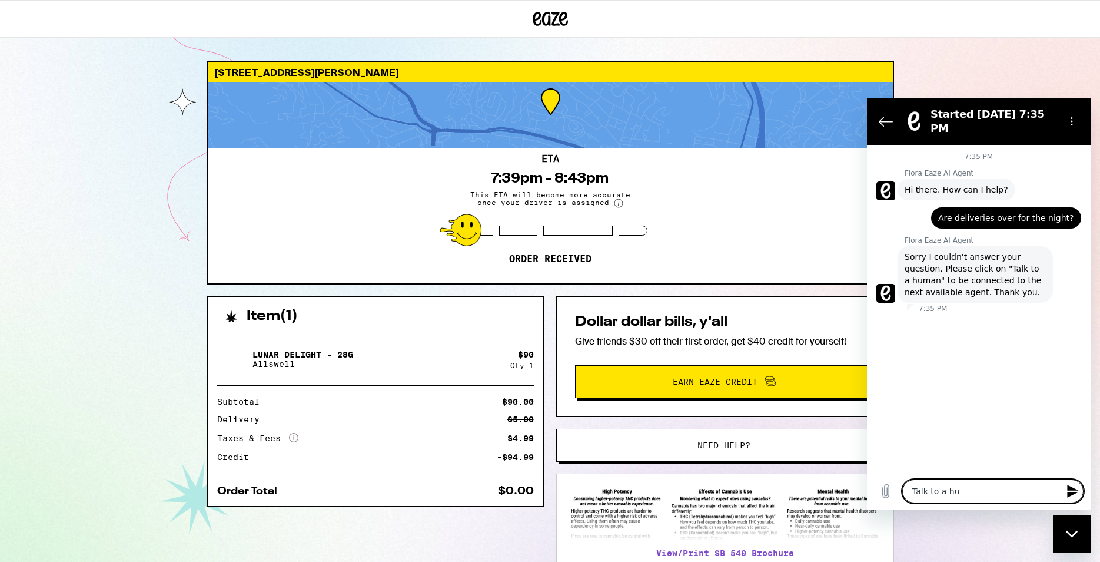
type textarea "Talk to a hum"
type textarea "x"
type textarea "Talk to a huma"
type textarea "x"
type textarea "Talk to a human"
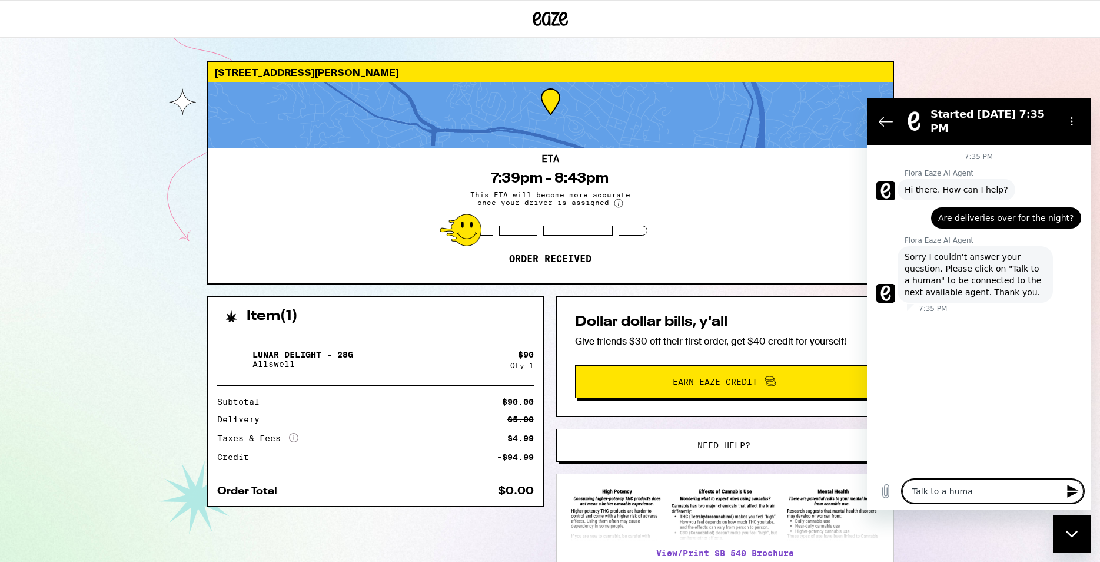
type textarea "x"
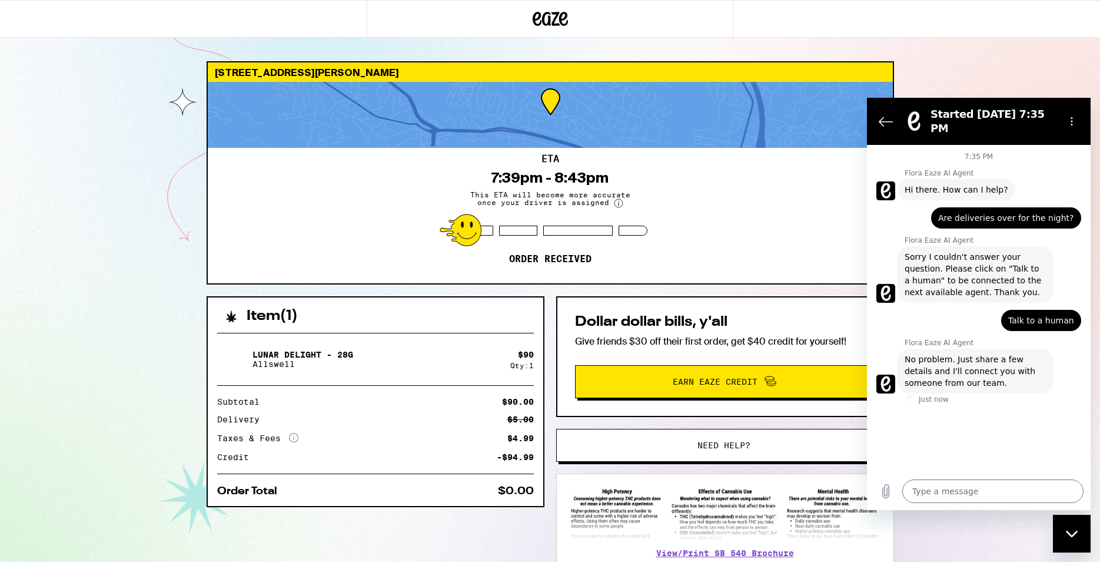
type textarea "x"
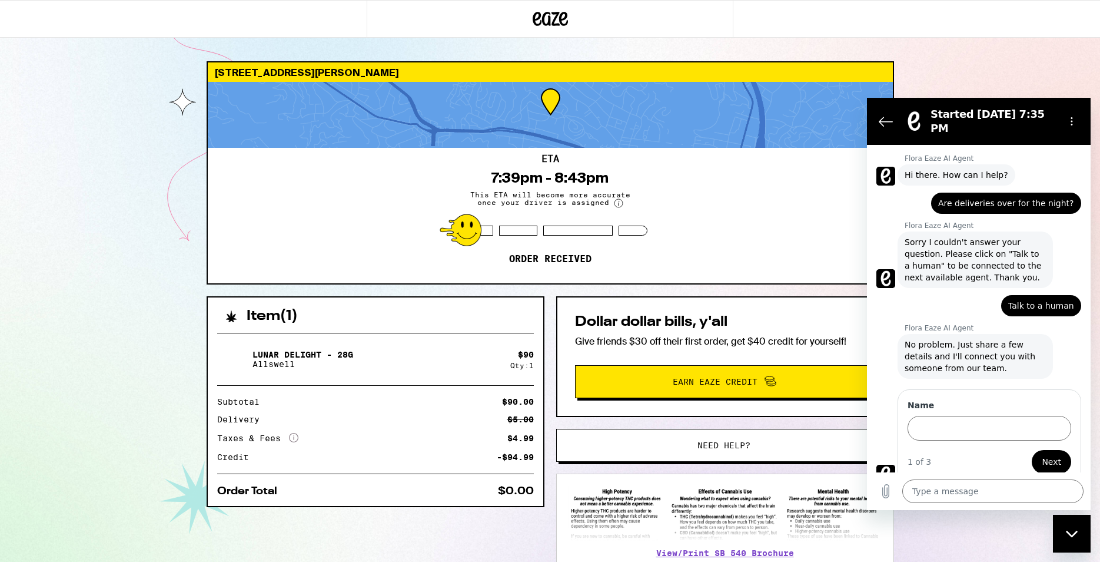
scroll to position [16, 0]
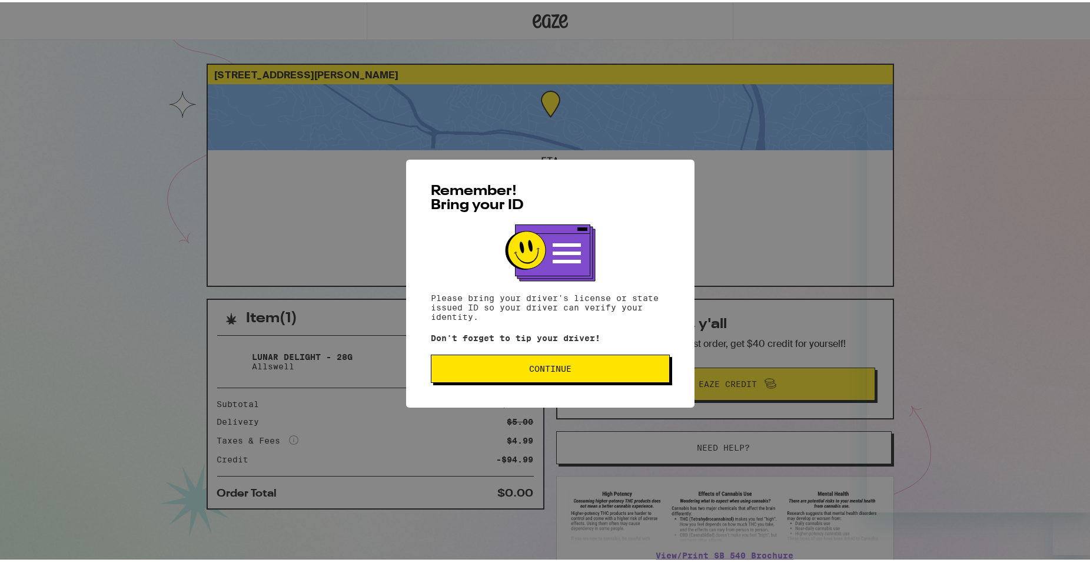
click at [607, 370] on span "Continue" at bounding box center [550, 366] width 219 height 8
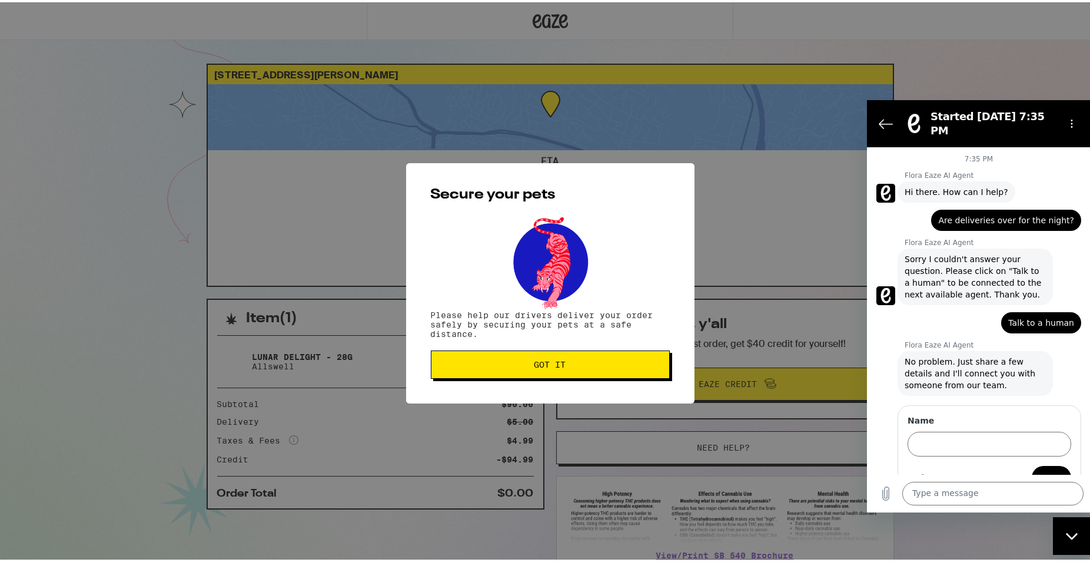
scroll to position [16, 0]
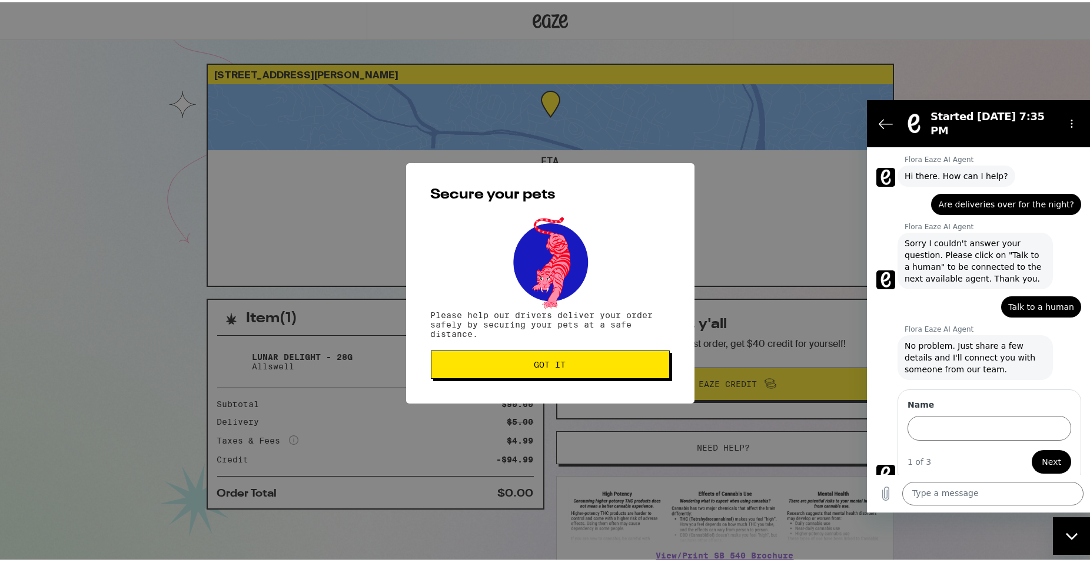
click at [606, 370] on button "Got it" at bounding box center [550, 362] width 239 height 28
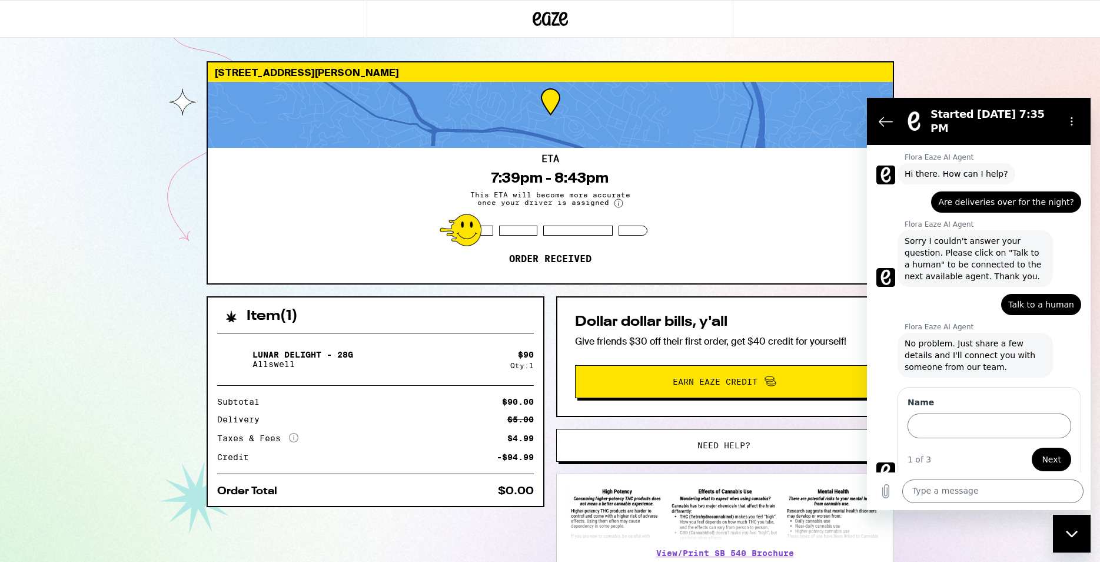
click at [788, 319] on h2 "Dollar dollar bills, y'all" at bounding box center [725, 322] width 300 height 14
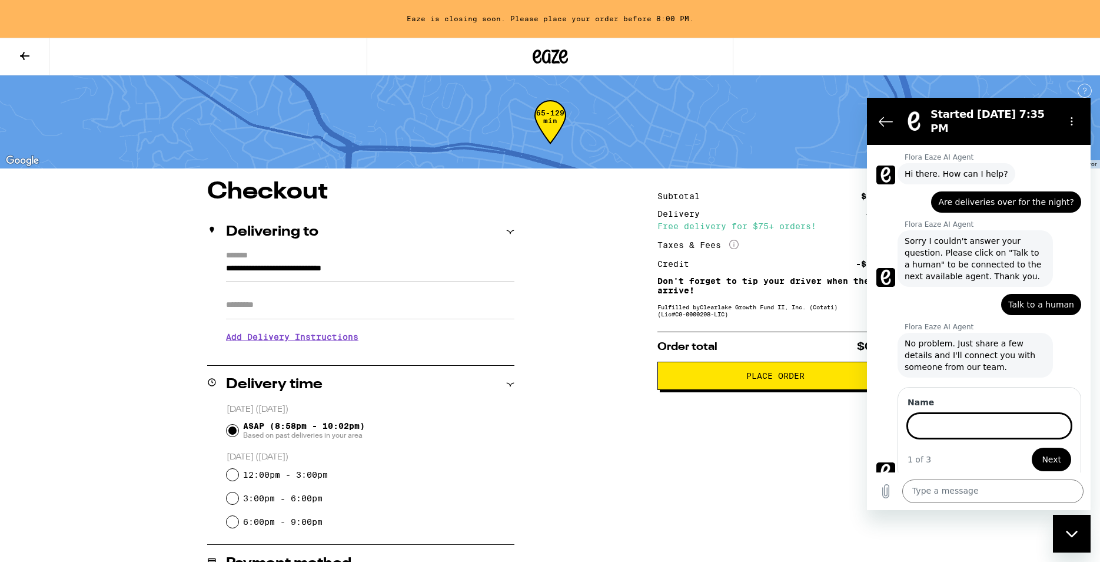
click at [972, 421] on input "Name" at bounding box center [990, 425] width 164 height 25
type input "Malachi Fischer"
click at [1032, 447] on button "Next" at bounding box center [1051, 459] width 39 height 24
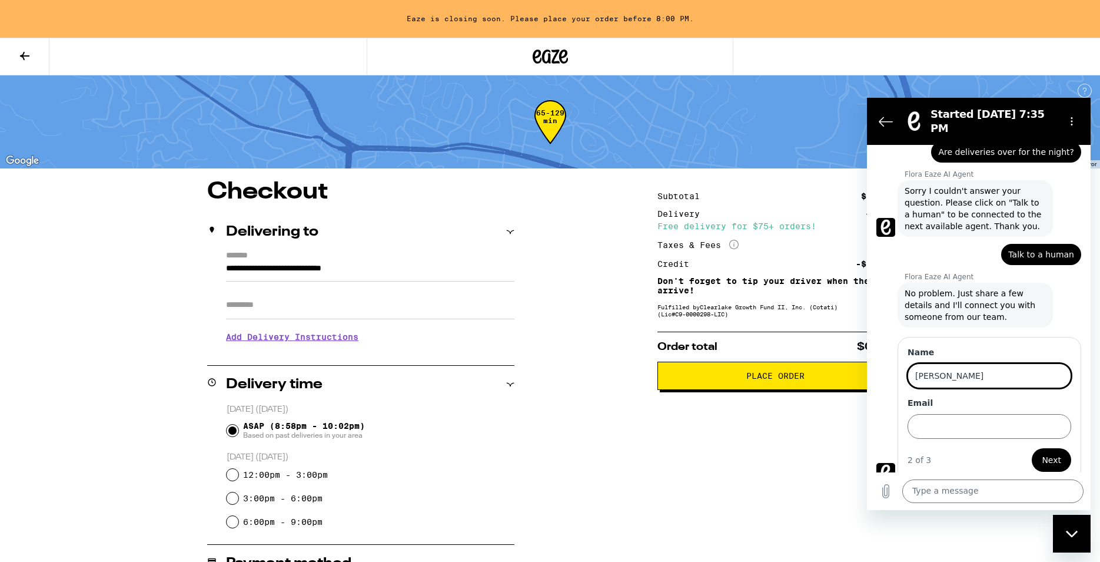
scroll to position [67, 0]
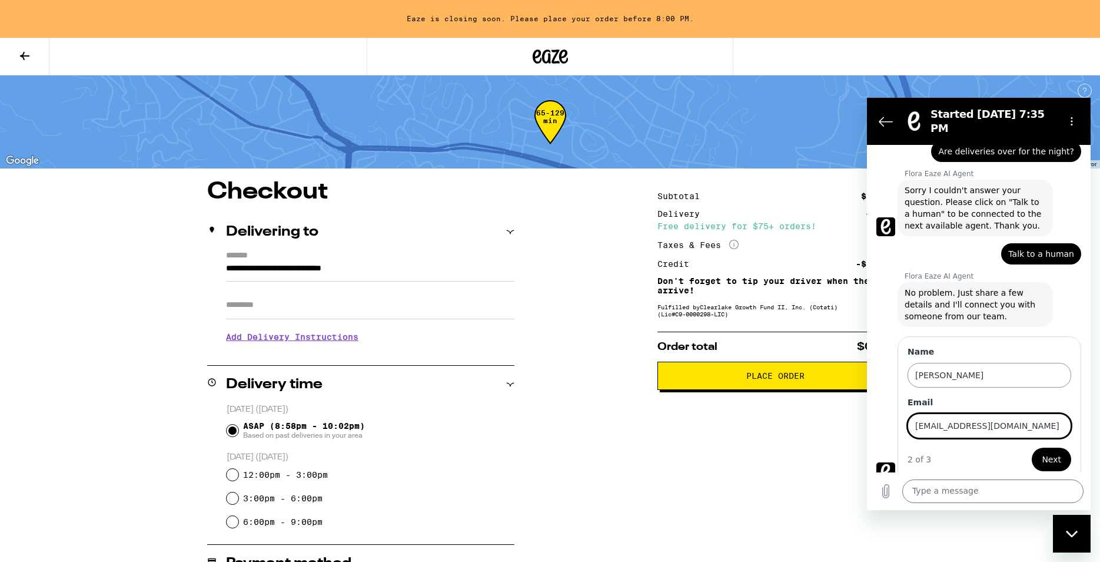
type input "malachitonelli@gmail.com"
click at [1031, 447] on button "Next" at bounding box center [1051, 459] width 41 height 24
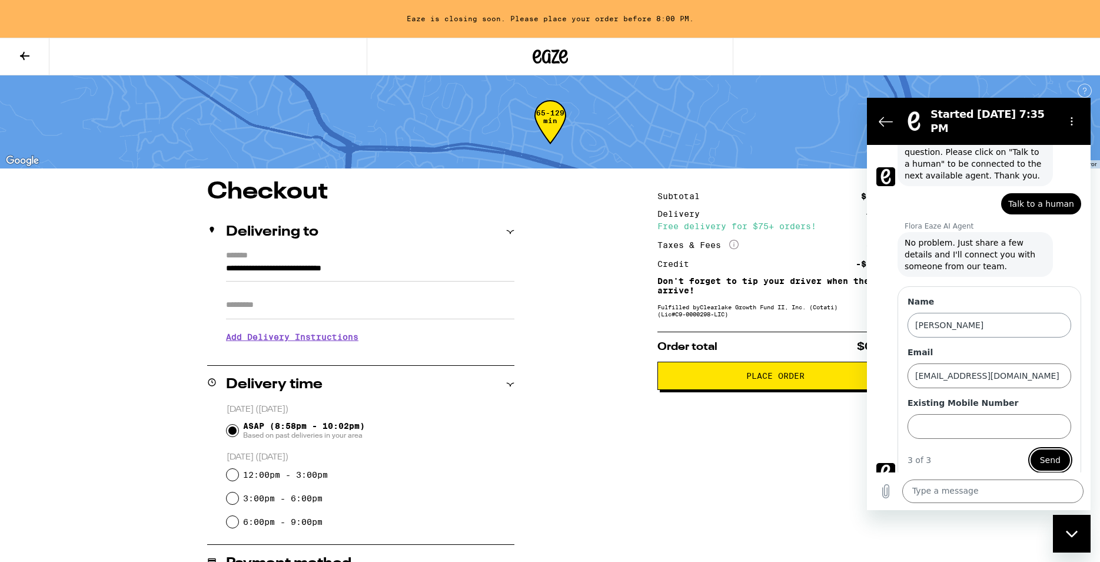
scroll to position [117, 0]
type input "6283130809"
click at [1030, 447] on button "Send" at bounding box center [1051, 459] width 42 height 24
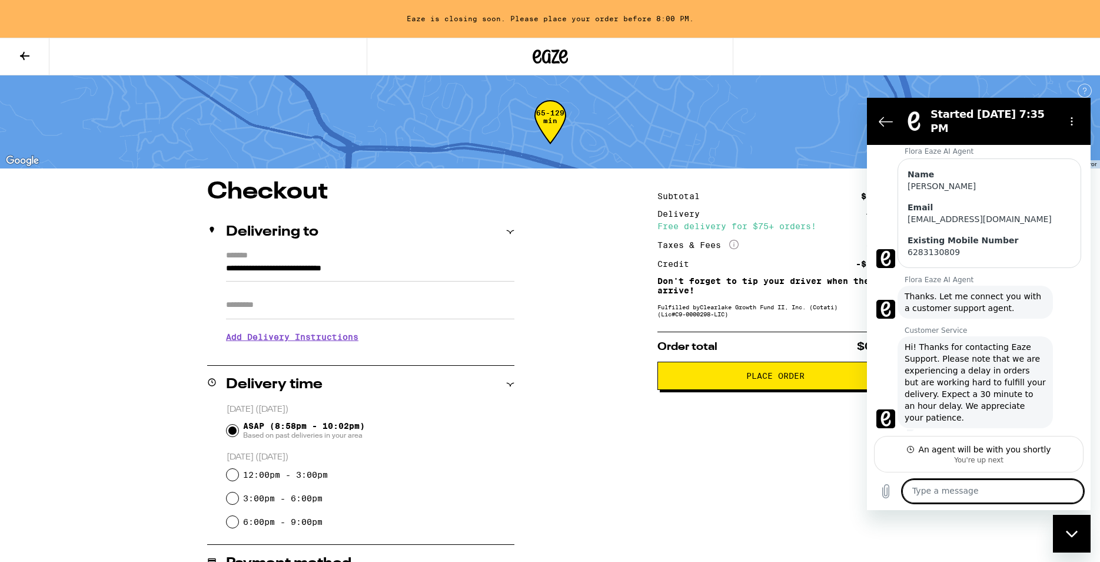
scroll to position [271, 0]
click at [1023, 489] on textarea at bounding box center [992, 491] width 181 height 24
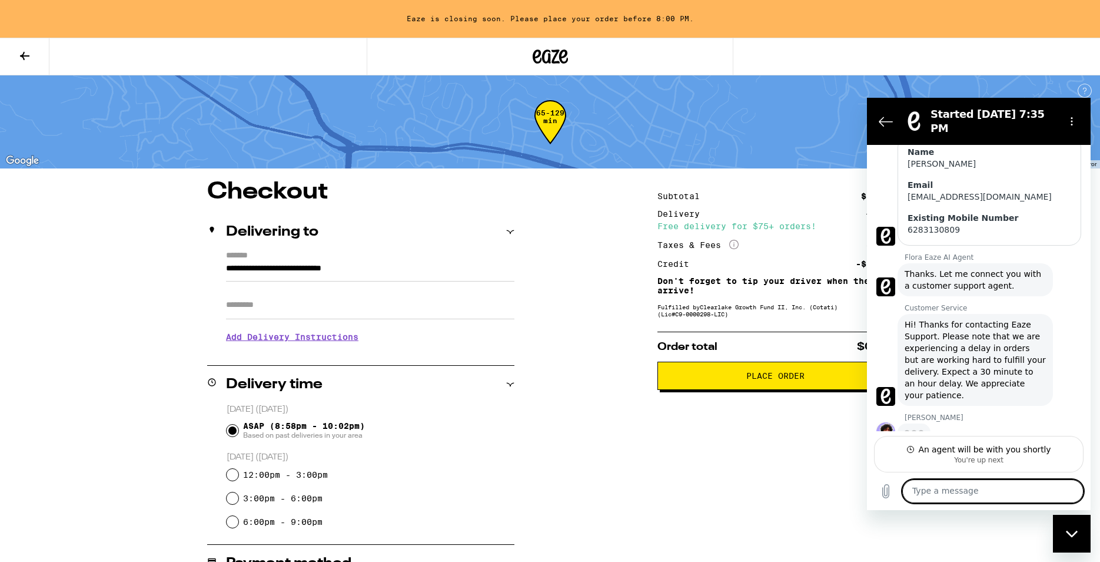
scroll to position [294, 0]
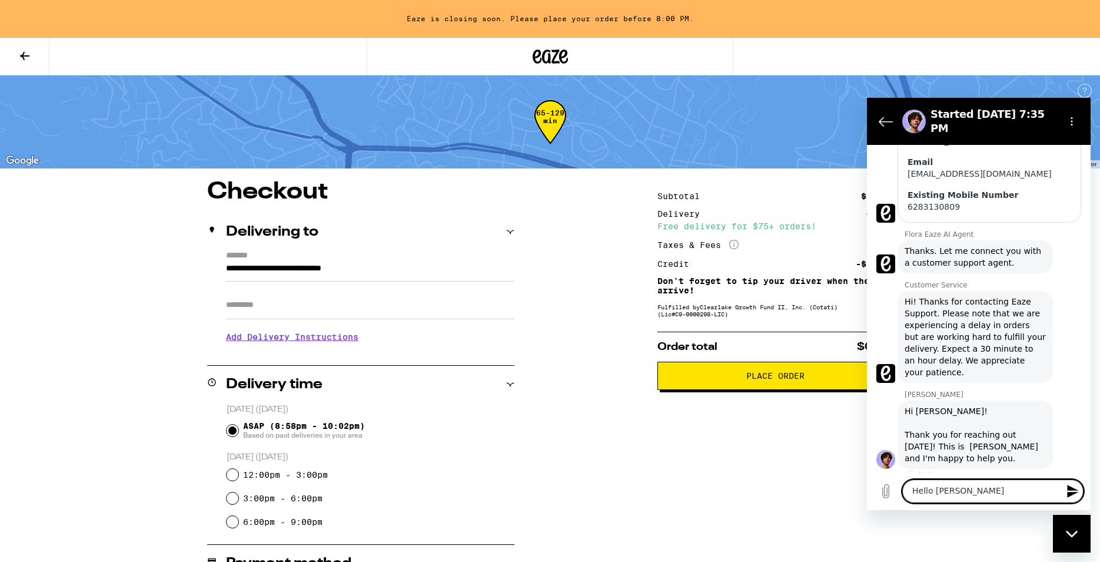
type textarea "Hello Isai!"
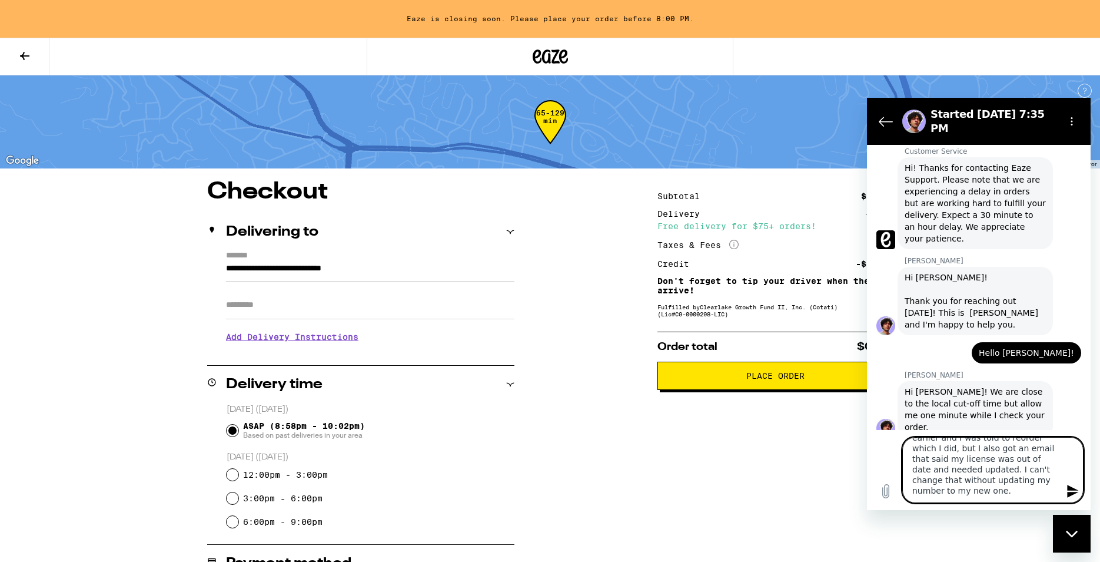
scroll to position [11, 0]
type textarea "I had a problem with an order earlier and I was told to reorder which I did, bu…"
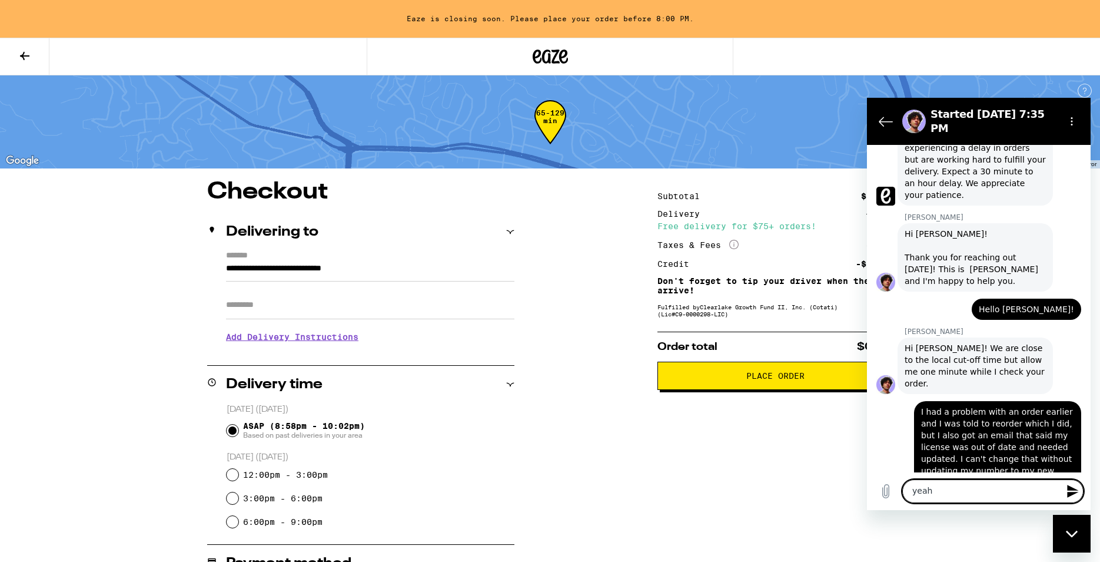
scroll to position [494, 0]
type textarea "y"
type textarea "I cancelled"
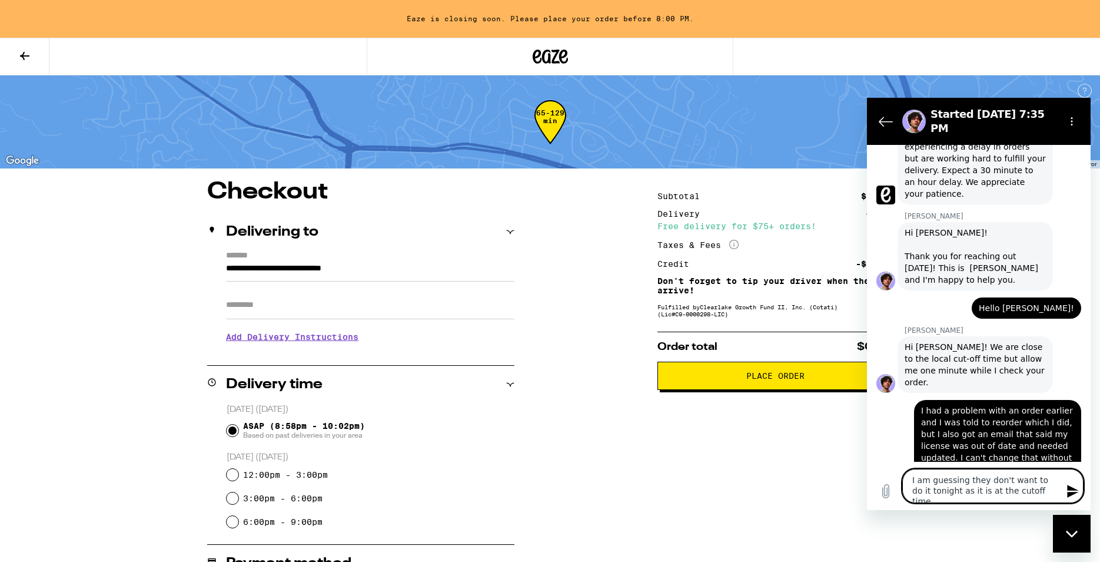
type textarea "I am guessing they don't want to do it tonight as it is at the cutoff time."
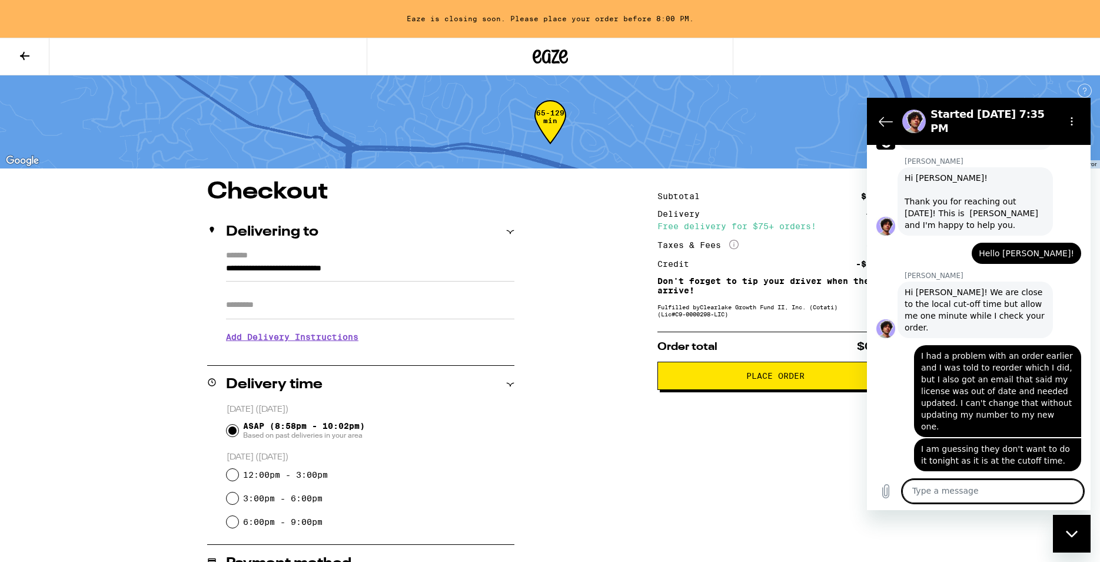
scroll to position [550, 0]
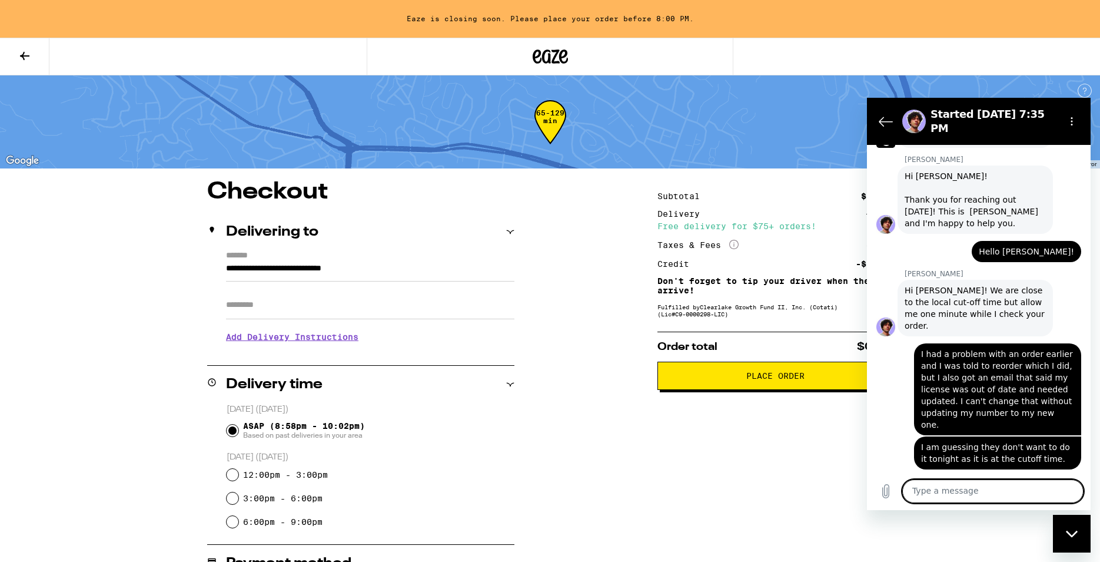
type textarea "s"
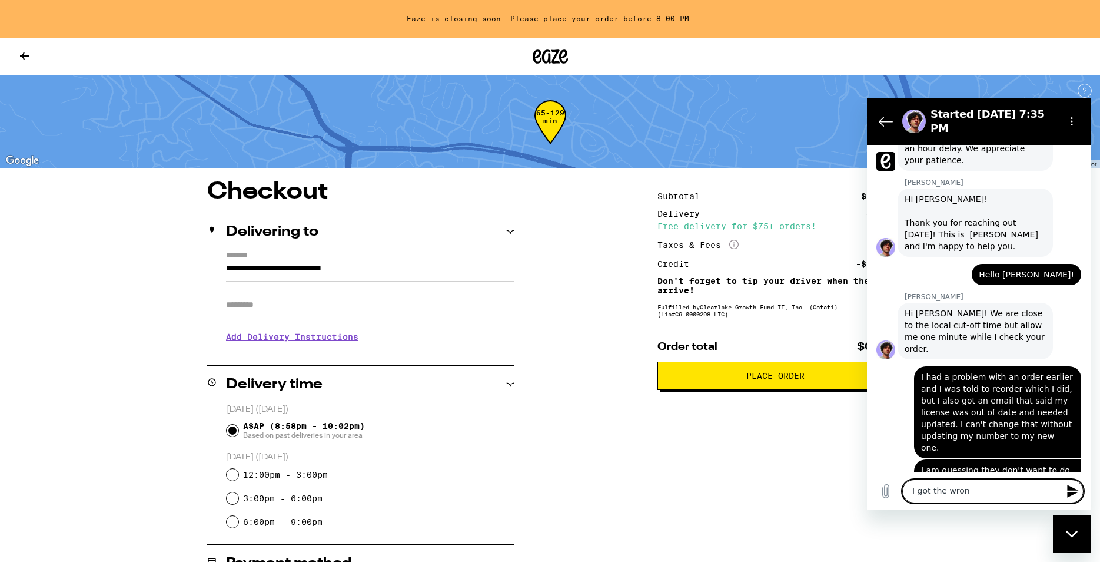
scroll to position [528, 0]
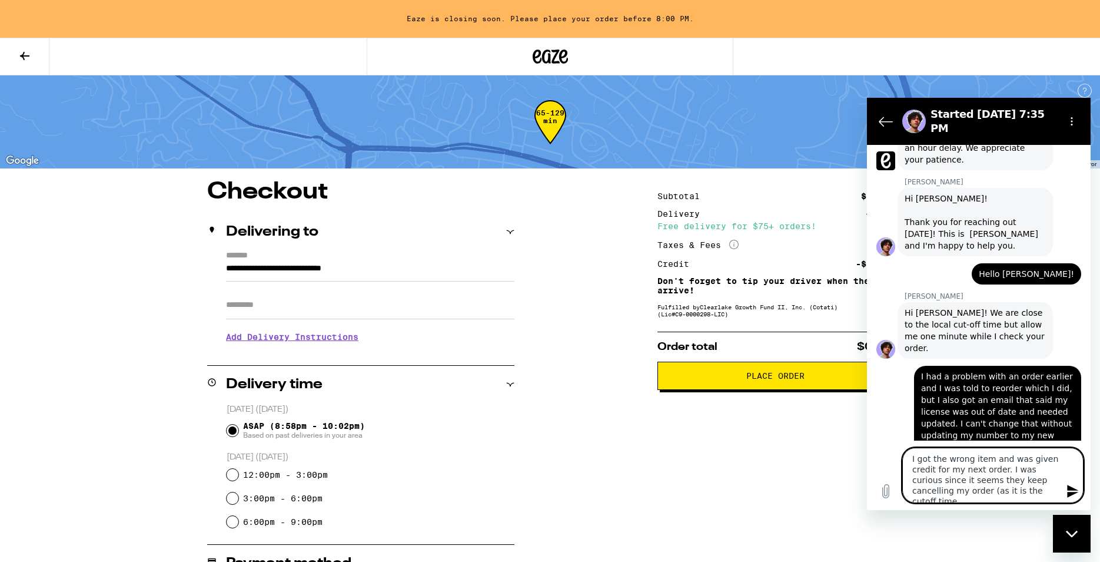
type textarea "I got the wrong item and was given credit for my next order. I was curious sinc…"
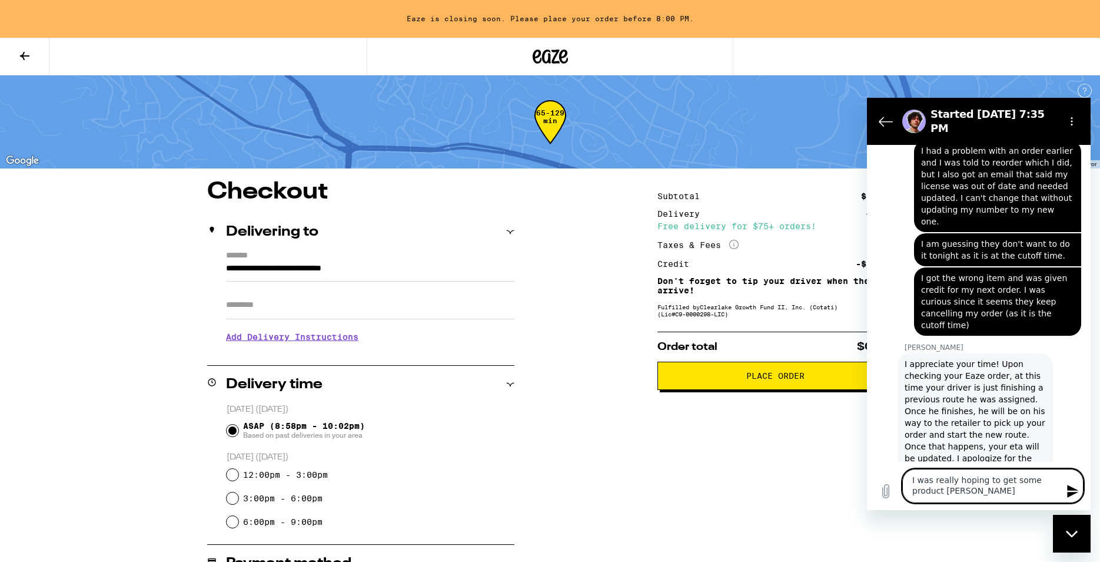
scroll to position [754, 0]
type textarea "Alright, and im assuming I will turn in the other bag to that driver?"
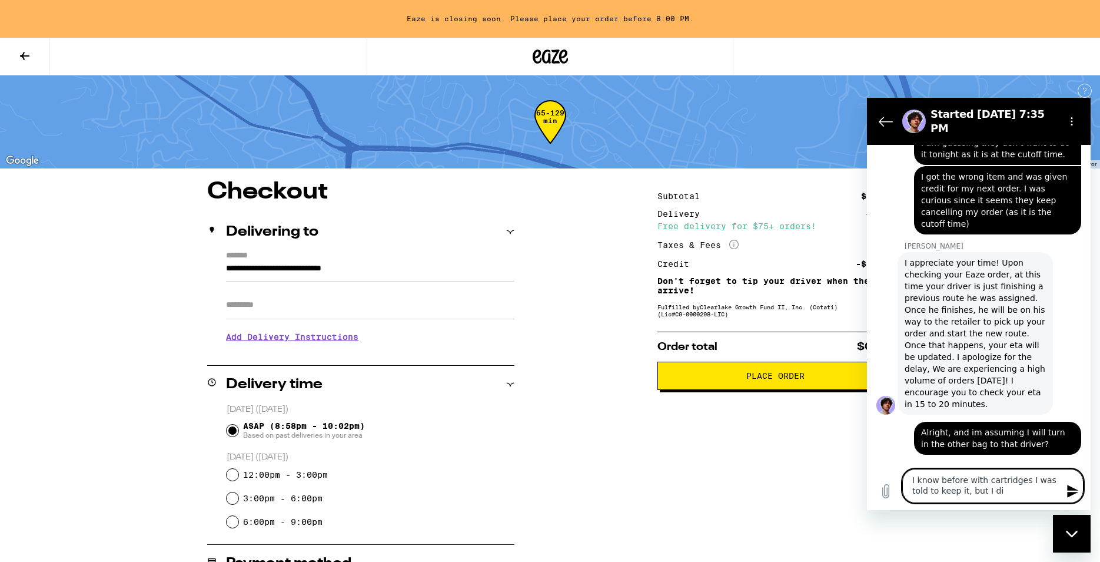
scroll to position [855, 0]
type textarea "I know before with cartridges I was told to keep it"
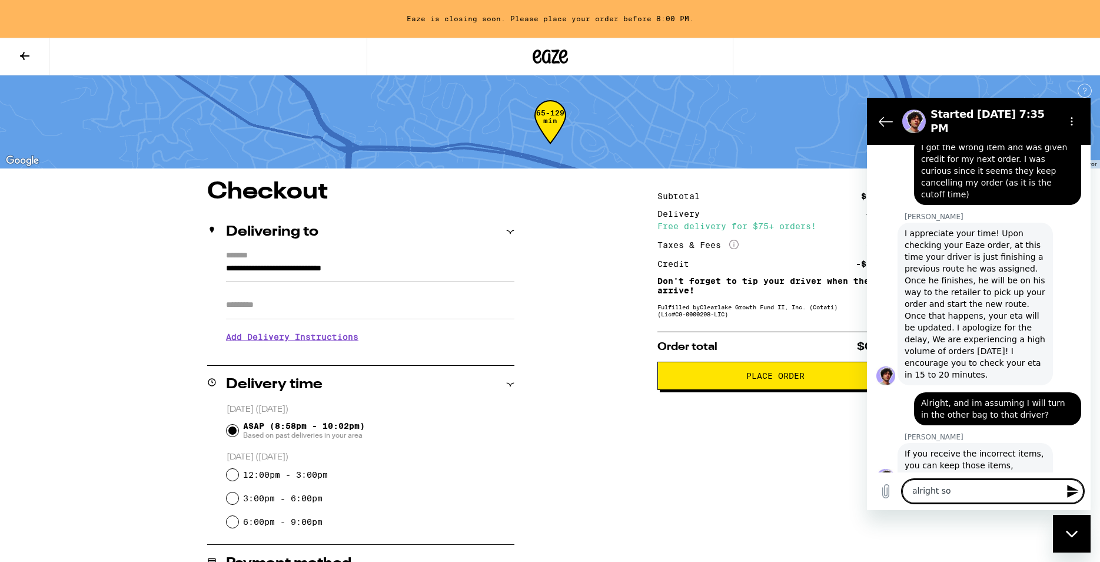
scroll to position [885, 0]
type textarea "Alright! I am assuming that is standard Eaze policies then?"
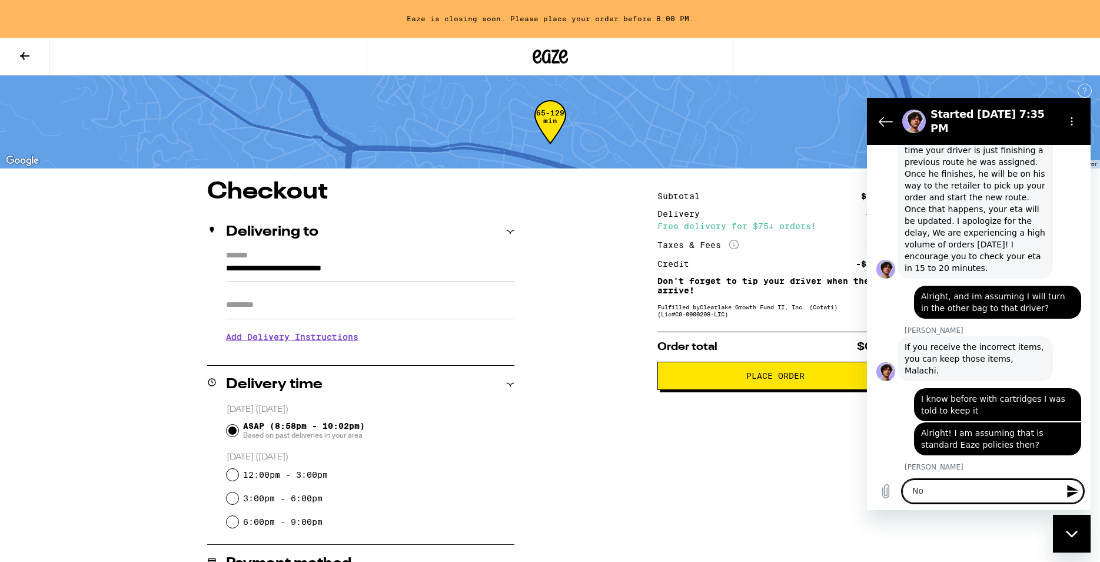
scroll to position [970, 0]
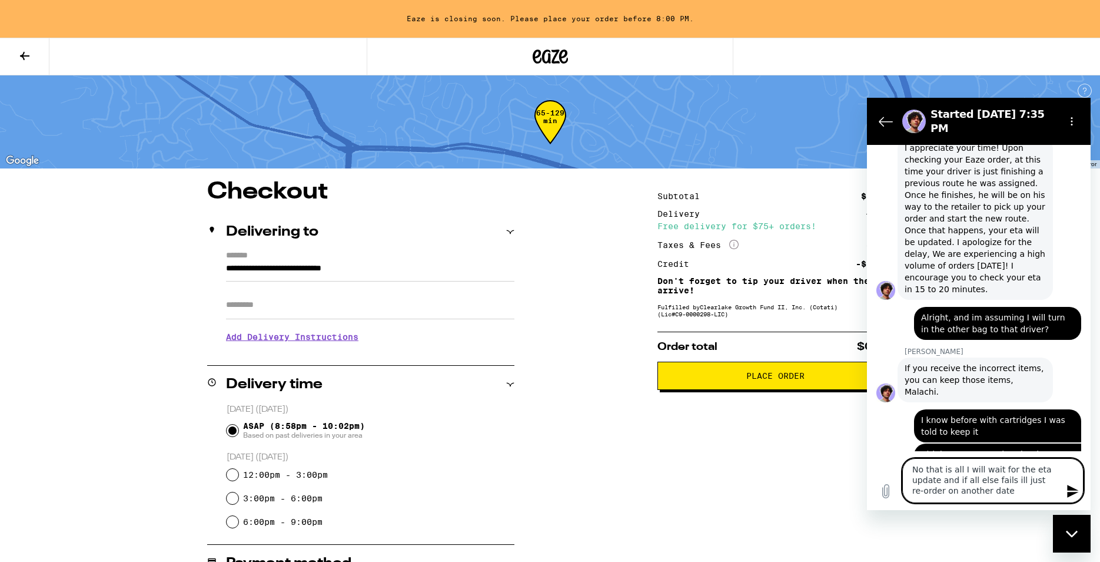
type textarea "No that is all I will wait for the eta update and if all else fails ill just re…"
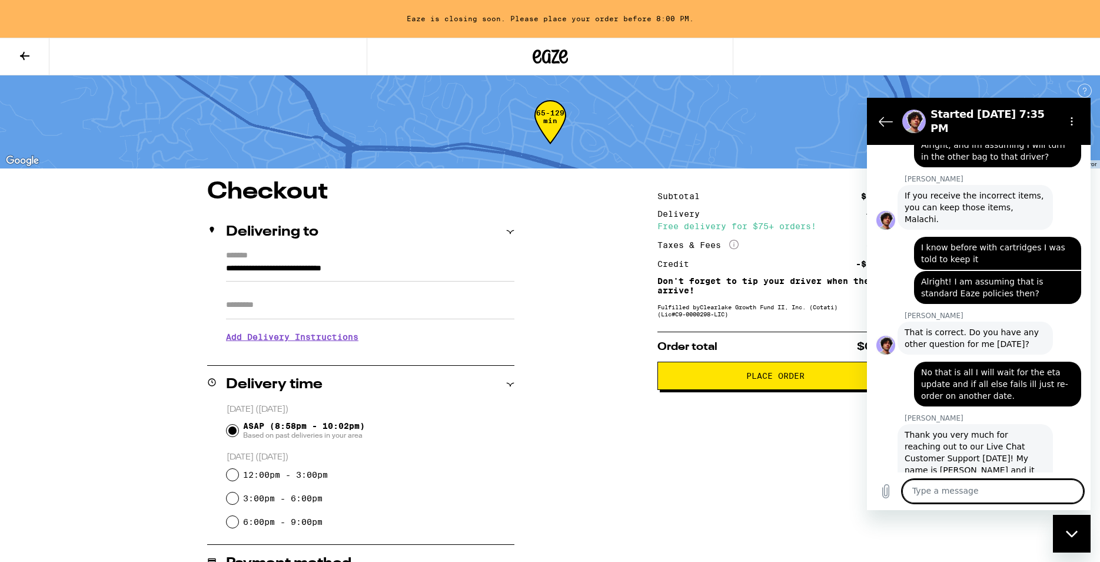
scroll to position [1143, 0]
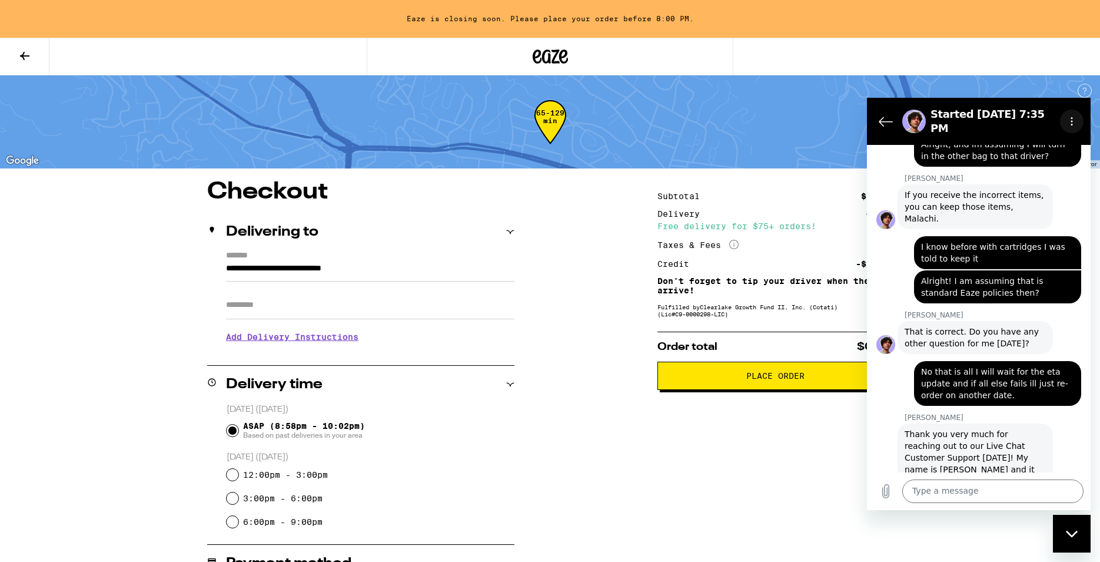
click at [1077, 118] on button "Options menu" at bounding box center [1072, 121] width 24 height 24
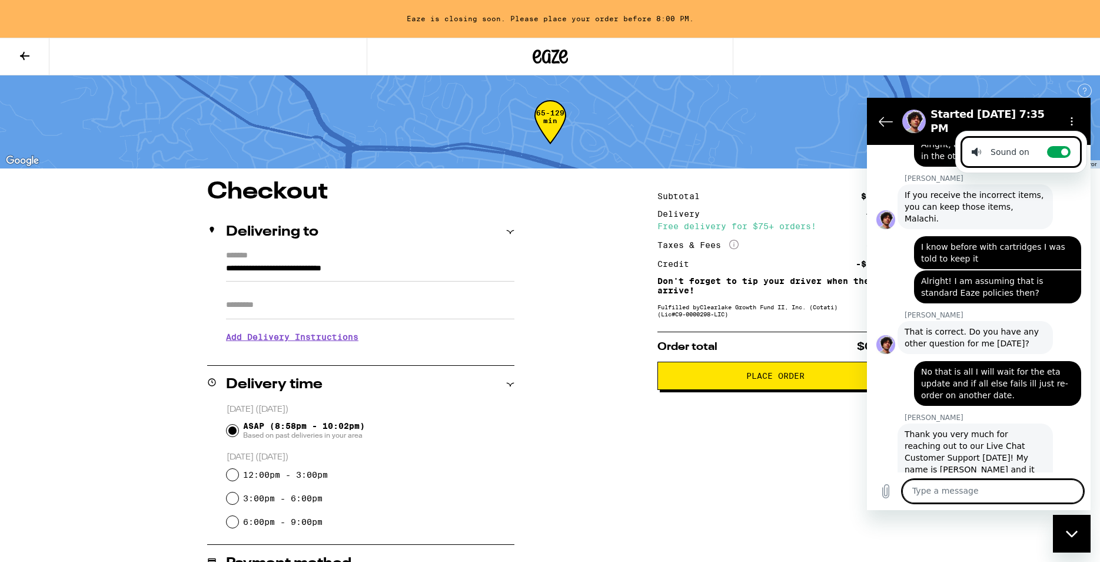
click at [982, 480] on textarea at bounding box center [992, 491] width 181 height 24
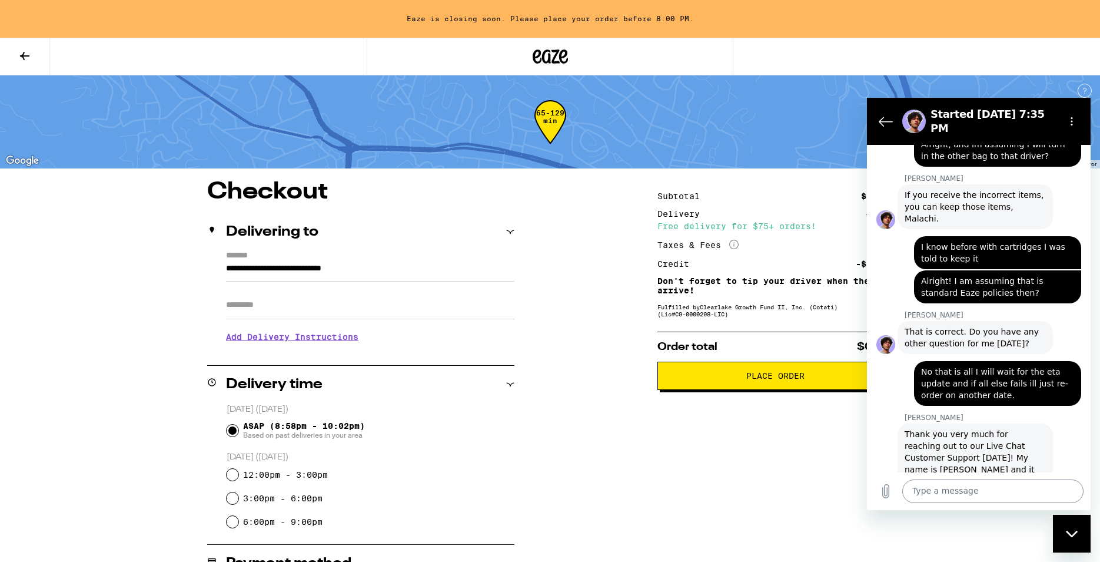
click at [982, 490] on textarea at bounding box center [992, 491] width 181 height 24
type textarea "Thank you as well! I will try to rate the chat."
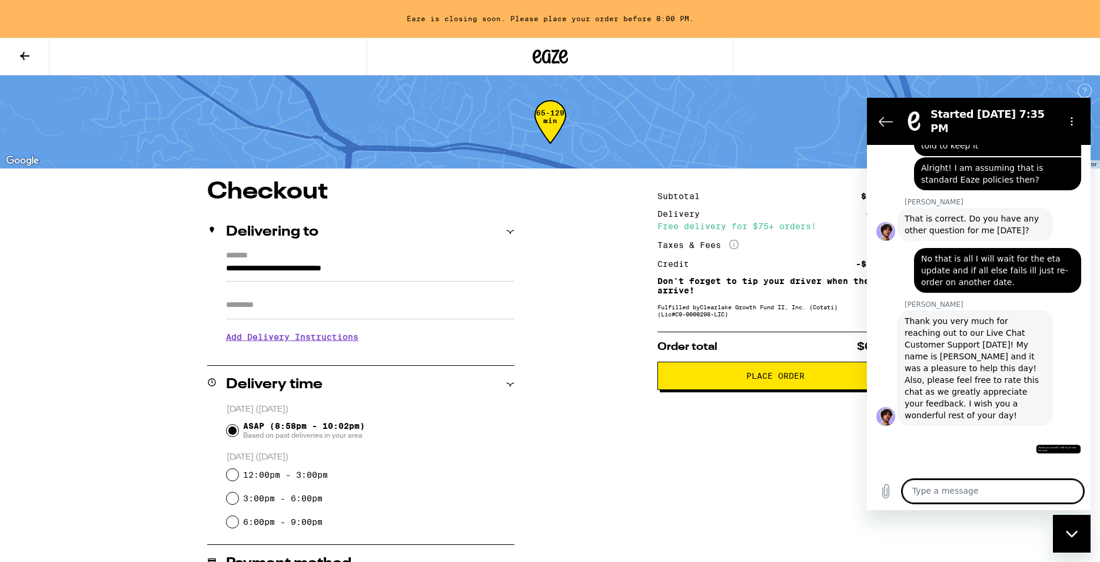
scroll to position [1257, 0]
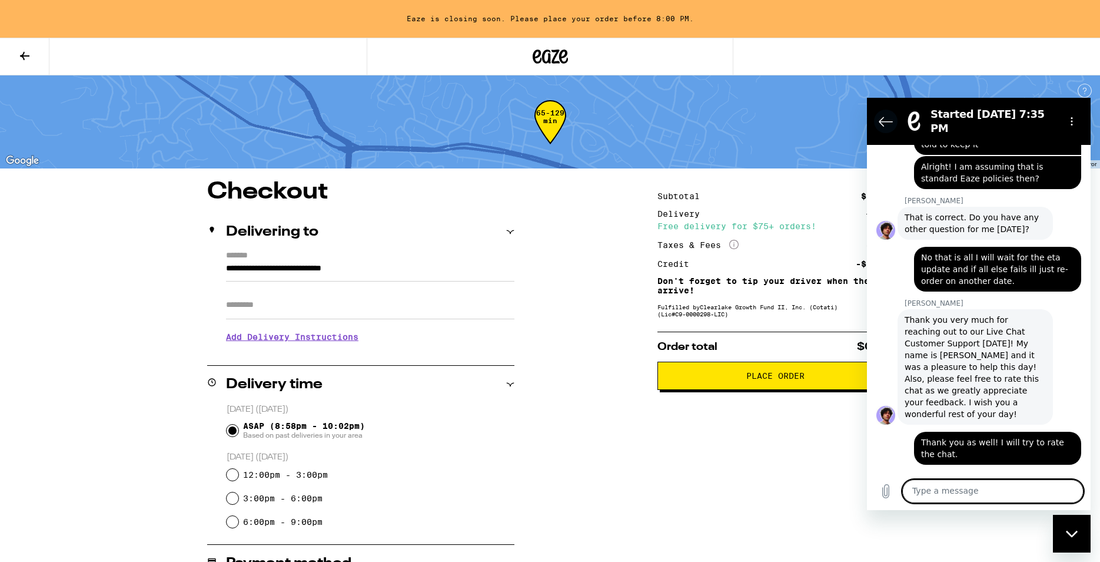
click at [887, 124] on button "Back to the conversation list" at bounding box center [886, 121] width 24 height 24
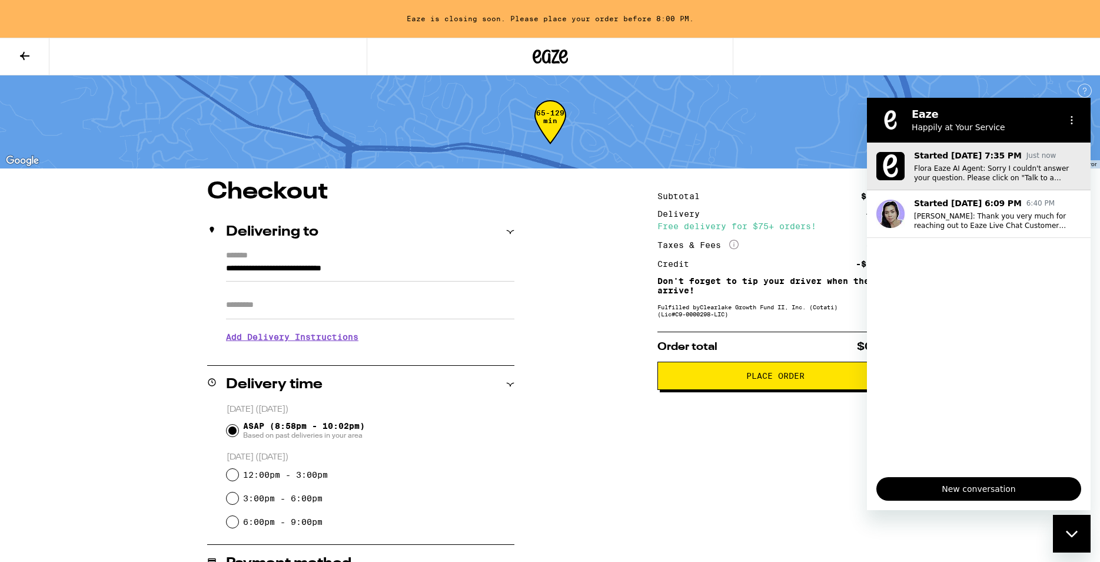
click at [994, 182] on button "Started Sep 21 at 7:35 PM Just now Flora Eaze AI Agent: Sorry I couldn't answer…" at bounding box center [979, 166] width 224 height 48
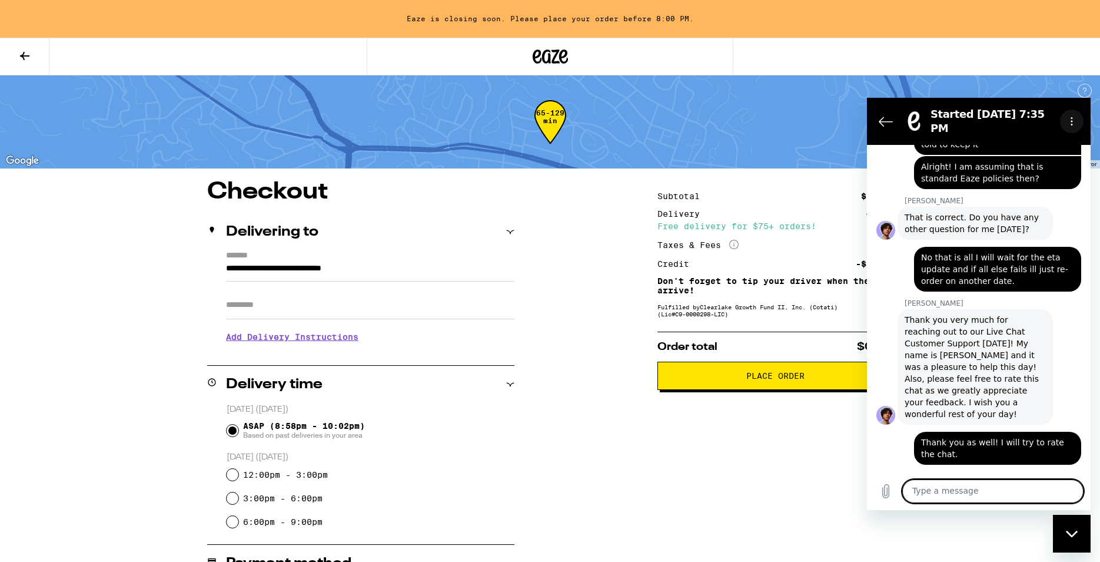
click at [1068, 120] on icon "Options menu" at bounding box center [1071, 121] width 9 height 9
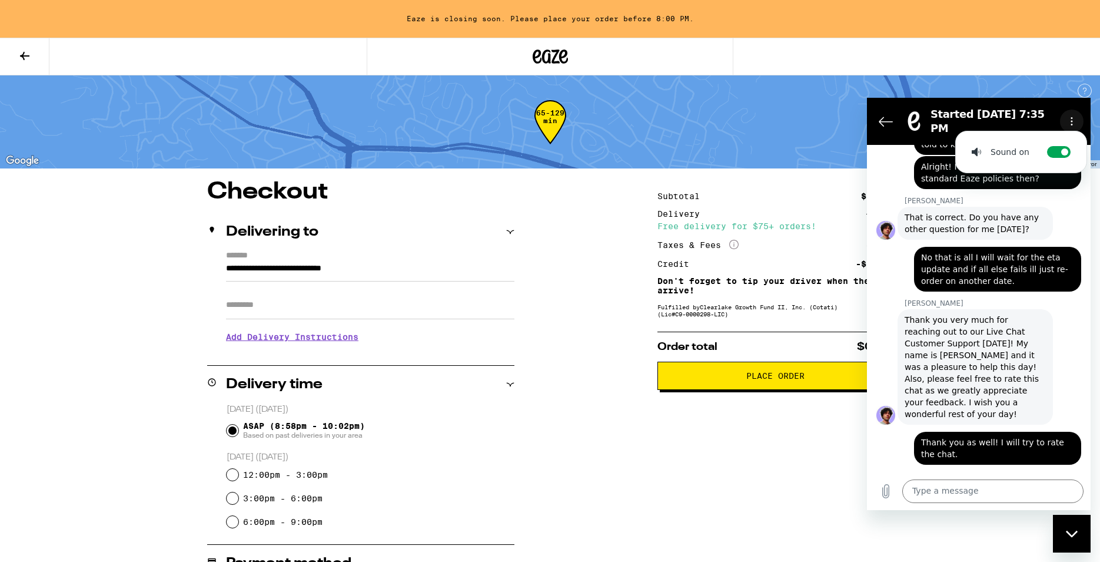
click at [1068, 120] on icon "Options menu" at bounding box center [1071, 121] width 9 height 9
click at [889, 324] on div "Isai O. says: Thank you very much for reaching out to our Live Chat Customer Su…" at bounding box center [984, 366] width 214 height 117
click at [886, 406] on figure at bounding box center [886, 415] width 19 height 19
click at [1087, 541] on div "Close messaging window" at bounding box center [1071, 533] width 35 height 35
type textarea "x"
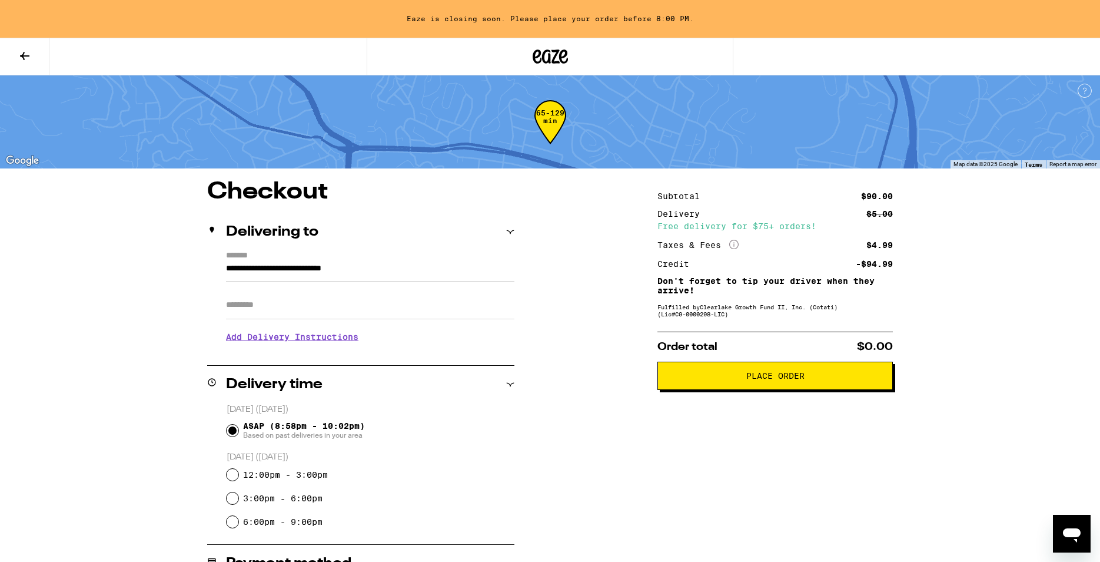
scroll to position [1221, 0]
click at [984, 344] on div "**********" at bounding box center [550, 337] width 1100 height 675
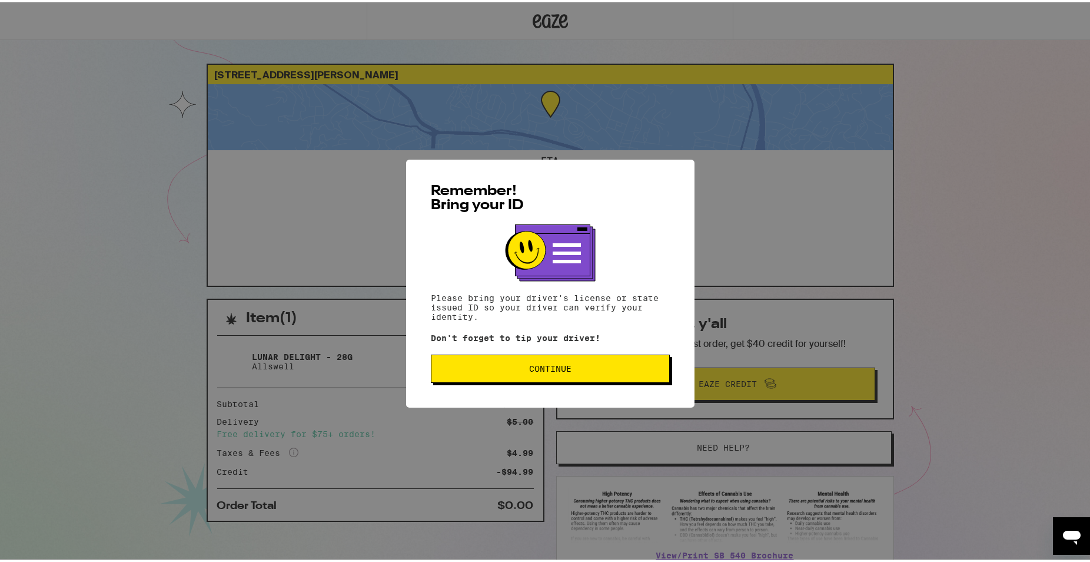
click at [590, 364] on span "Continue" at bounding box center [550, 366] width 219 height 8
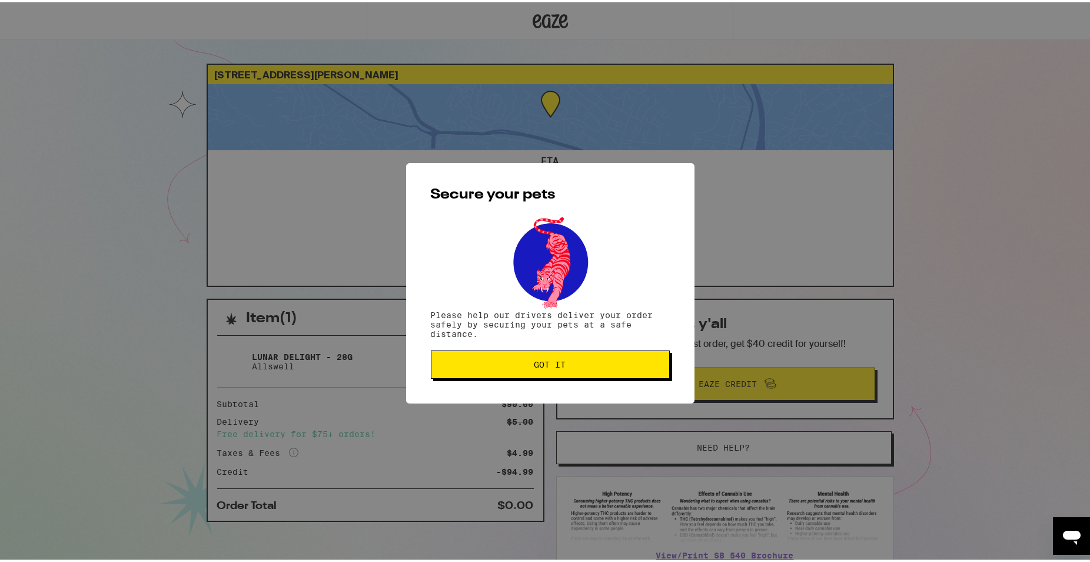
click at [590, 364] on span "Got it" at bounding box center [550, 362] width 219 height 8
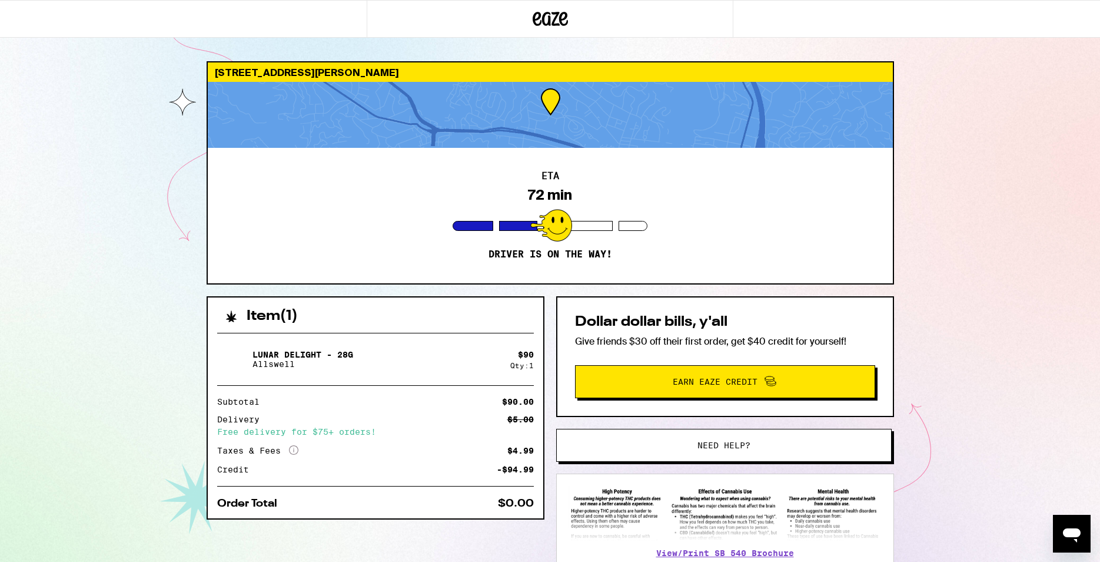
click at [452, 152] on div "ETA 72 min Driver is on the way!" at bounding box center [550, 215] width 685 height 135
